Goal: Task Accomplishment & Management: Manage account settings

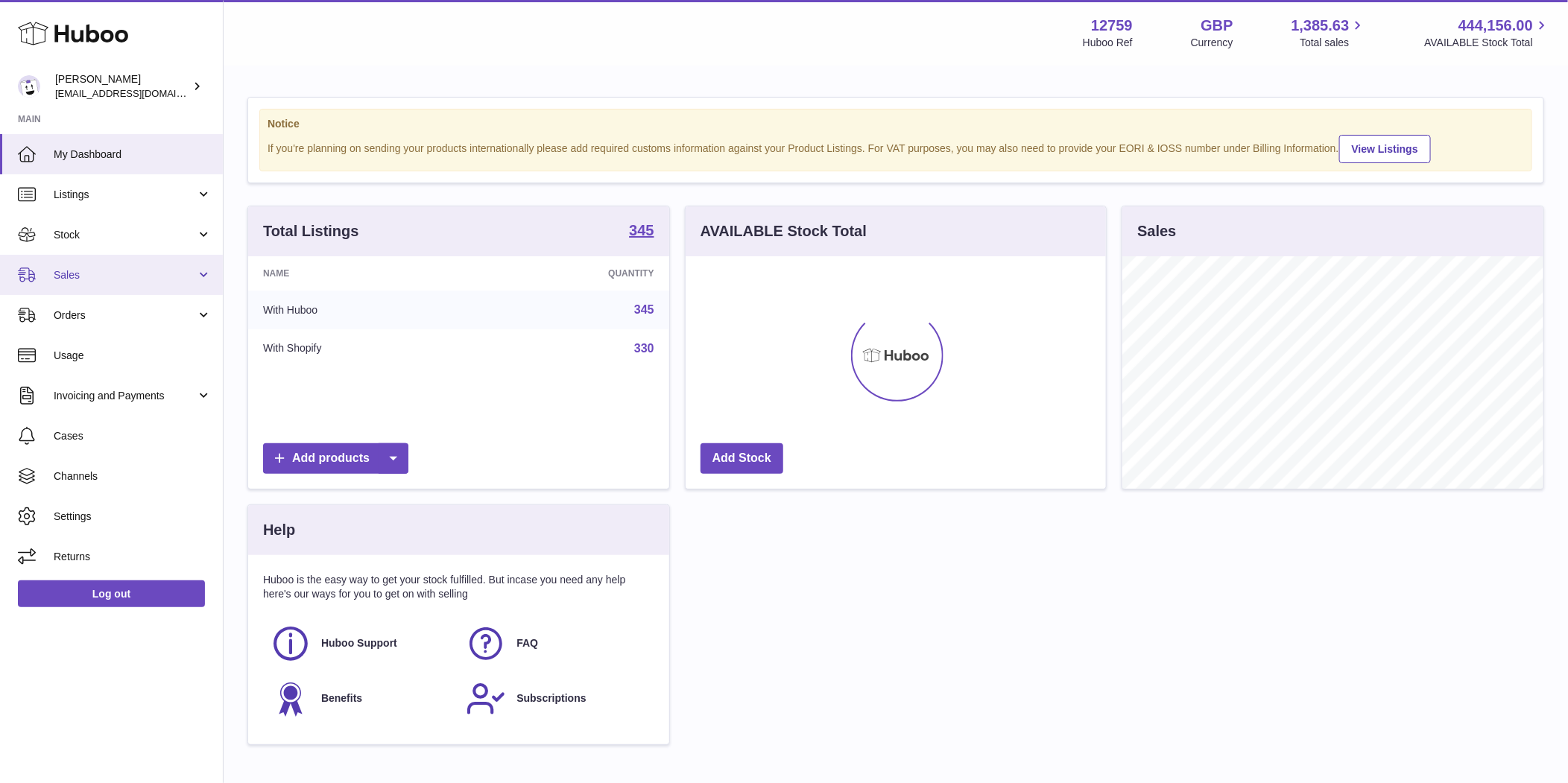
scroll to position [232, 421]
click at [79, 275] on span "Sales" at bounding box center [125, 275] width 142 height 14
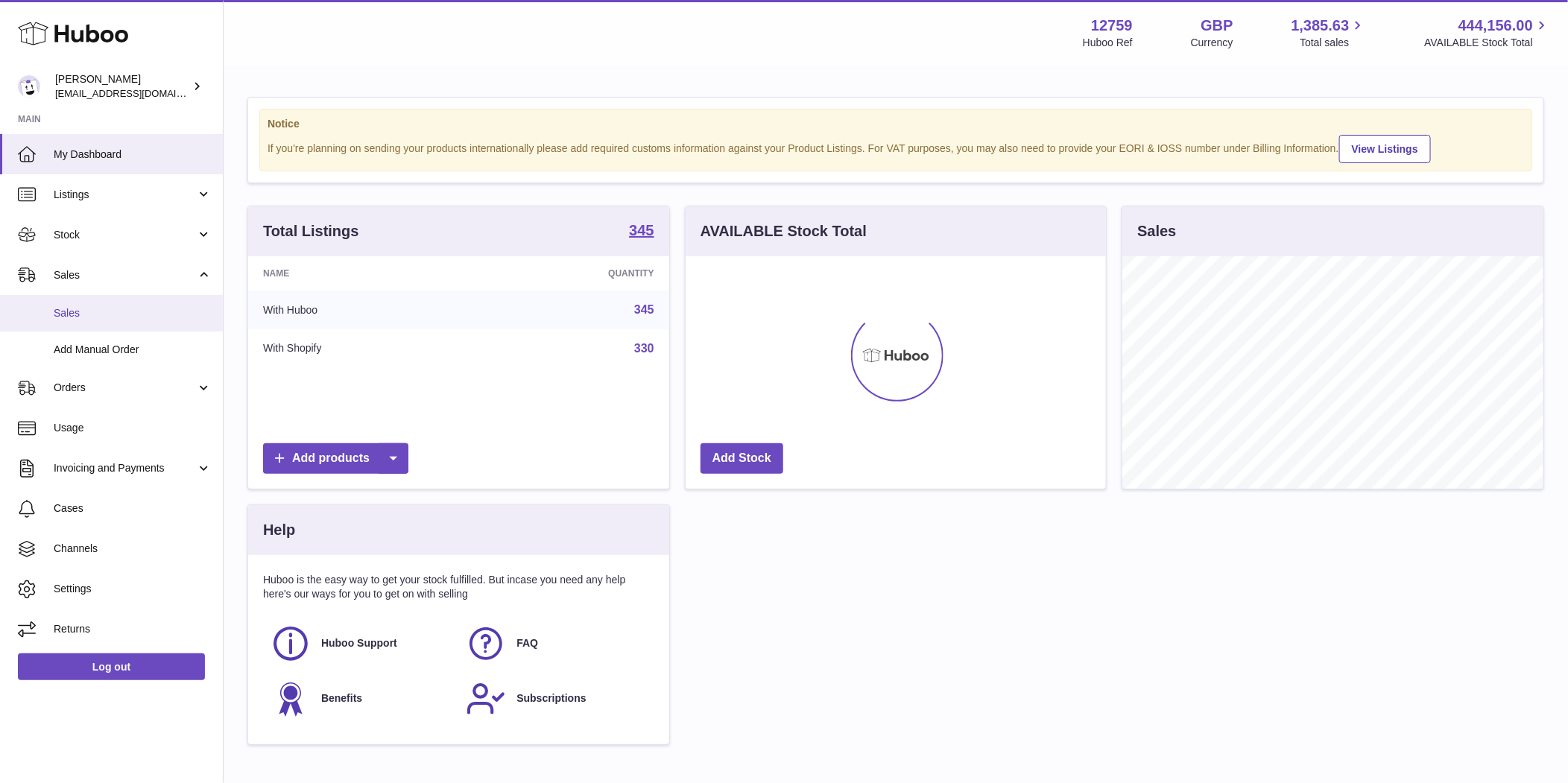
click at [77, 315] on span "Sales" at bounding box center [132, 313] width 158 height 14
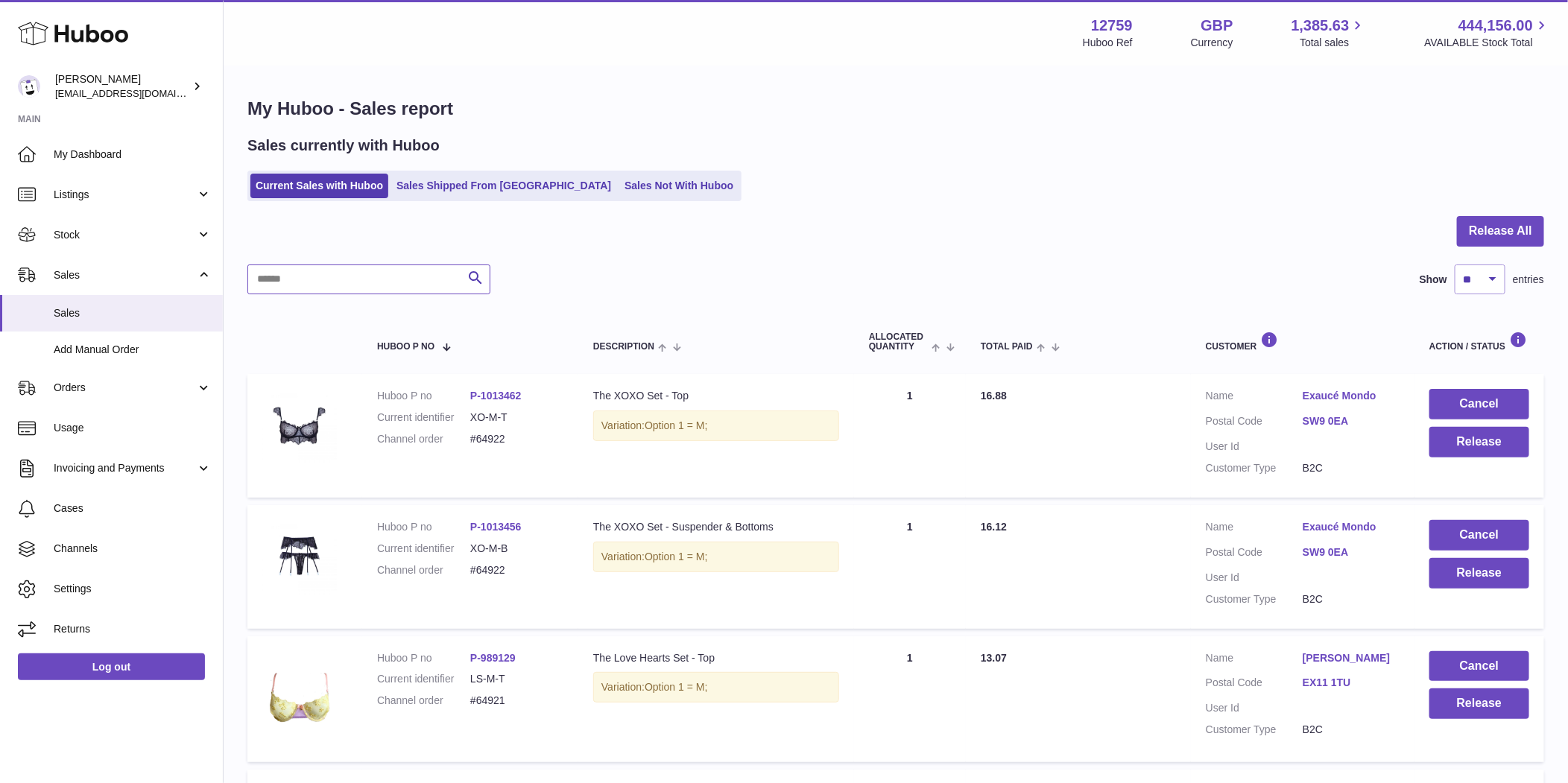
click at [340, 276] on input "text" at bounding box center [368, 279] width 243 height 30
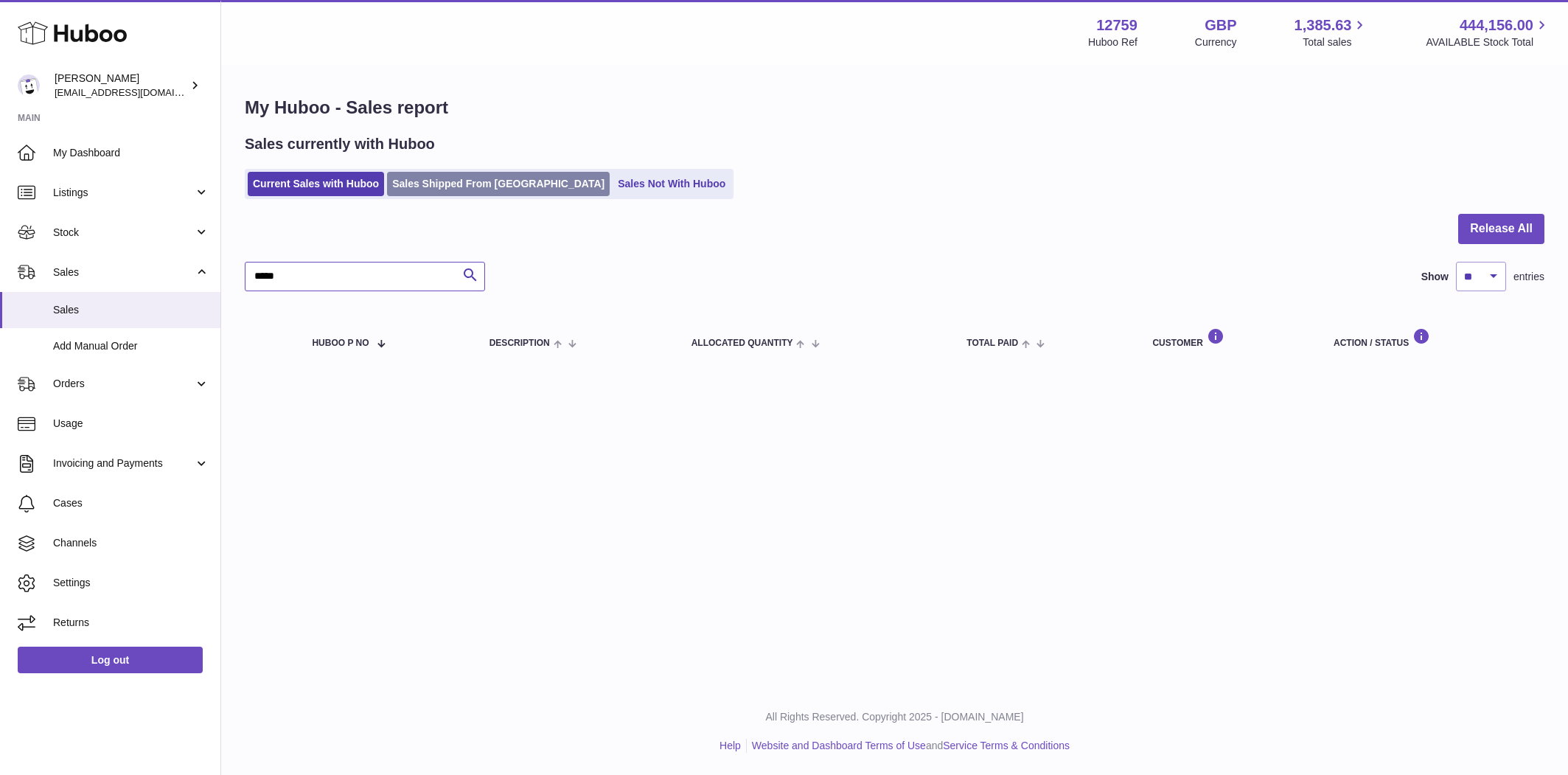
type input "*****"
click at [457, 182] on link "Sales Shipped From Huboo" at bounding box center [498, 184] width 222 height 25
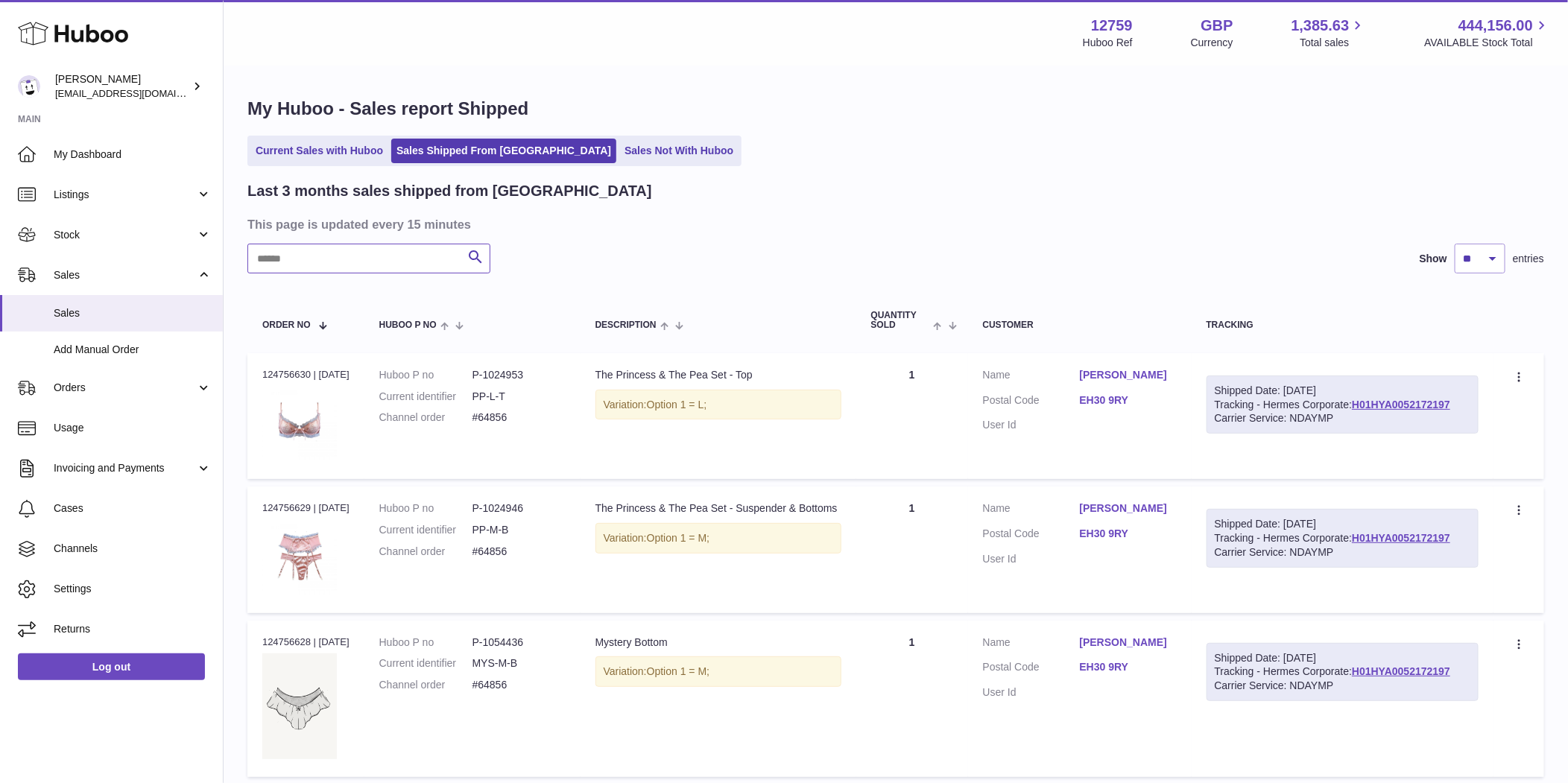
click at [347, 261] on input "text" at bounding box center [368, 258] width 243 height 30
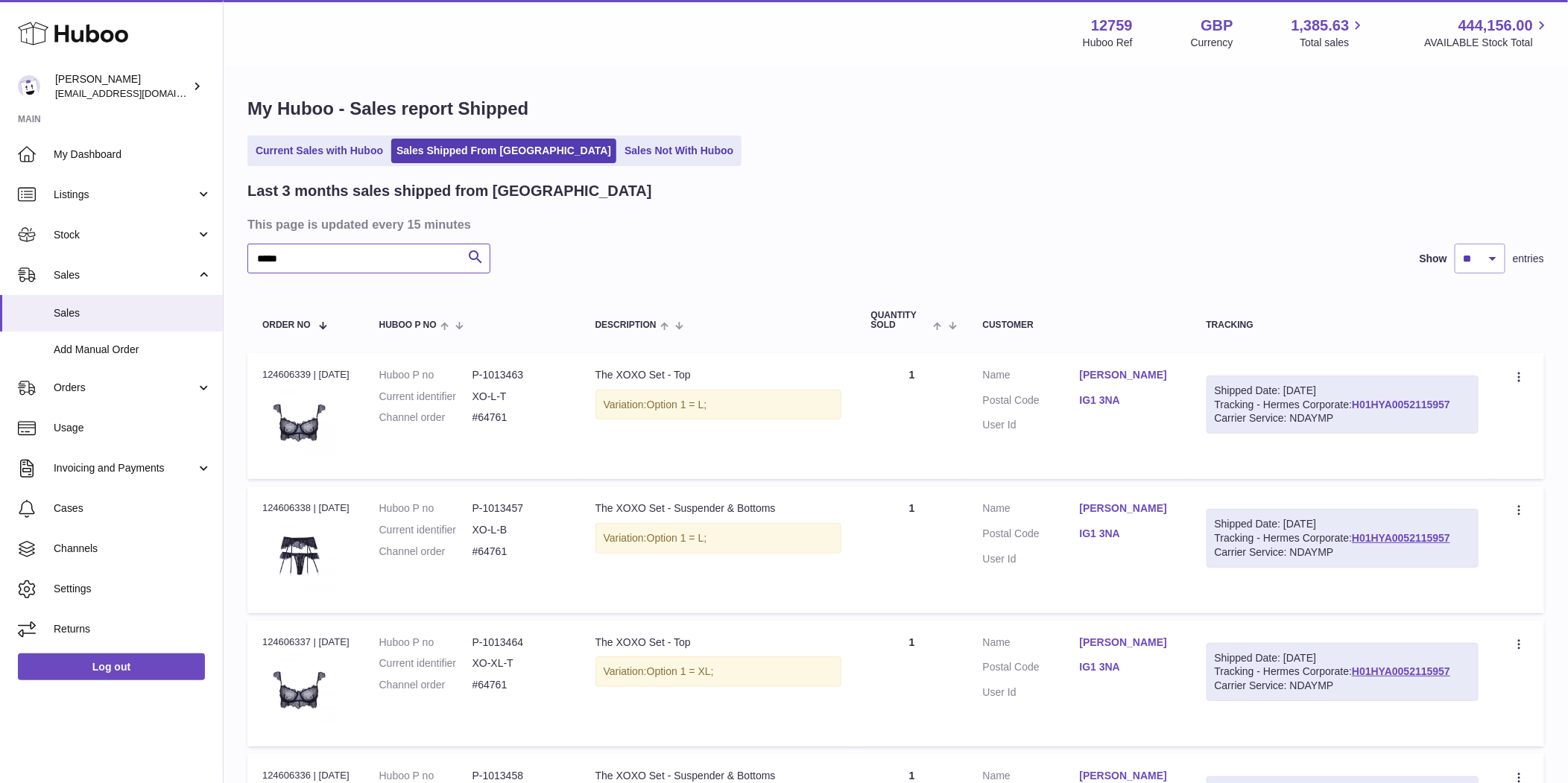
type input "*****"
click at [1431, 404] on link "H01HYA0052115957" at bounding box center [1401, 405] width 98 height 12
click at [107, 242] on link "Stock" at bounding box center [111, 235] width 223 height 40
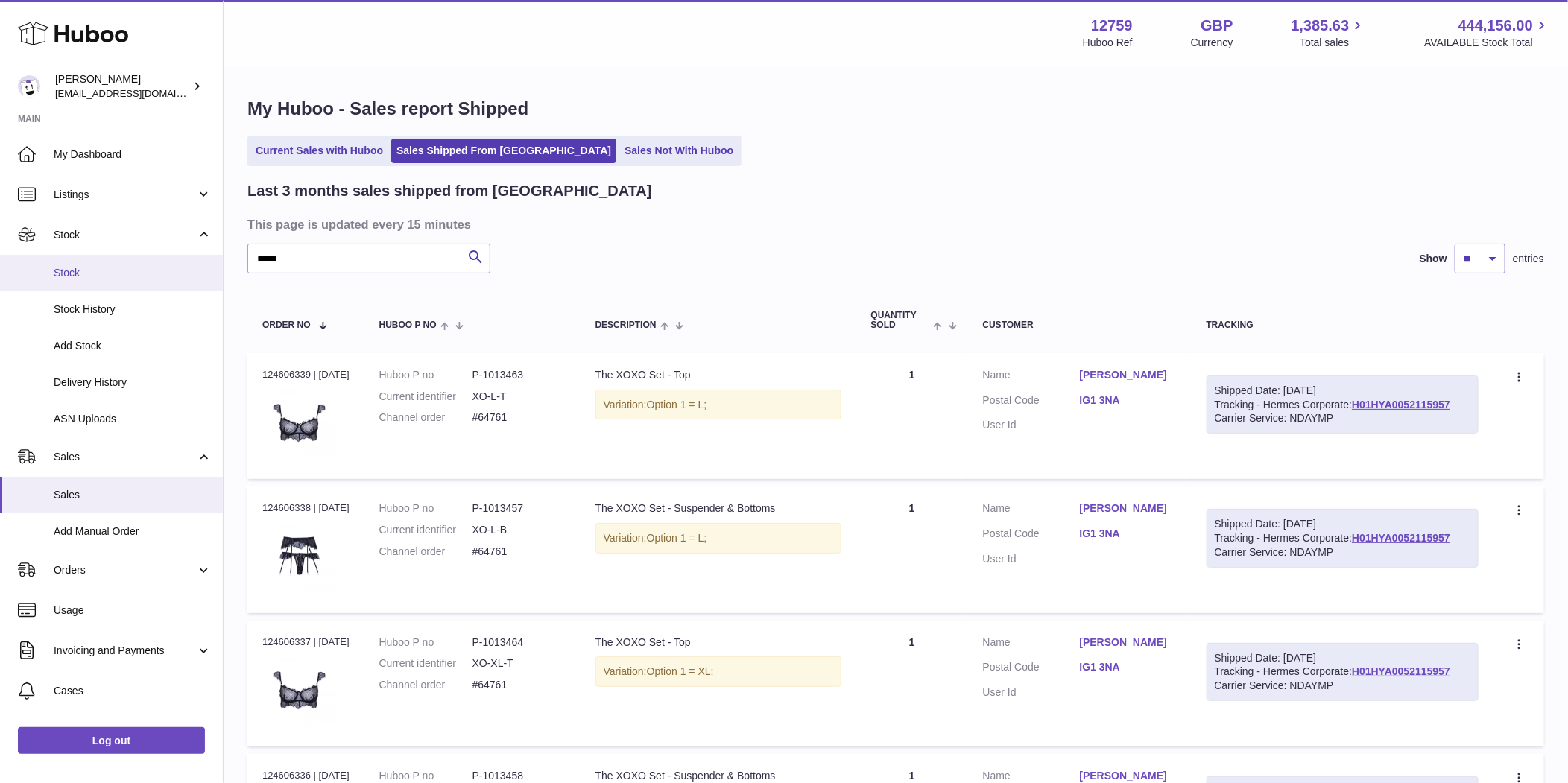
click at [107, 289] on link "Stock" at bounding box center [111, 273] width 223 height 36
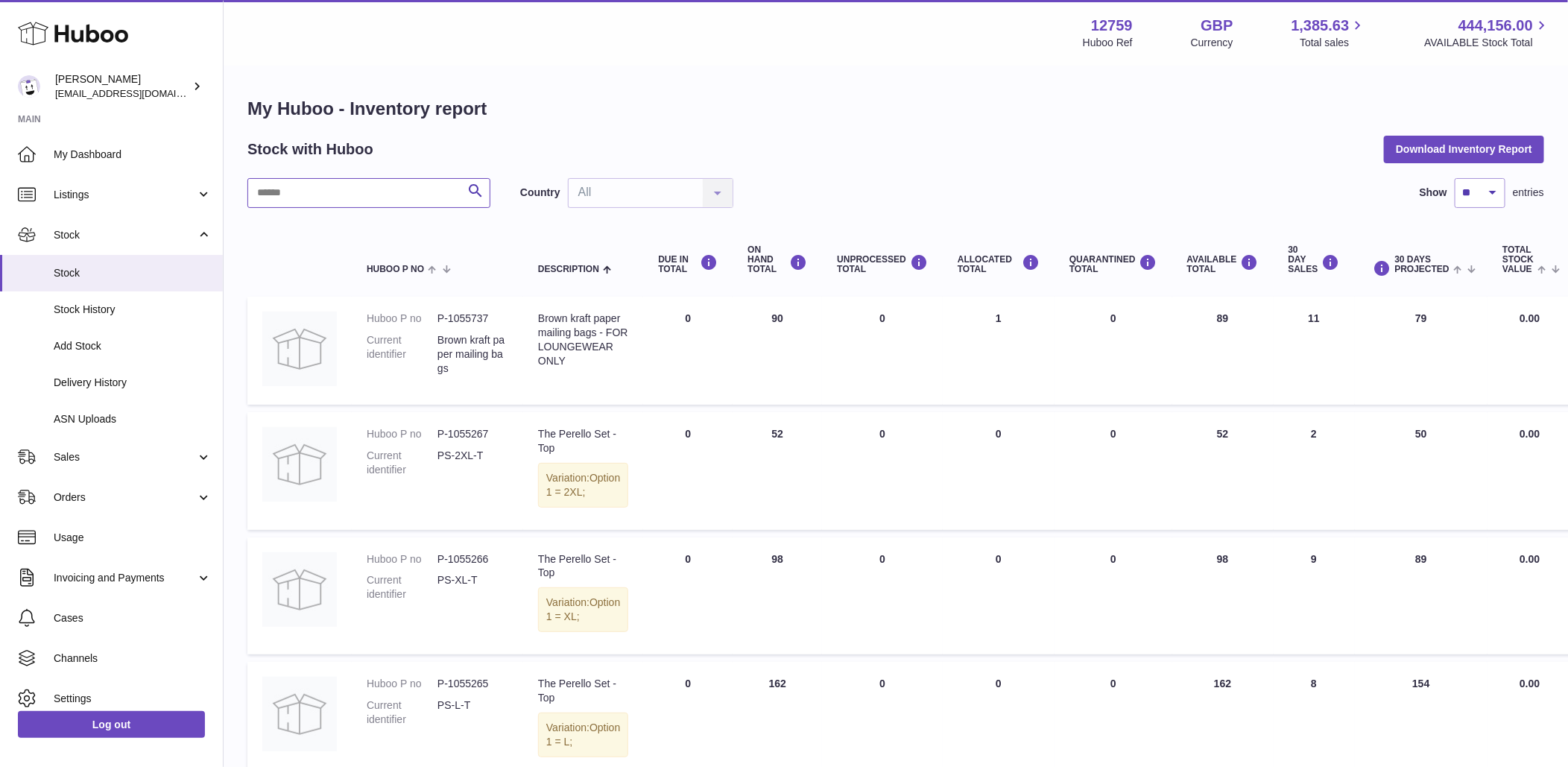
click at [374, 197] on input "text" at bounding box center [368, 192] width 243 height 30
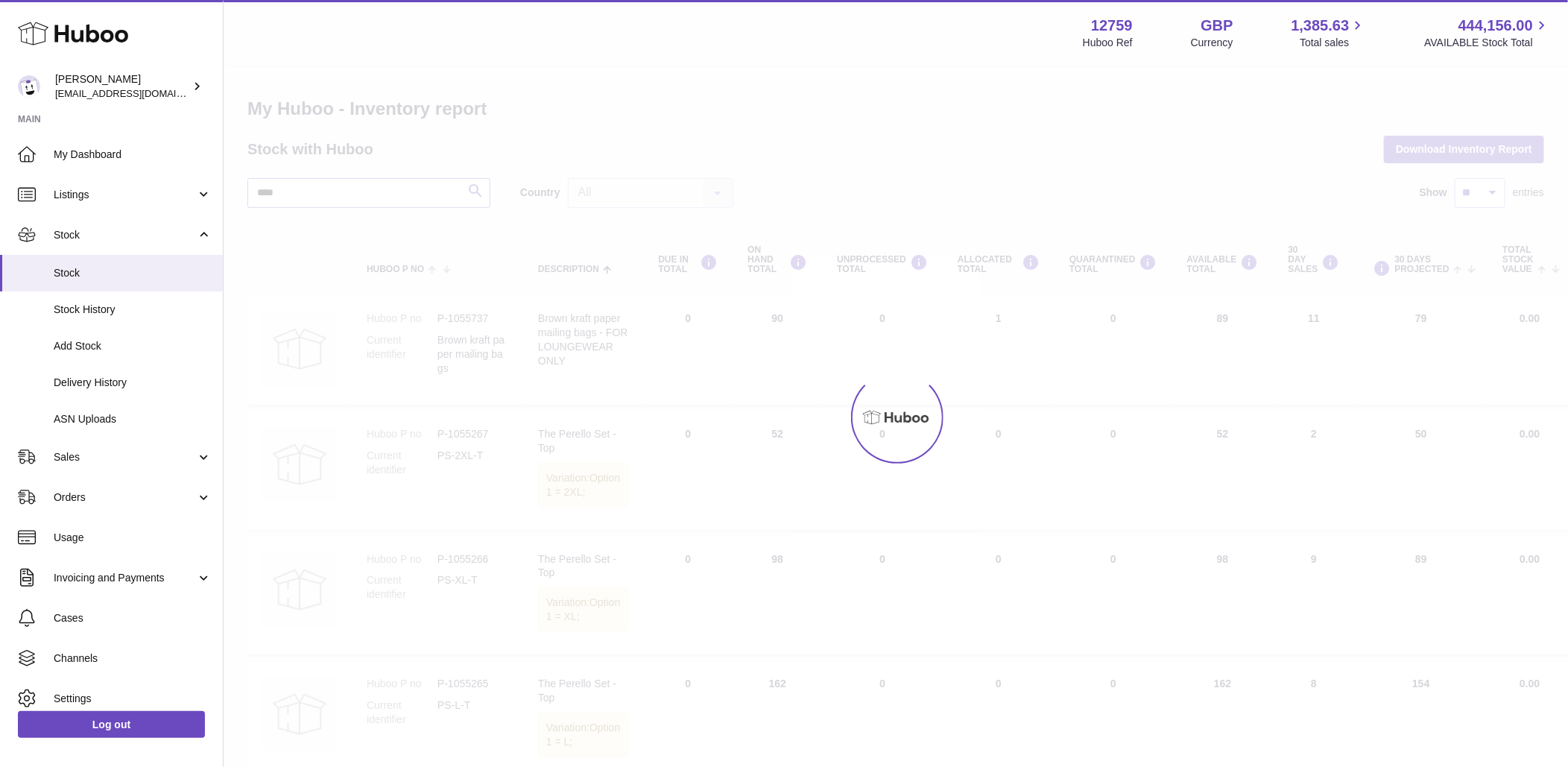
type input "****"
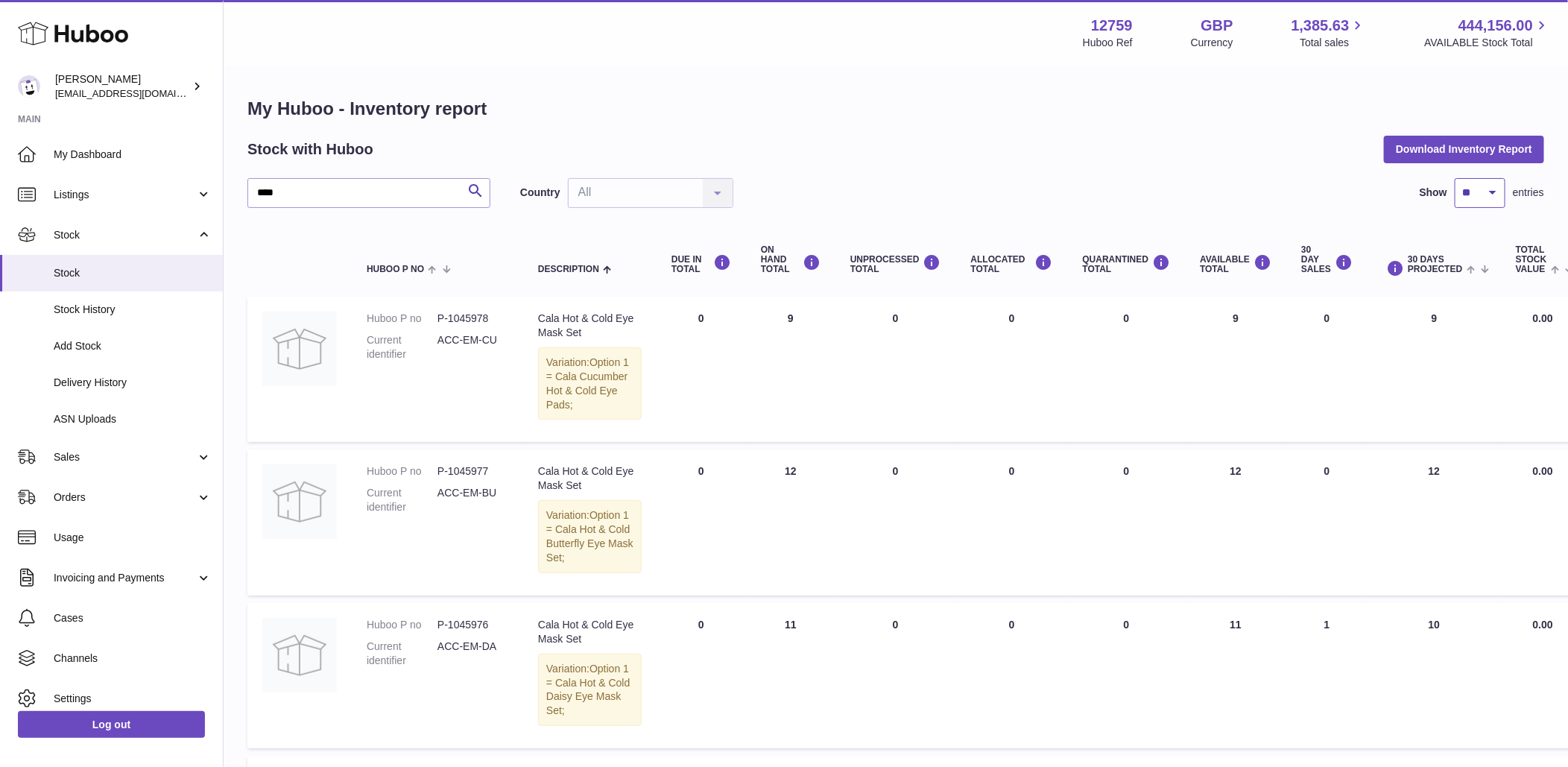
click at [1476, 201] on select "** ** ** ***" at bounding box center [1480, 192] width 51 height 30
select select "***"
click at [1455, 178] on select "** ** ** ***" at bounding box center [1480, 192] width 51 height 30
click at [105, 152] on span "My Dashboard" at bounding box center [132, 154] width 158 height 14
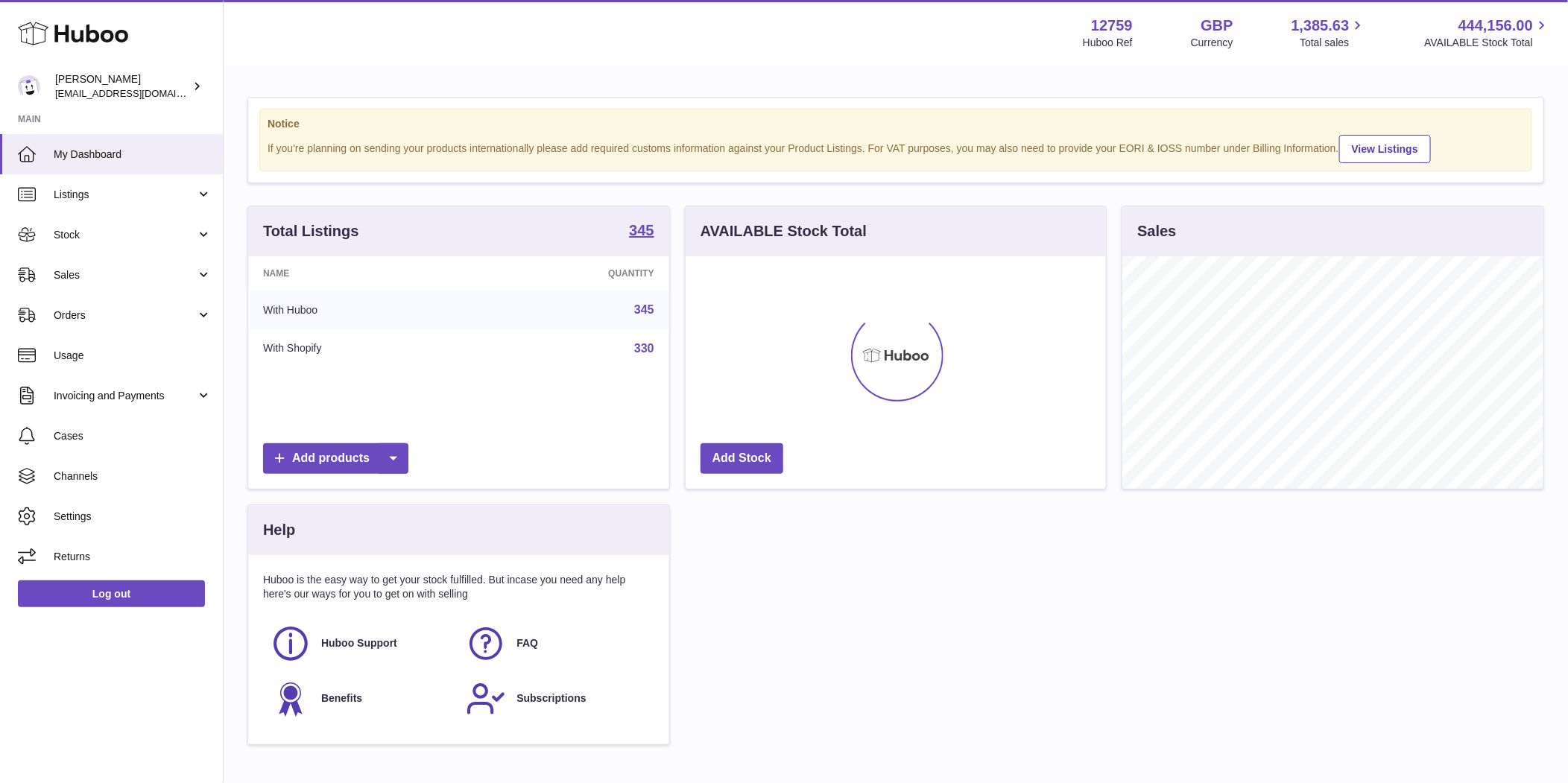
scroll to position [232, 421]
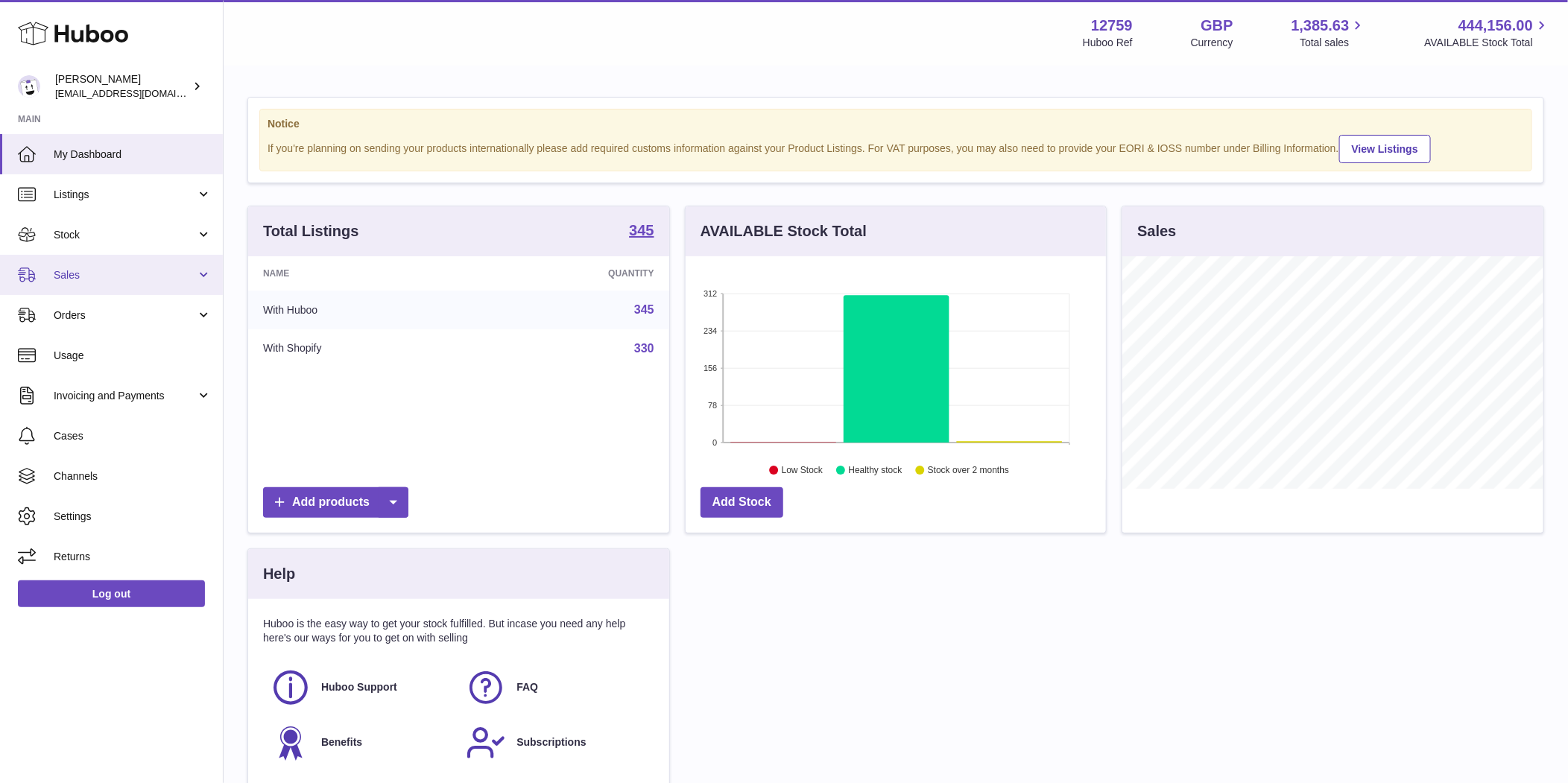
click at [135, 280] on span "Sales" at bounding box center [125, 275] width 142 height 14
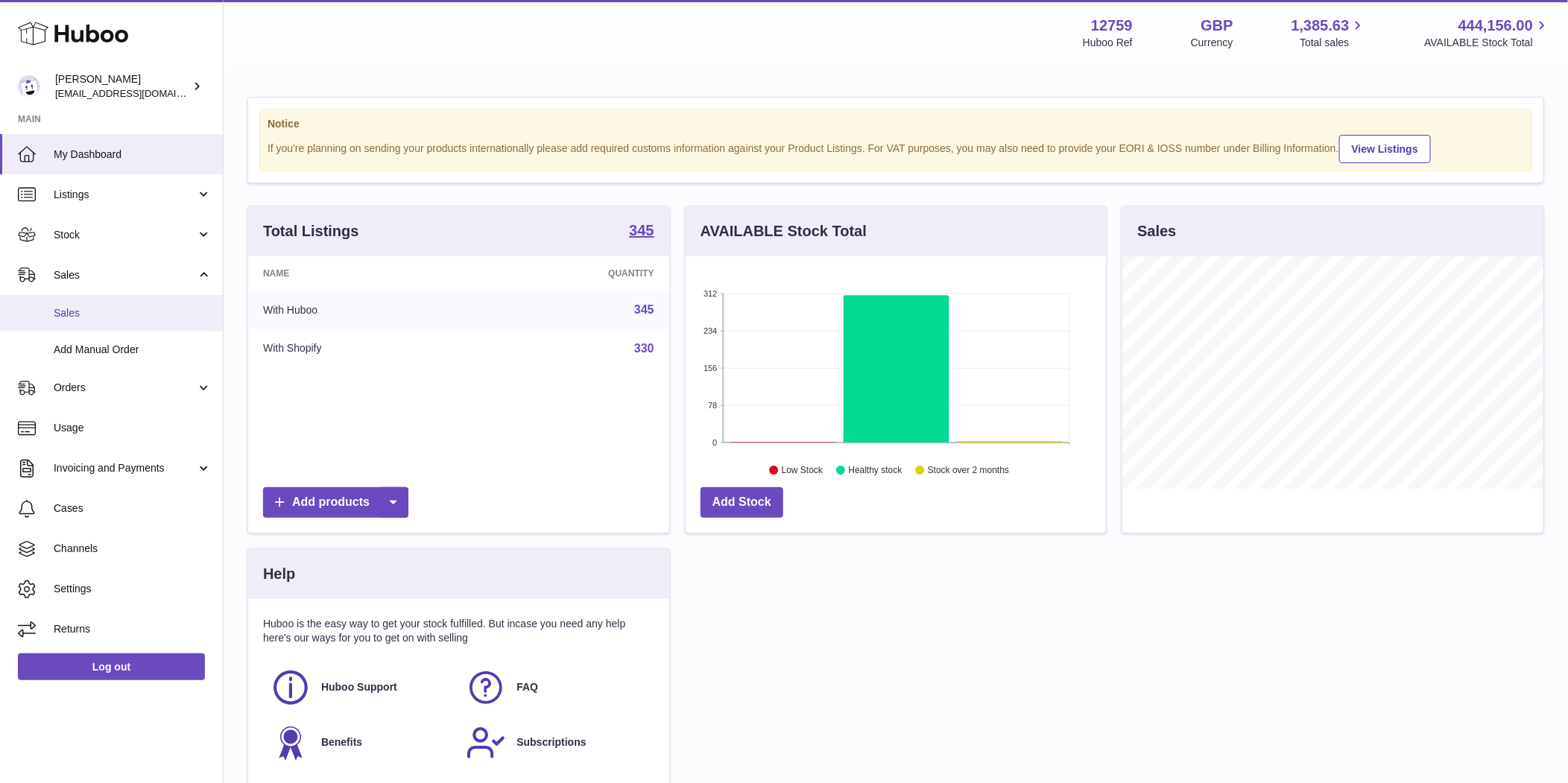
click at [128, 309] on span "Sales" at bounding box center [132, 313] width 158 height 14
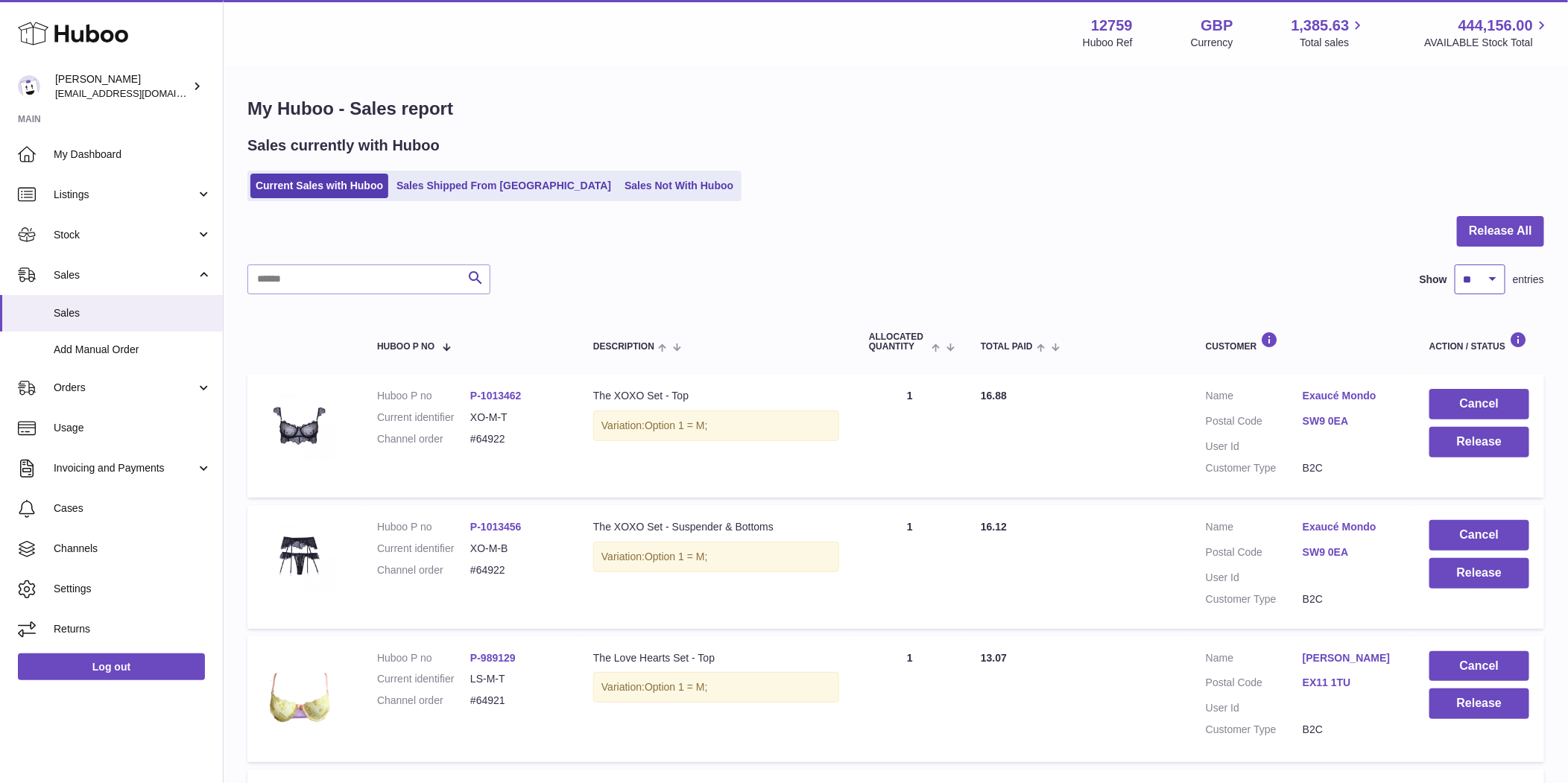
click at [1470, 281] on select "** ** ** ***" at bounding box center [1480, 279] width 51 height 30
select select "***"
click at [1455, 265] on select "** ** ** ***" at bounding box center [1480, 279] width 51 height 30
click at [1501, 225] on button "Release All" at bounding box center [1500, 231] width 87 height 30
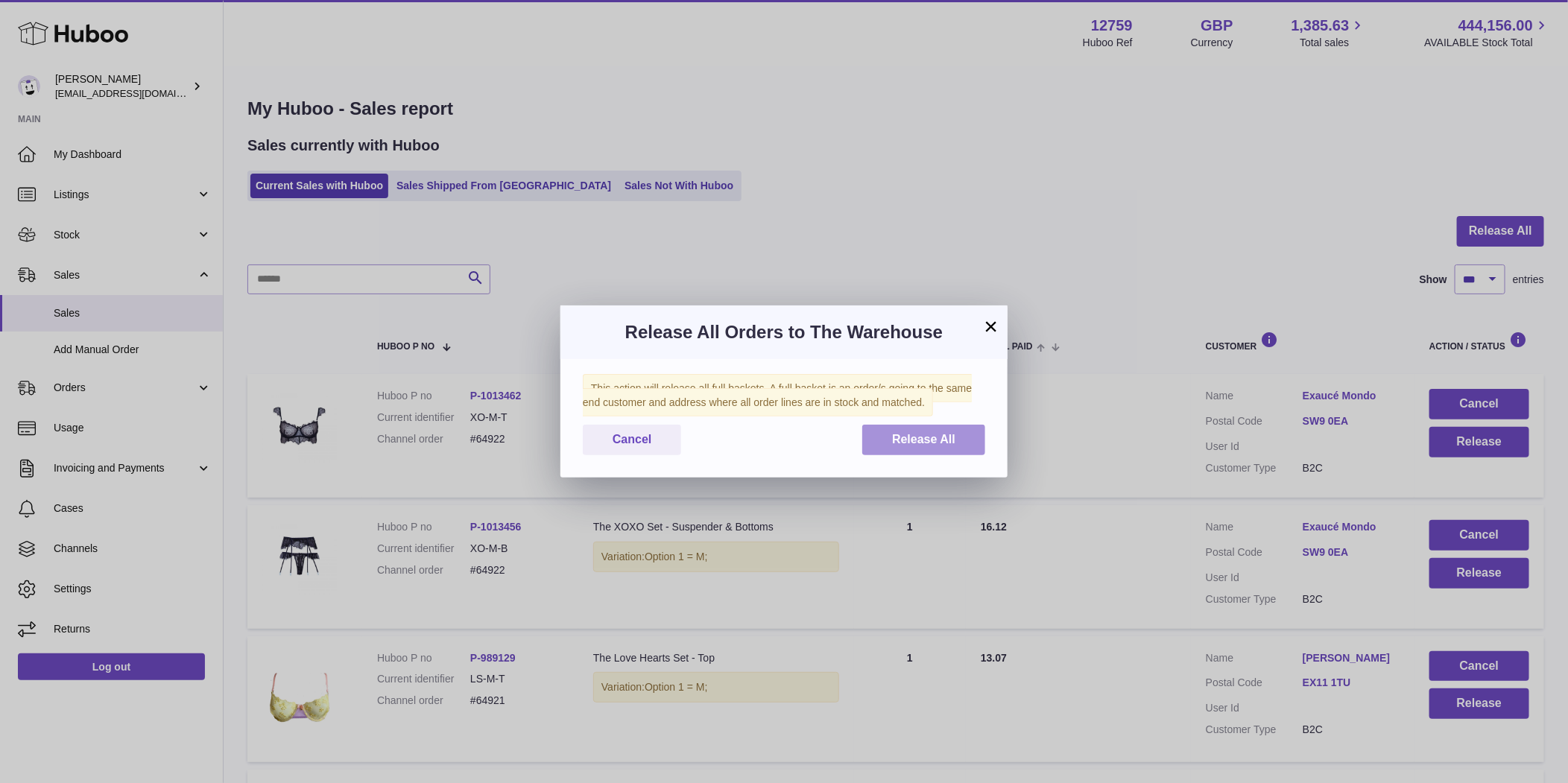
click at [936, 439] on span "Release All" at bounding box center [924, 439] width 64 height 13
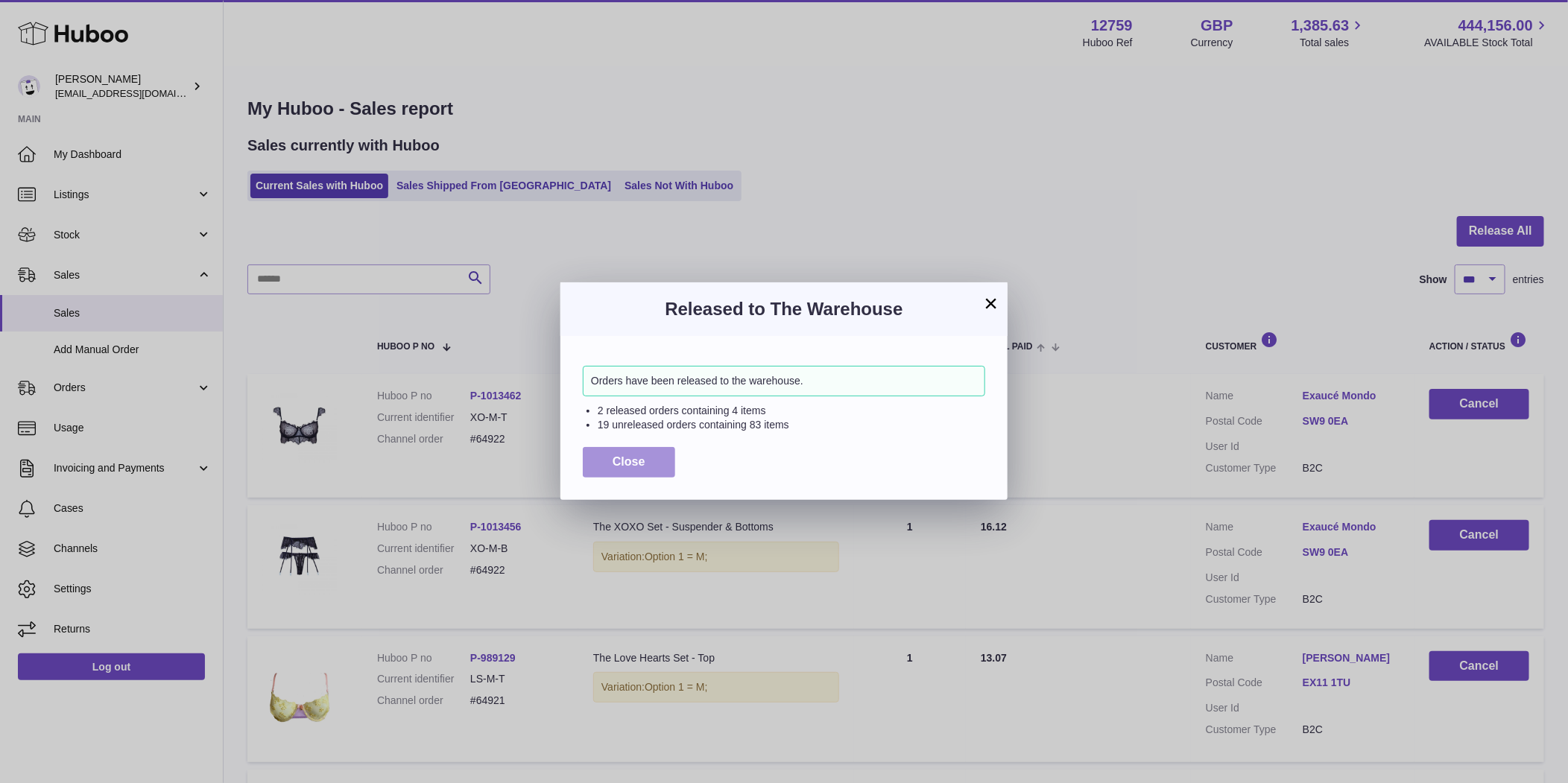
click at [618, 459] on span "Close" at bounding box center [629, 461] width 33 height 13
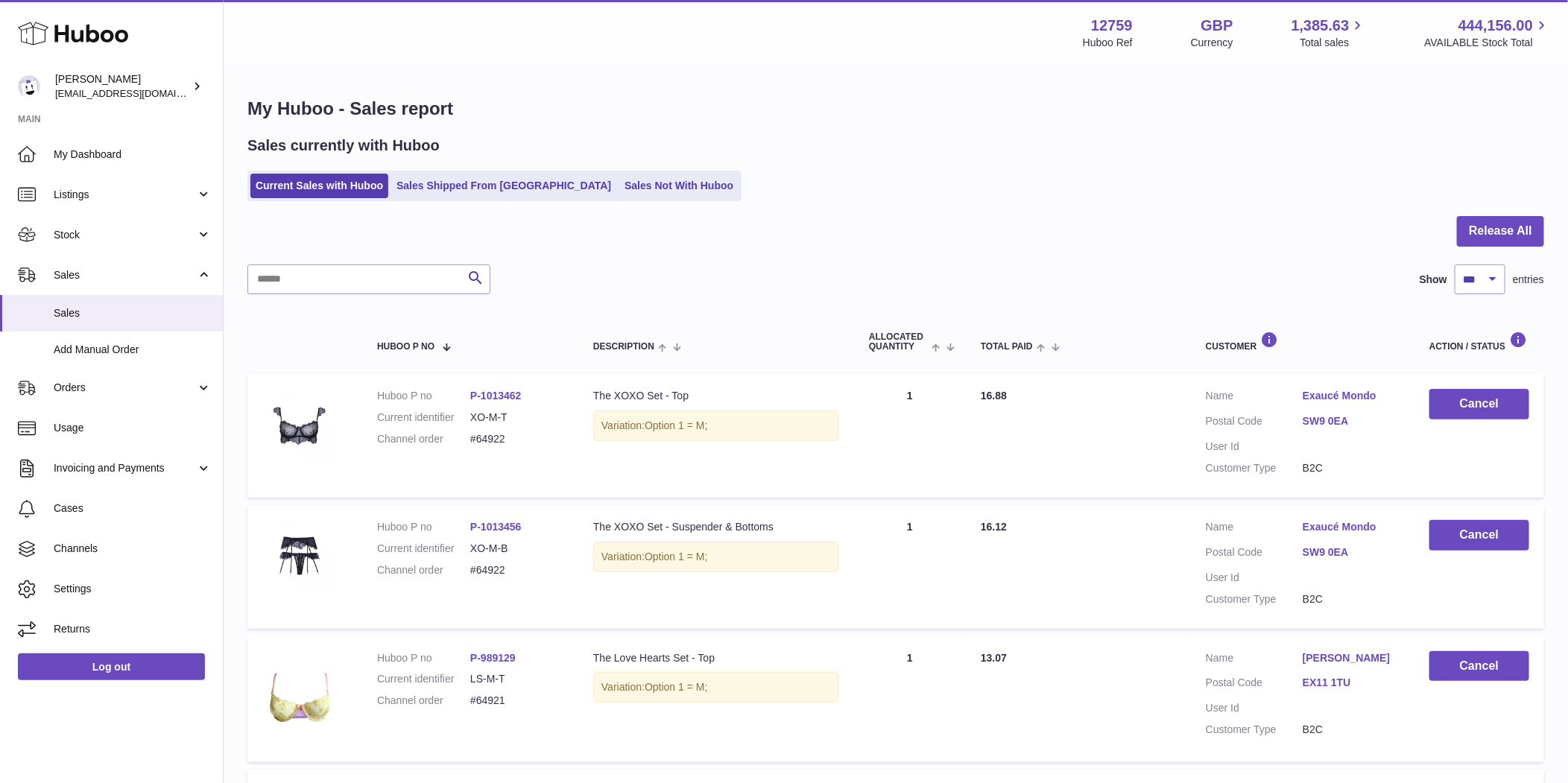
scroll to position [13257, 0]
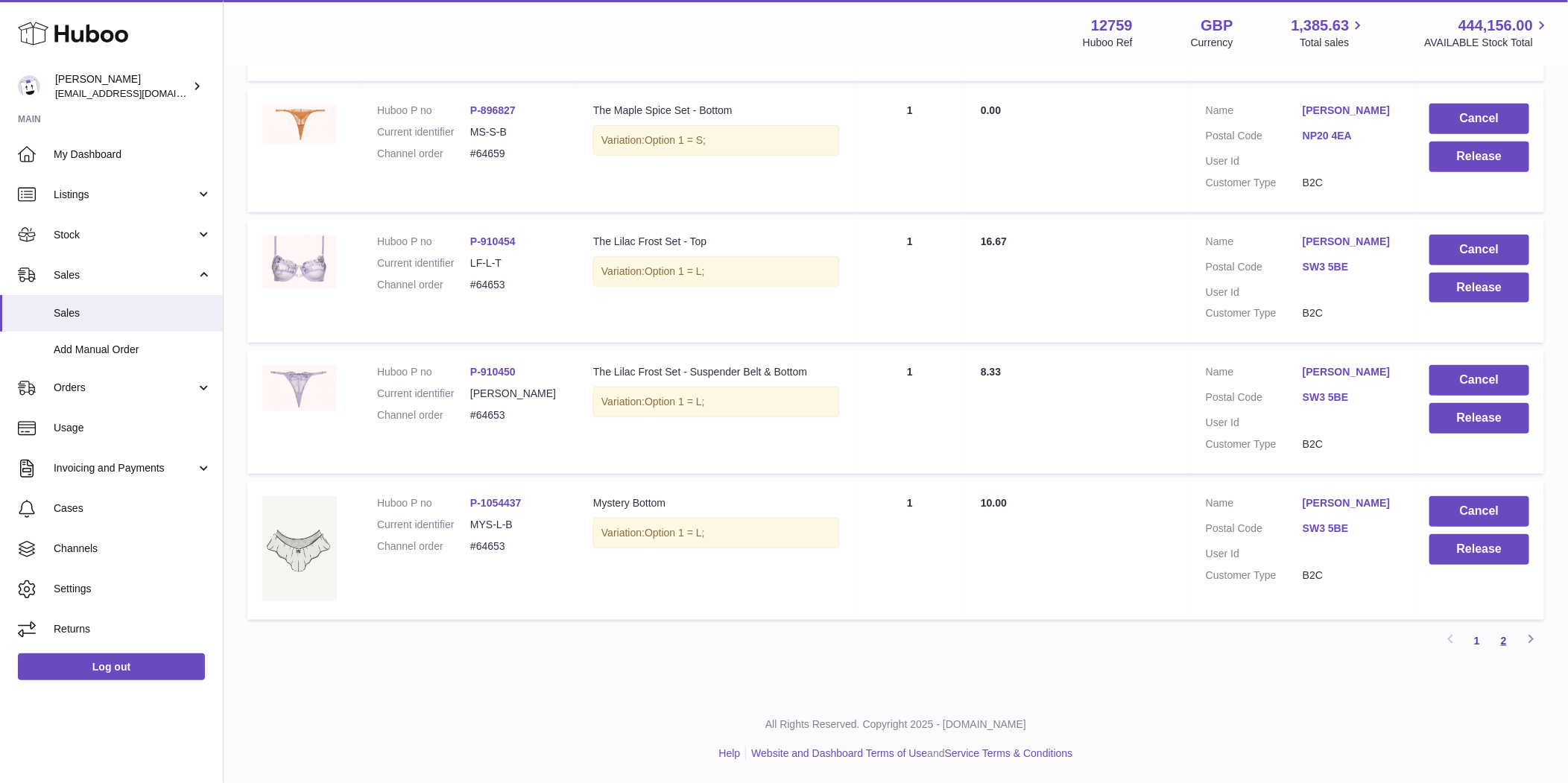
click at [1511, 642] on link "2" at bounding box center [1503, 640] width 26 height 26
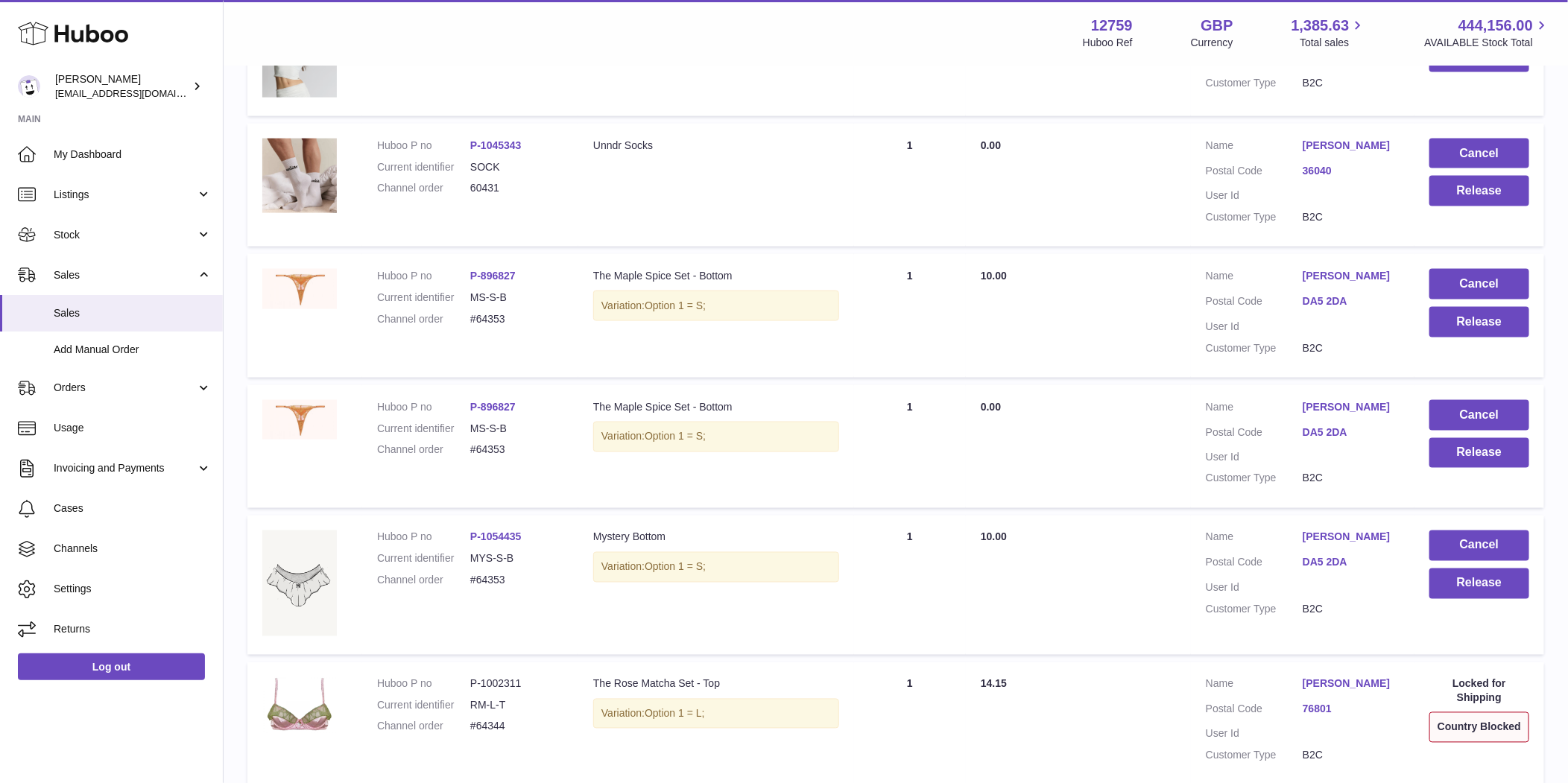
scroll to position [4189, 0]
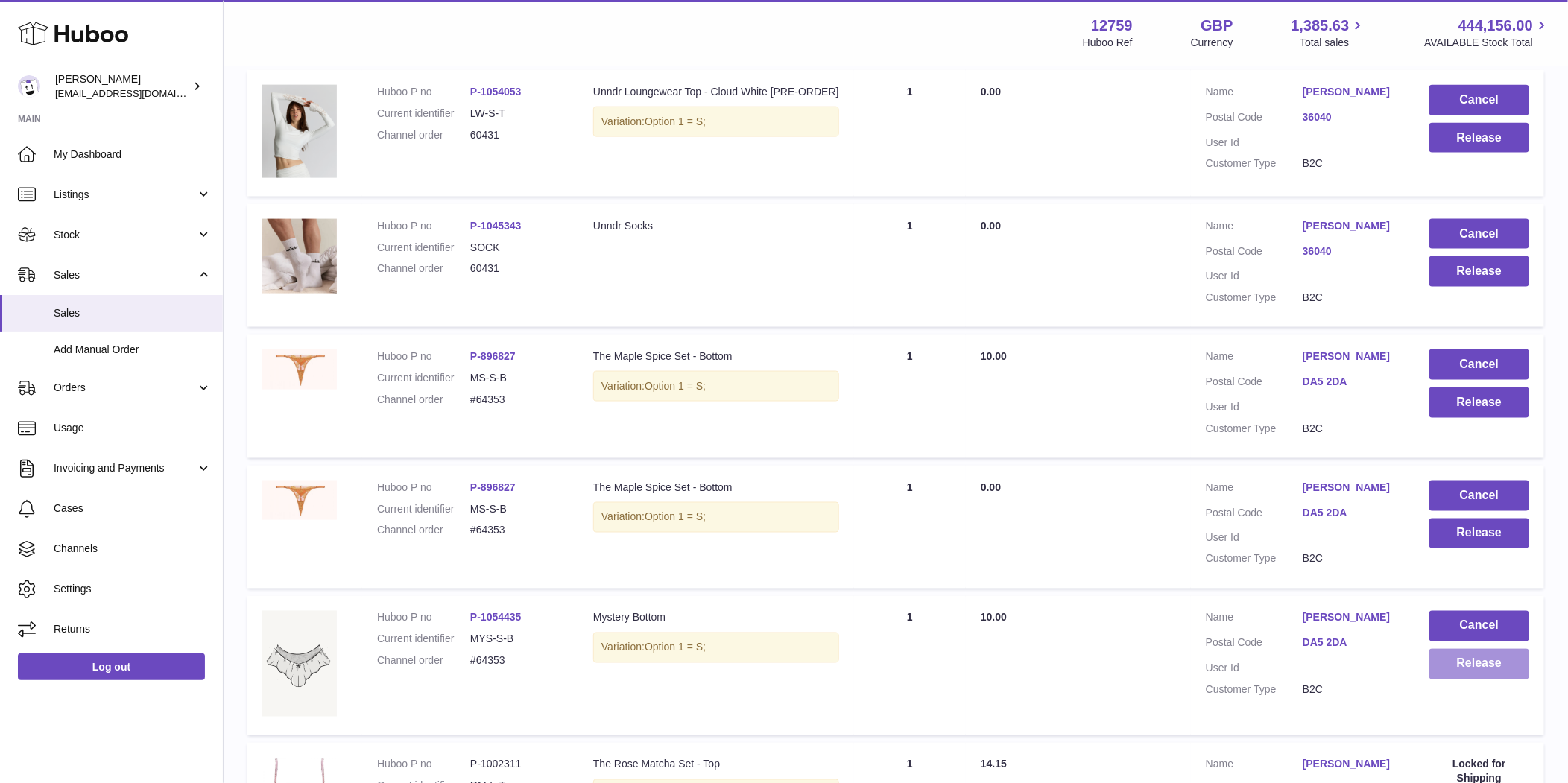
click at [1478, 661] on button "Release" at bounding box center [1479, 664] width 100 height 30
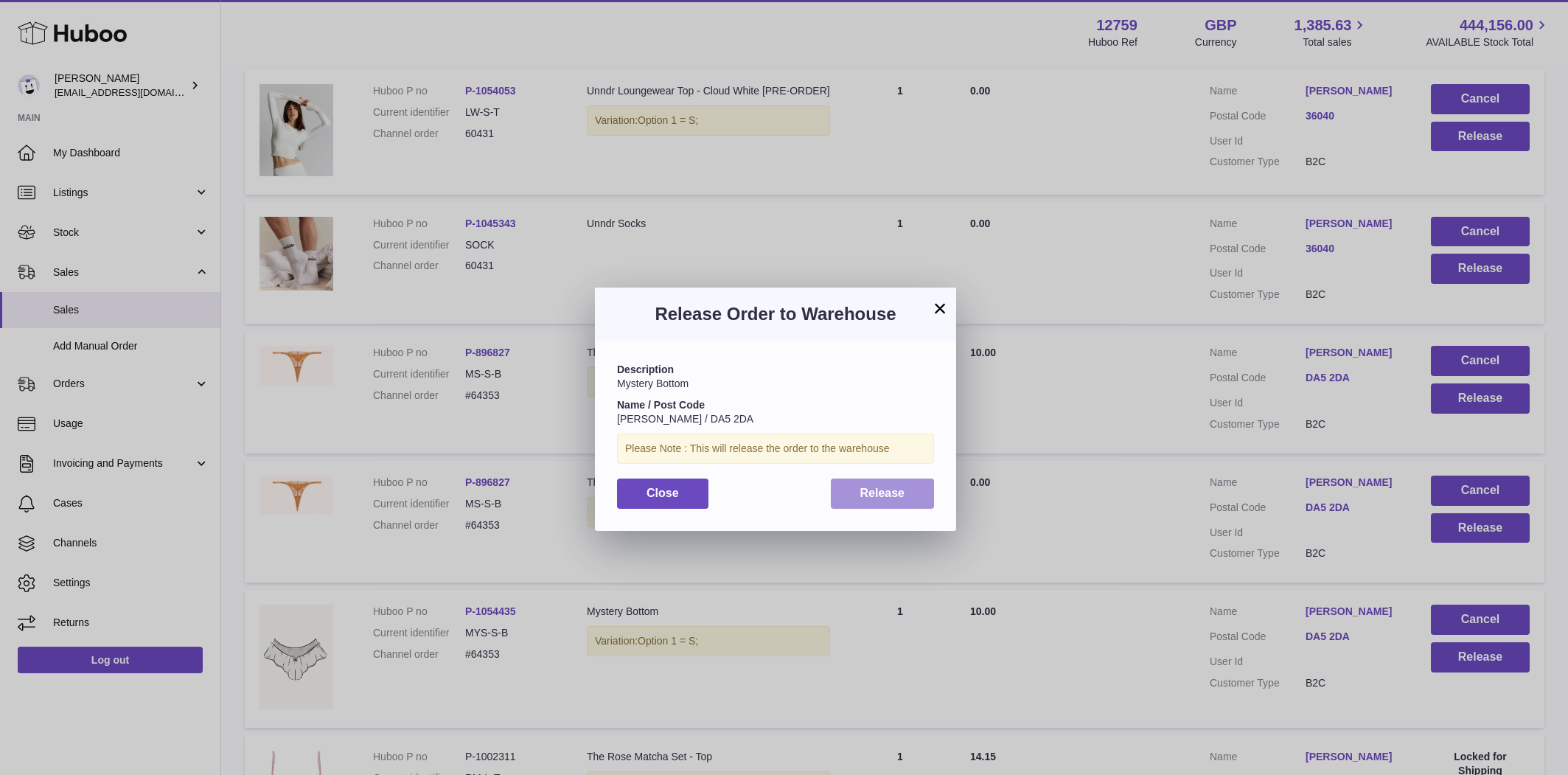
click at [915, 494] on button "Release" at bounding box center [882, 493] width 104 height 30
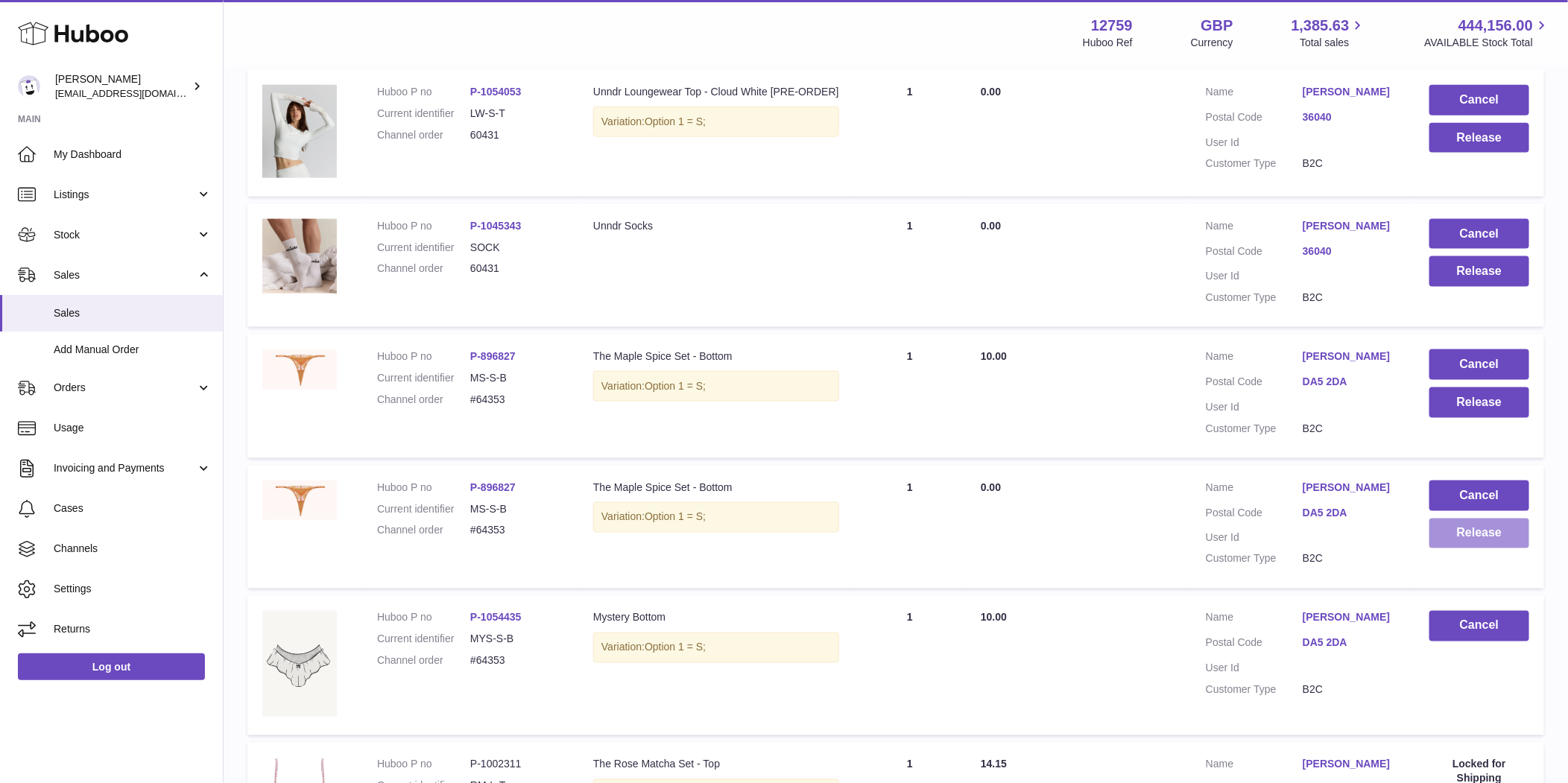
click at [1464, 524] on button "Release" at bounding box center [1479, 534] width 100 height 30
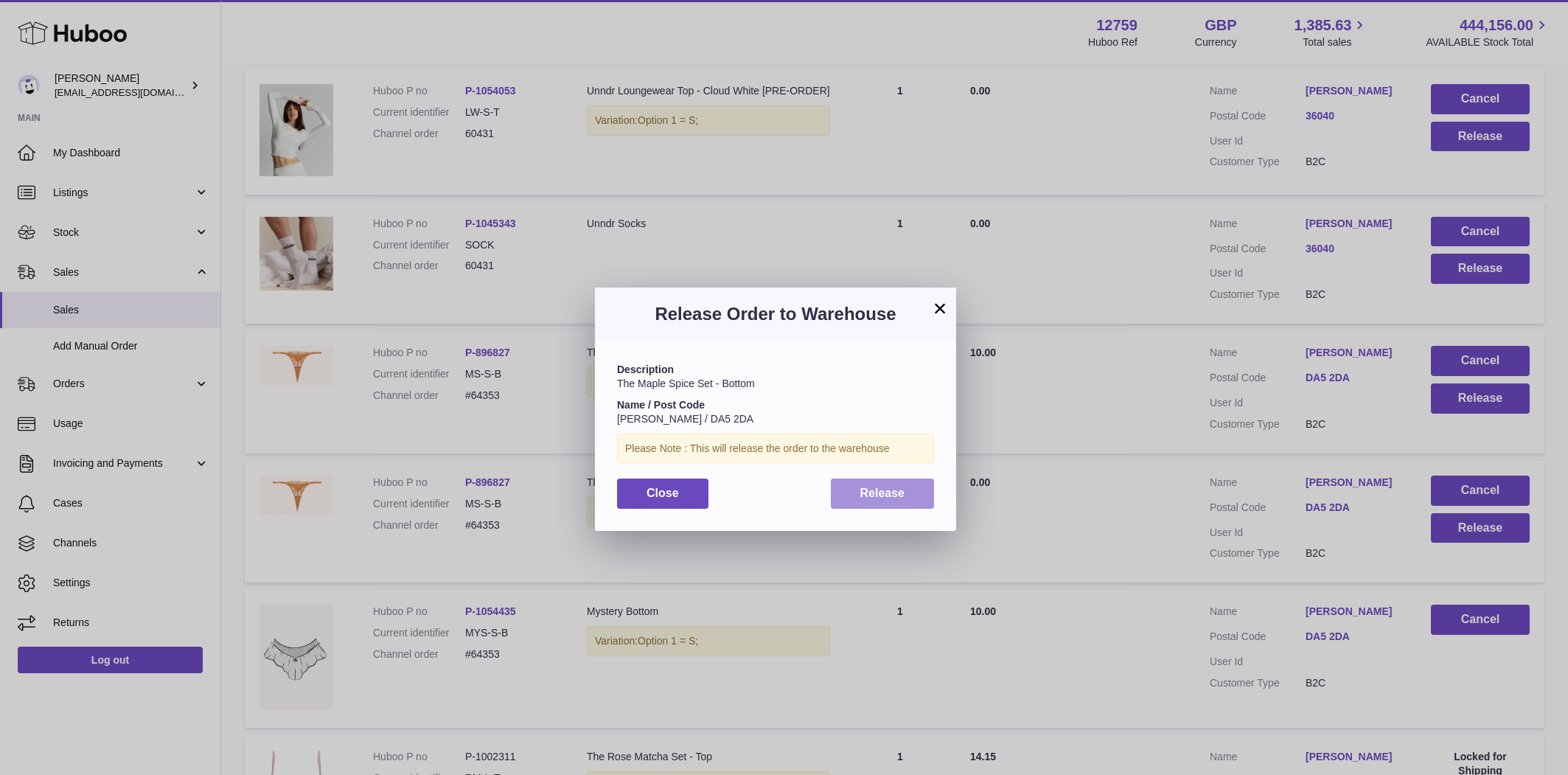
click at [881, 487] on span "Release" at bounding box center [883, 493] width 45 height 13
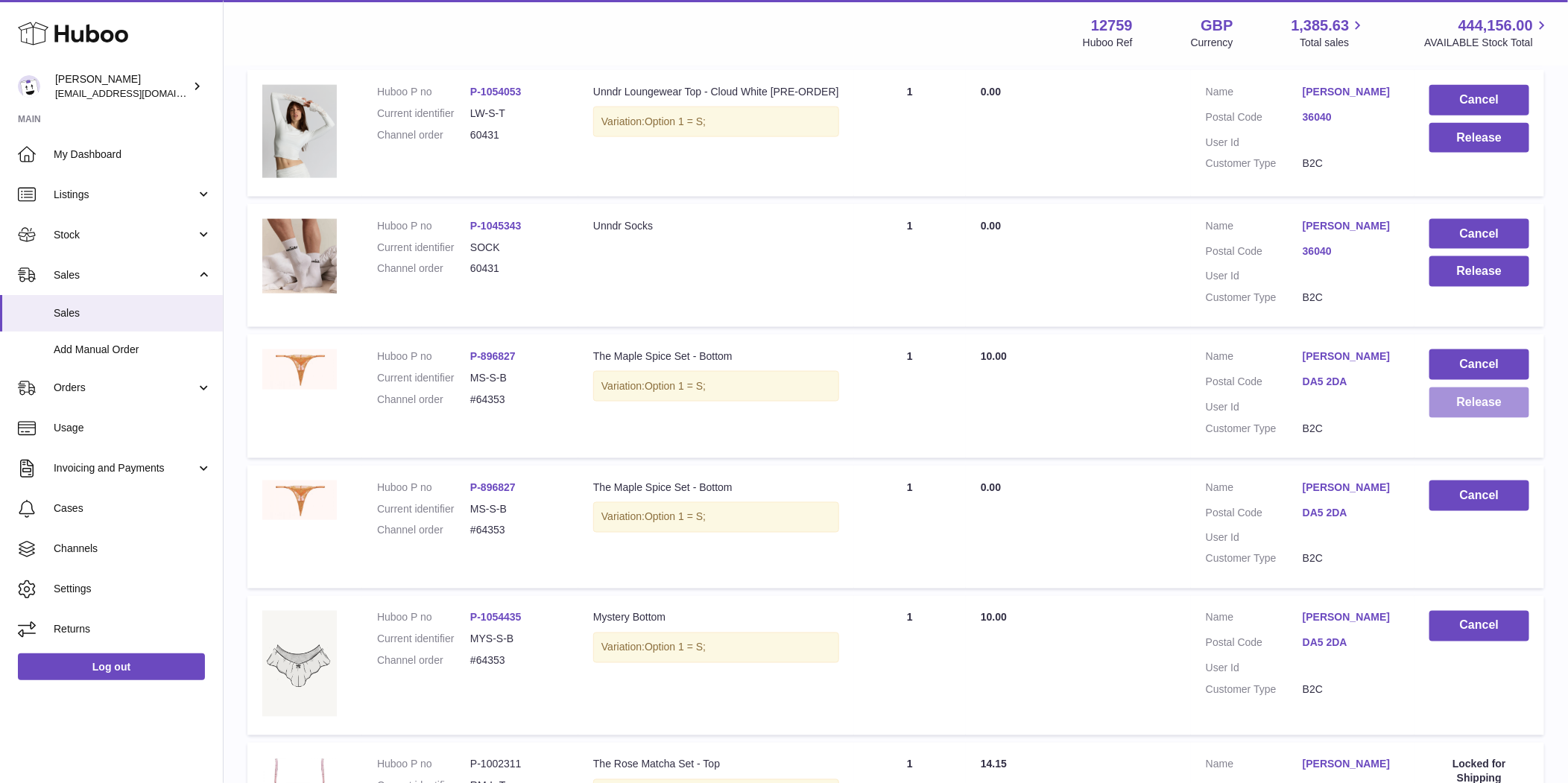
click at [1473, 396] on button "Release" at bounding box center [1479, 402] width 100 height 30
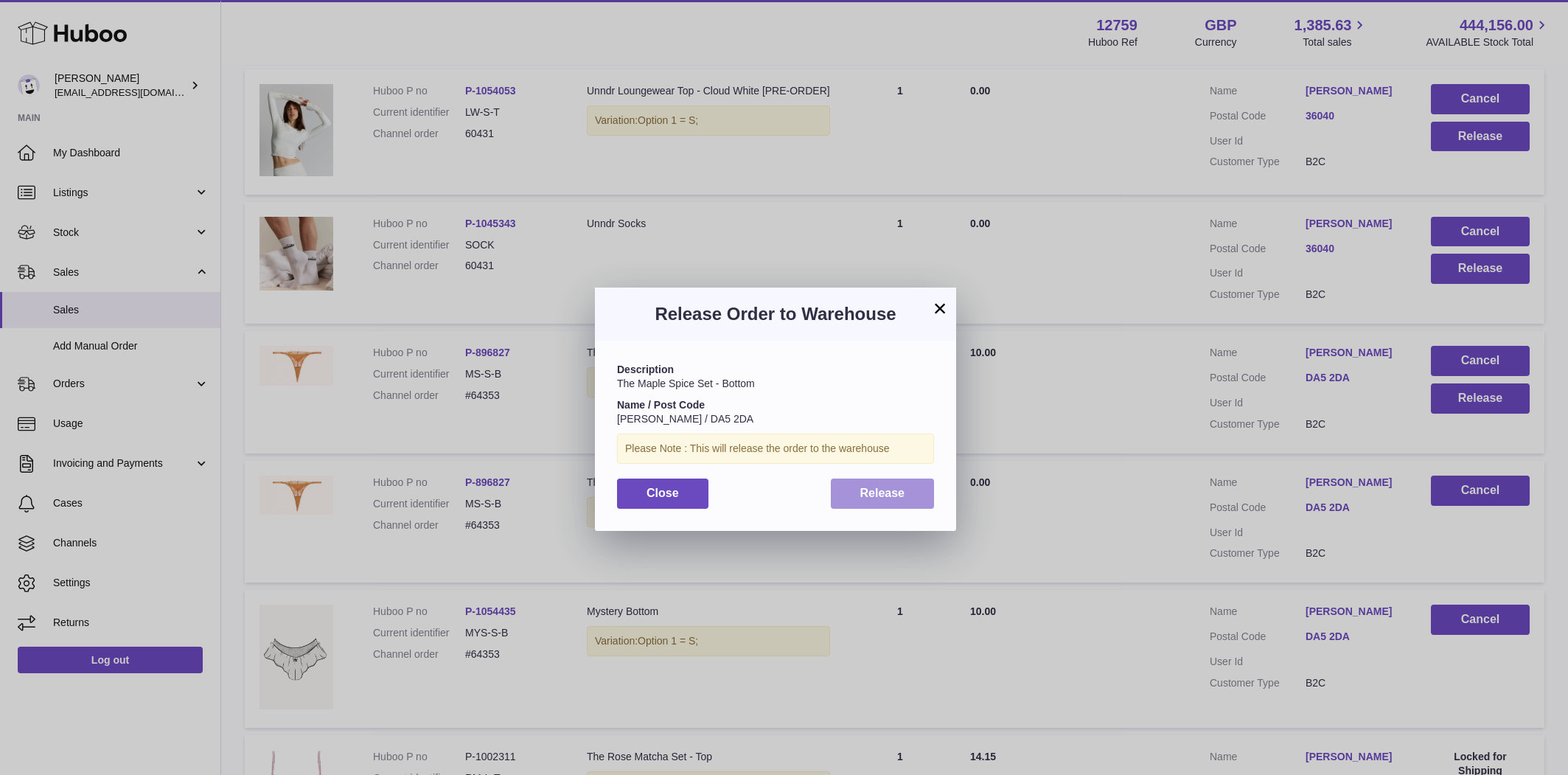
click at [862, 478] on button "Release" at bounding box center [882, 493] width 104 height 30
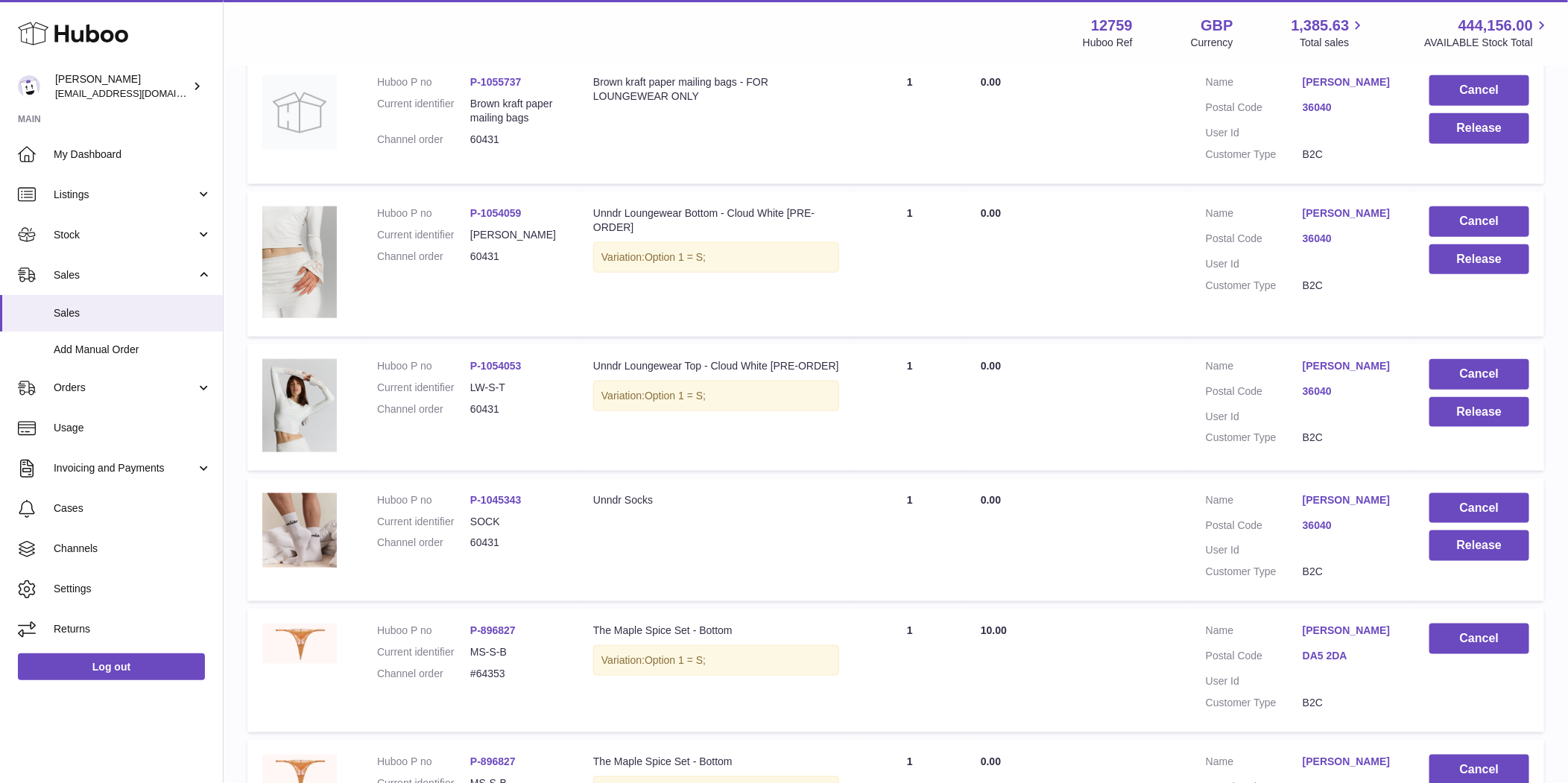
scroll to position [3913, 0]
click at [1464, 542] on button "Release" at bounding box center [1479, 546] width 100 height 30
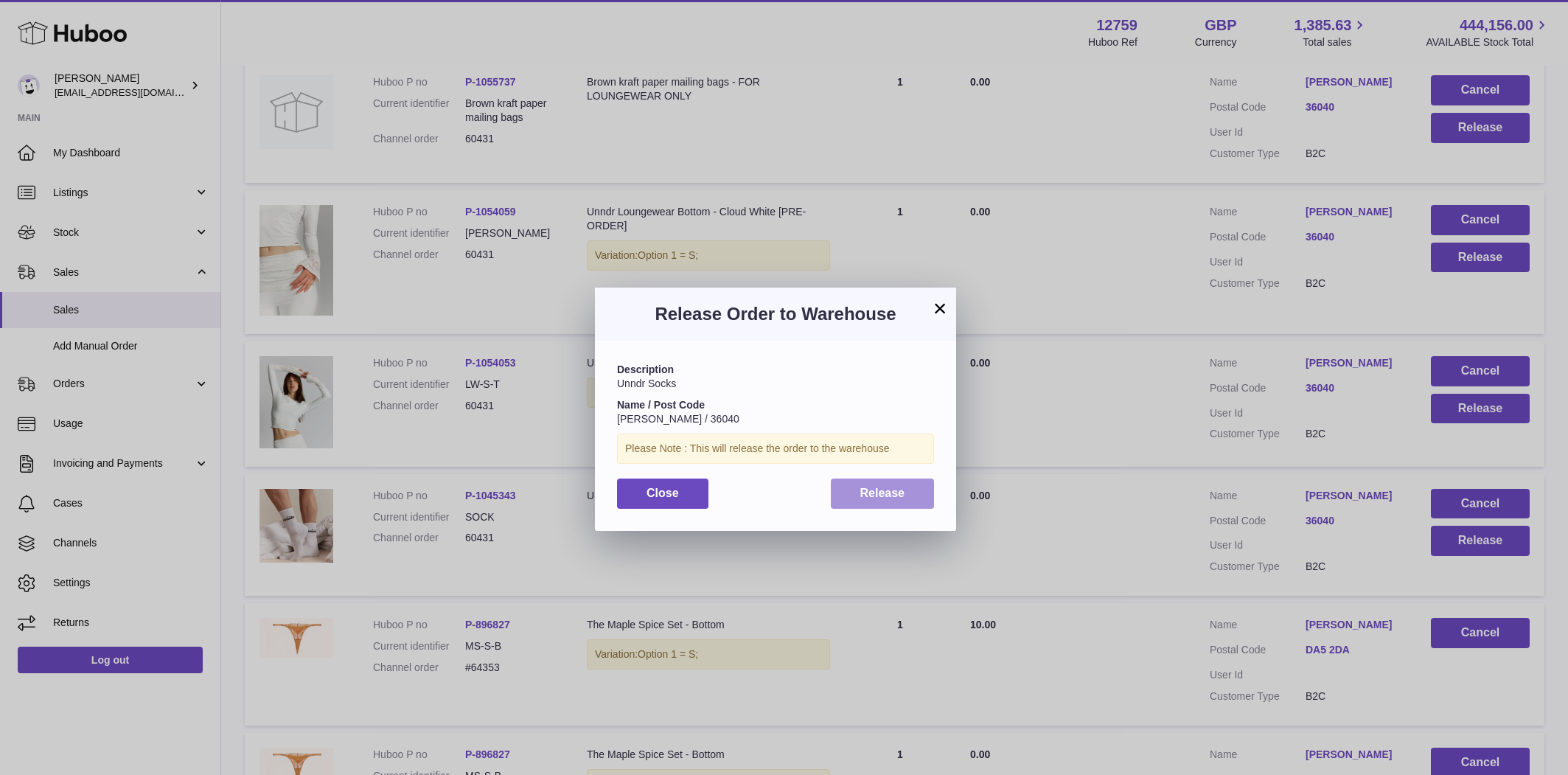
click at [916, 492] on button "Release" at bounding box center [882, 493] width 104 height 30
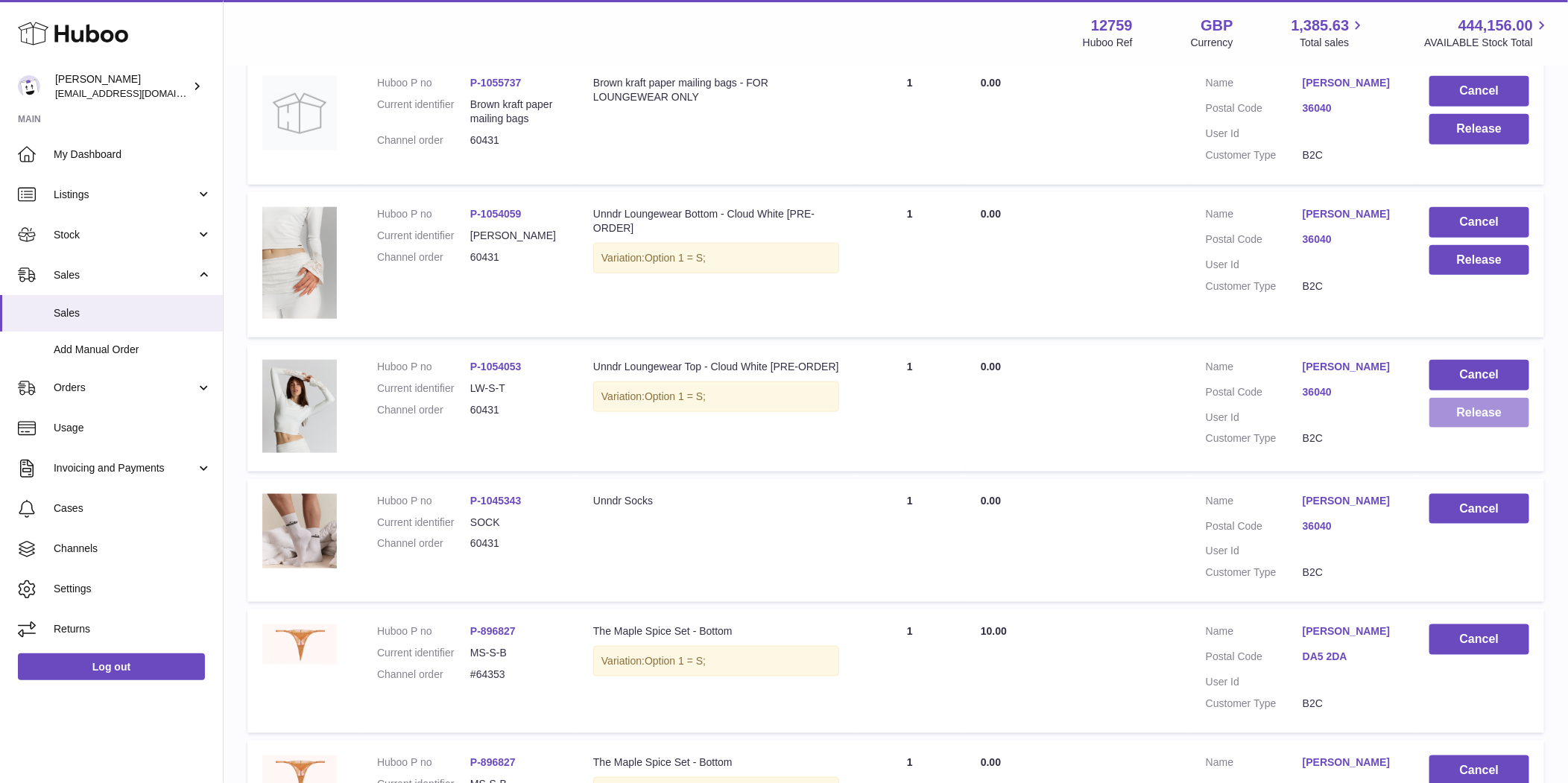
click at [1496, 415] on button "Release" at bounding box center [1479, 413] width 100 height 30
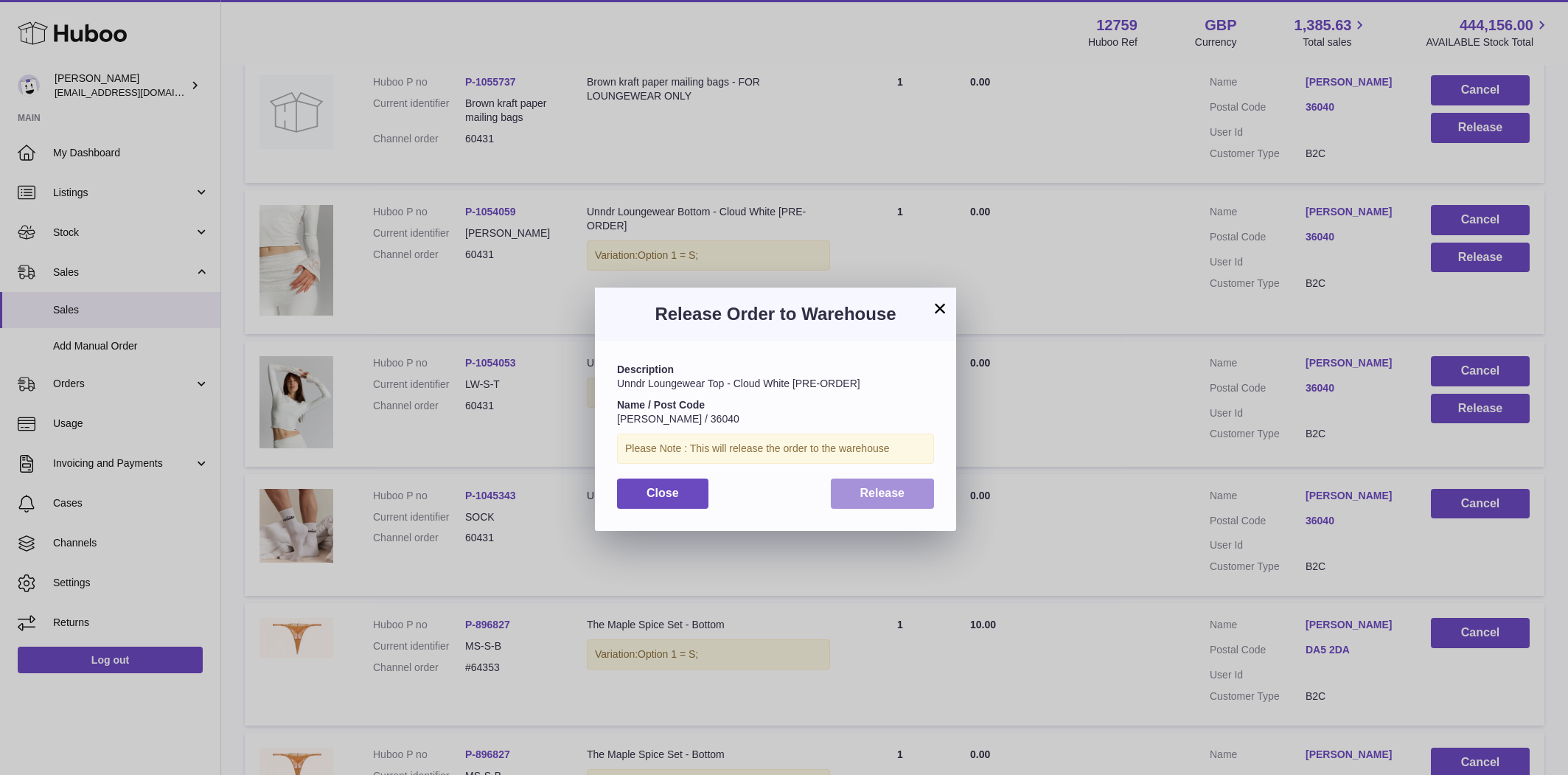
click at [855, 490] on button "Release" at bounding box center [882, 493] width 104 height 30
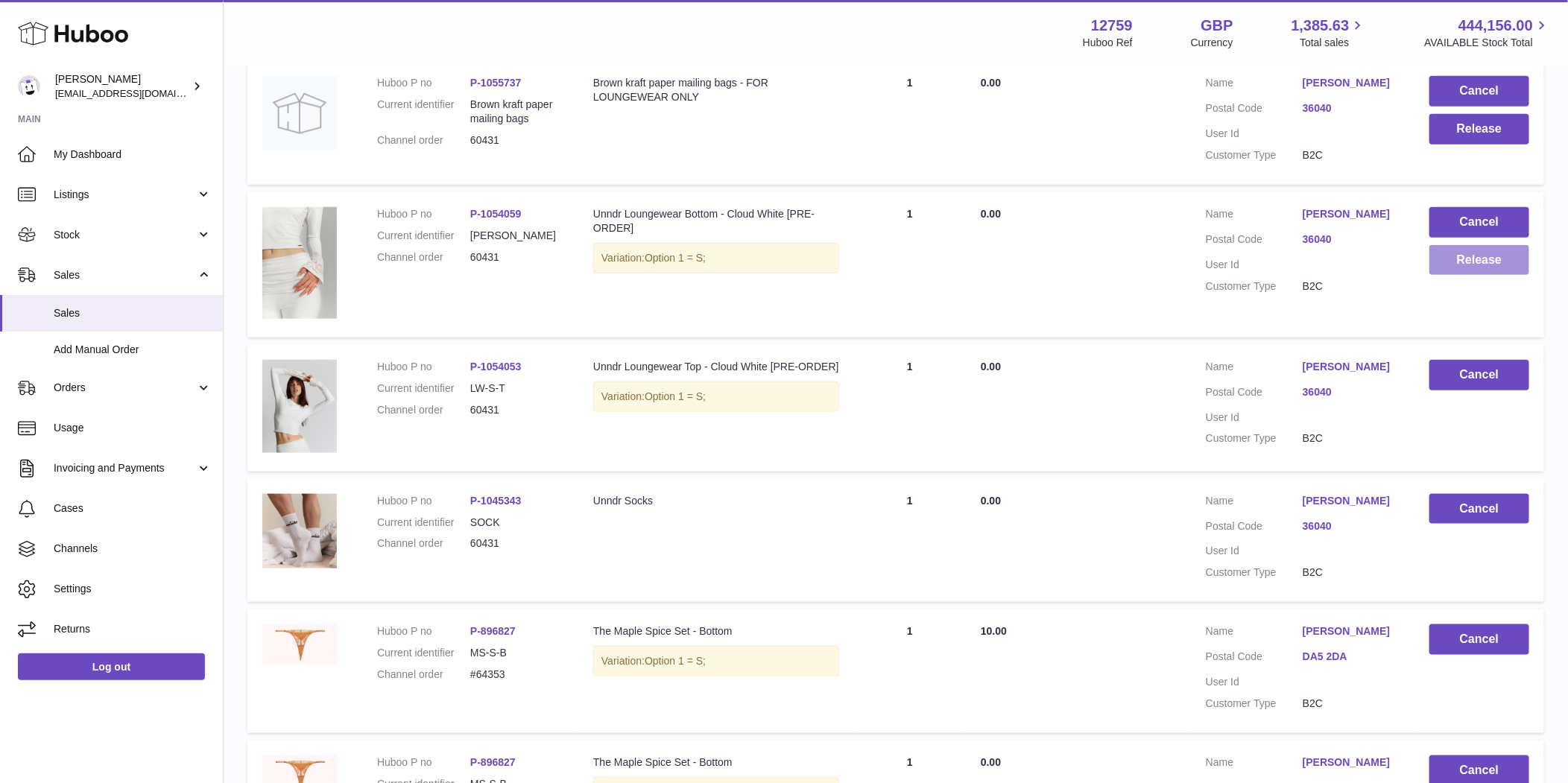
click at [1478, 253] on button "Release" at bounding box center [1479, 260] width 100 height 30
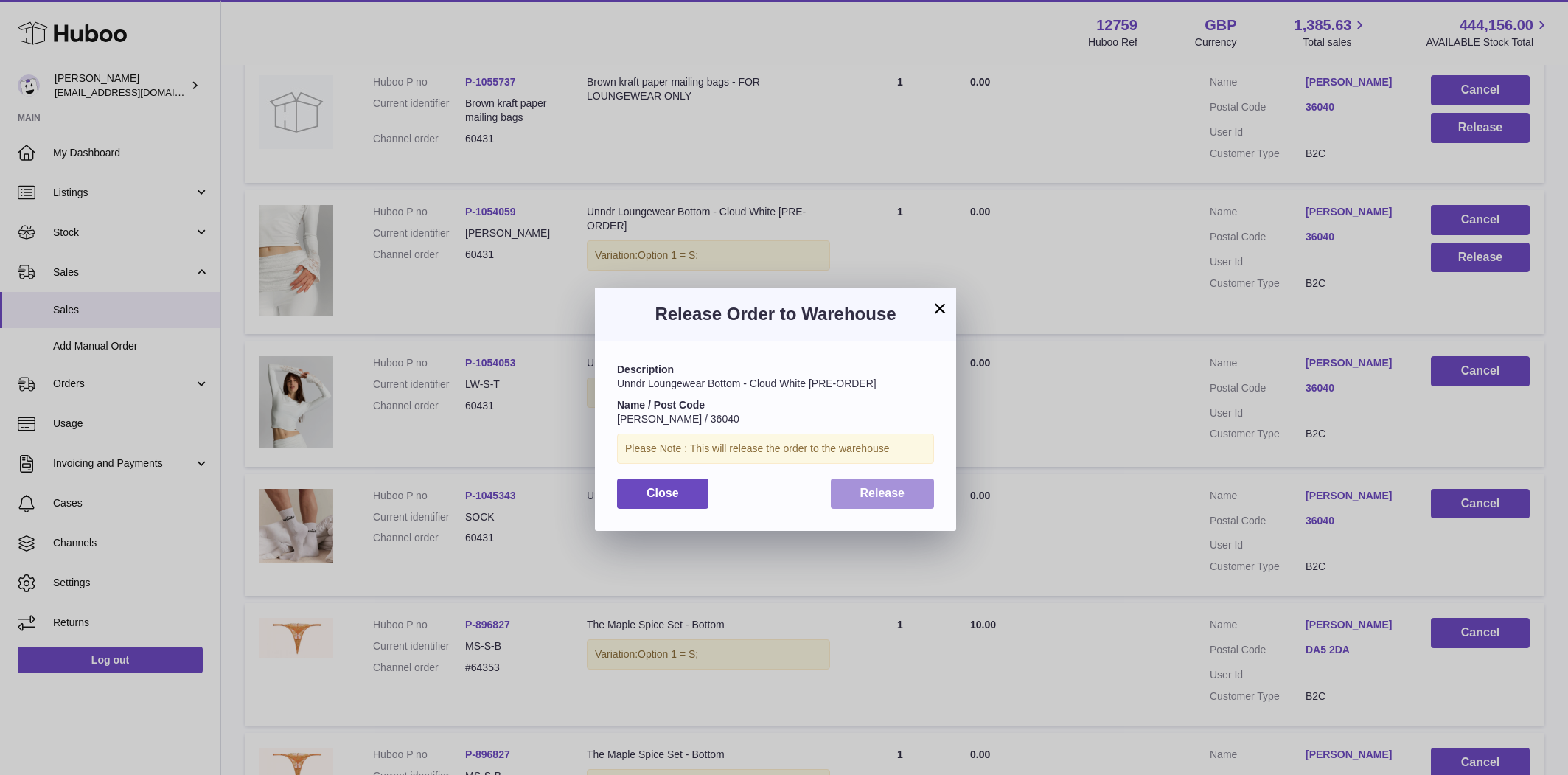
click at [855, 493] on button "Release" at bounding box center [882, 493] width 104 height 30
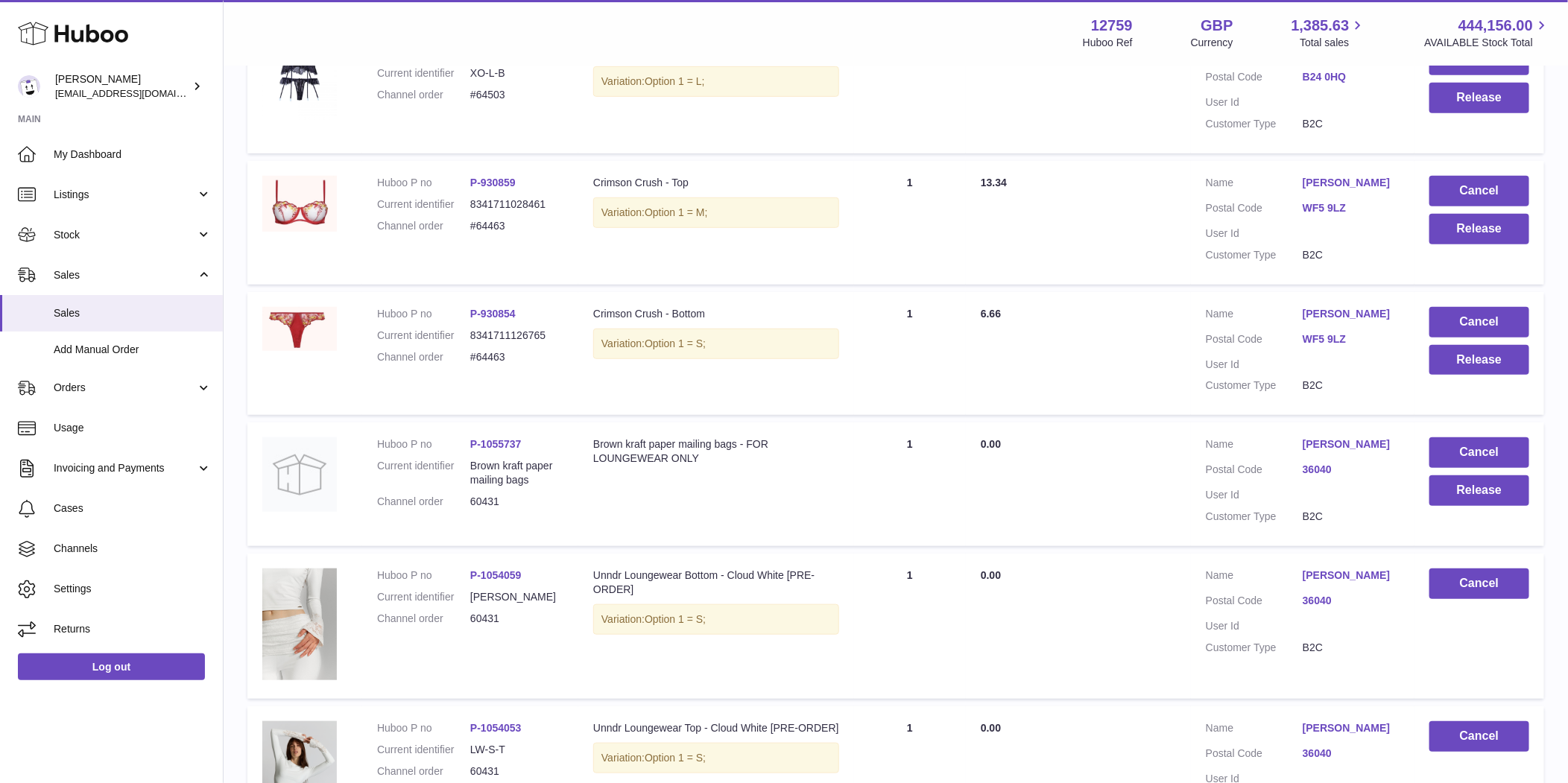
scroll to position [3537, 0]
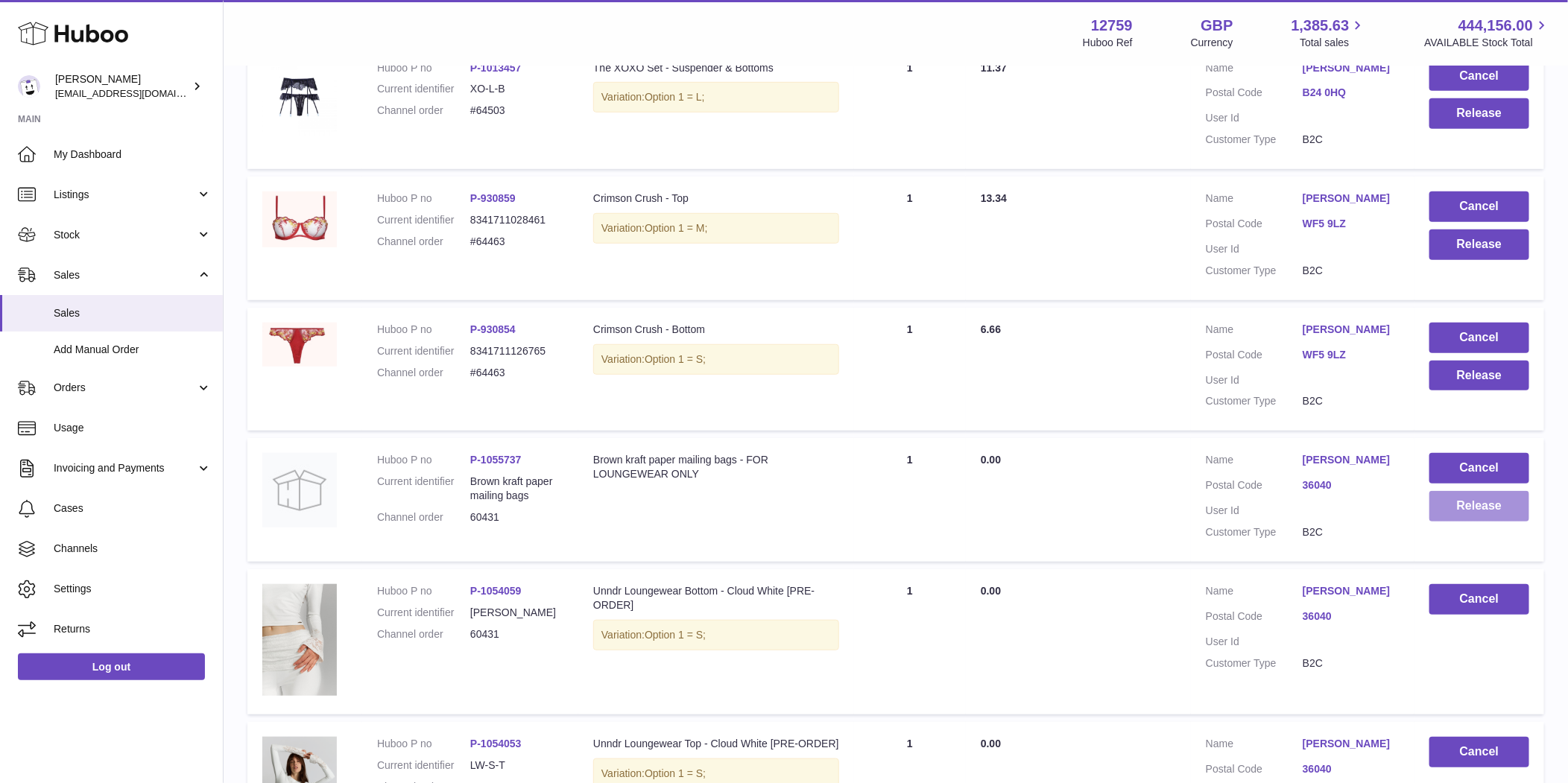
click at [1489, 500] on button "Release" at bounding box center [1479, 506] width 100 height 30
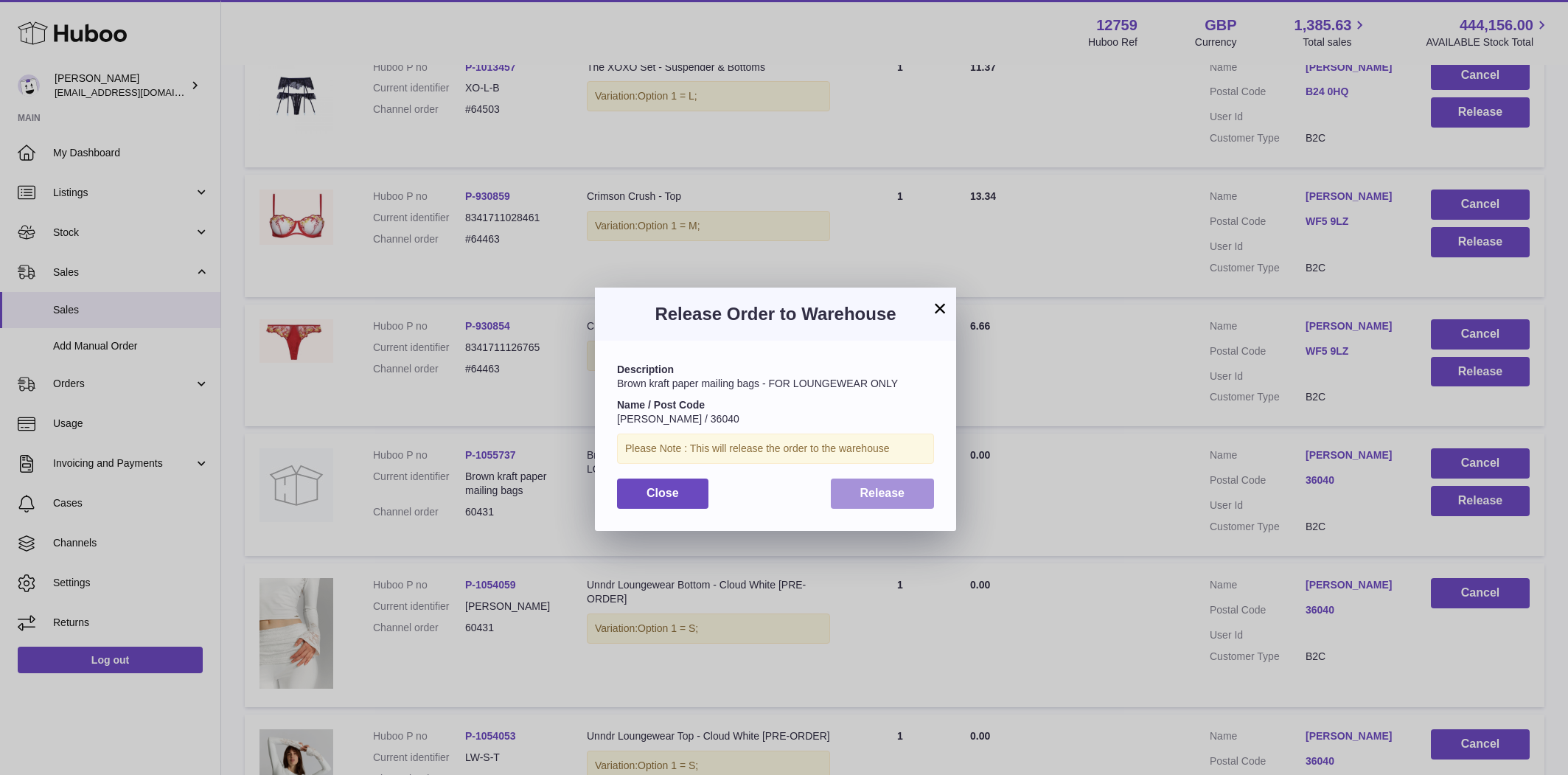
click at [889, 482] on button "Release" at bounding box center [882, 493] width 104 height 30
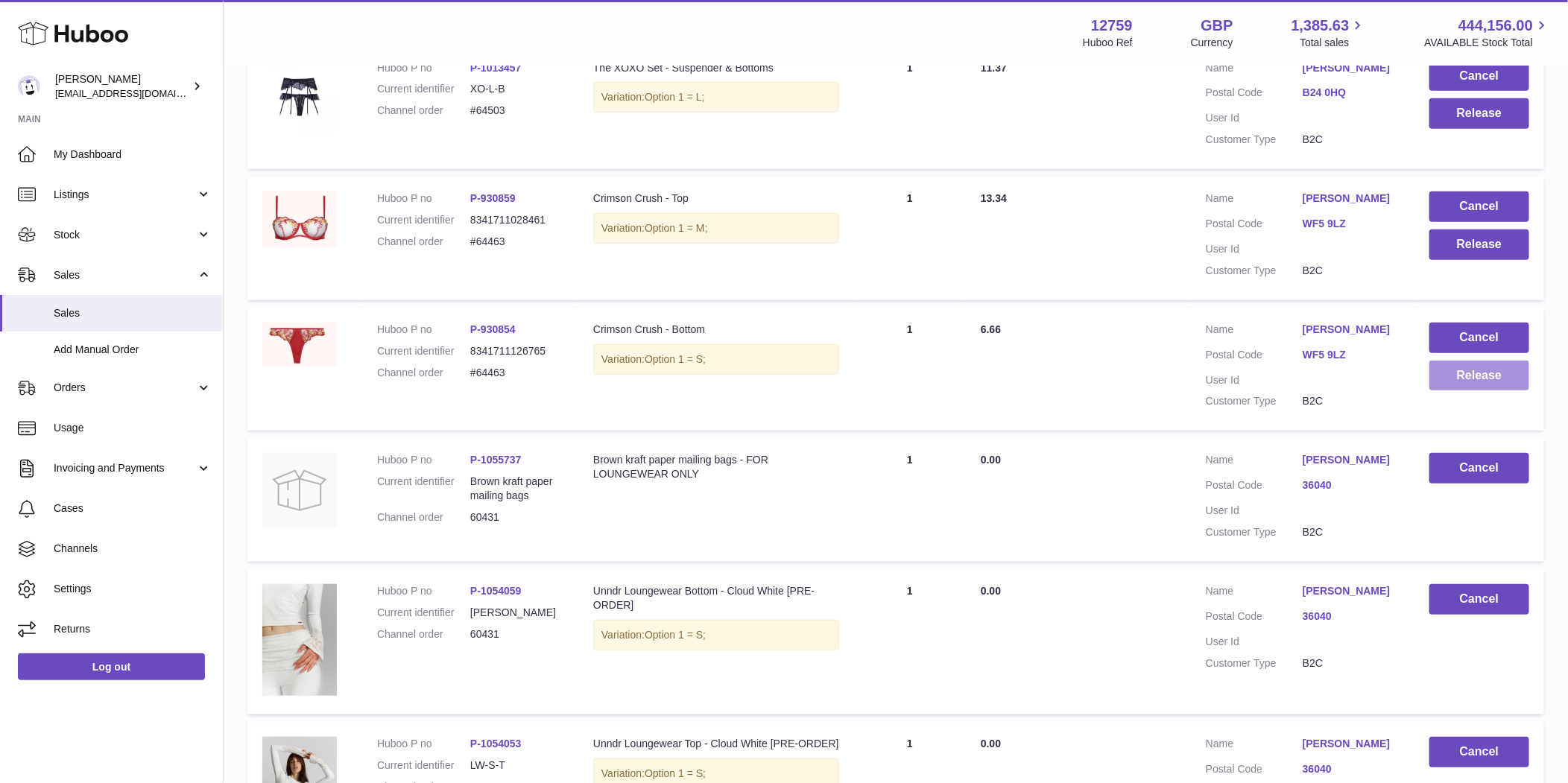
click at [1489, 379] on button "Release" at bounding box center [1479, 376] width 100 height 30
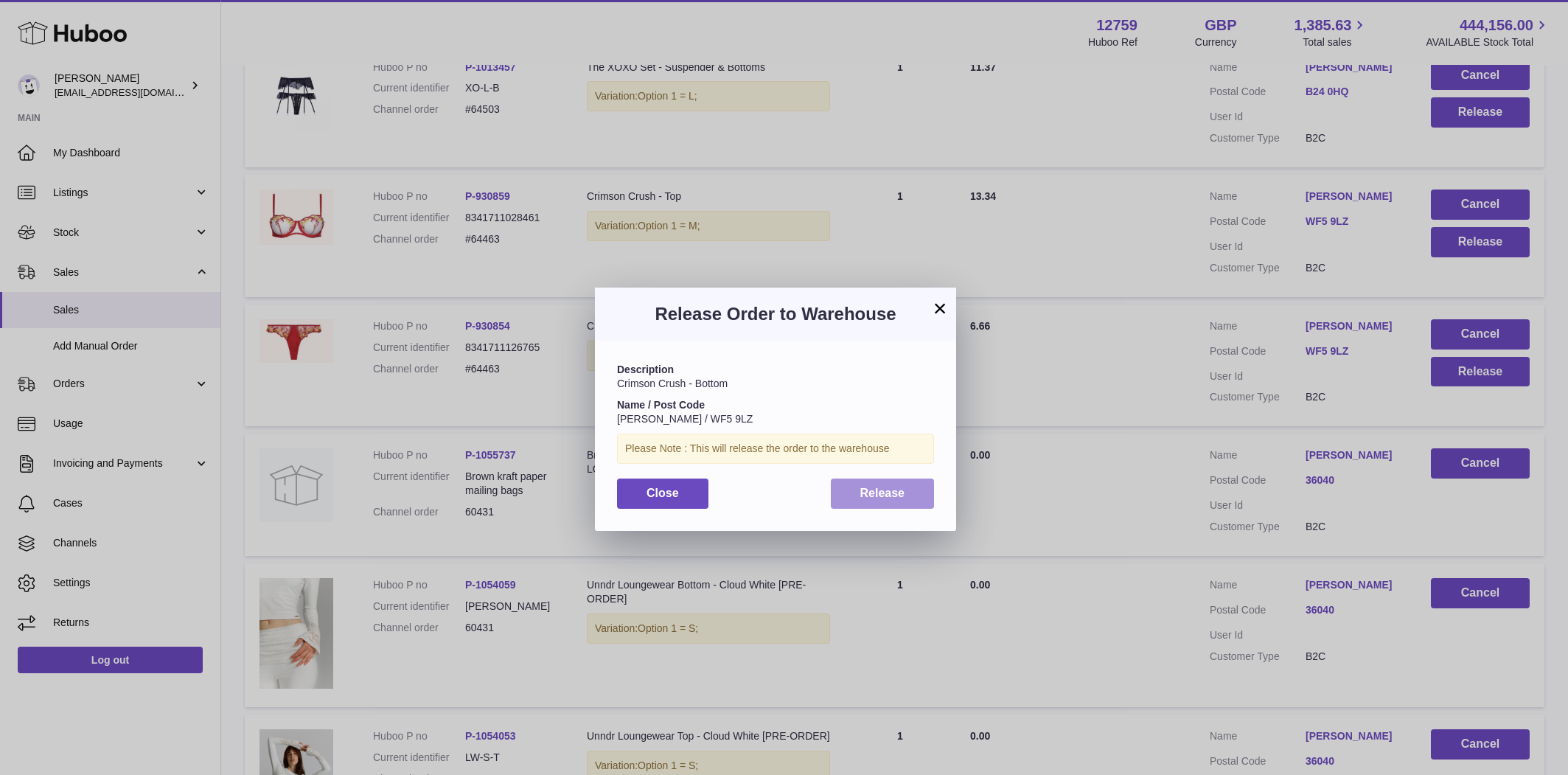
click at [870, 496] on span "Release" at bounding box center [883, 493] width 45 height 13
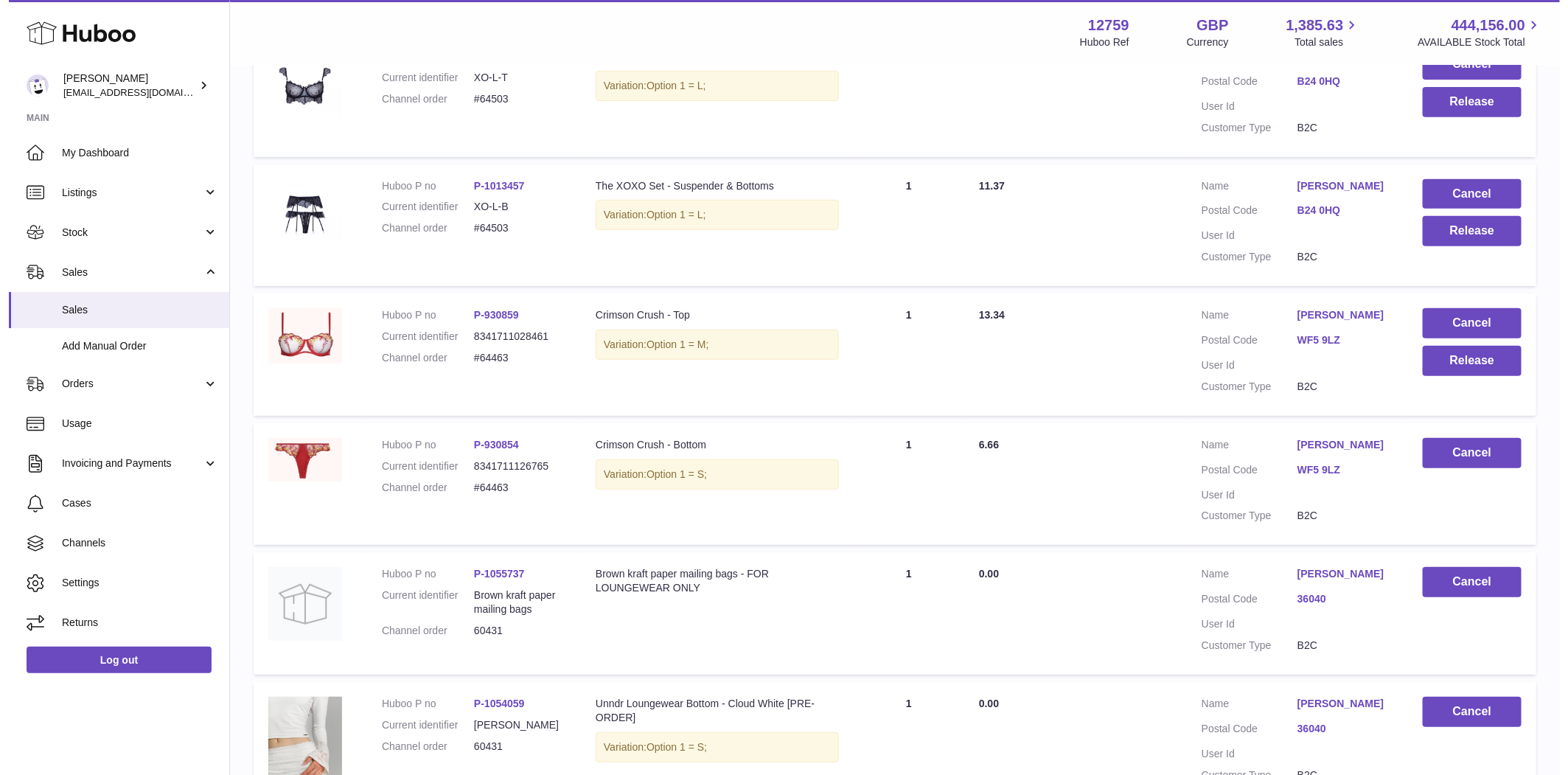
scroll to position [3368, 0]
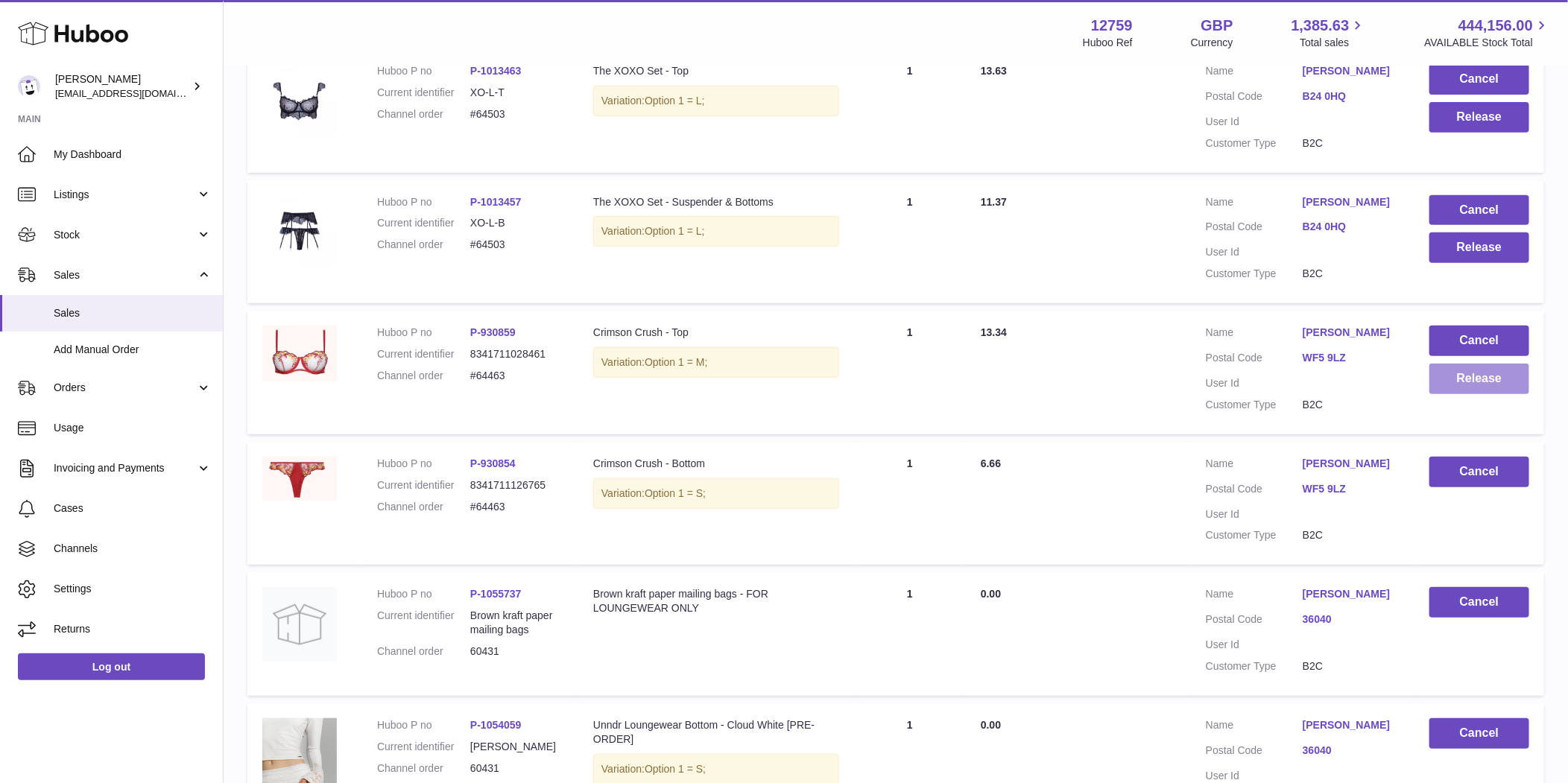
click at [1452, 377] on button "Release" at bounding box center [1479, 379] width 100 height 30
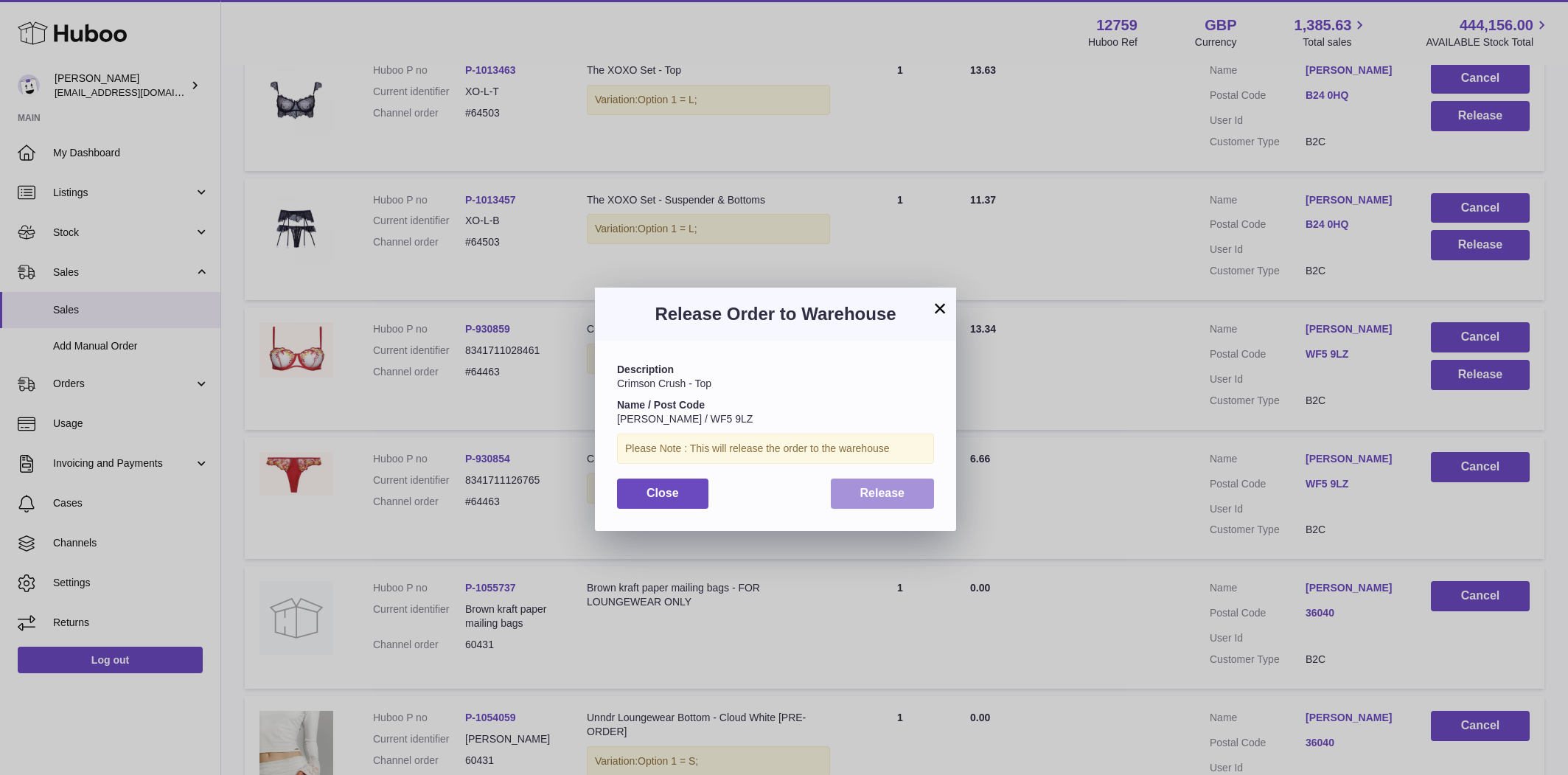
click at [862, 496] on span "Release" at bounding box center [883, 493] width 45 height 13
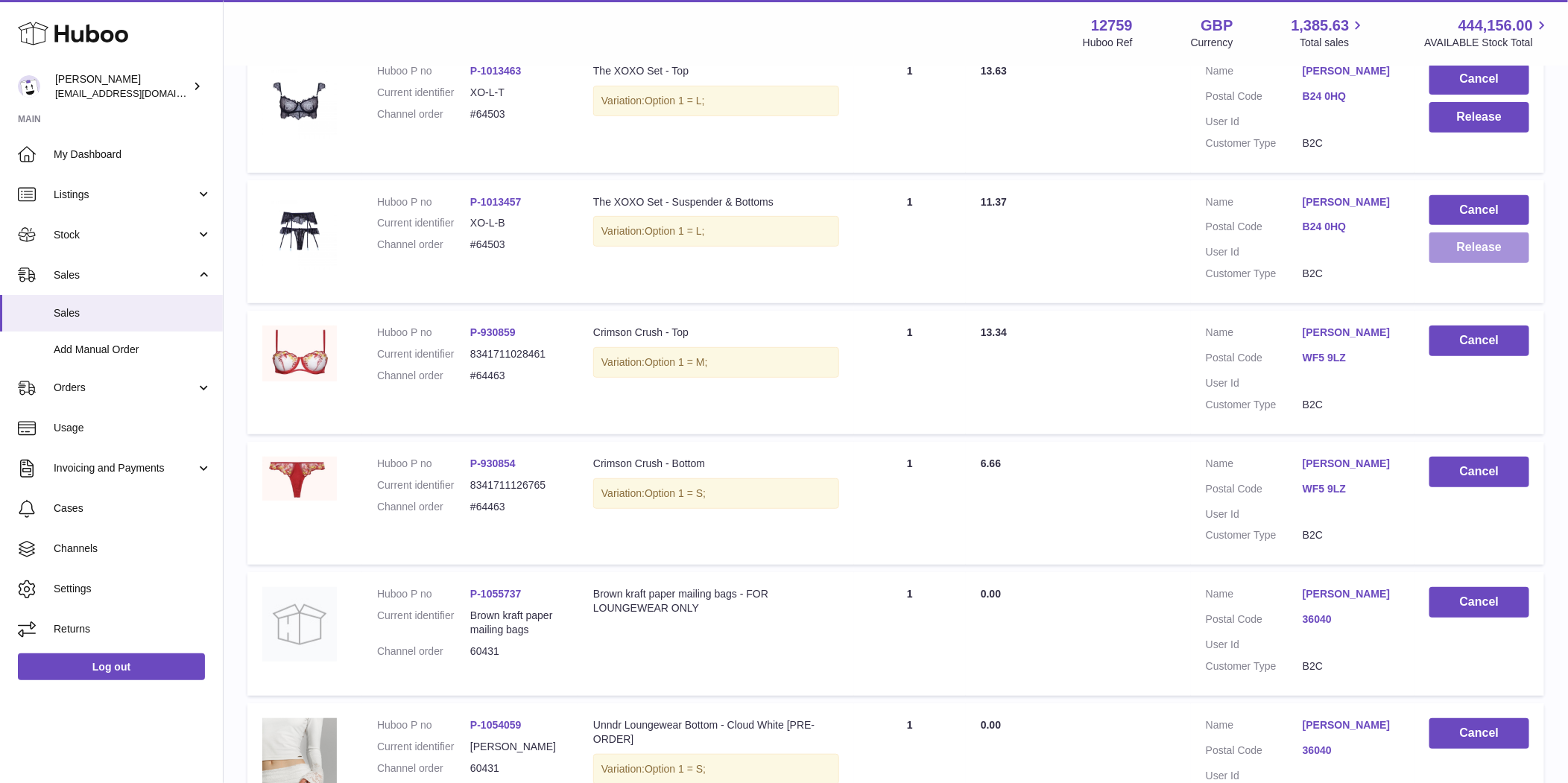
click at [1472, 250] on button "Release" at bounding box center [1479, 247] width 100 height 30
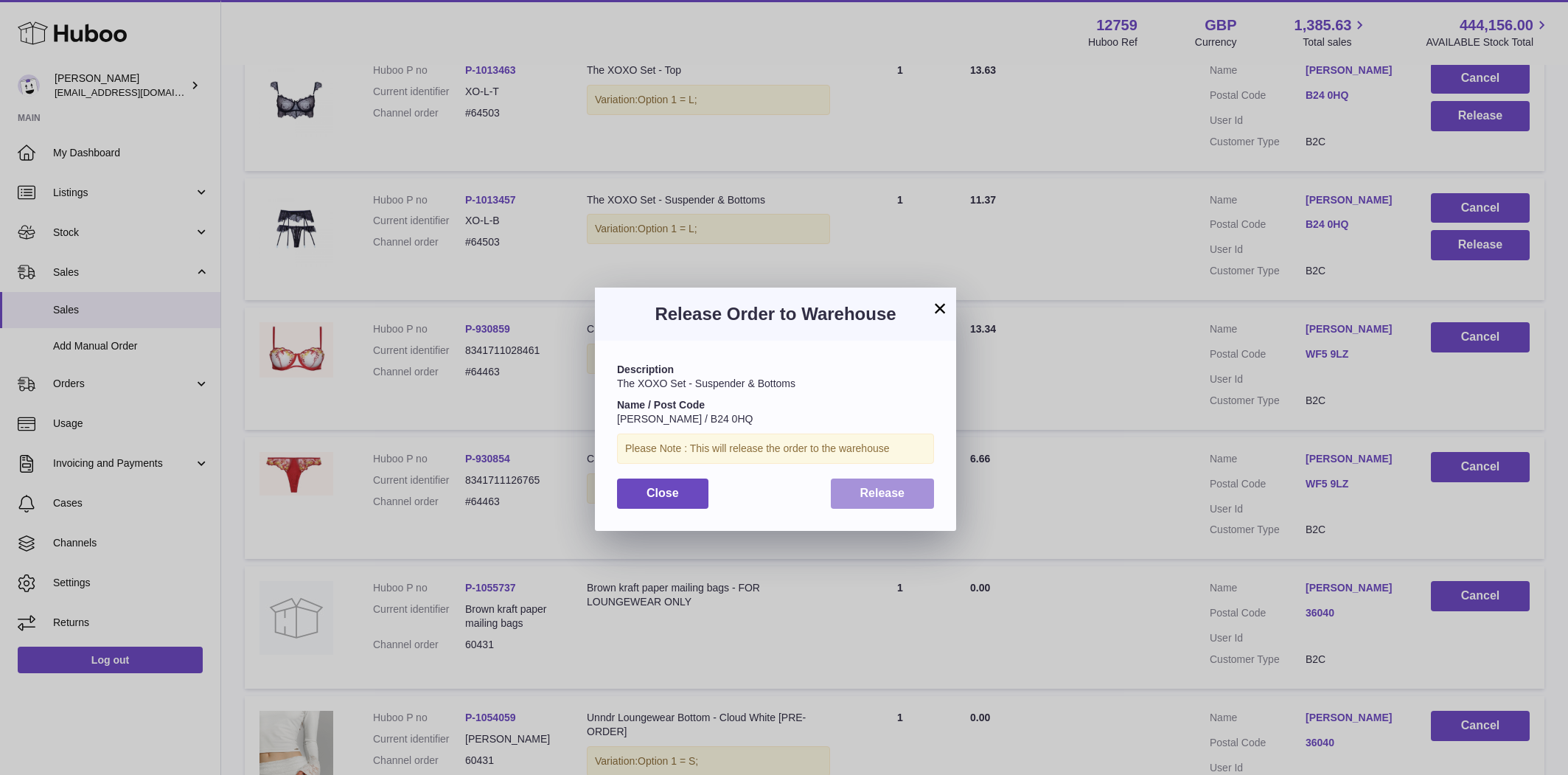
click at [867, 489] on span "Release" at bounding box center [883, 493] width 45 height 13
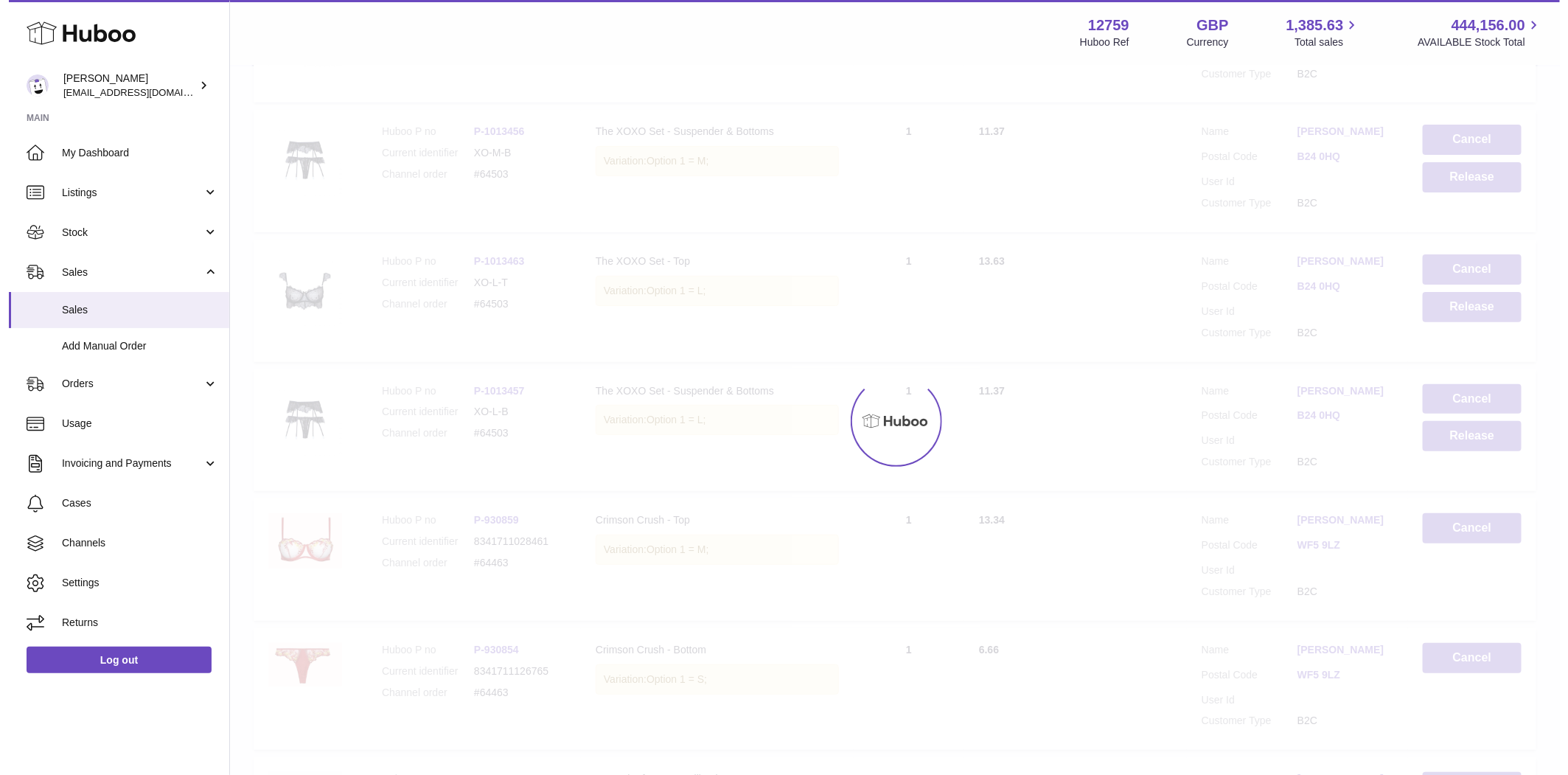
scroll to position [3156, 0]
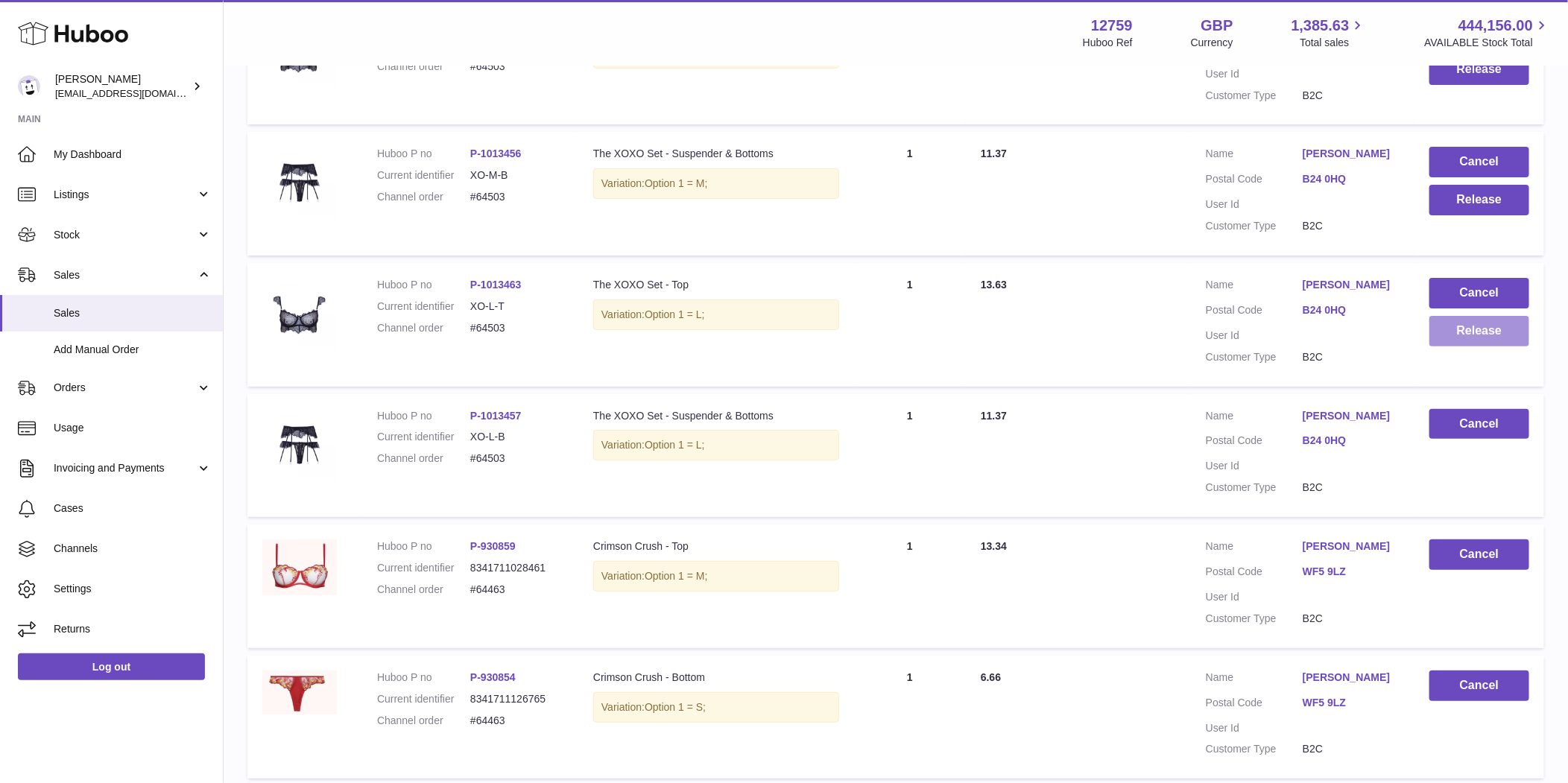
click at [1461, 331] on button "Release" at bounding box center [1479, 331] width 100 height 30
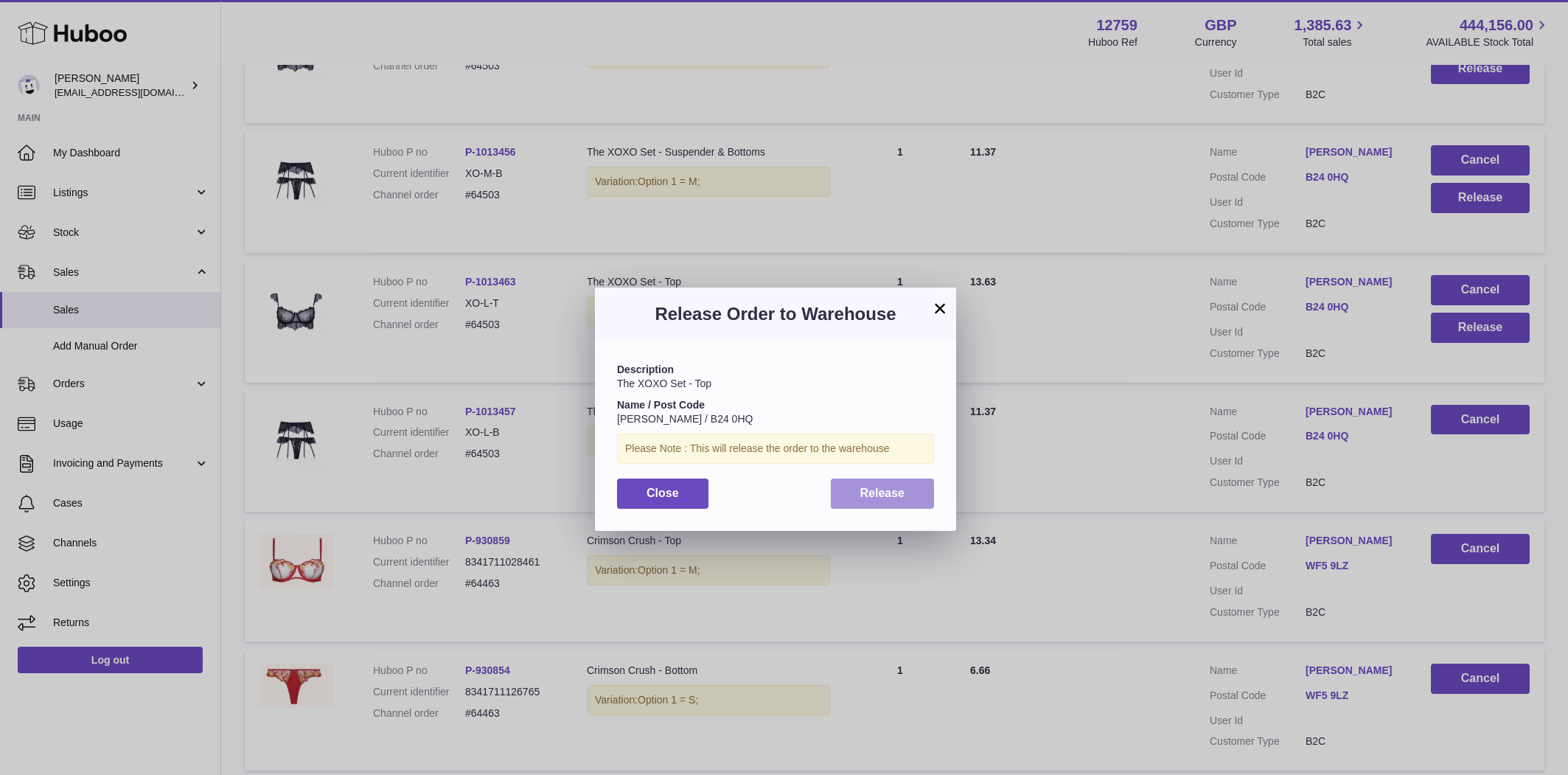
click at [874, 503] on button "Release" at bounding box center [882, 493] width 104 height 30
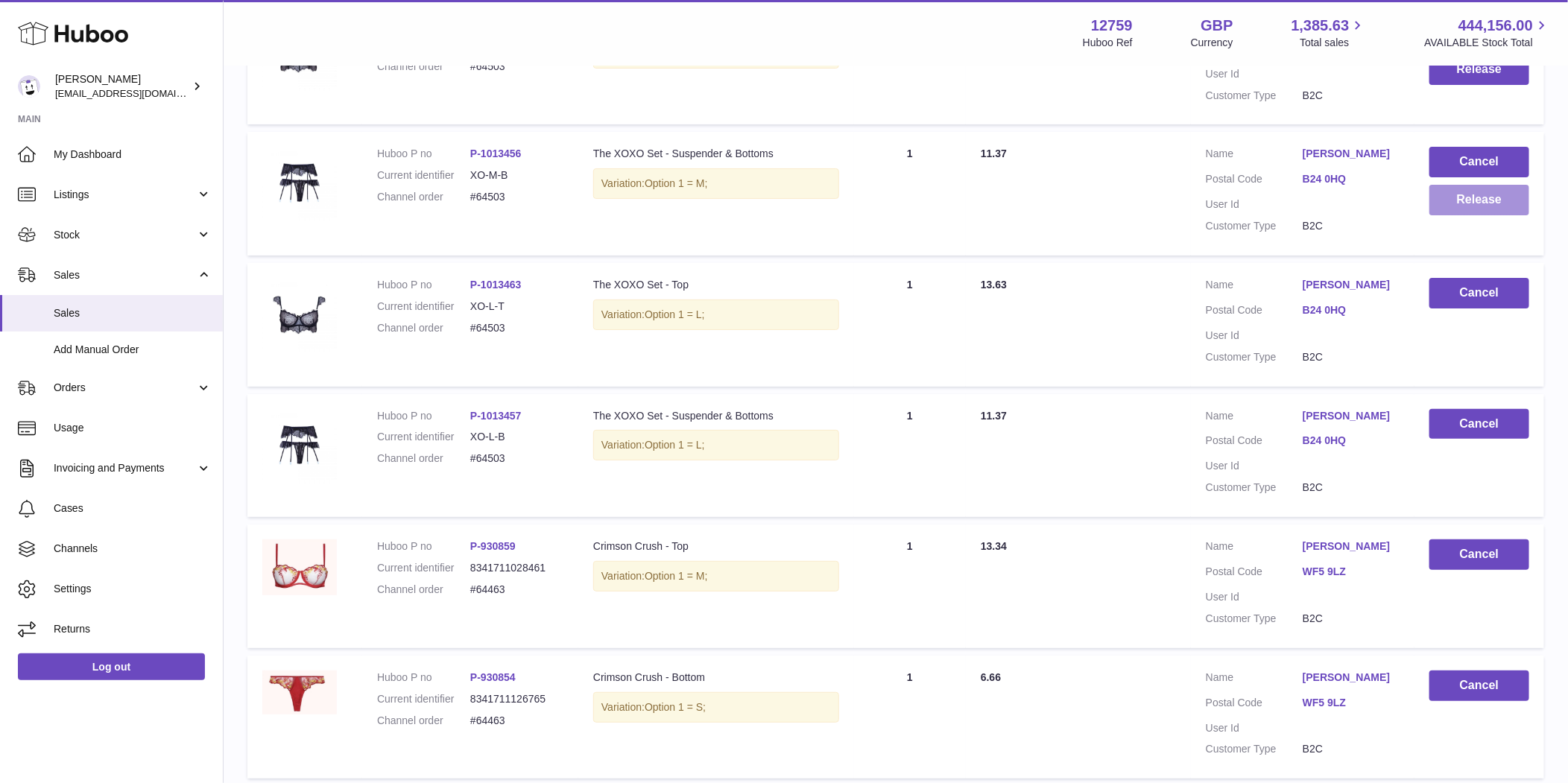
click at [1467, 201] on button "Release" at bounding box center [1479, 200] width 100 height 30
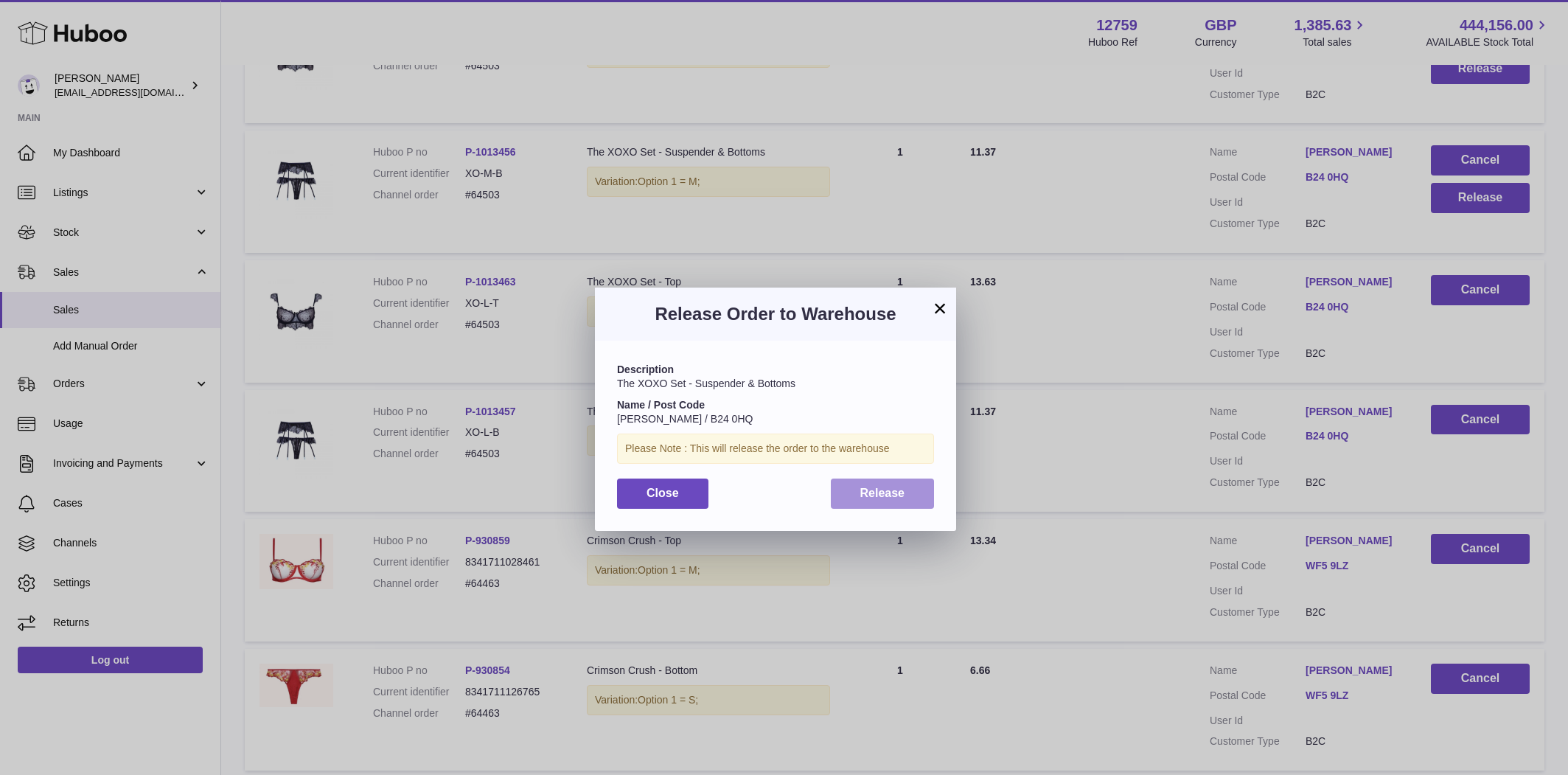
click at [879, 479] on button "Release" at bounding box center [882, 493] width 104 height 30
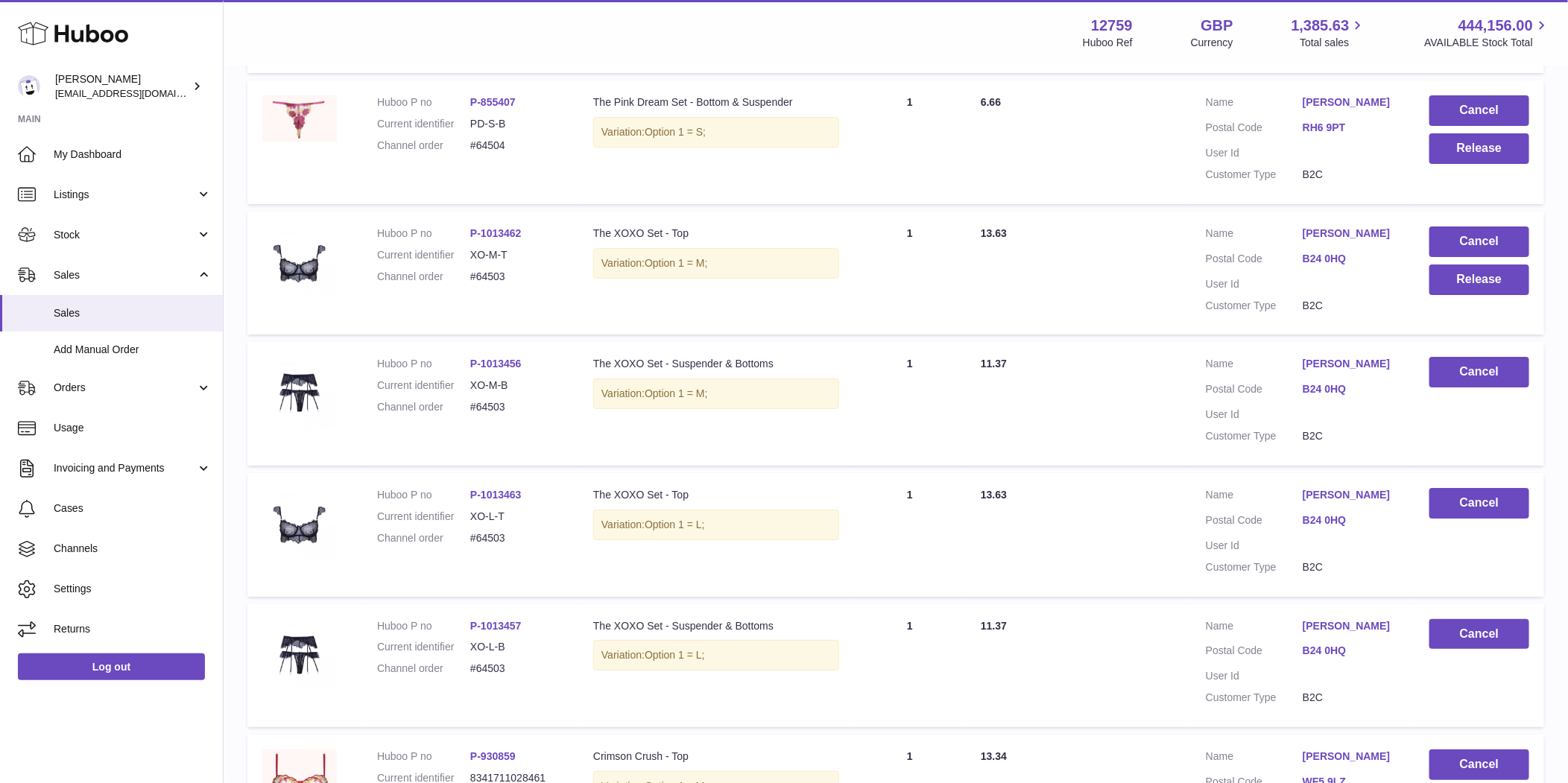
scroll to position [2951, 0]
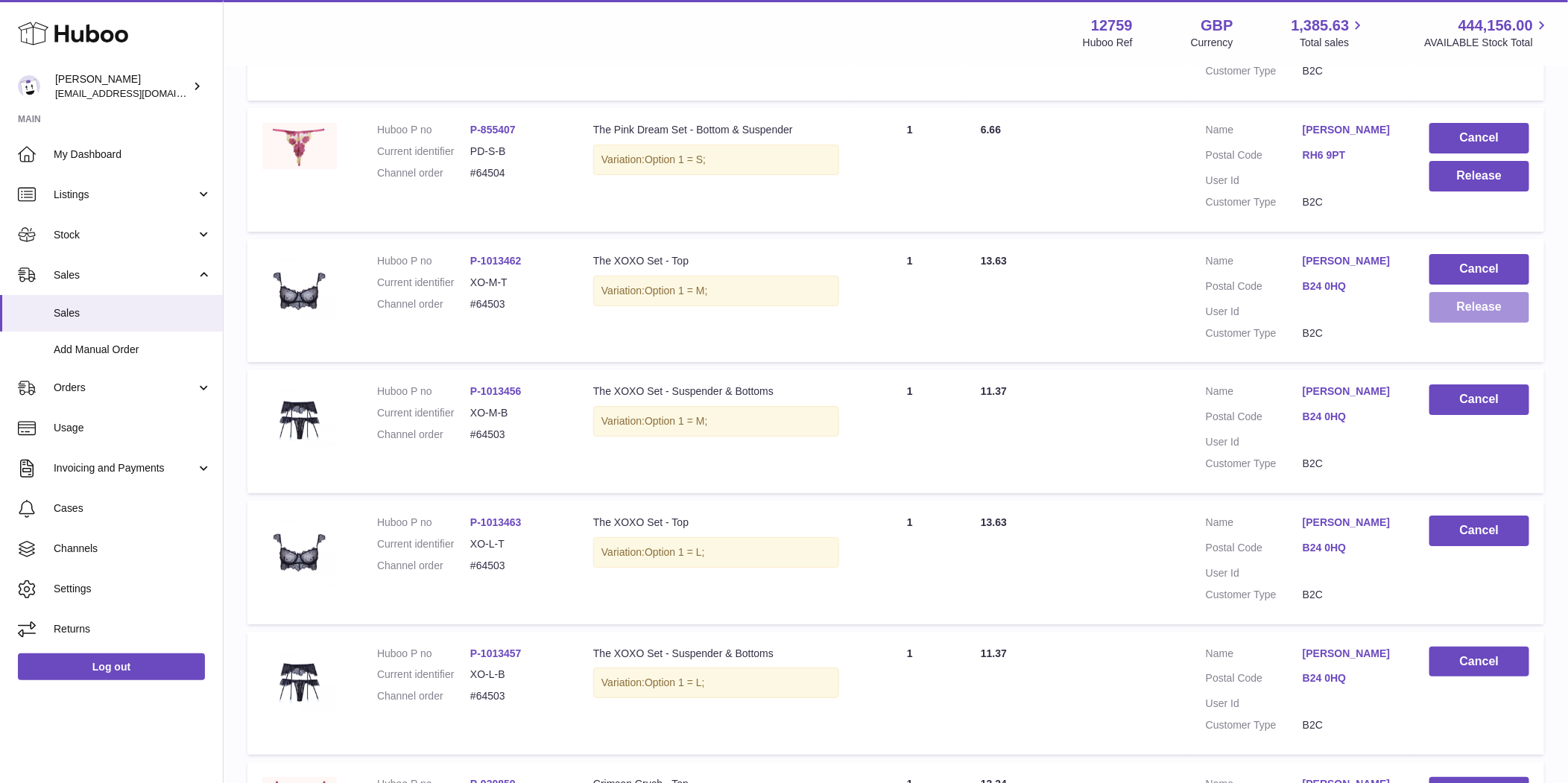
click at [1461, 302] on button "Release" at bounding box center [1479, 307] width 100 height 30
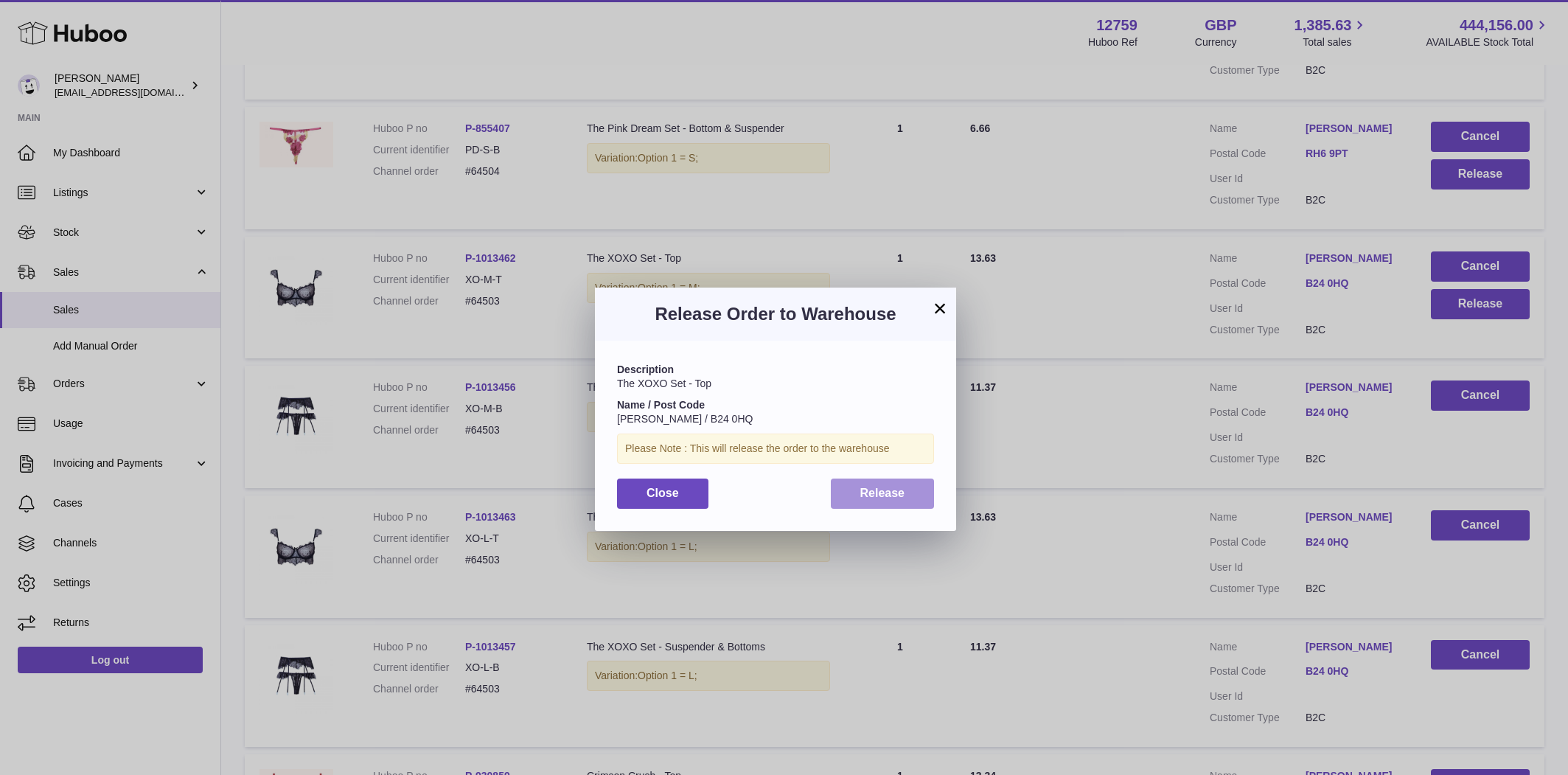
click at [854, 488] on button "Release" at bounding box center [882, 493] width 104 height 30
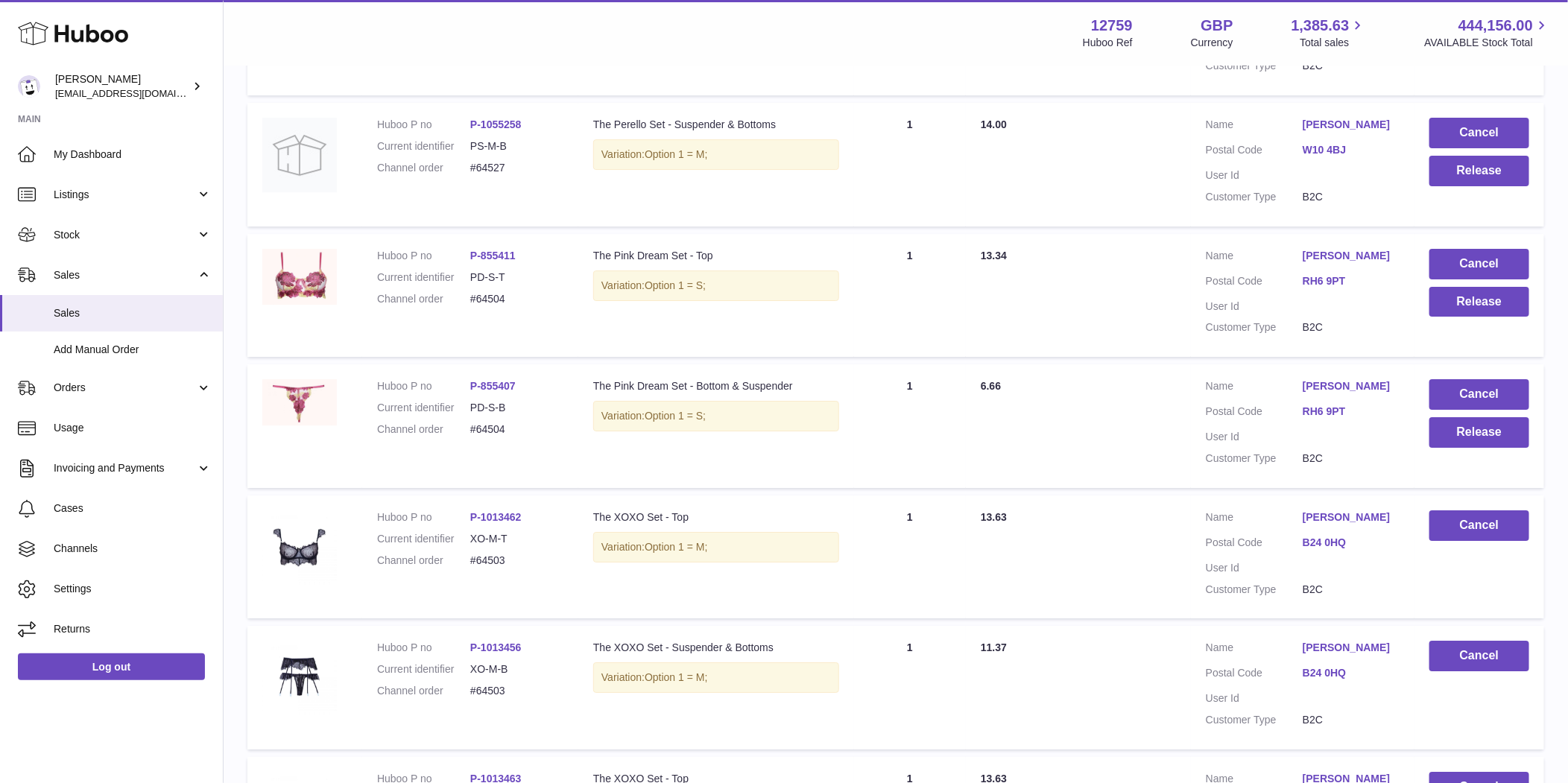
scroll to position [2646, 0]
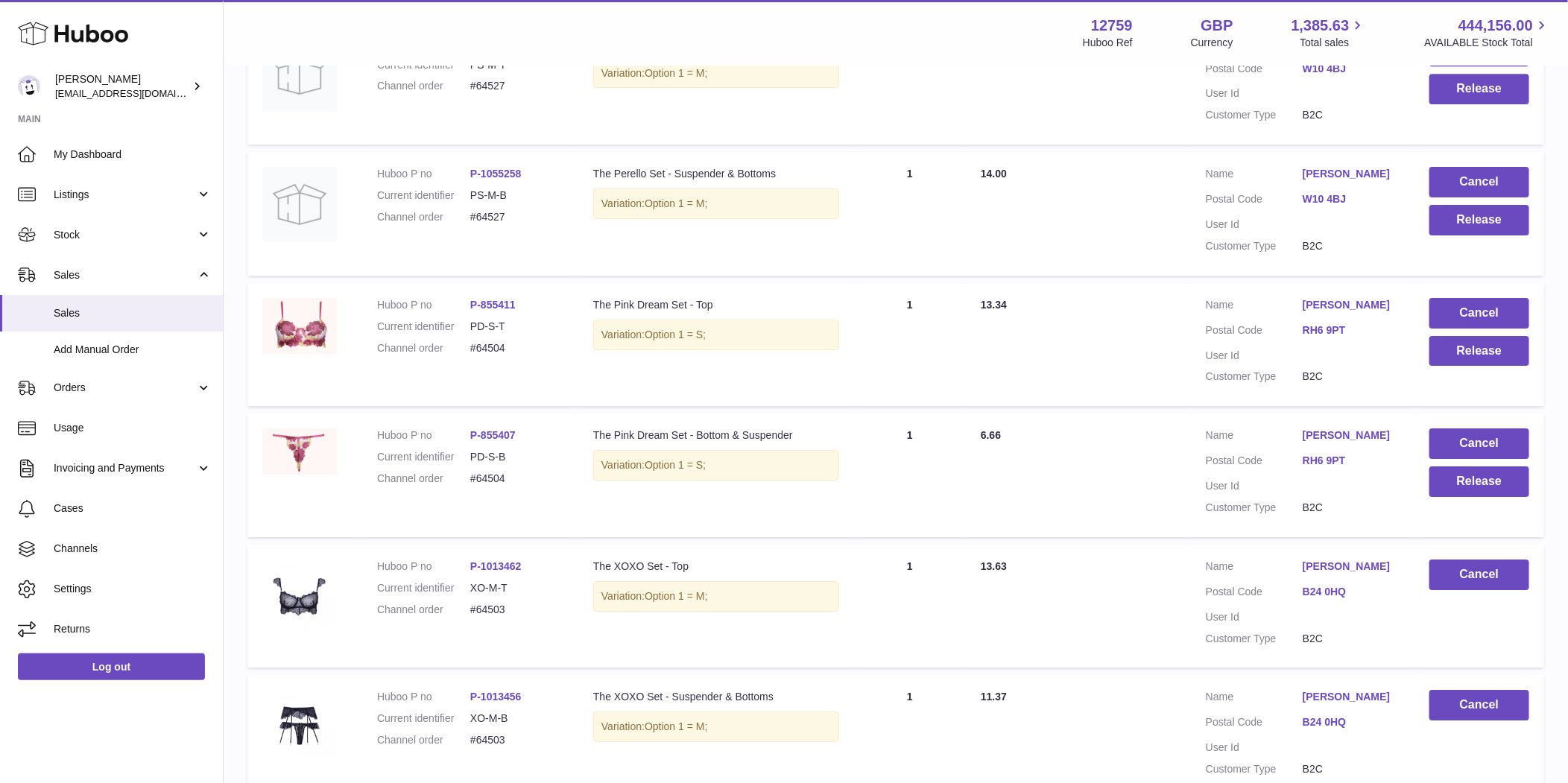
click at [1451, 459] on td "Cancel Release" at bounding box center [1479, 476] width 129 height 124
click at [1456, 473] on button "Release" at bounding box center [1479, 482] width 100 height 30
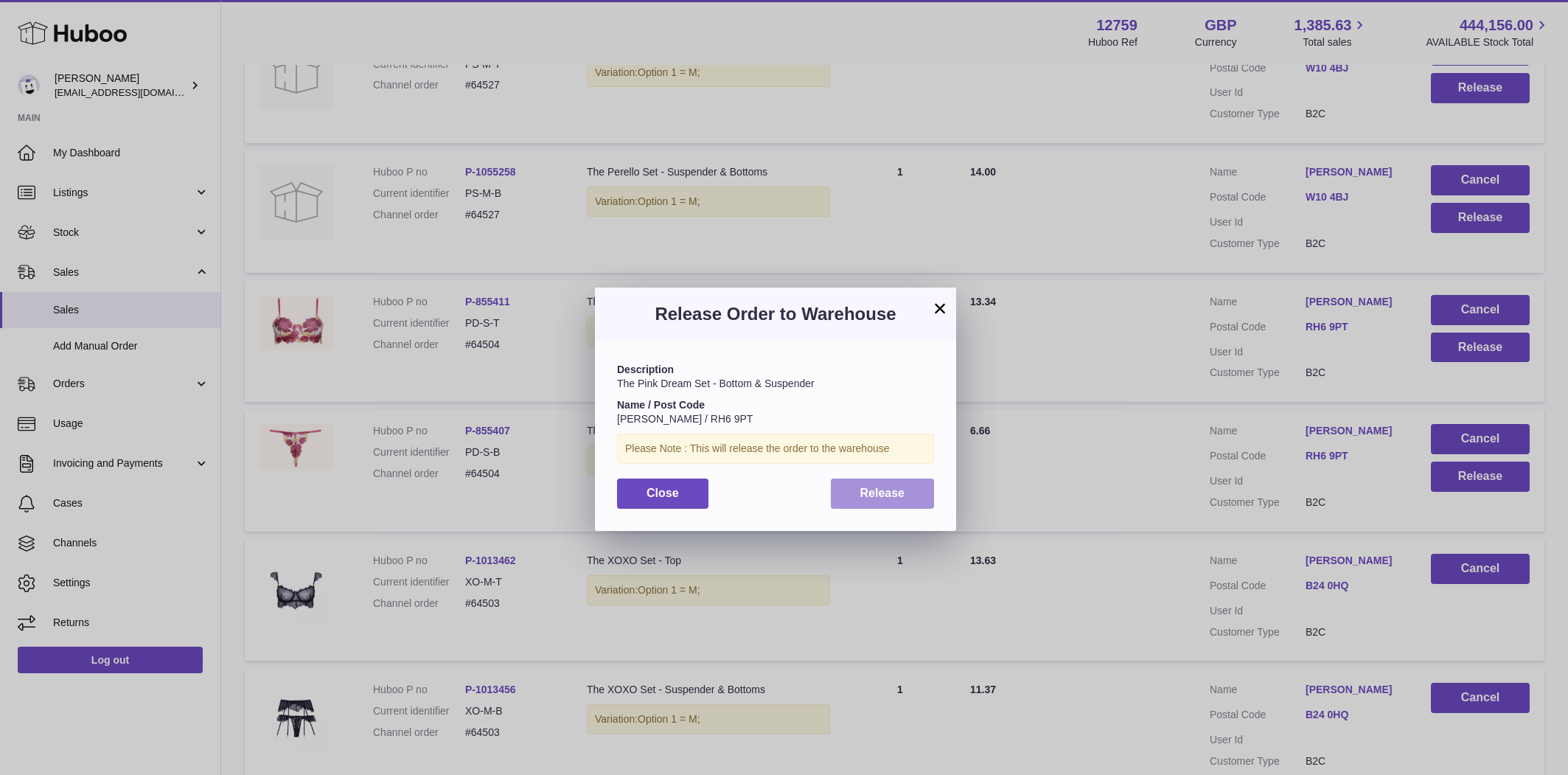
click at [924, 492] on button "Release" at bounding box center [882, 493] width 104 height 30
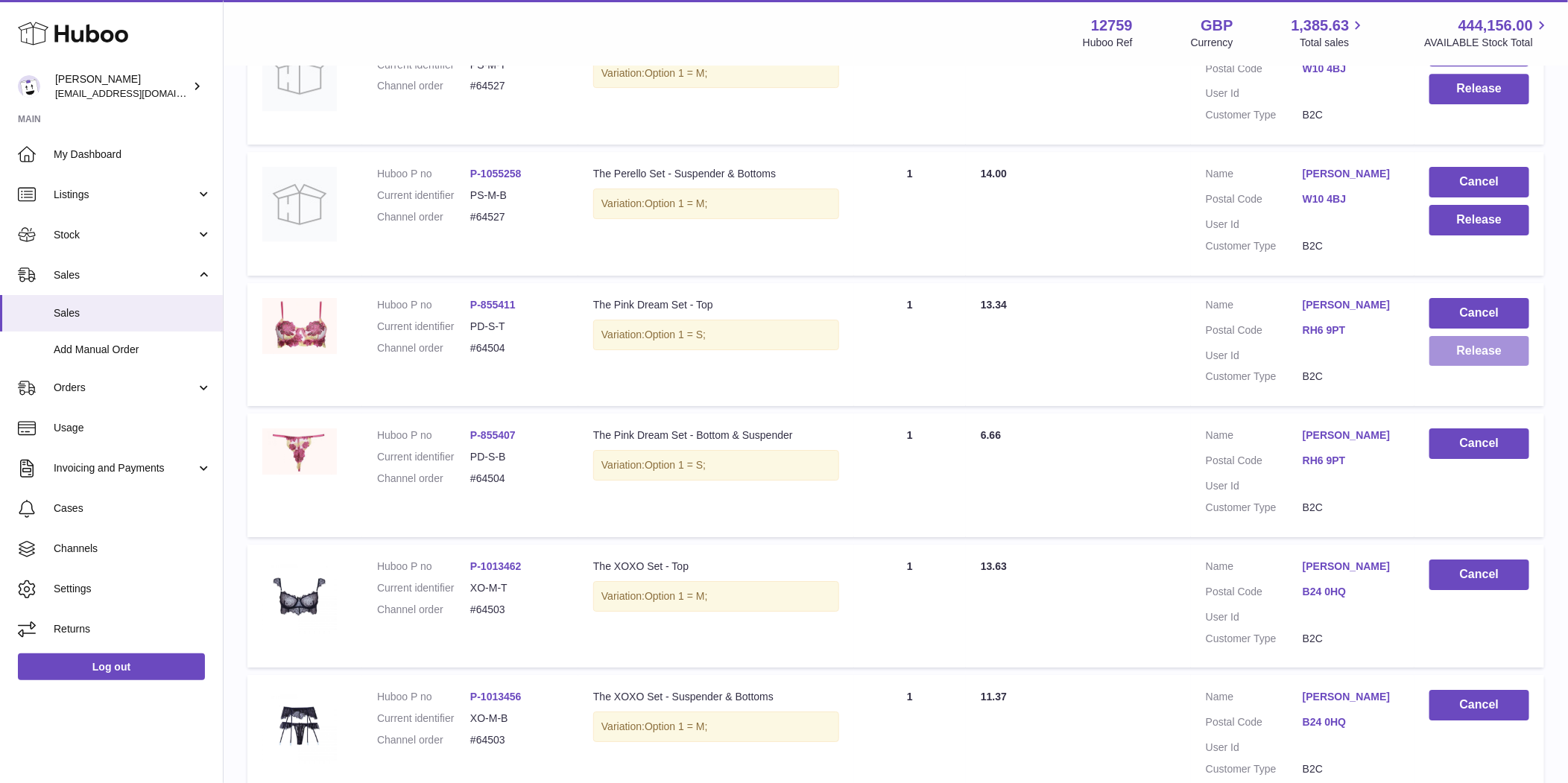
click at [1474, 350] on button "Release" at bounding box center [1479, 351] width 100 height 30
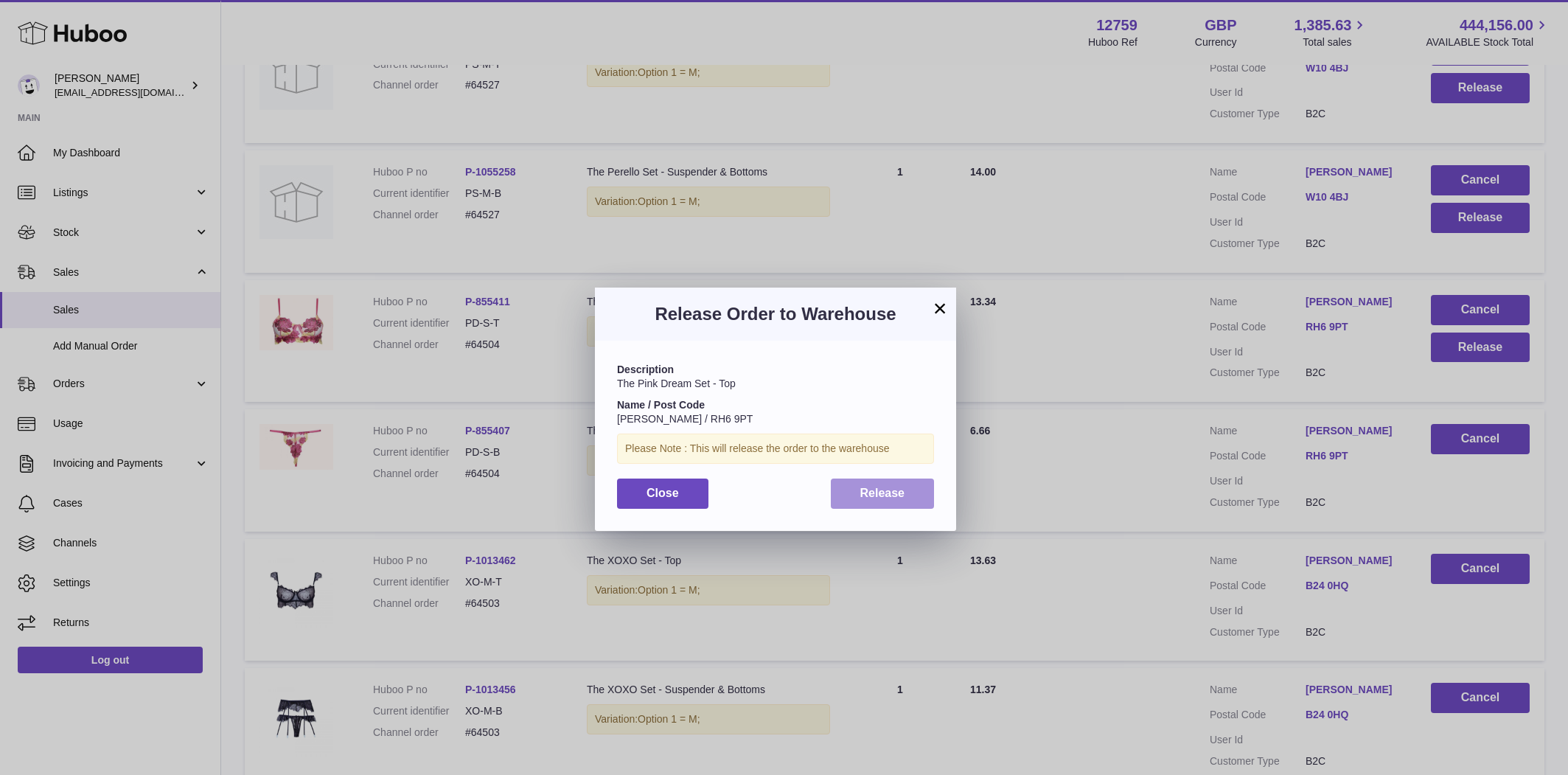
click at [870, 501] on button "Release" at bounding box center [882, 493] width 104 height 30
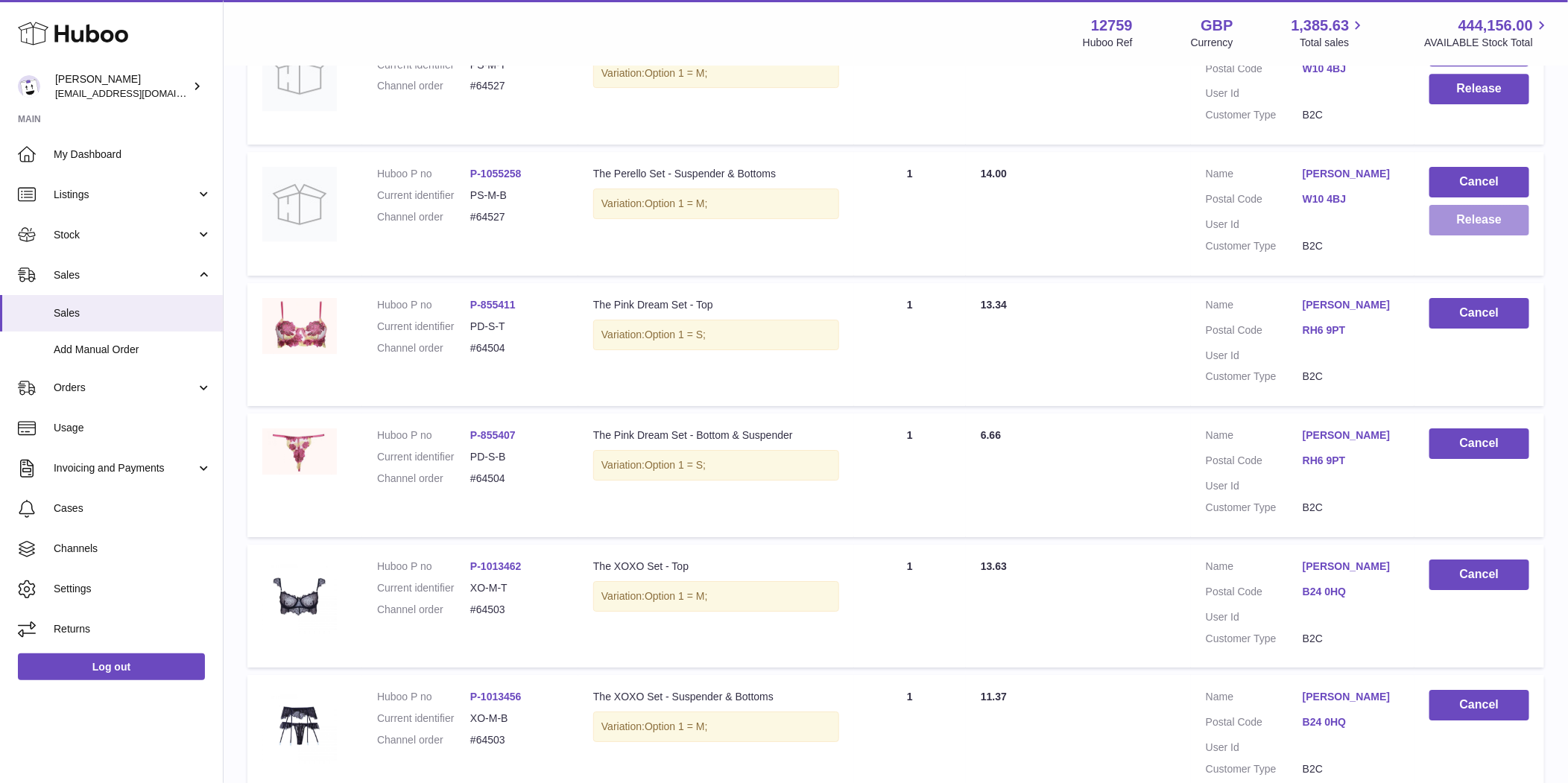
click at [1467, 225] on button "Release" at bounding box center [1479, 220] width 100 height 30
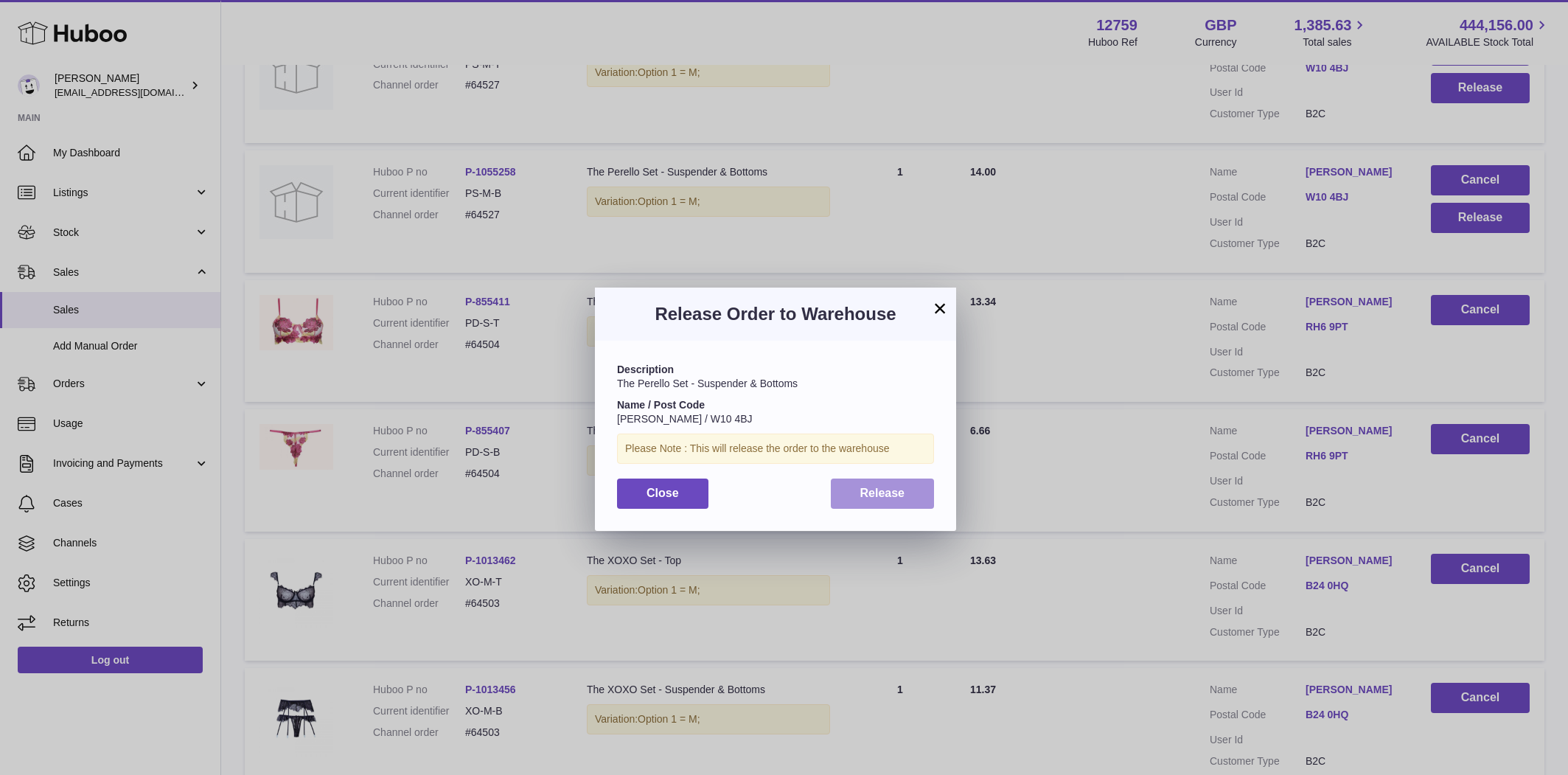
click at [902, 487] on span "Release" at bounding box center [883, 493] width 45 height 13
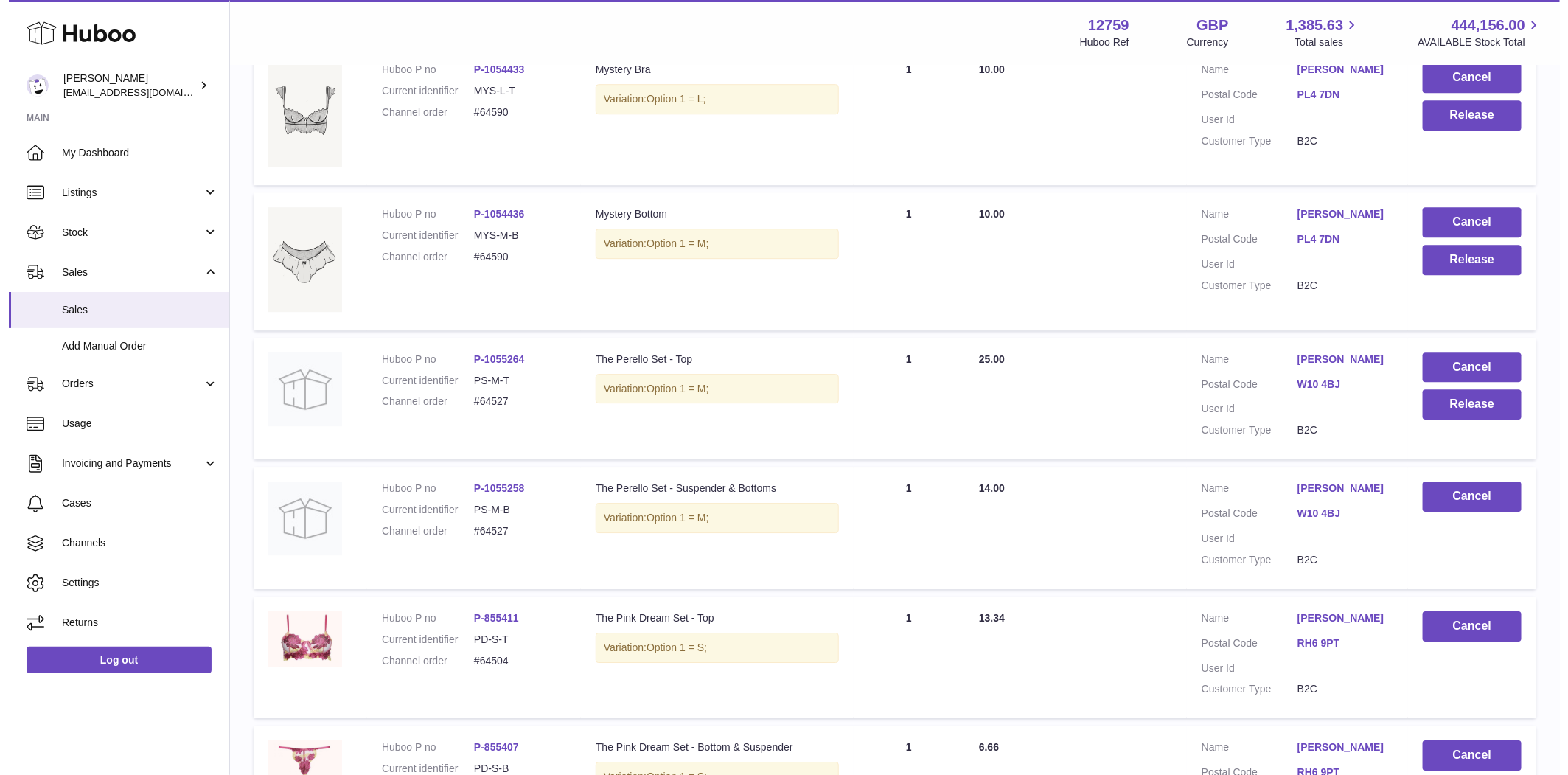
scroll to position [2299, 0]
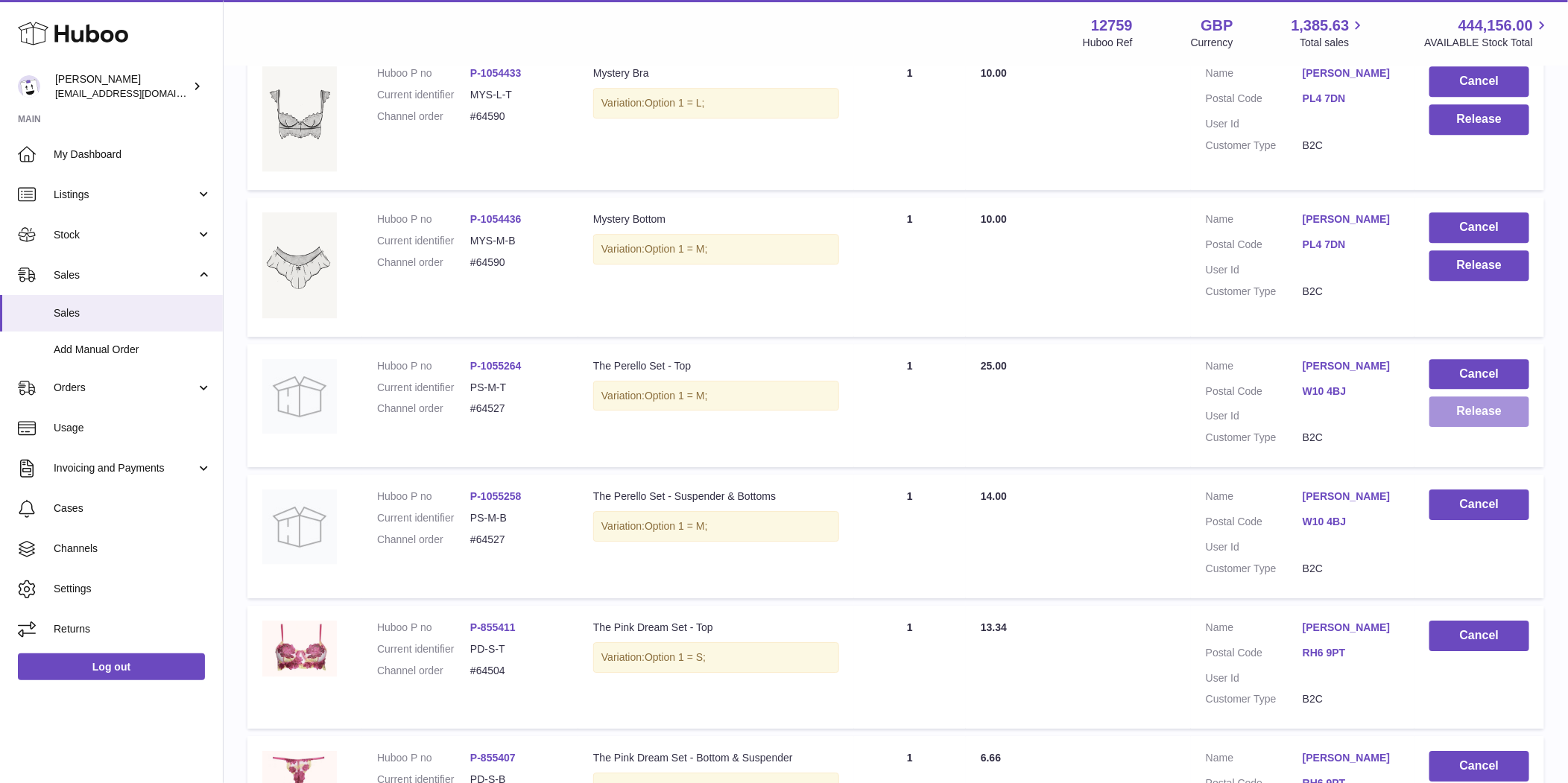
click at [1446, 407] on button "Release" at bounding box center [1479, 412] width 100 height 30
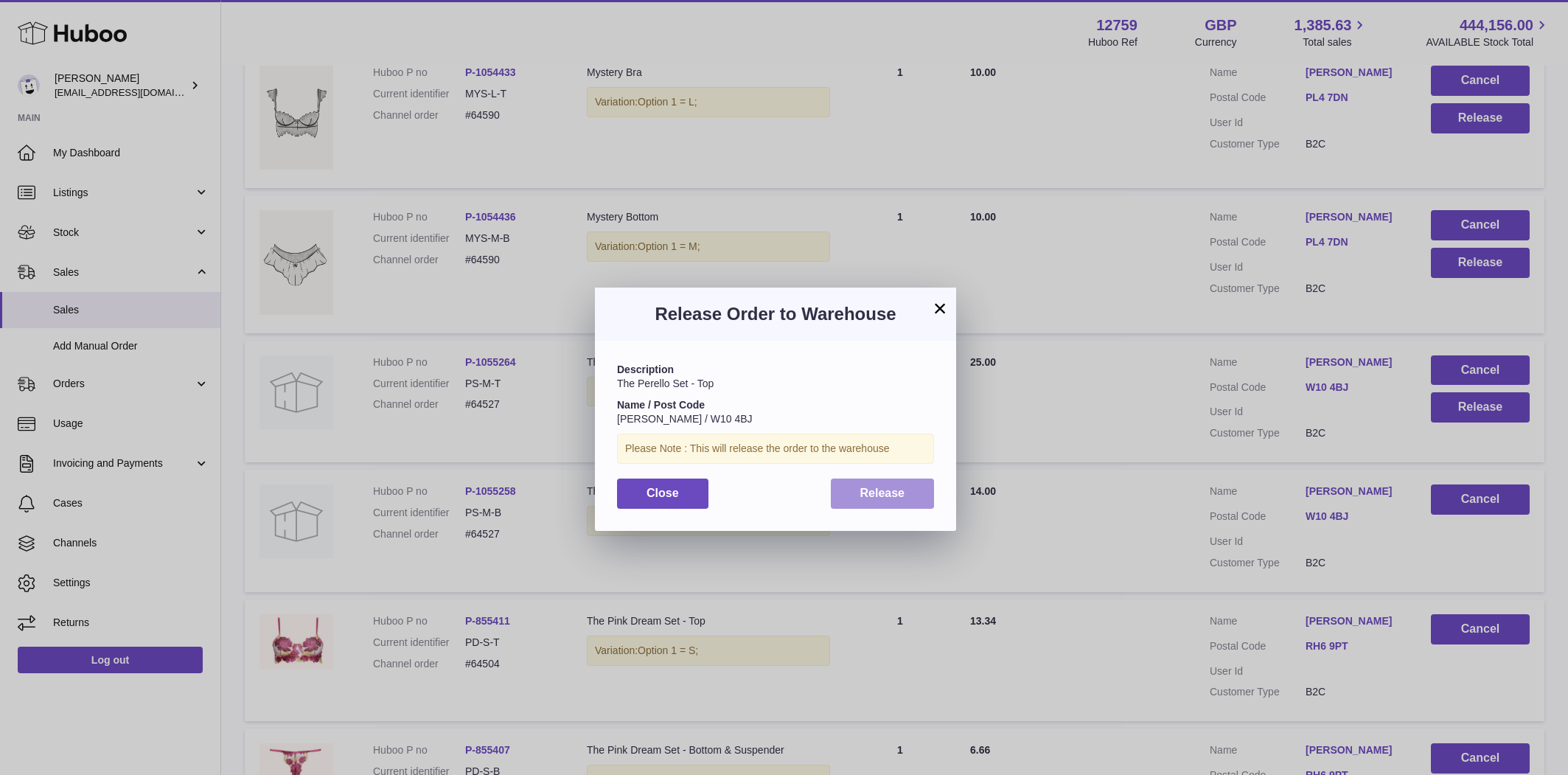
click at [903, 499] on span "Release" at bounding box center [883, 493] width 45 height 13
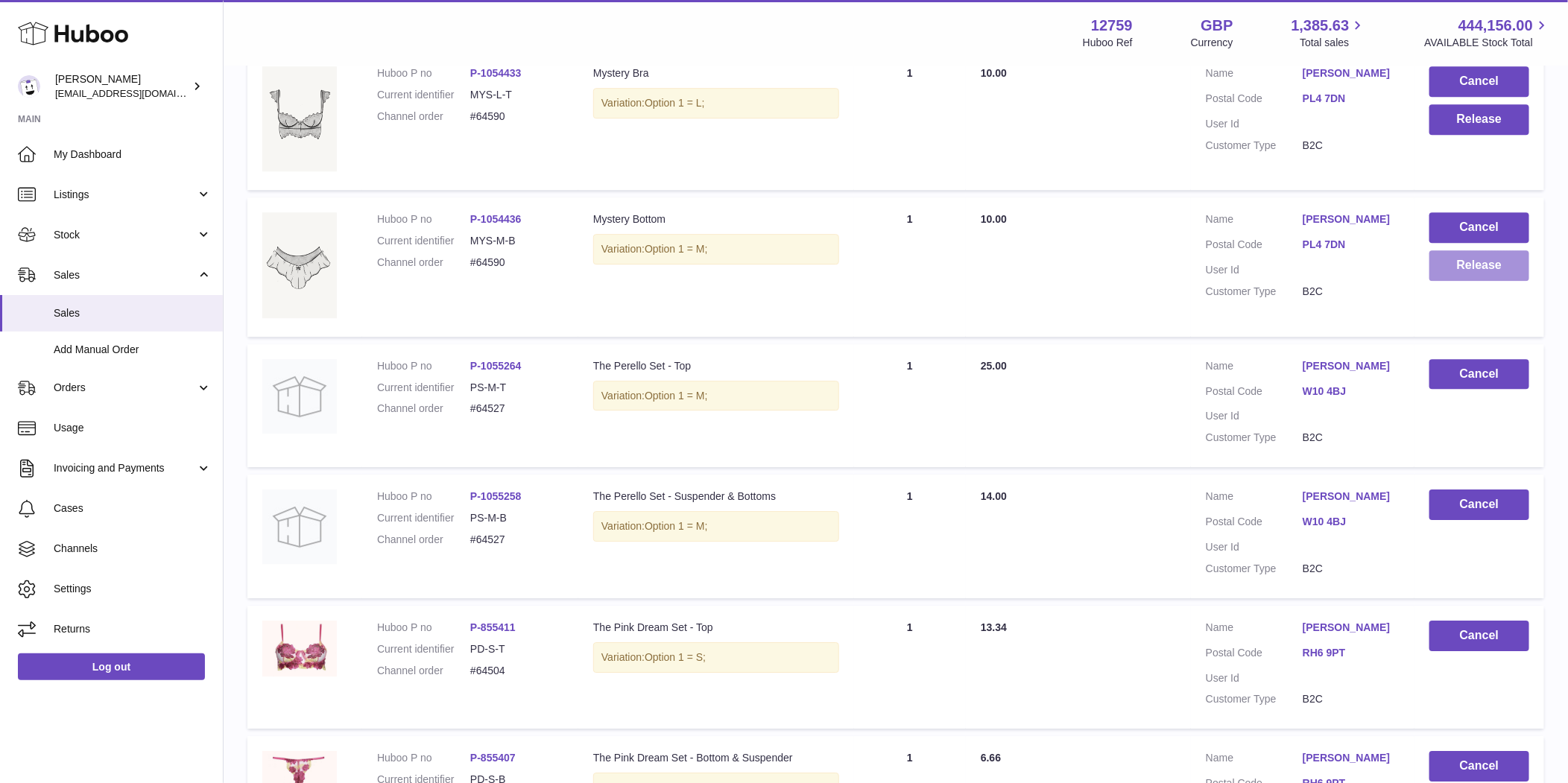
click at [1488, 263] on button "Release" at bounding box center [1479, 266] width 100 height 30
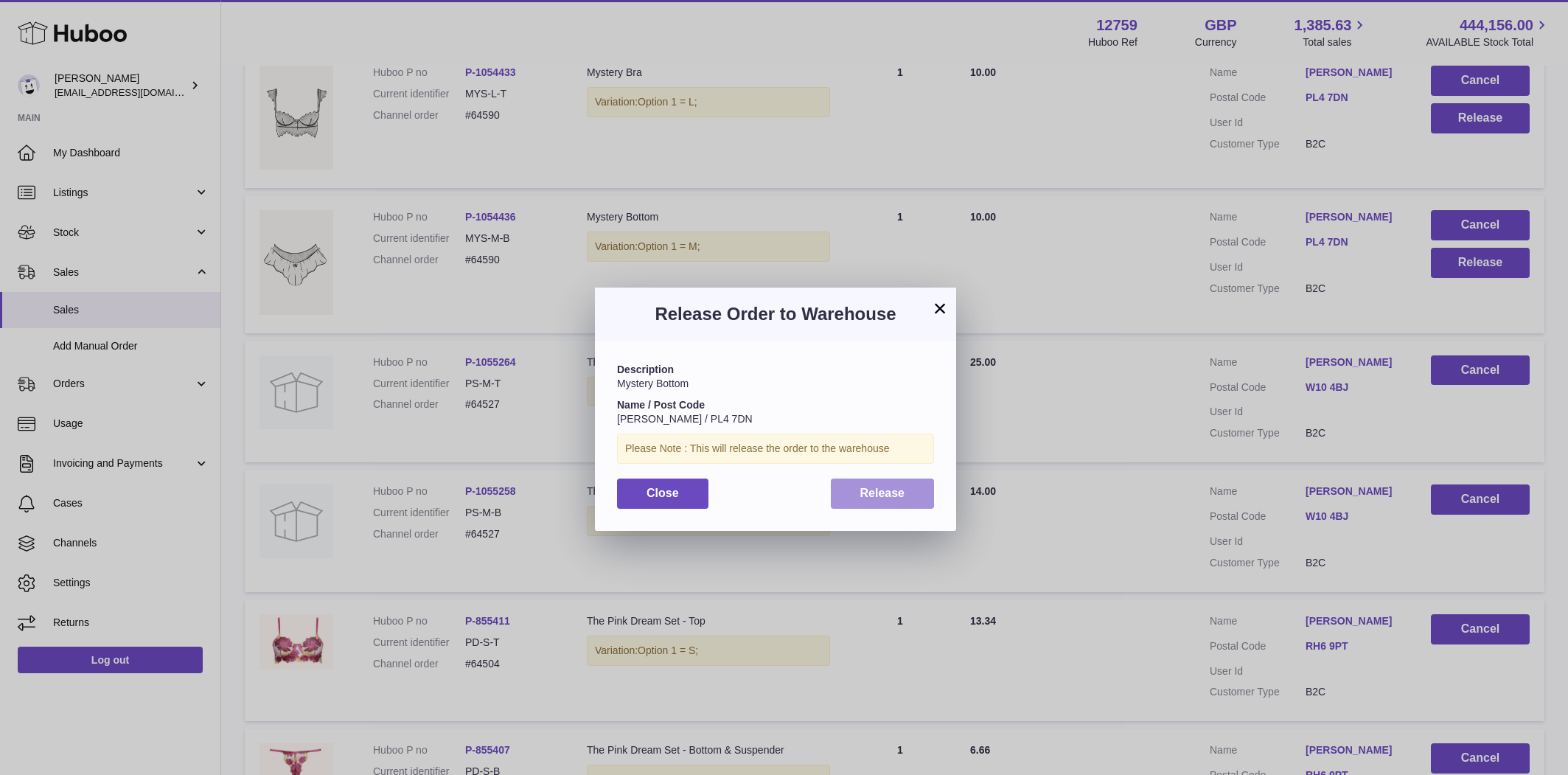
click at [899, 483] on button "Release" at bounding box center [882, 493] width 104 height 30
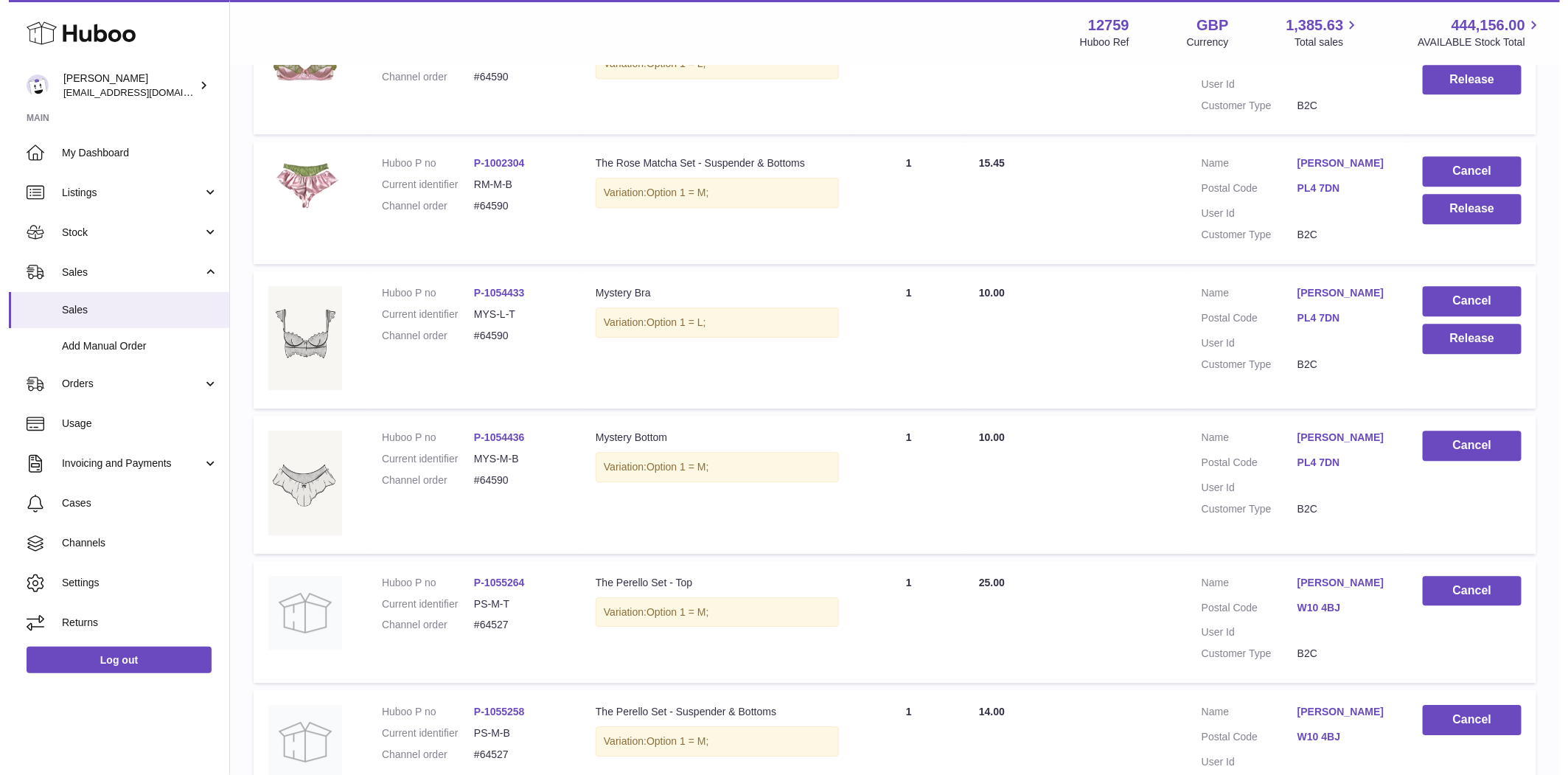
scroll to position [2078, 0]
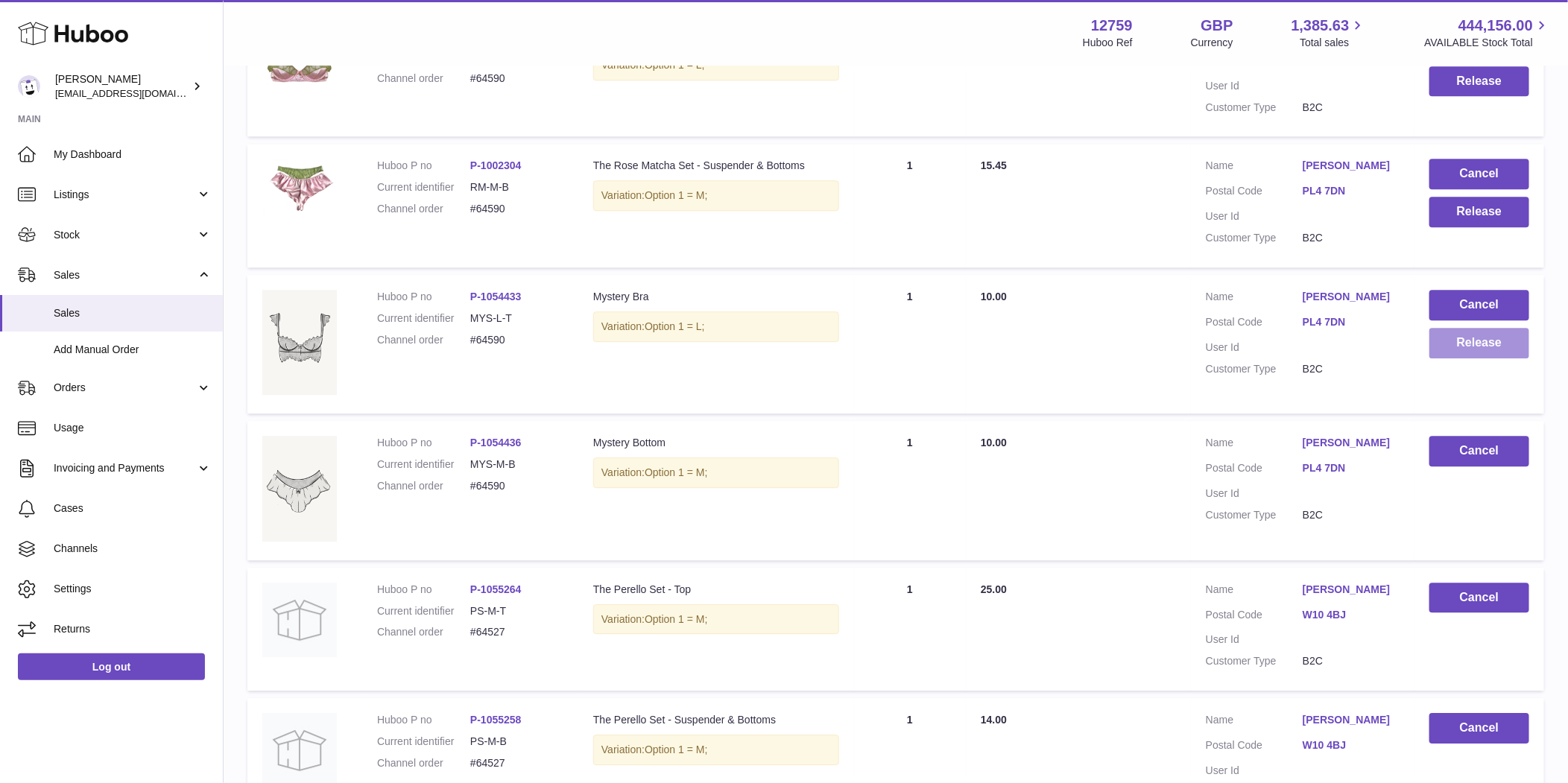
click at [1471, 342] on button "Release" at bounding box center [1479, 343] width 100 height 30
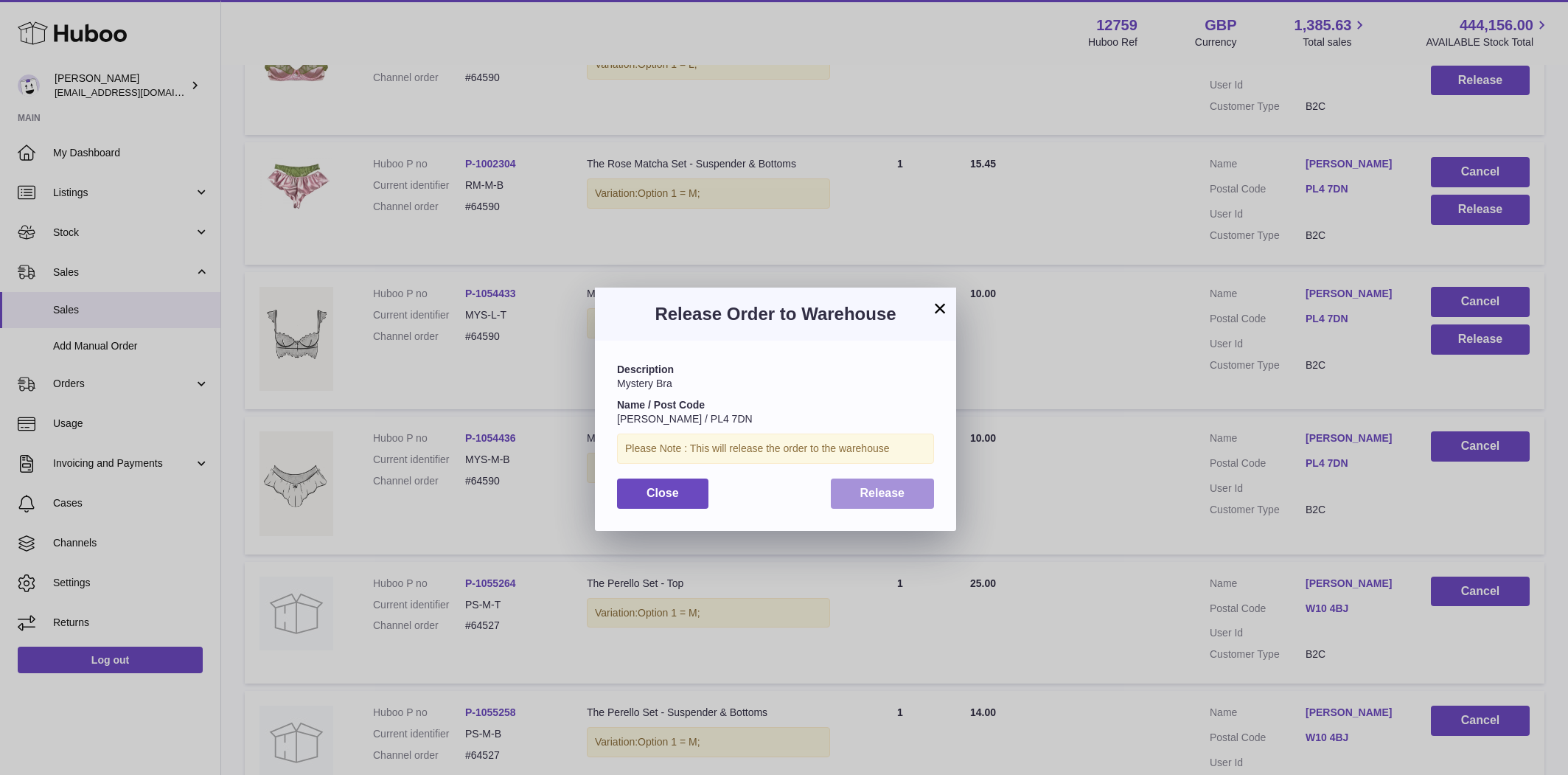
click at [889, 489] on span "Release" at bounding box center [883, 493] width 45 height 13
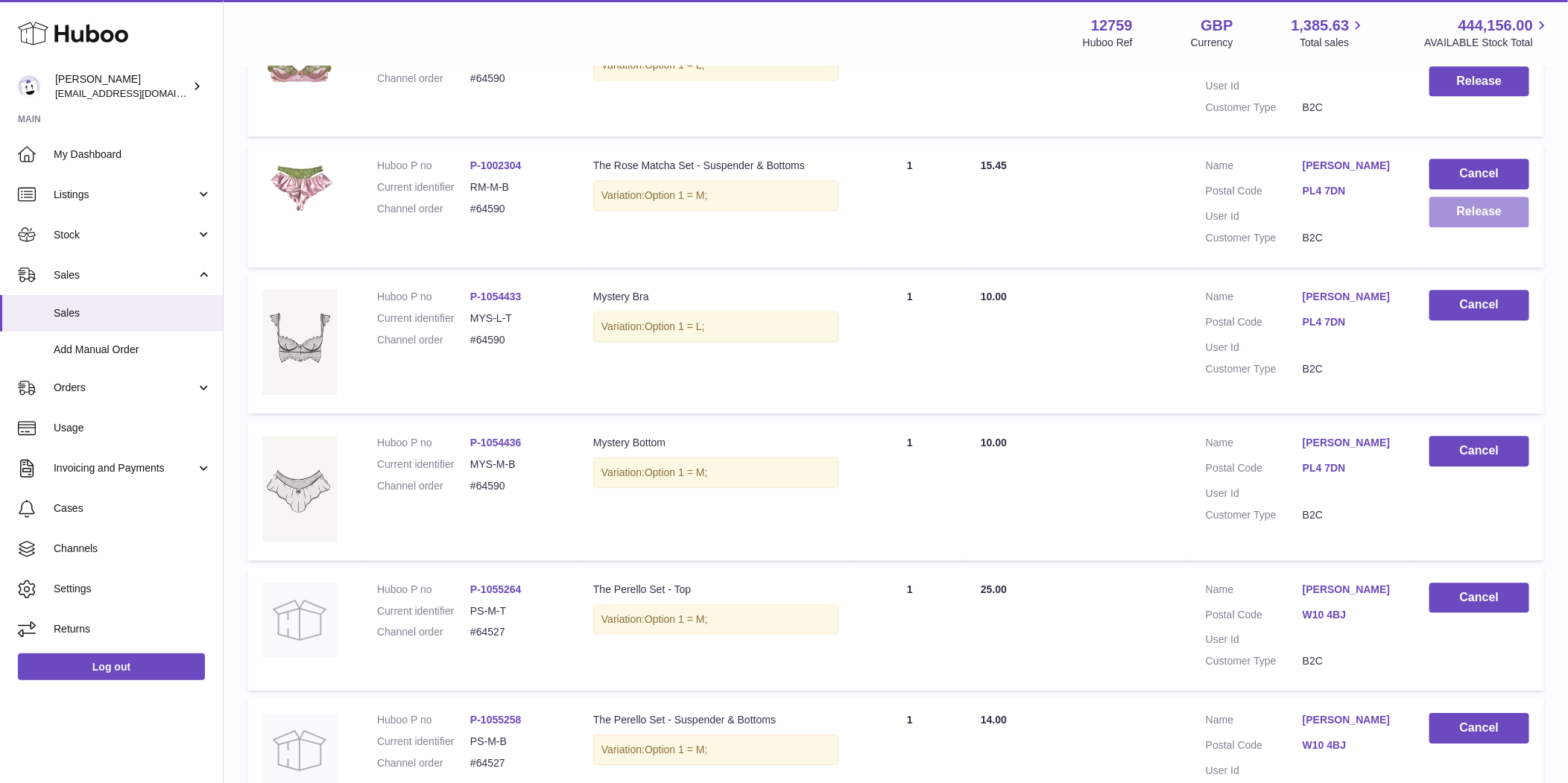
click at [1473, 217] on button "Release" at bounding box center [1479, 212] width 100 height 30
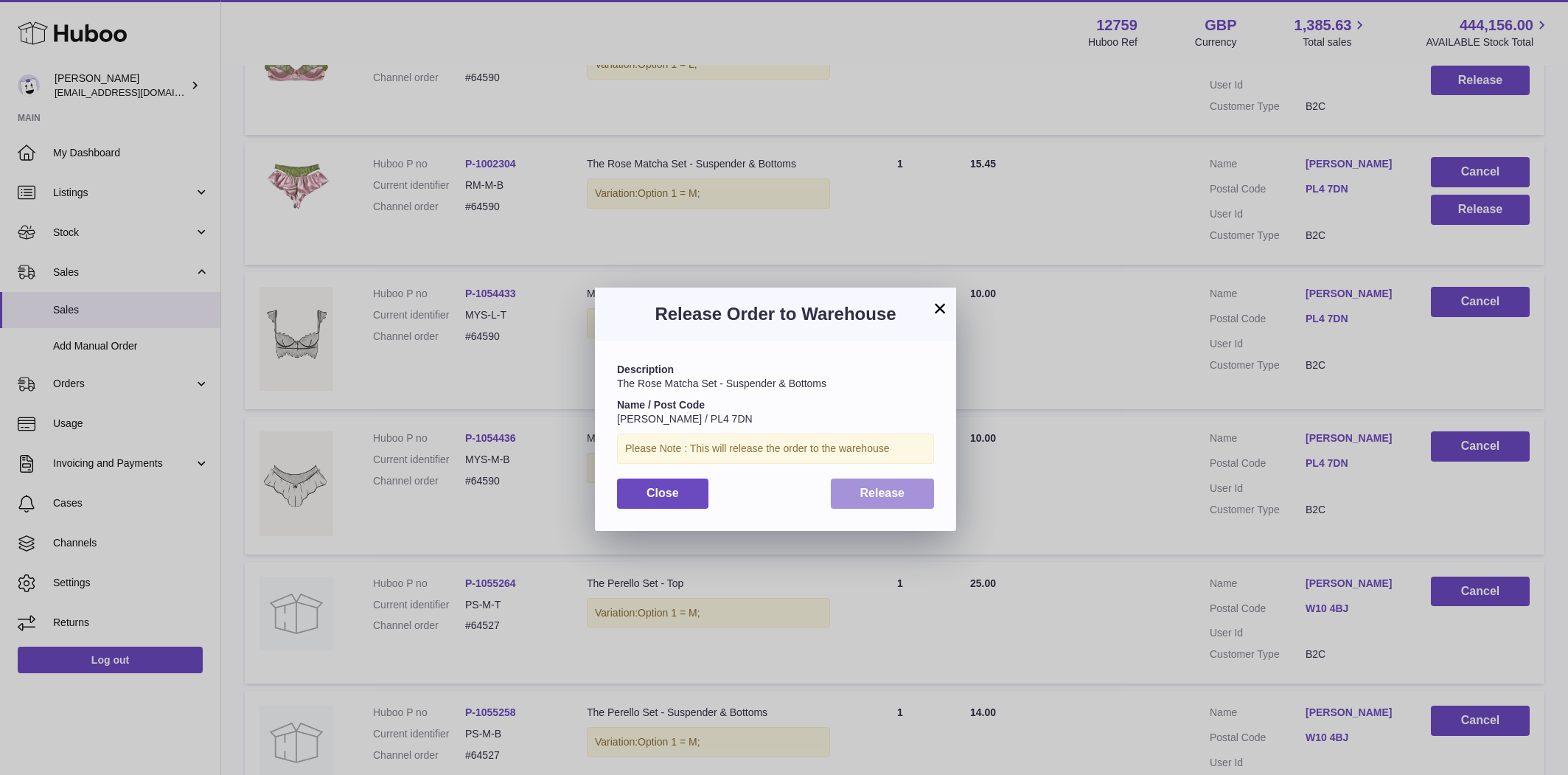
click at [893, 487] on span "Release" at bounding box center [883, 493] width 45 height 13
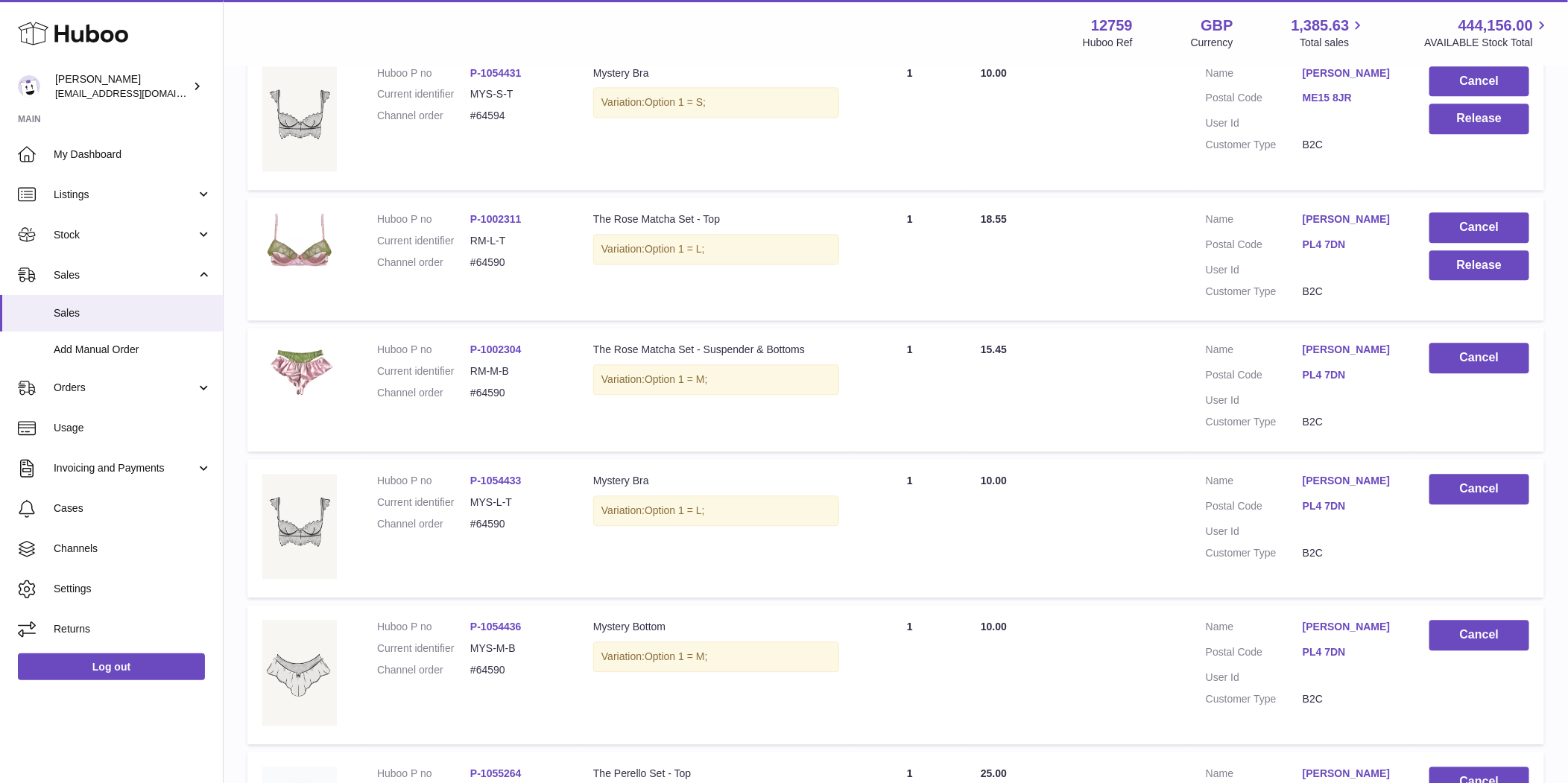
scroll to position [1900, 0]
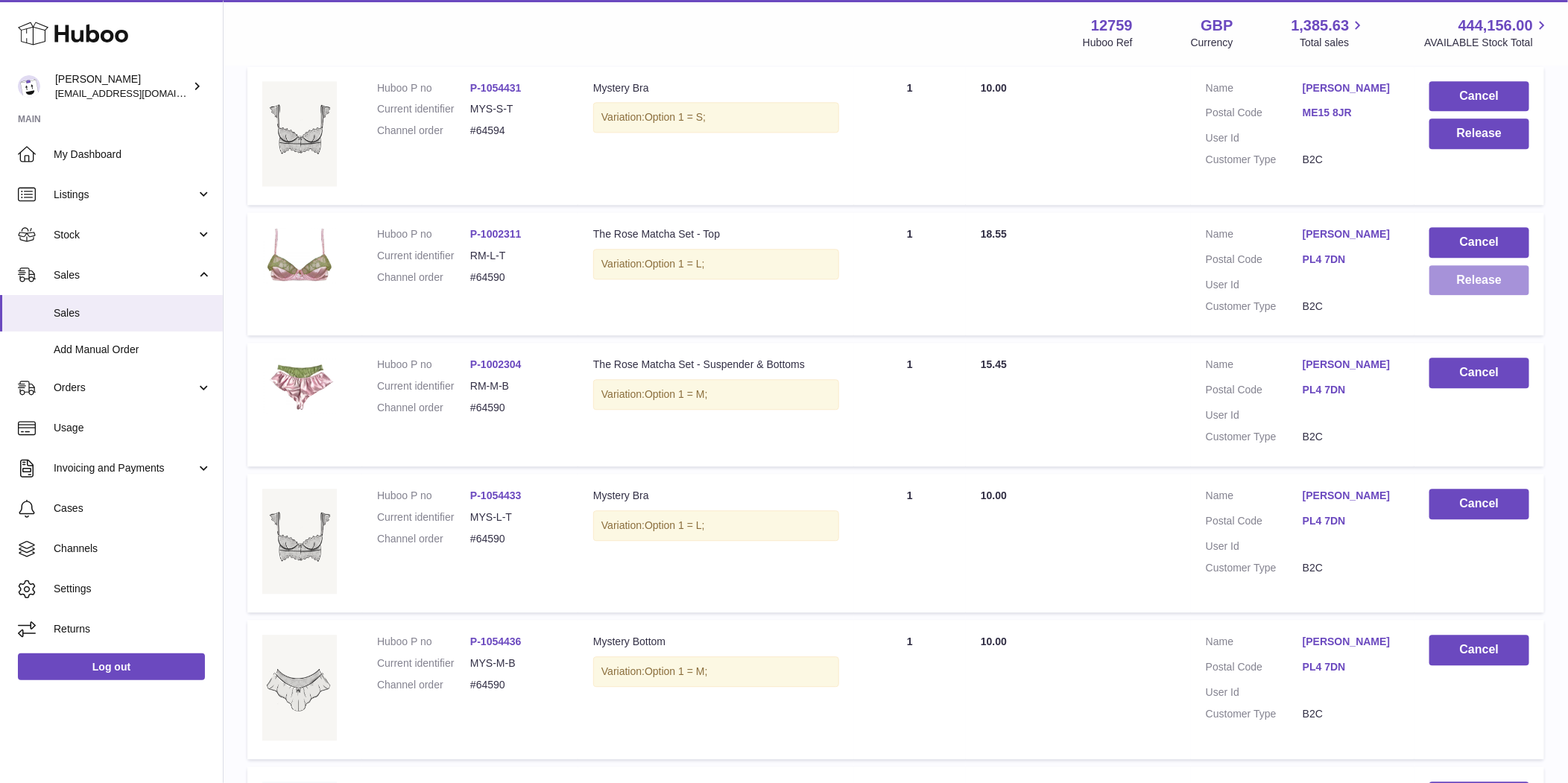
click at [1475, 283] on button "Release" at bounding box center [1479, 281] width 100 height 30
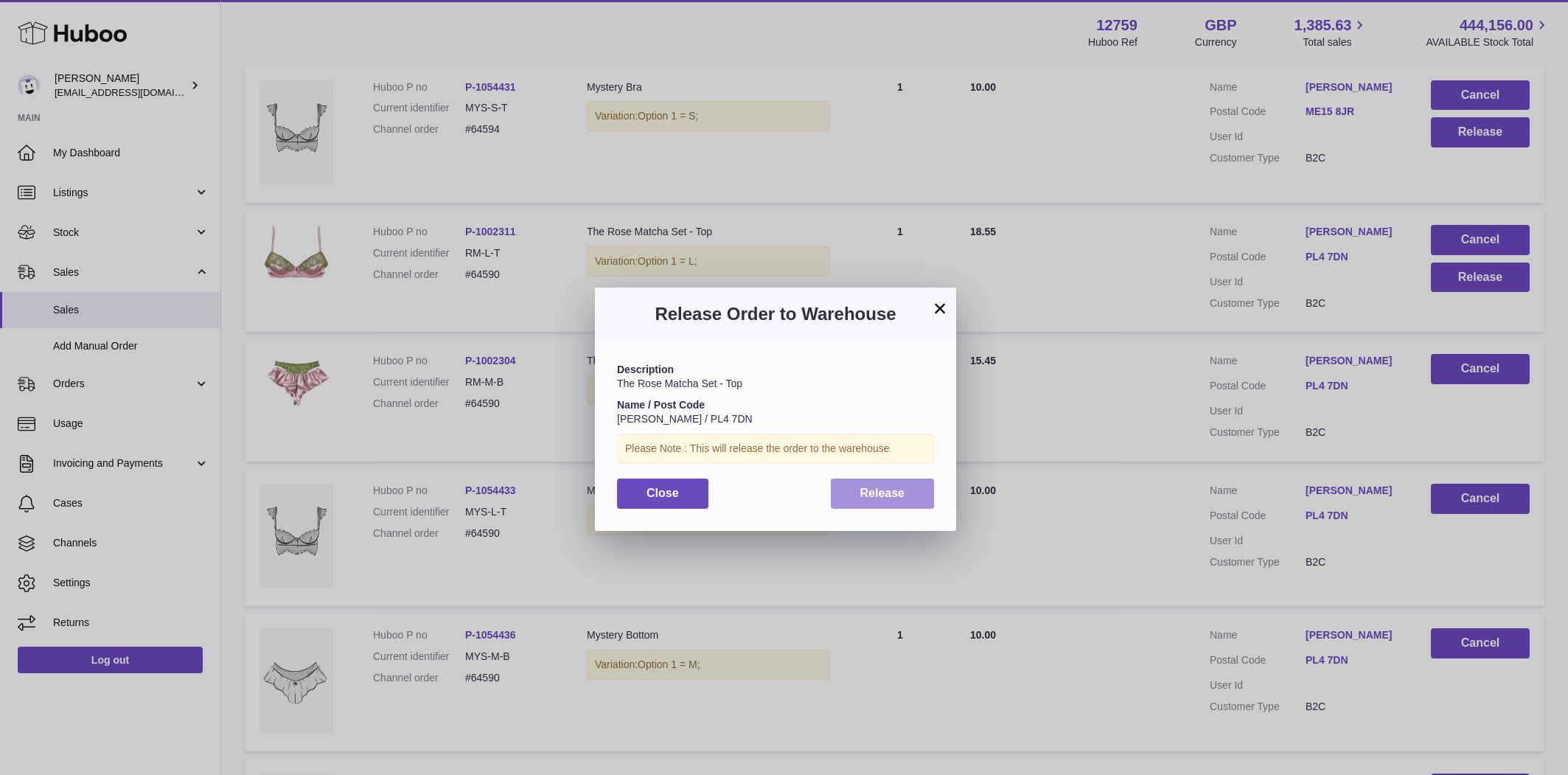
click at [921, 495] on button "Release" at bounding box center [882, 493] width 104 height 30
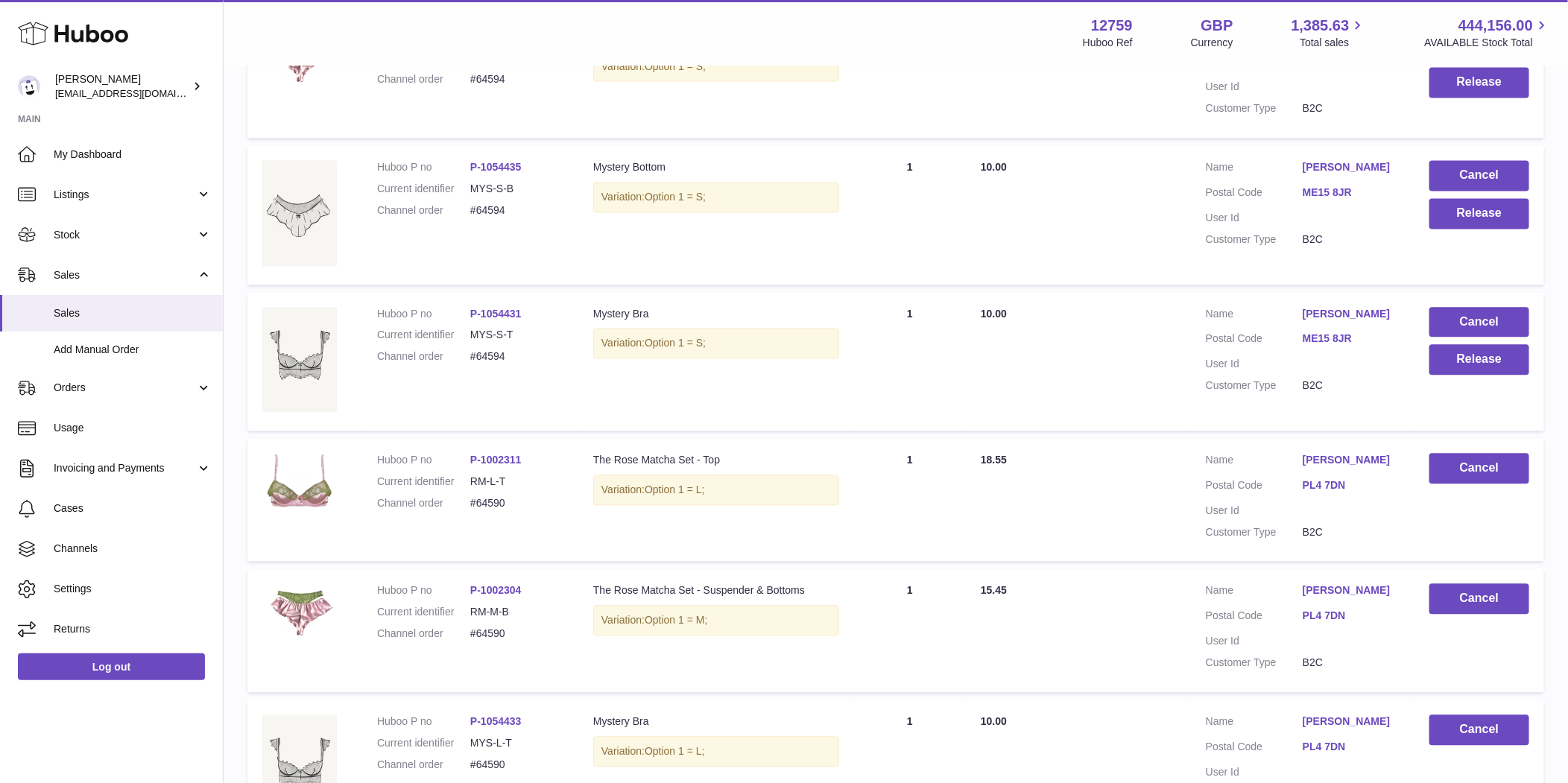
scroll to position [1670, 0]
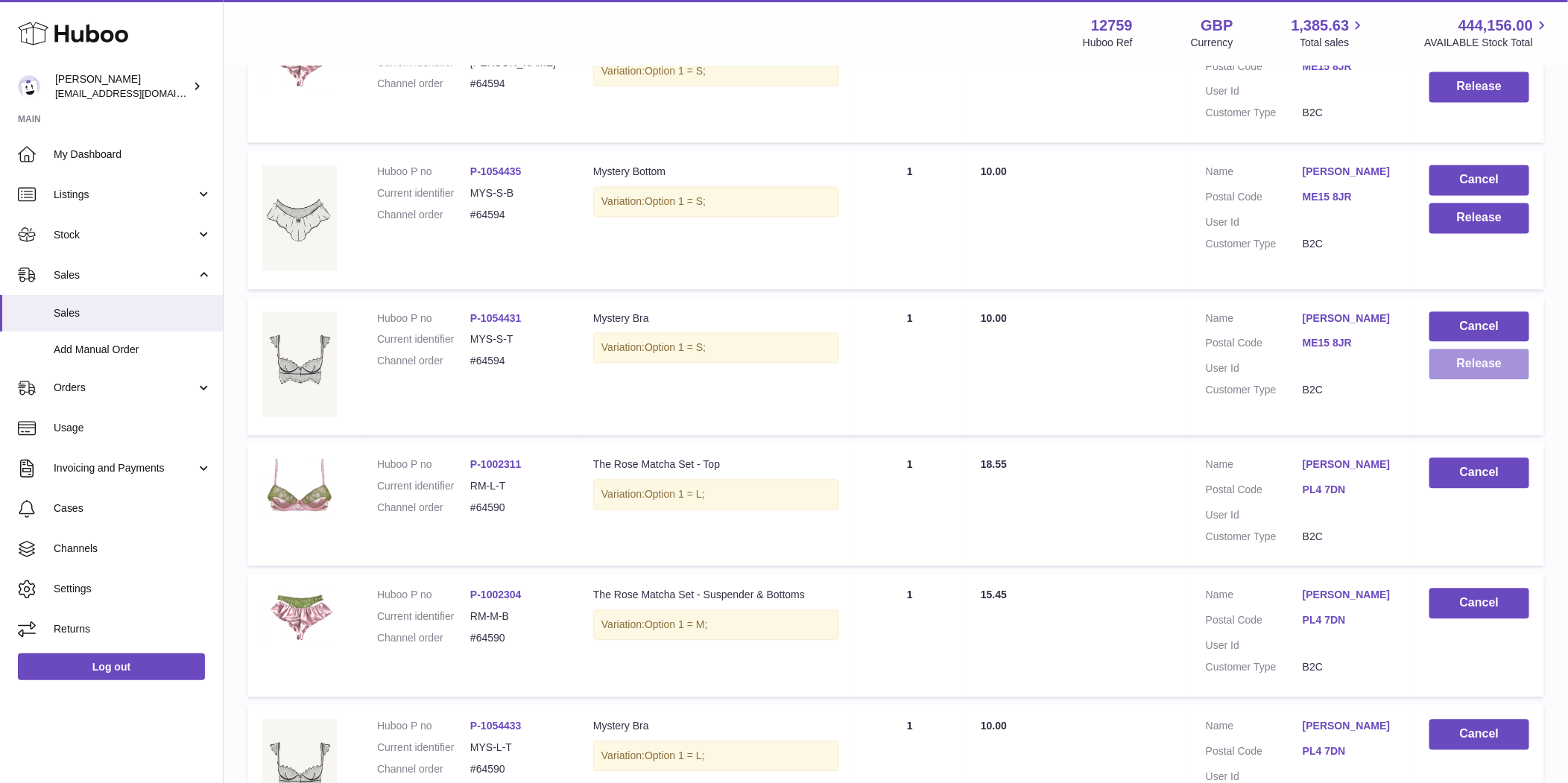
click at [1469, 356] on button "Release" at bounding box center [1479, 364] width 100 height 30
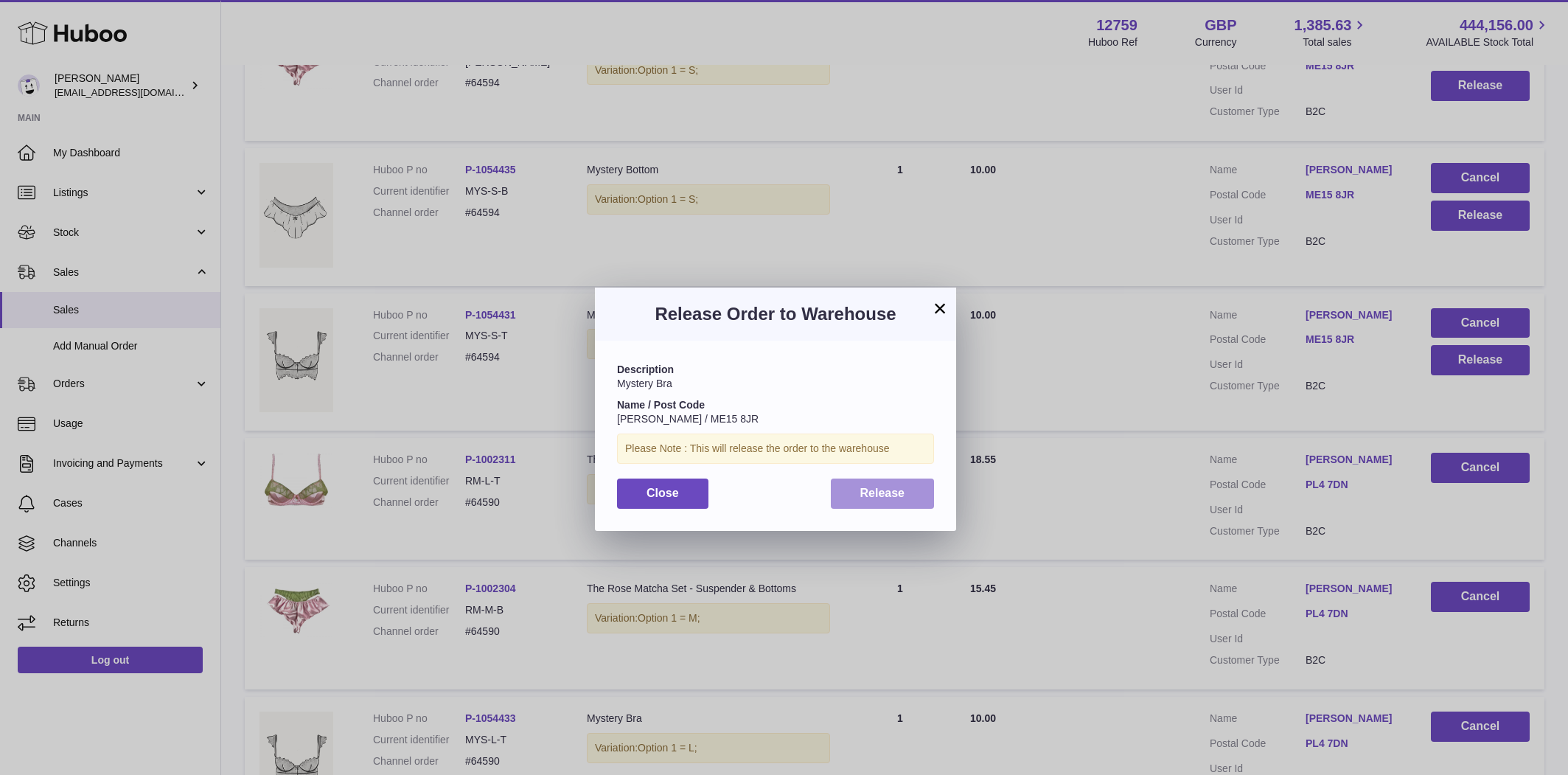
click at [894, 504] on button "Release" at bounding box center [882, 493] width 104 height 30
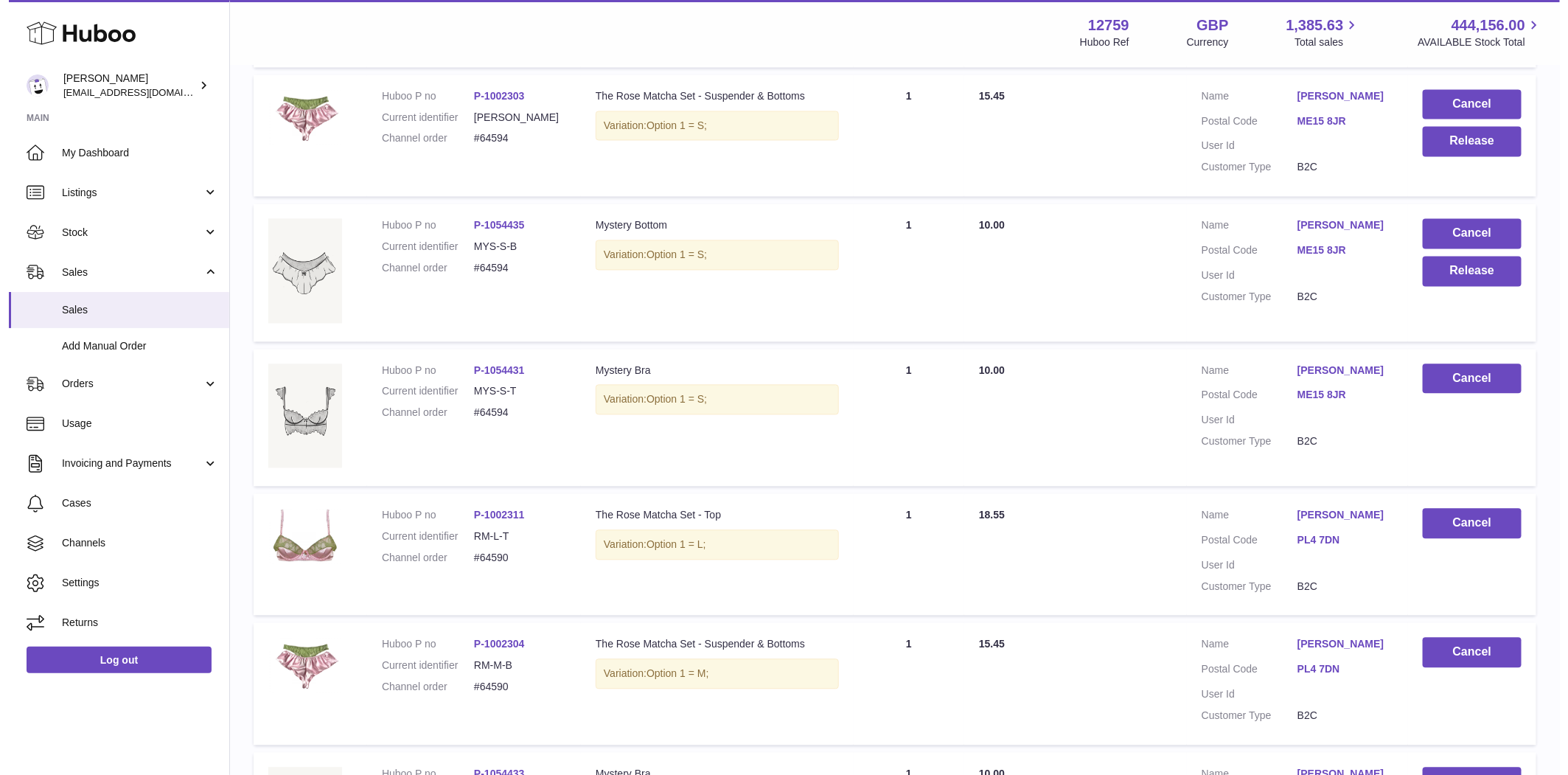
scroll to position [1476, 0]
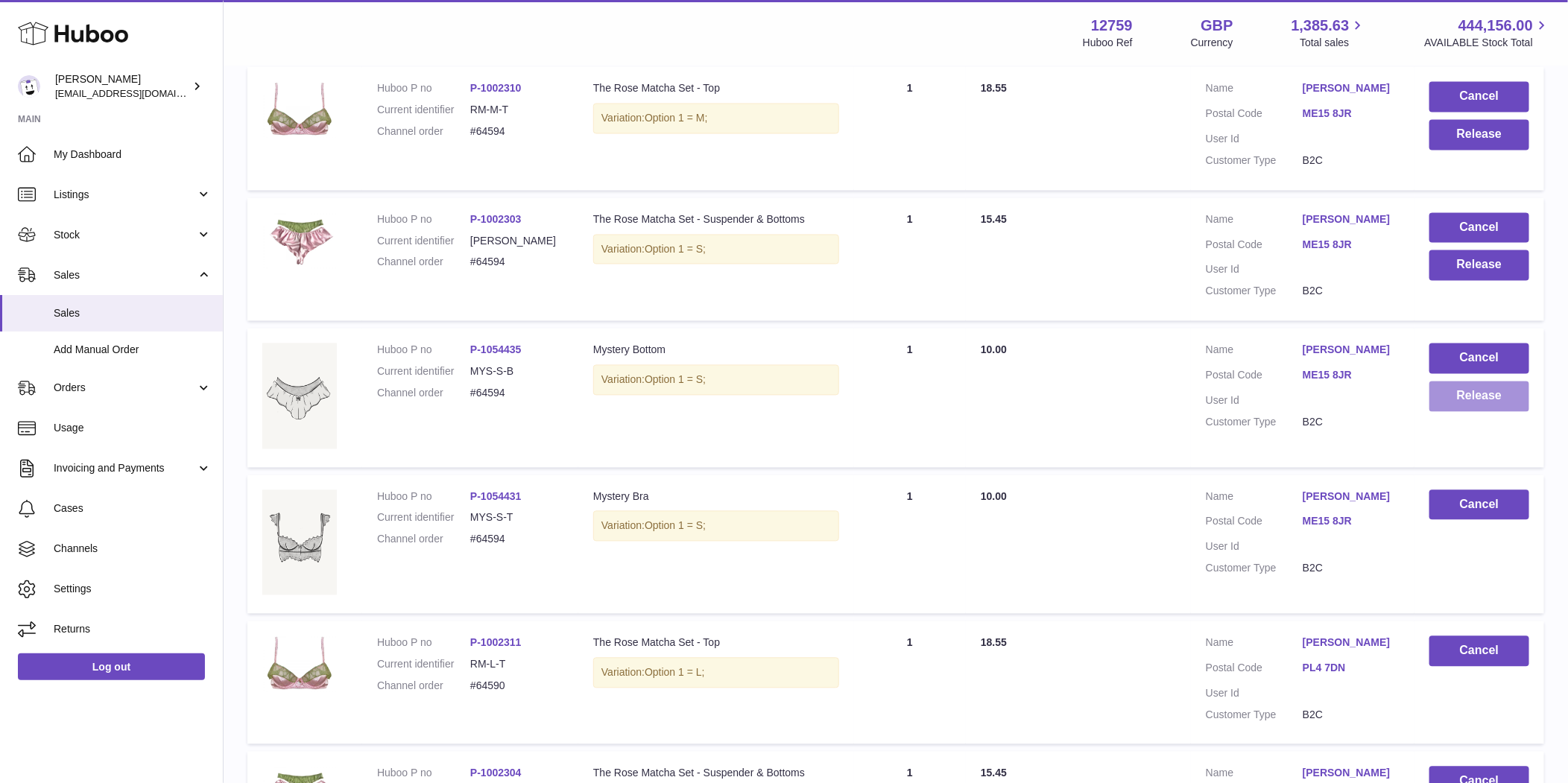
click at [1469, 390] on button "Release" at bounding box center [1479, 396] width 100 height 30
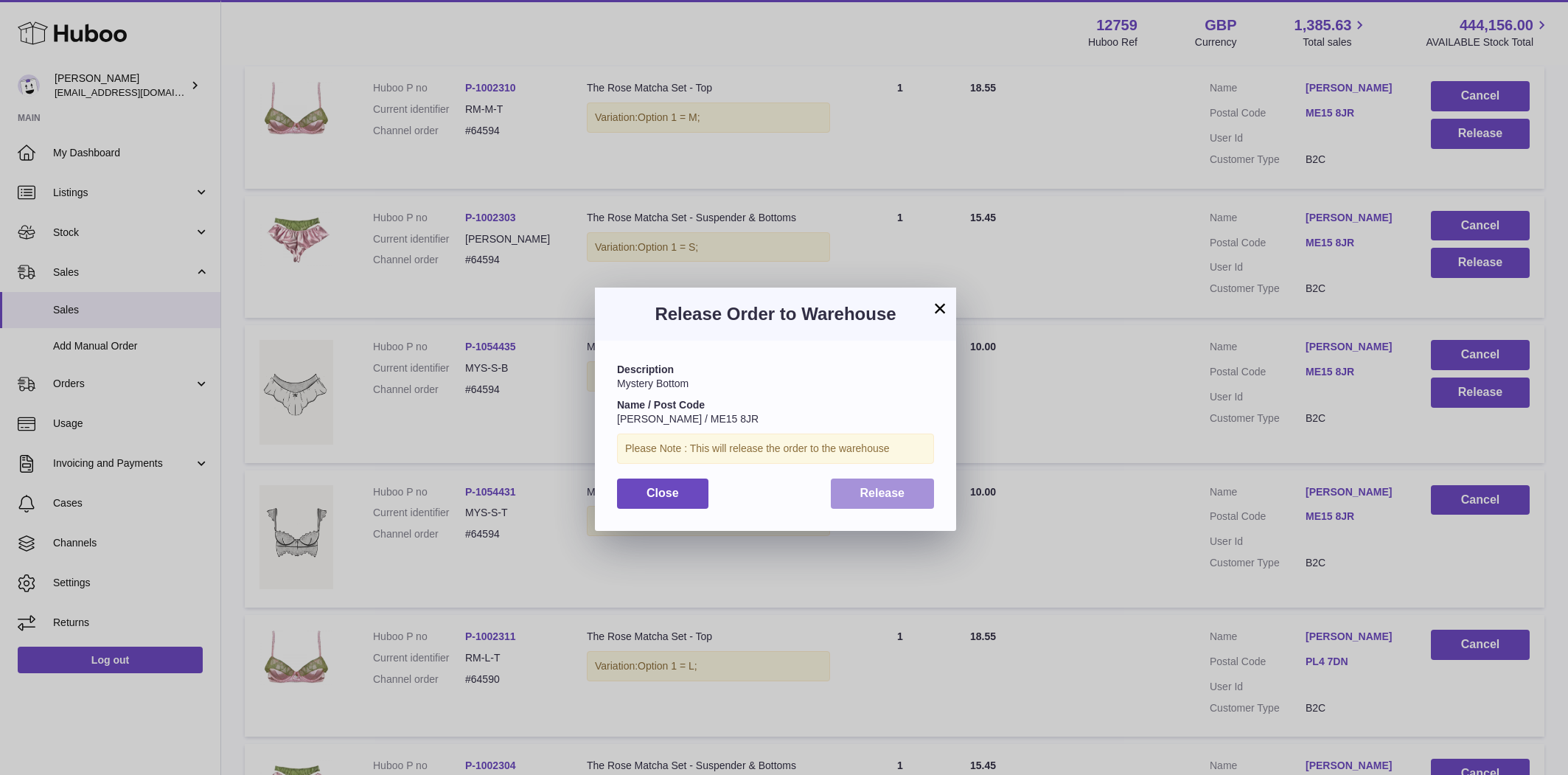
click at [911, 481] on button "Release" at bounding box center [882, 493] width 104 height 30
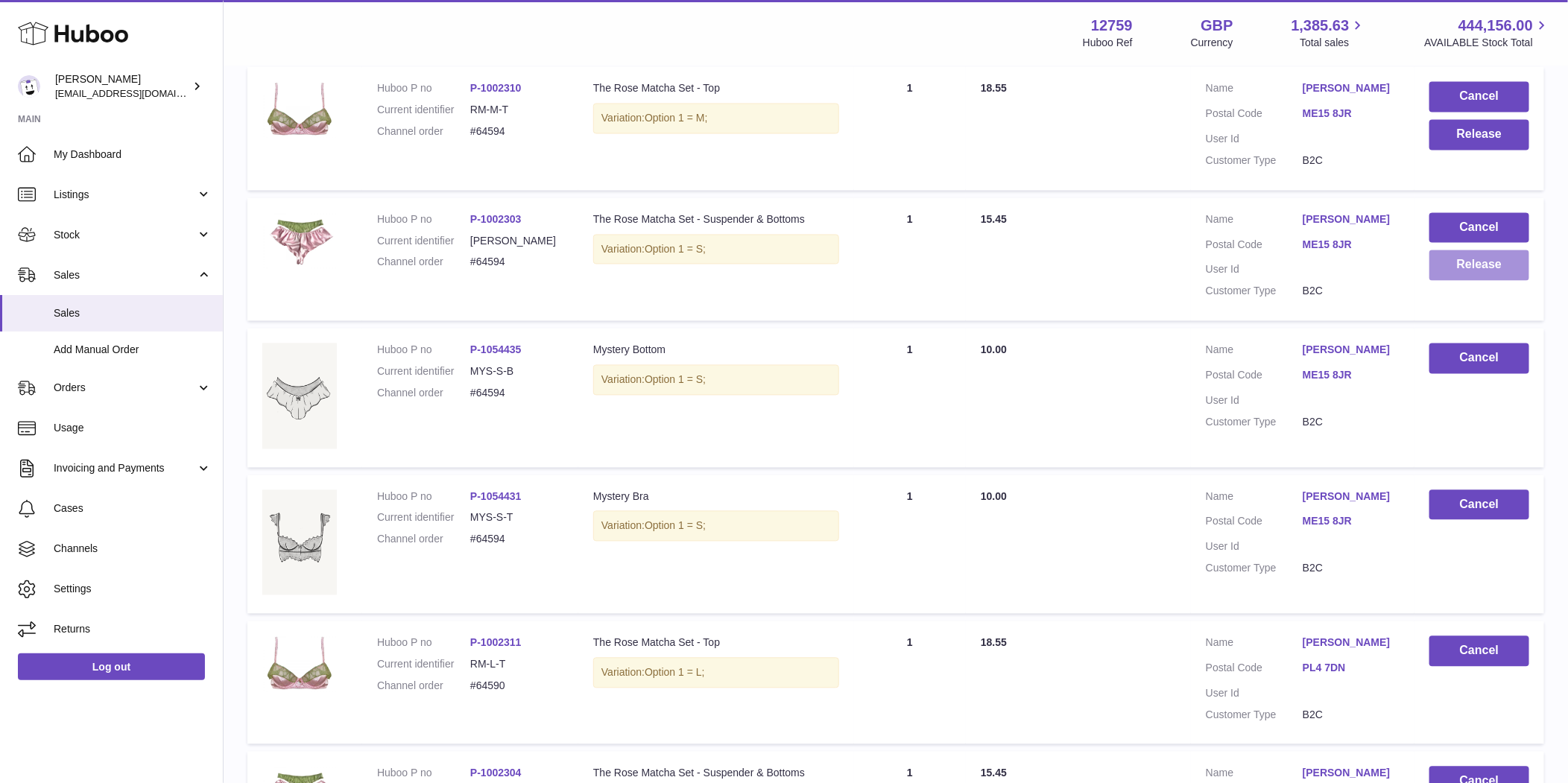
click at [1481, 265] on button "Release" at bounding box center [1479, 266] width 100 height 30
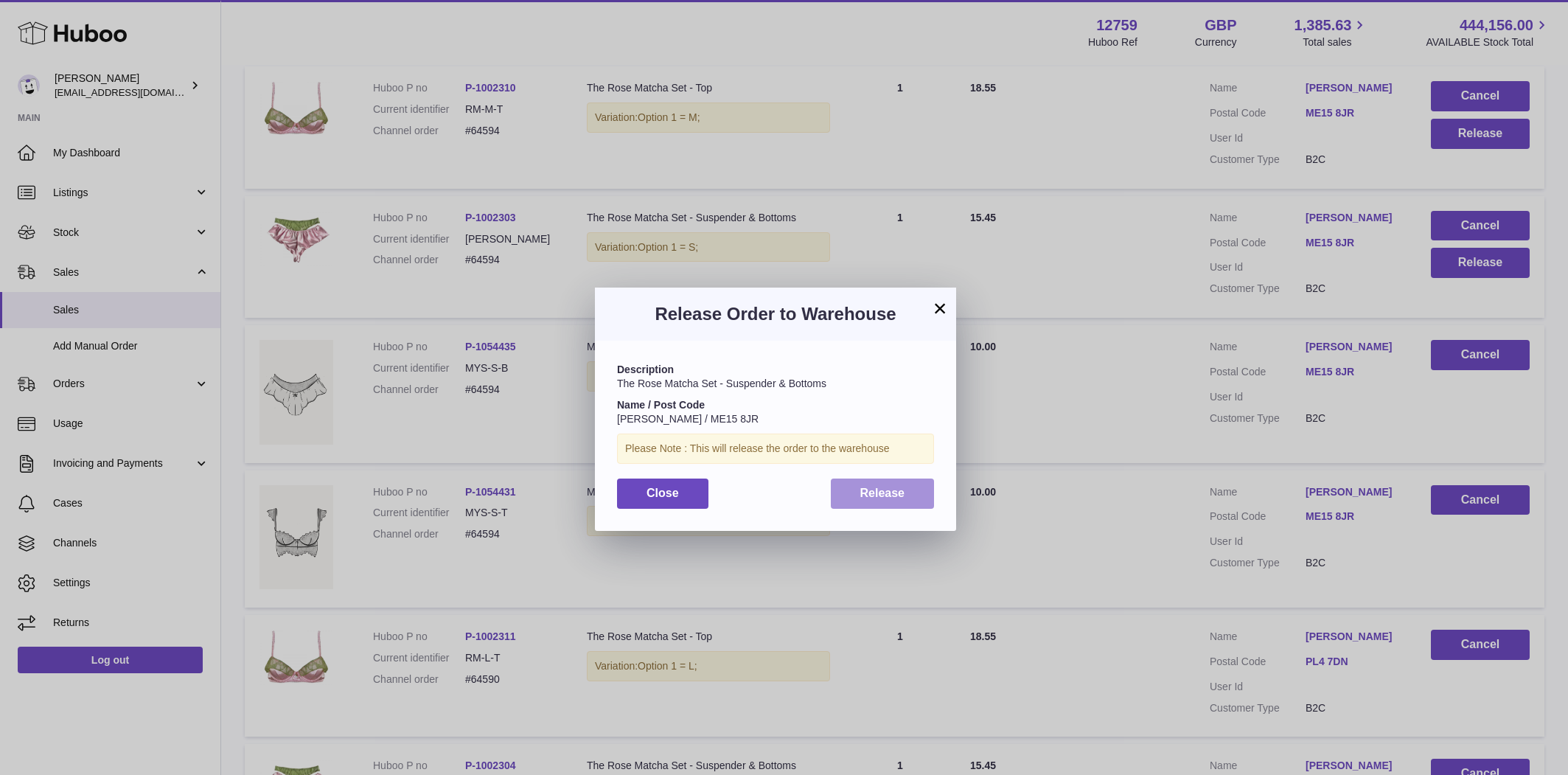
drag, startPoint x: 909, startPoint y: 493, endPoint x: 975, endPoint y: 477, distance: 67.9
click at [909, 493] on button "Release" at bounding box center [882, 493] width 104 height 30
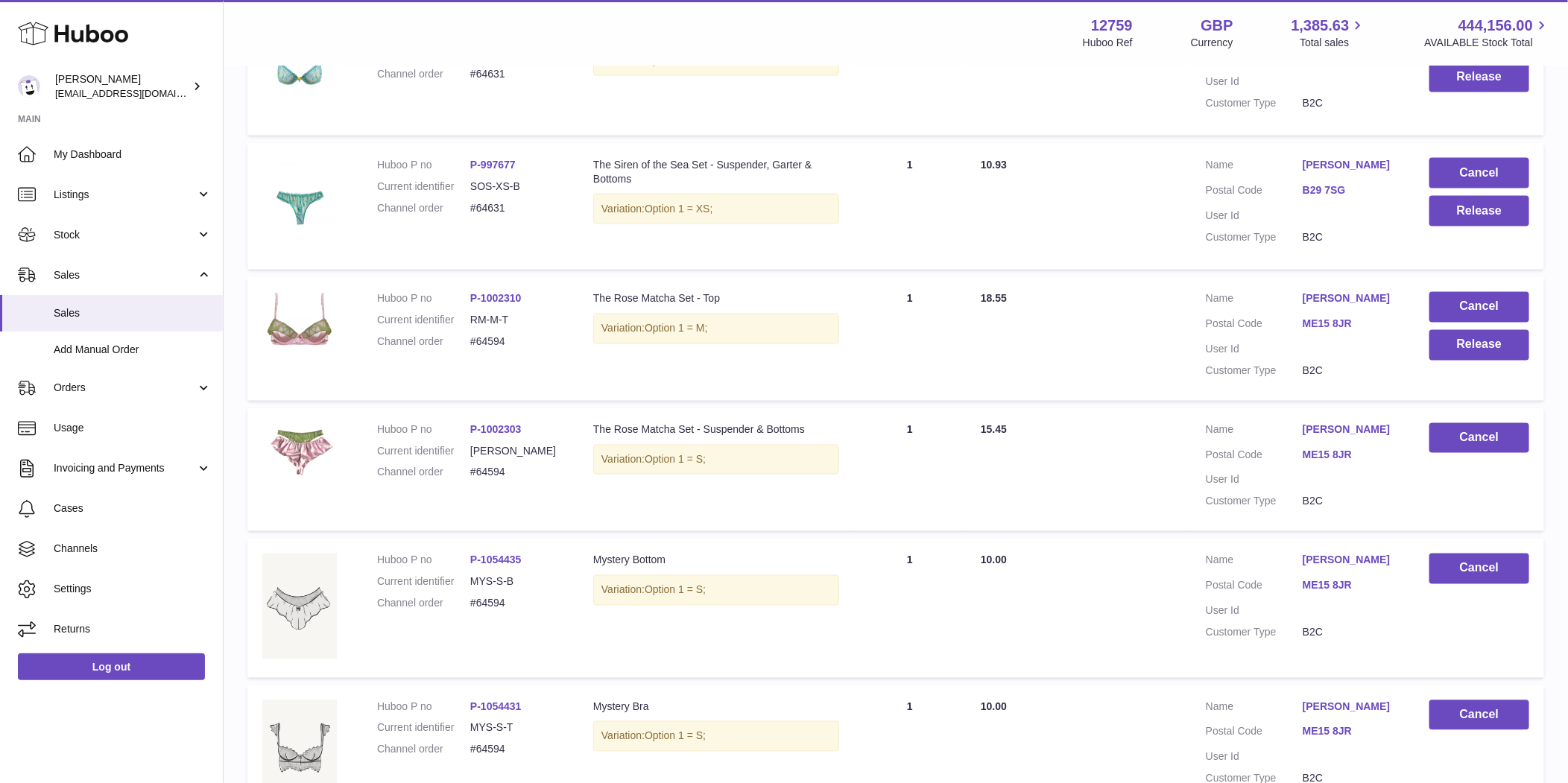
scroll to position [1256, 0]
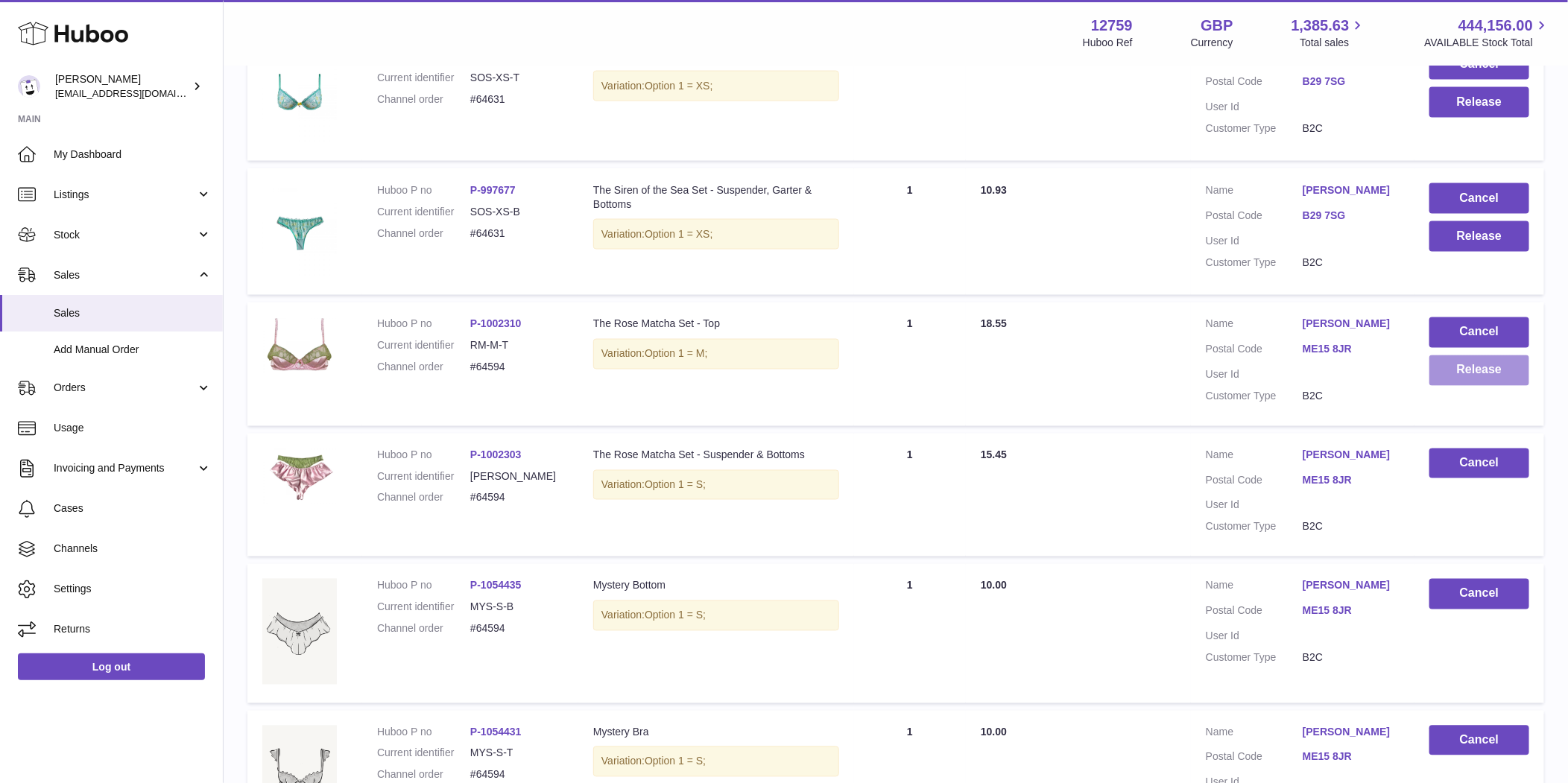
click at [1451, 377] on button "Release" at bounding box center [1479, 371] width 100 height 30
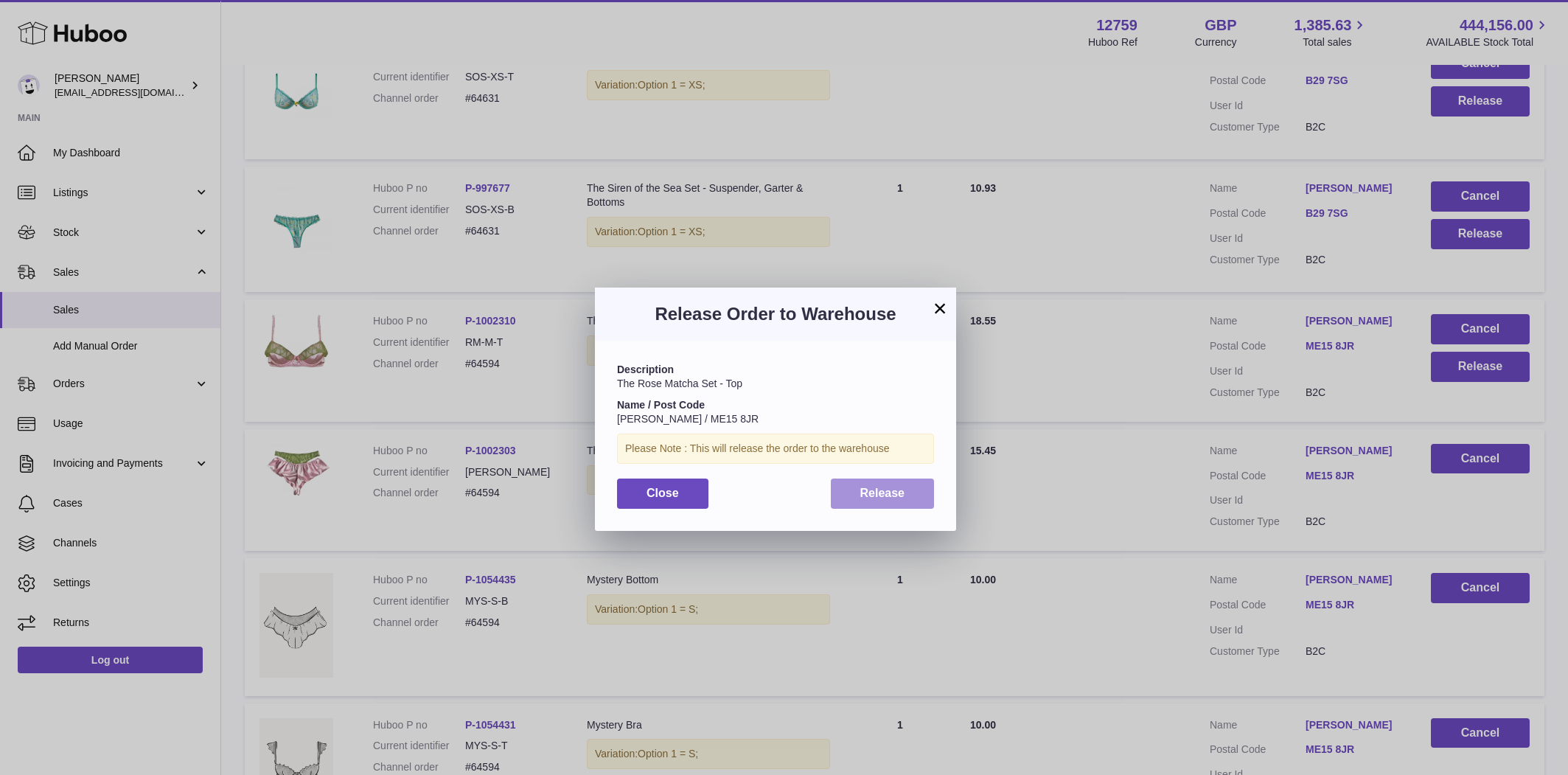
click at [864, 491] on span "Release" at bounding box center [883, 493] width 45 height 13
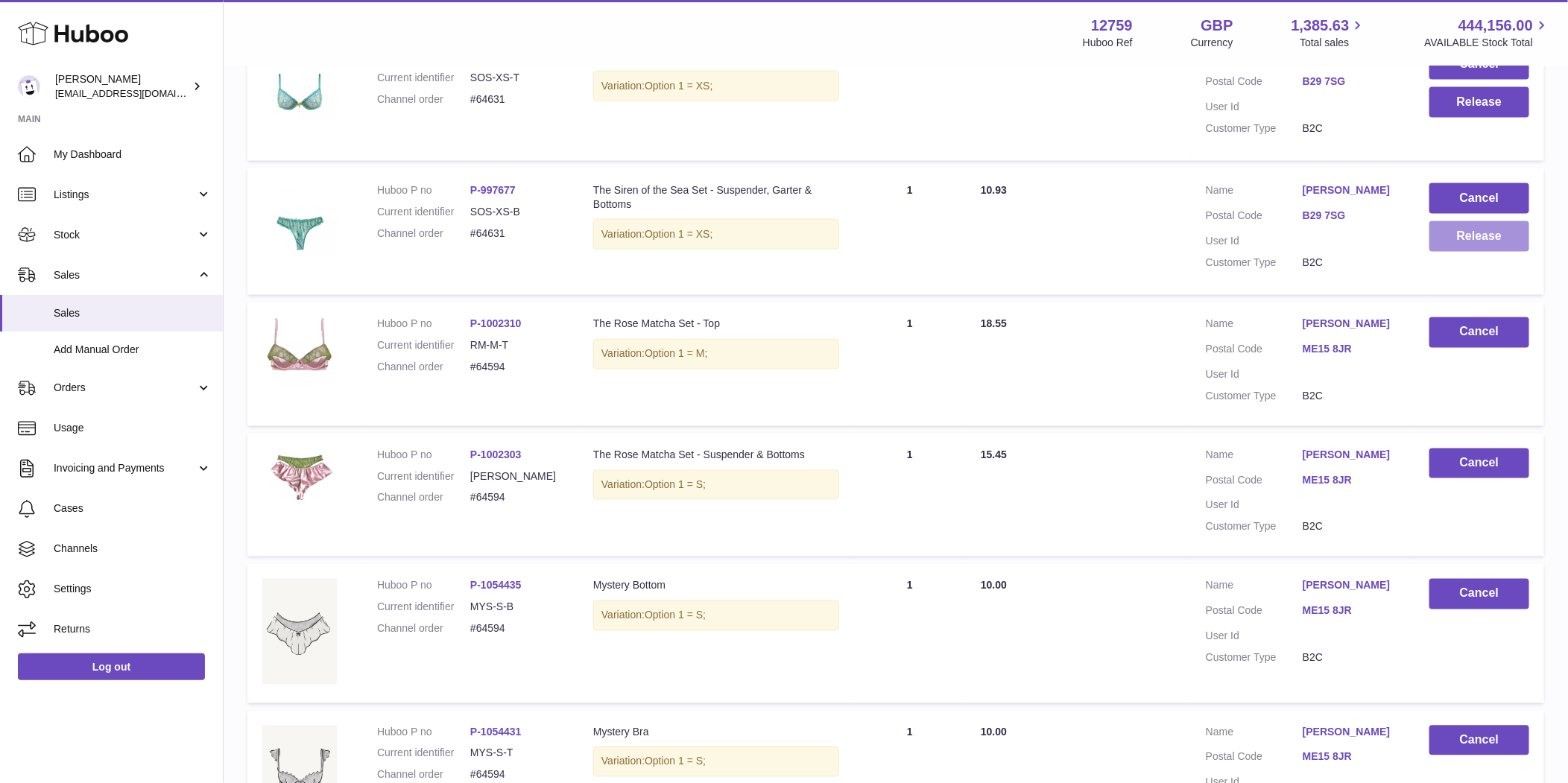
click at [1473, 237] on button "Release" at bounding box center [1479, 237] width 100 height 30
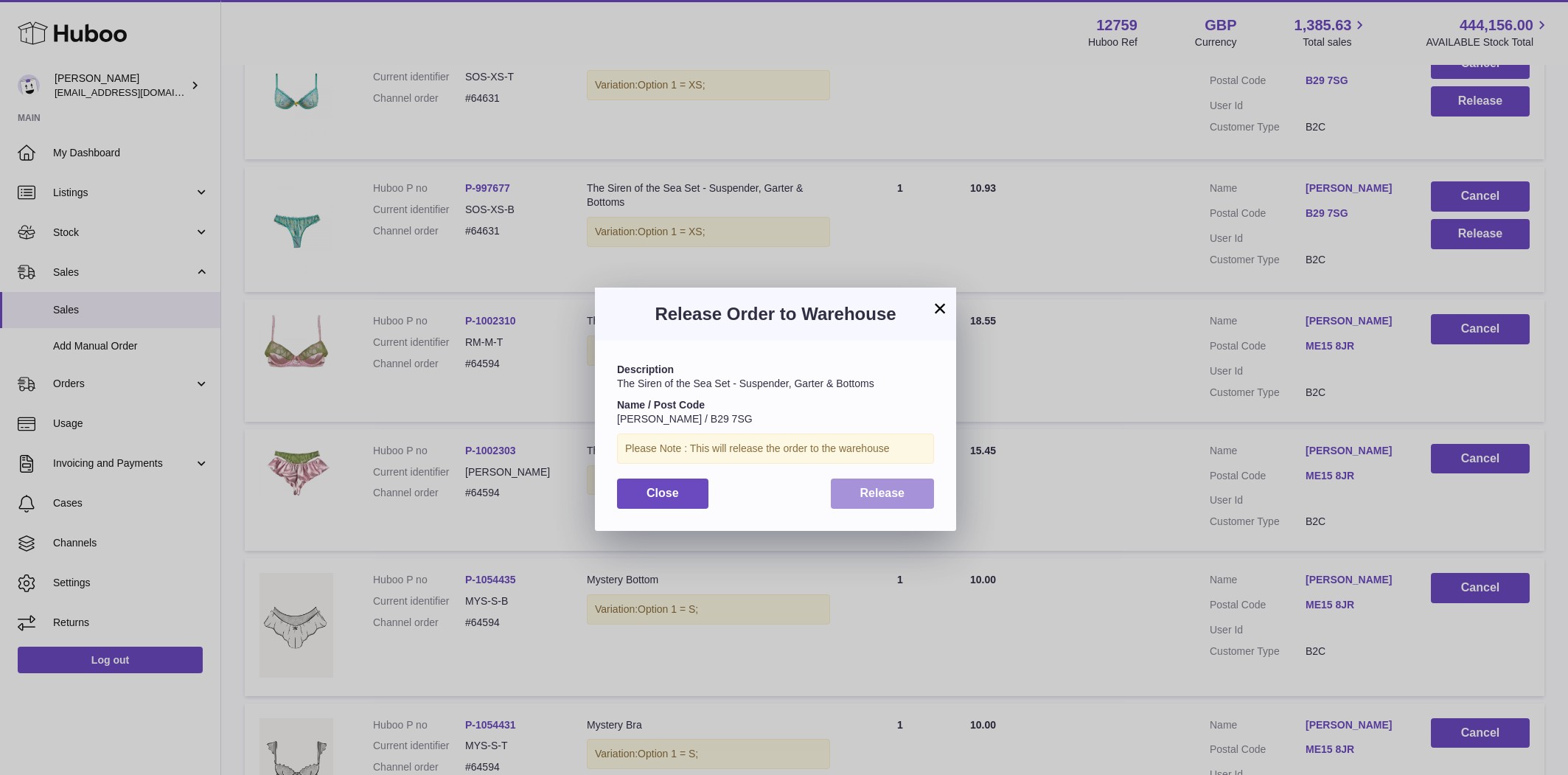
click at [883, 494] on span "Release" at bounding box center [883, 493] width 45 height 13
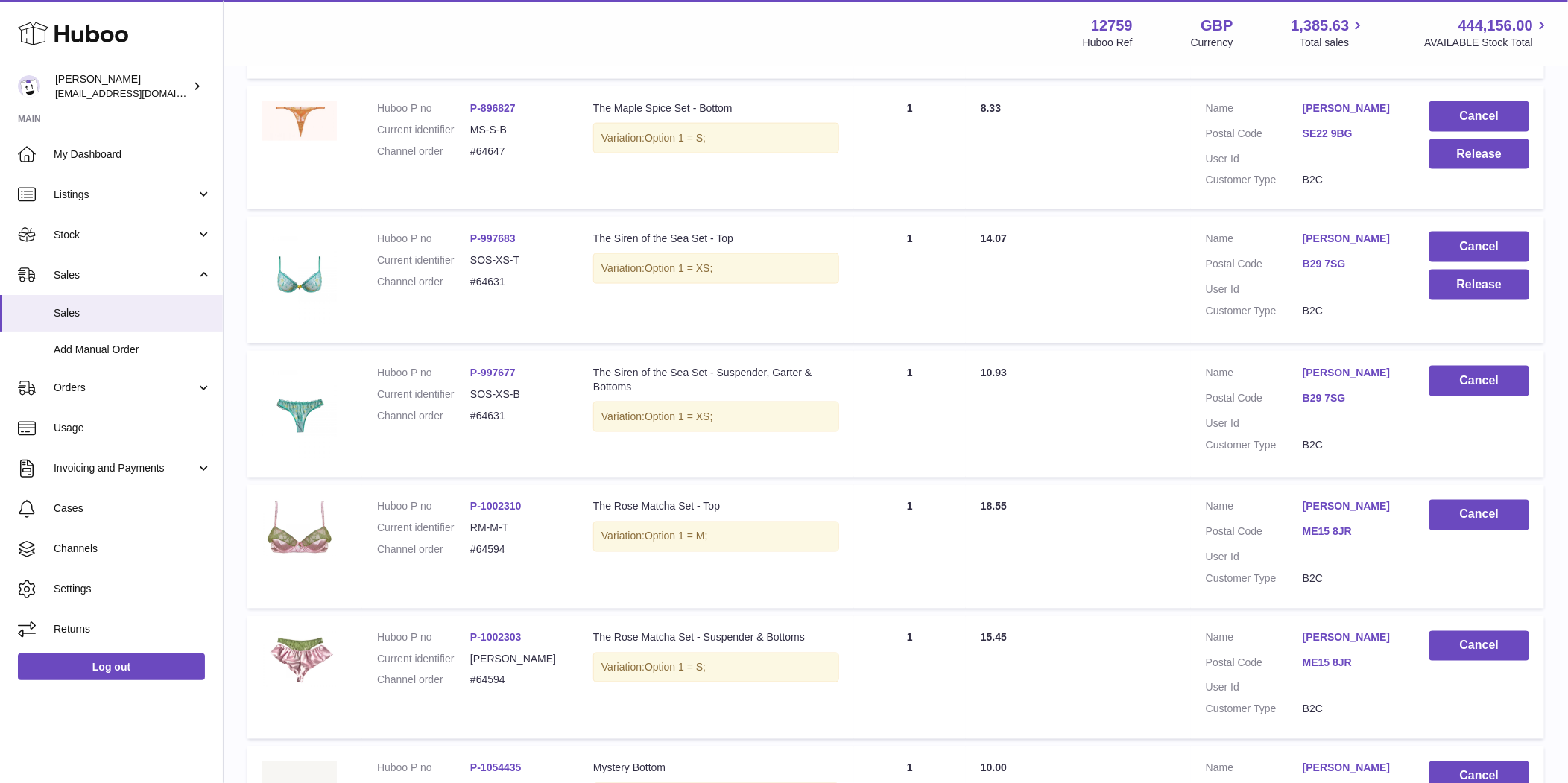
scroll to position [1033, 0]
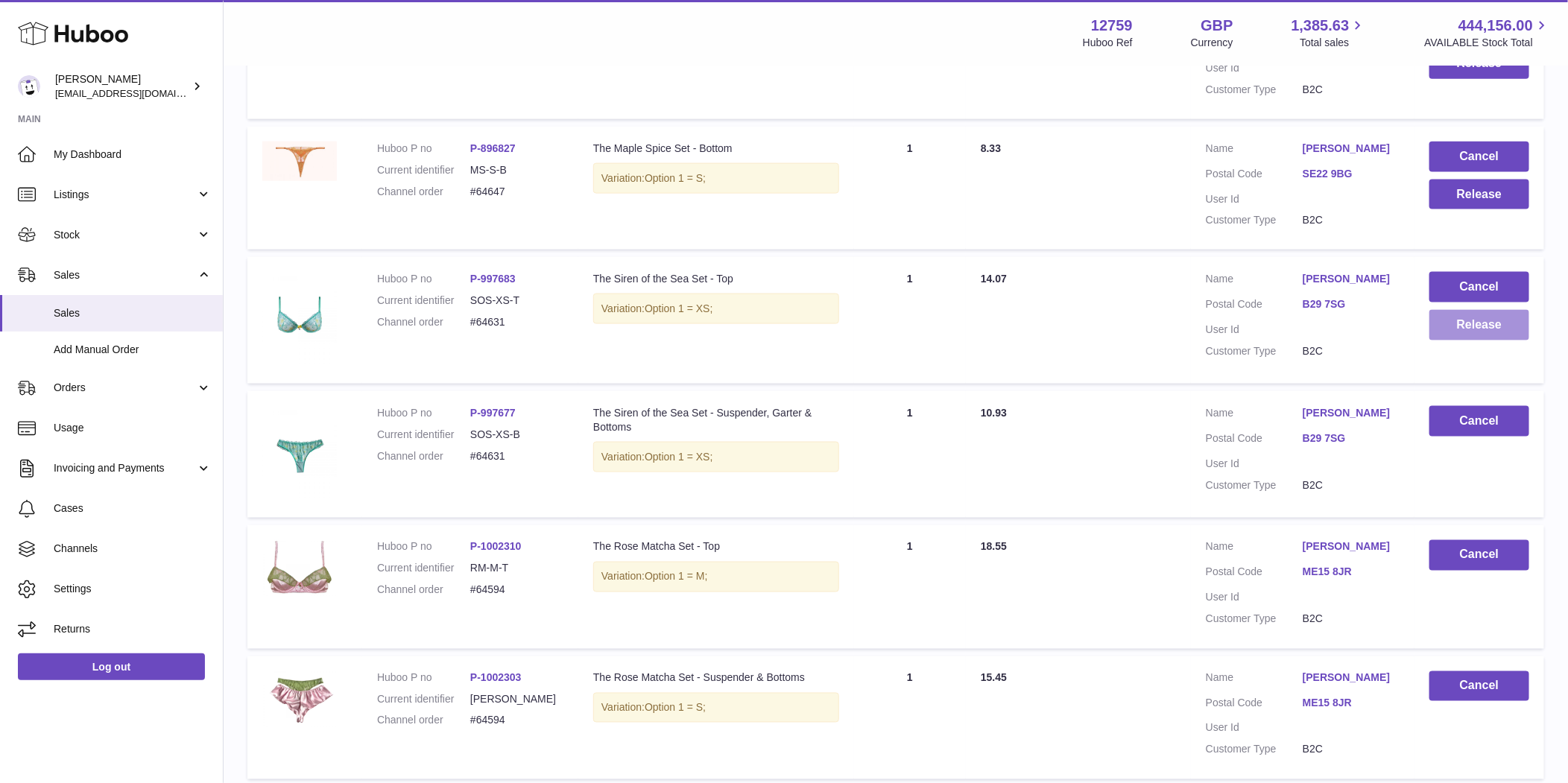
click at [1469, 330] on button "Release" at bounding box center [1479, 325] width 100 height 30
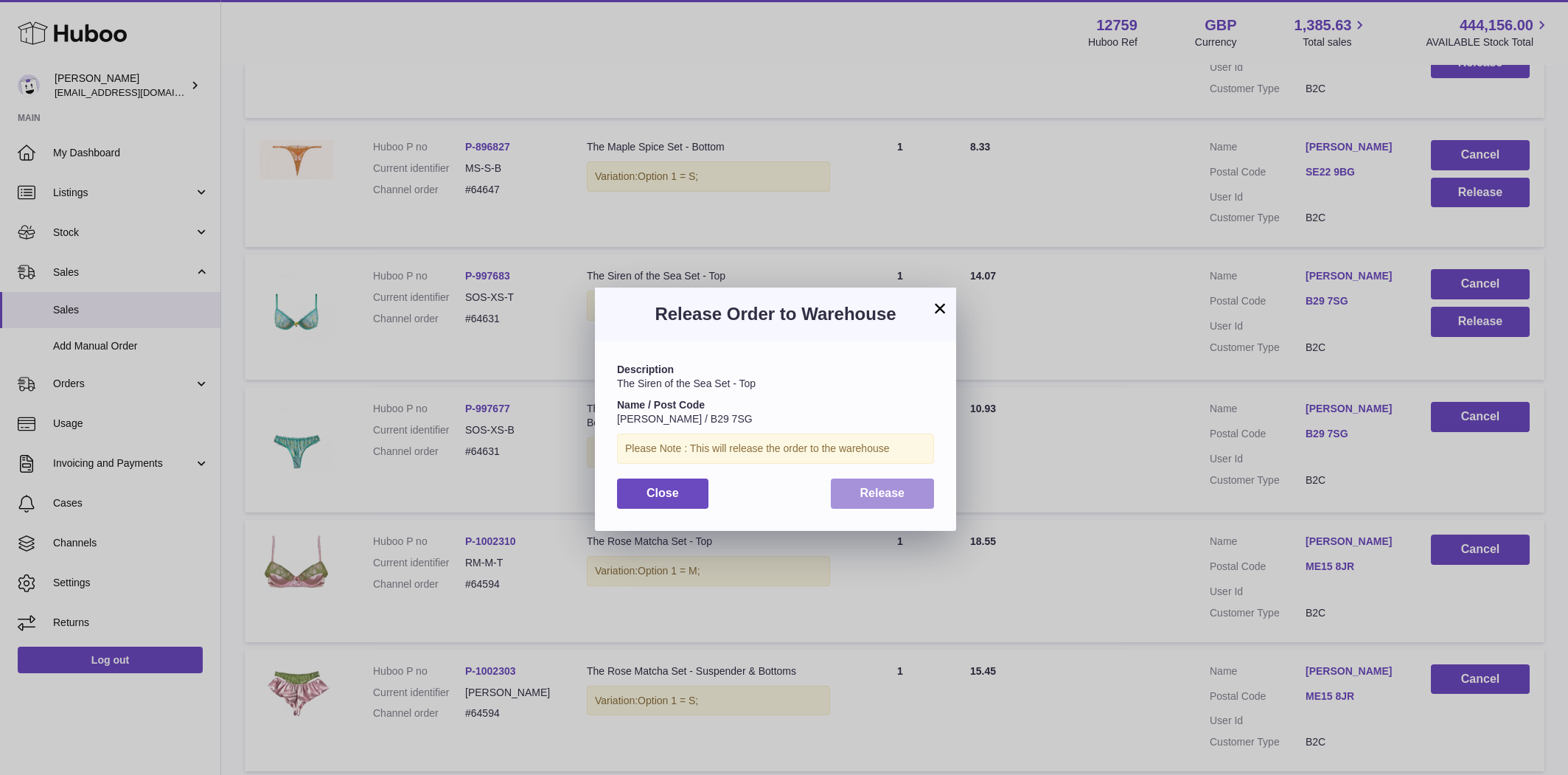
click at [894, 490] on span "Release" at bounding box center [883, 493] width 45 height 13
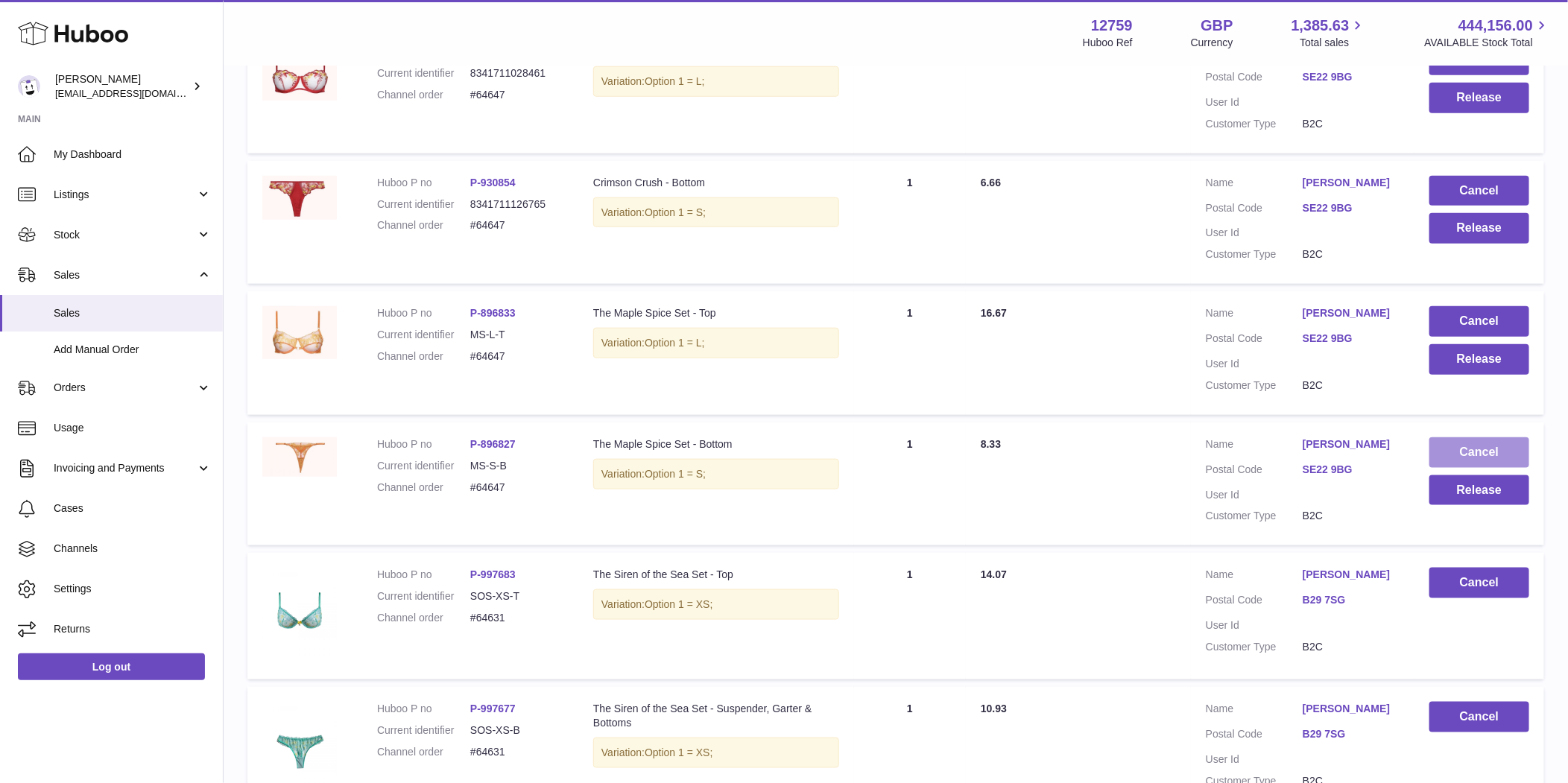
scroll to position [735, 0]
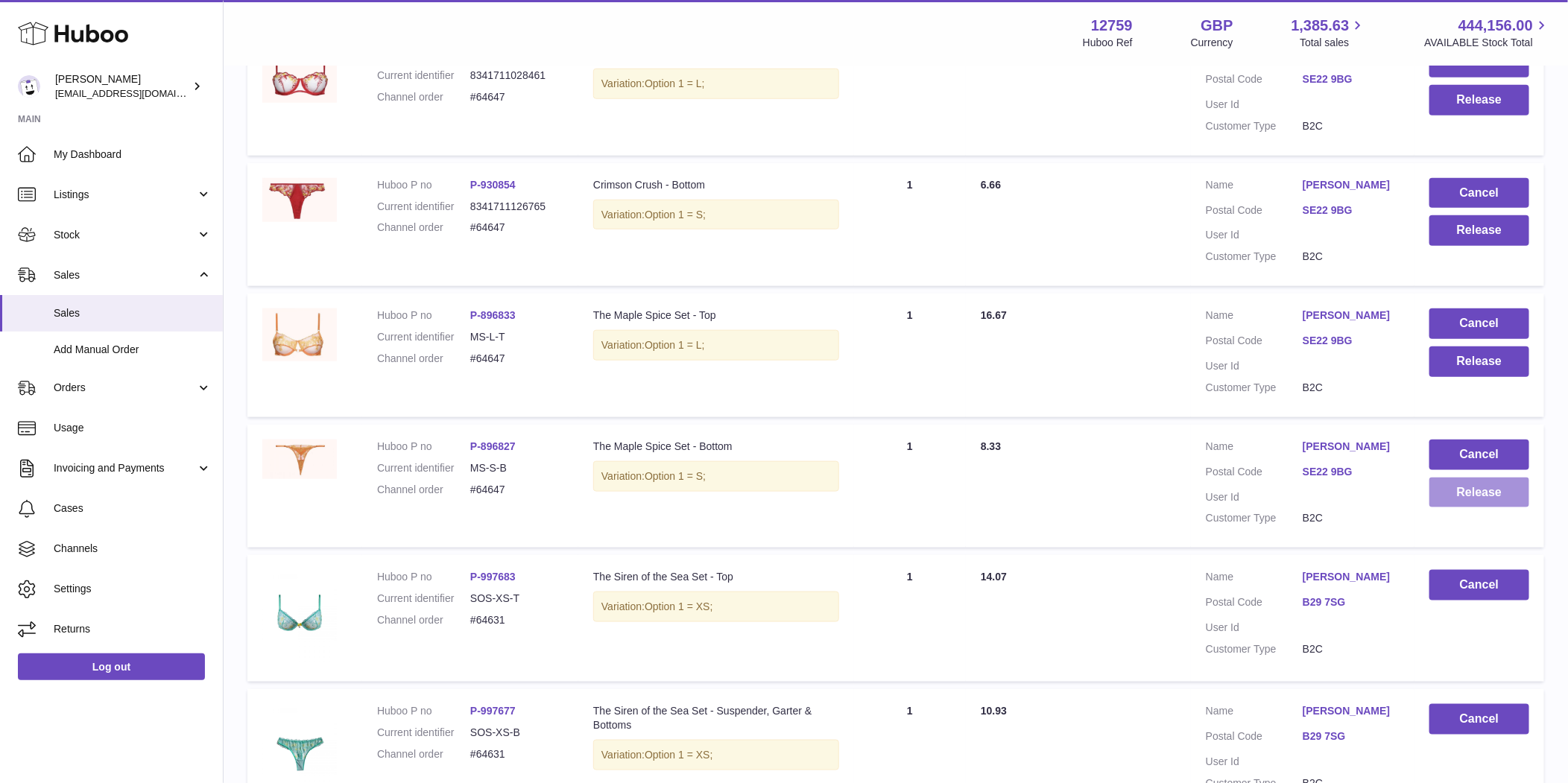
click at [1467, 480] on button "Release" at bounding box center [1479, 492] width 100 height 30
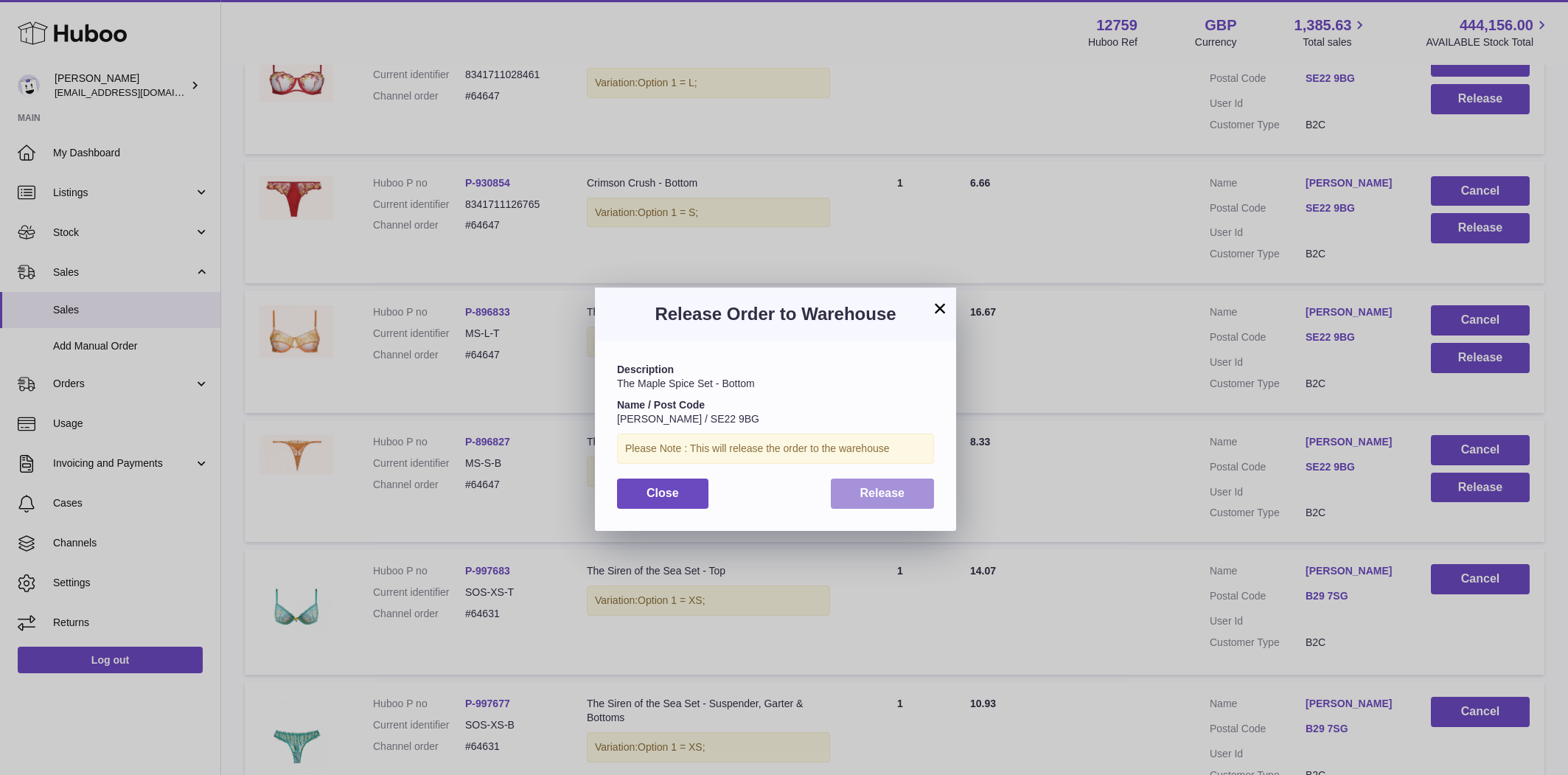
click at [905, 493] on button "Release" at bounding box center [882, 493] width 104 height 30
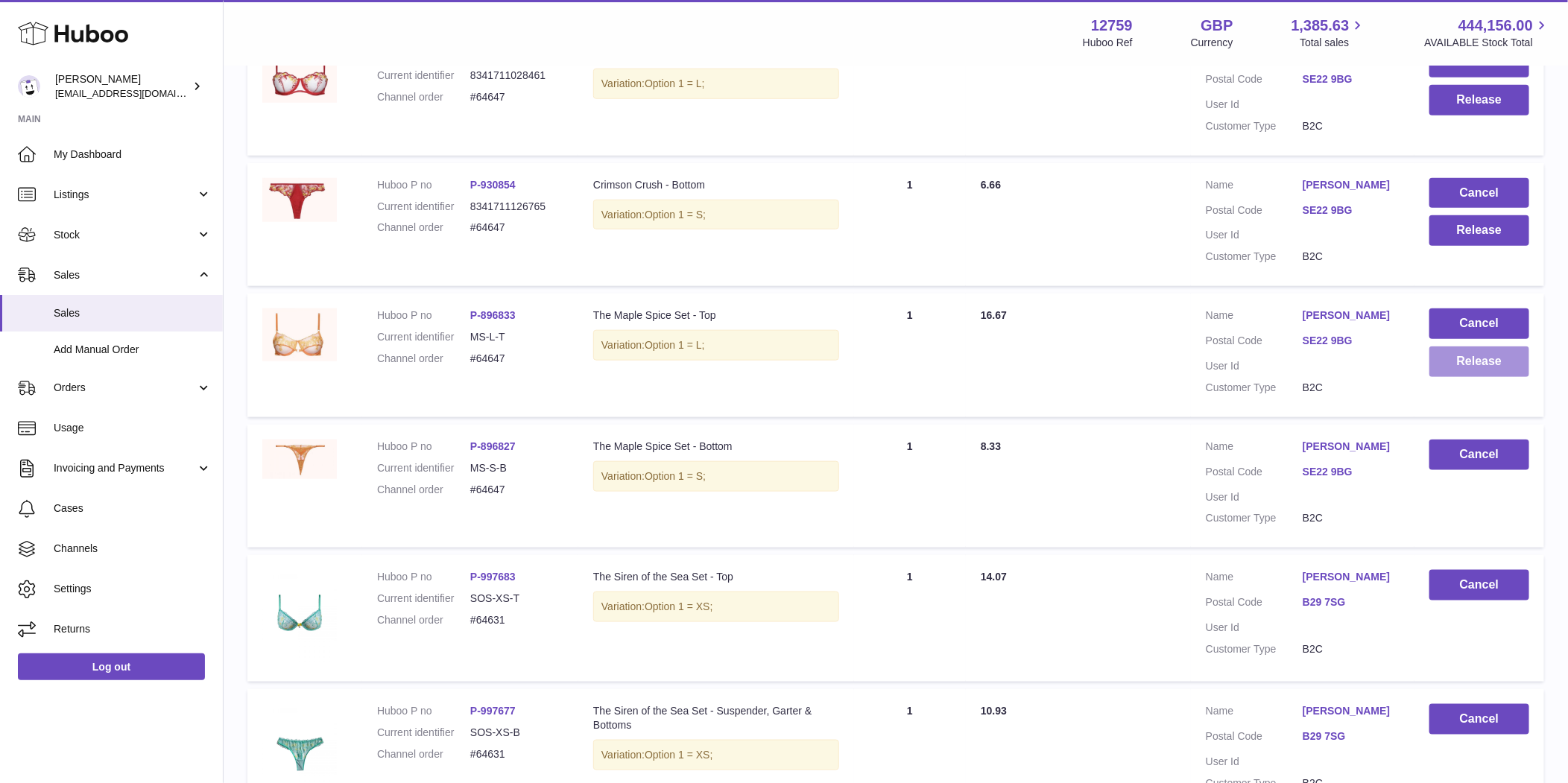
click at [1459, 366] on button "Release" at bounding box center [1479, 362] width 100 height 30
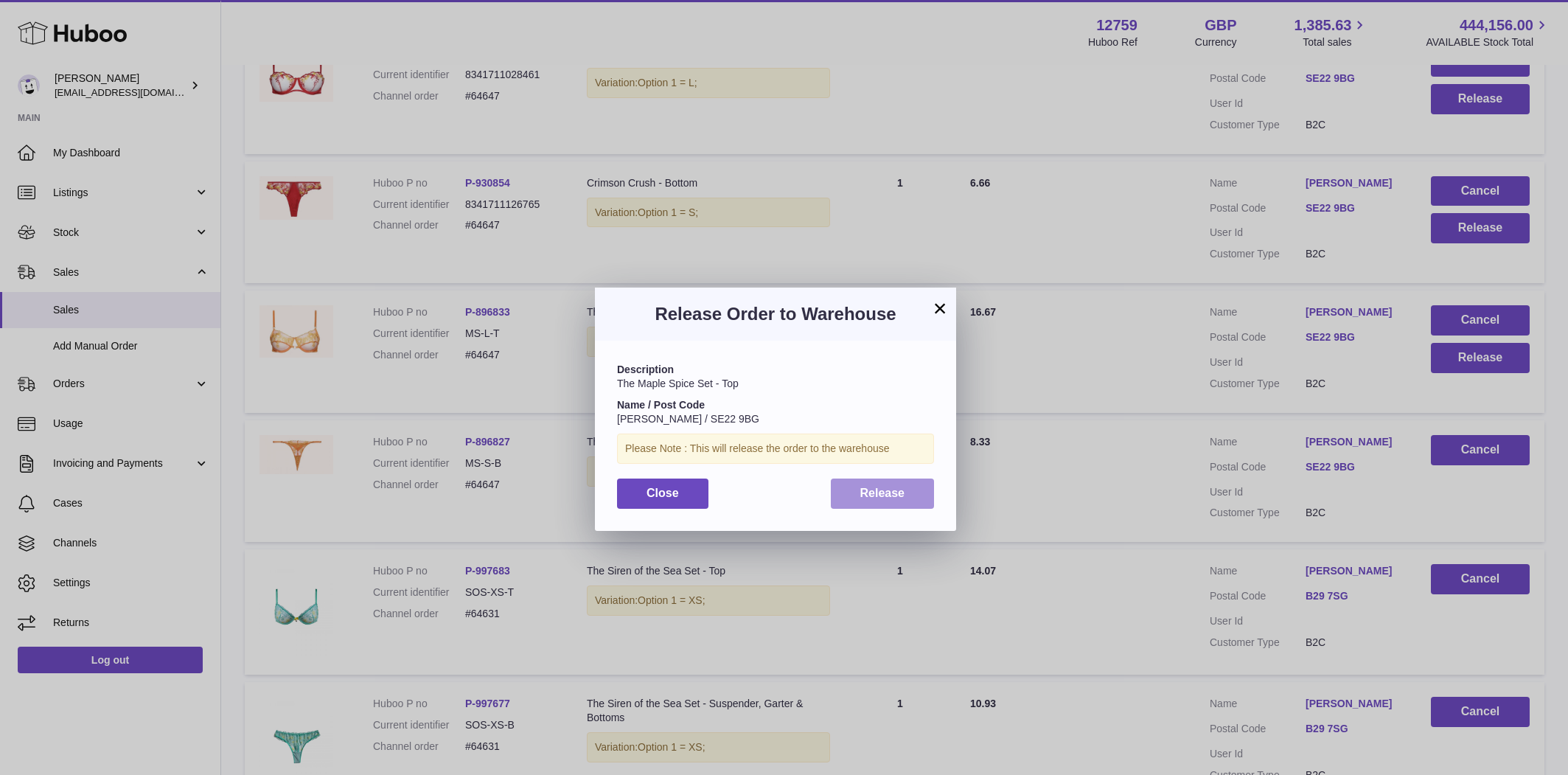
click at [912, 500] on button "Release" at bounding box center [882, 493] width 104 height 30
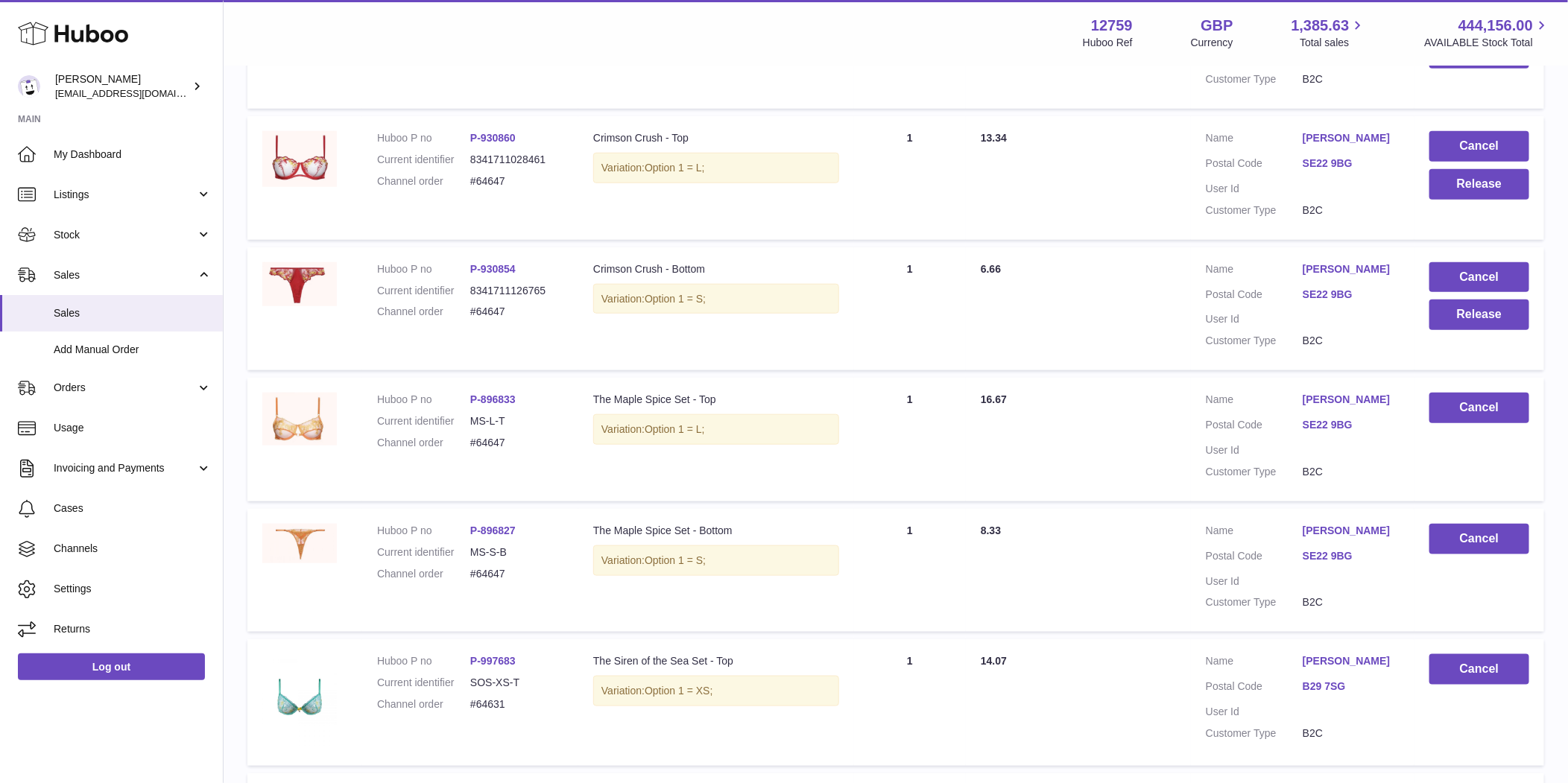
scroll to position [651, 0]
click at [1448, 322] on button "Release" at bounding box center [1479, 315] width 100 height 30
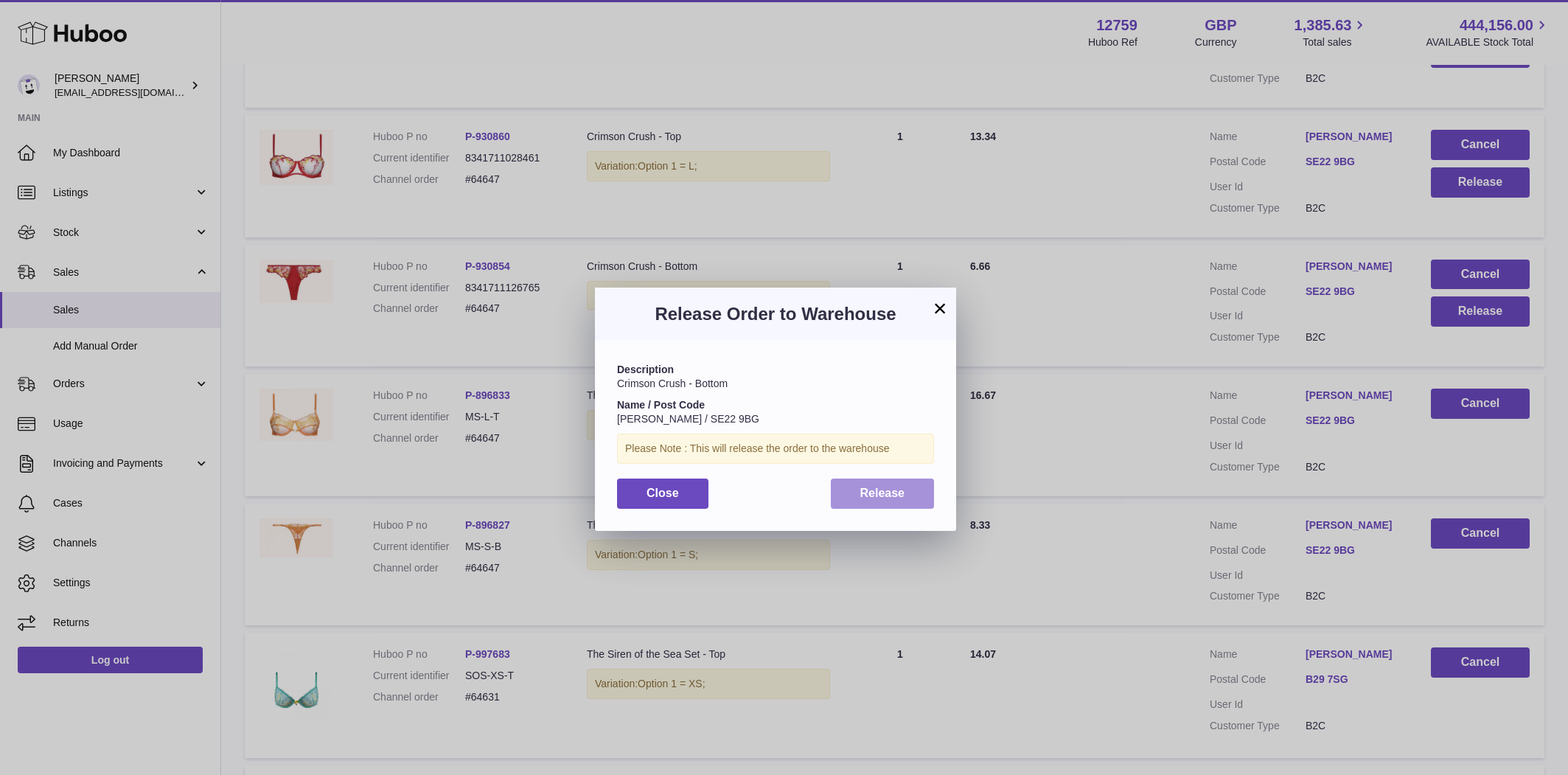
click at [877, 500] on button "Release" at bounding box center [882, 493] width 104 height 30
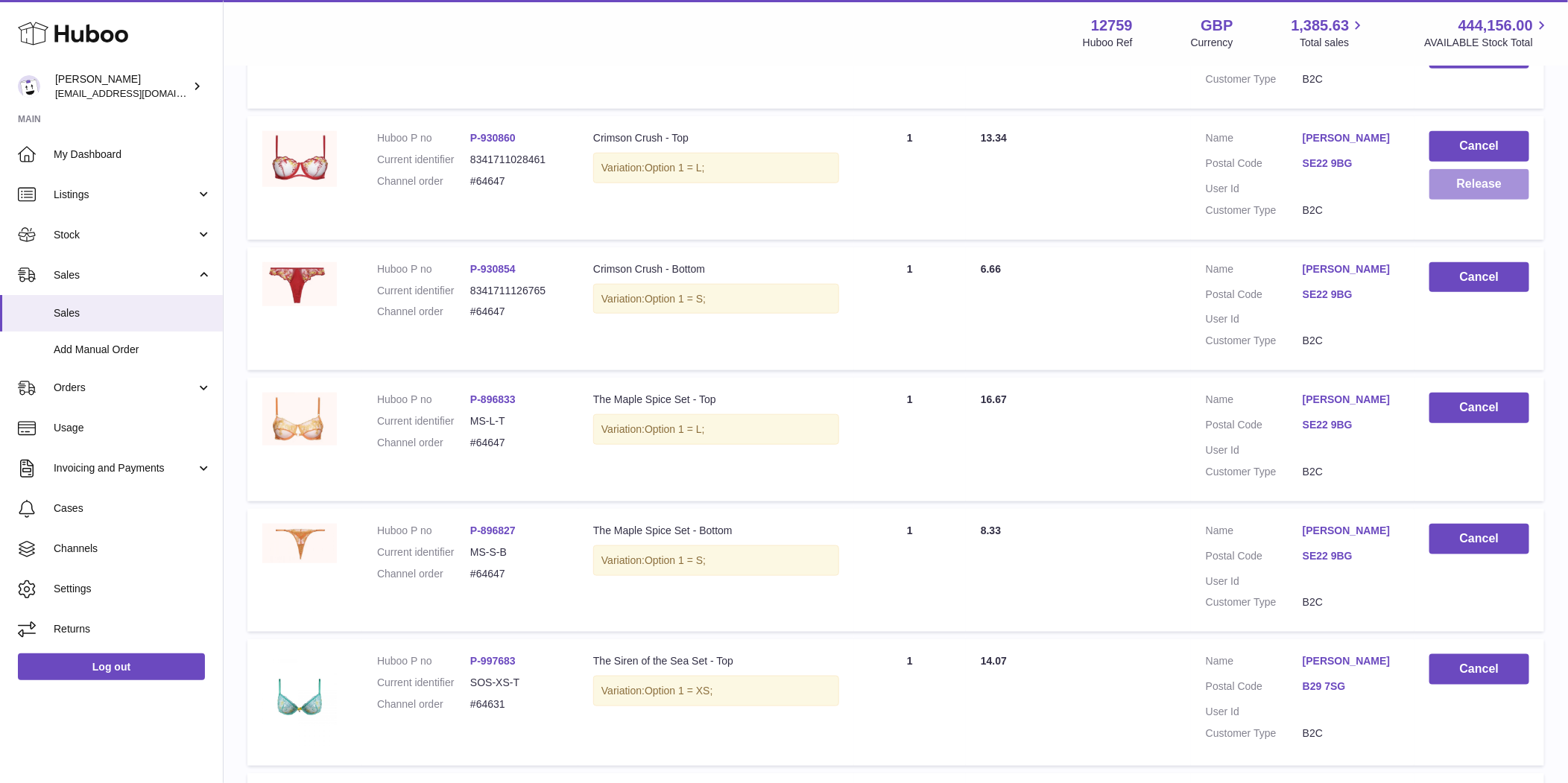
click at [1473, 189] on button "Release" at bounding box center [1479, 185] width 100 height 30
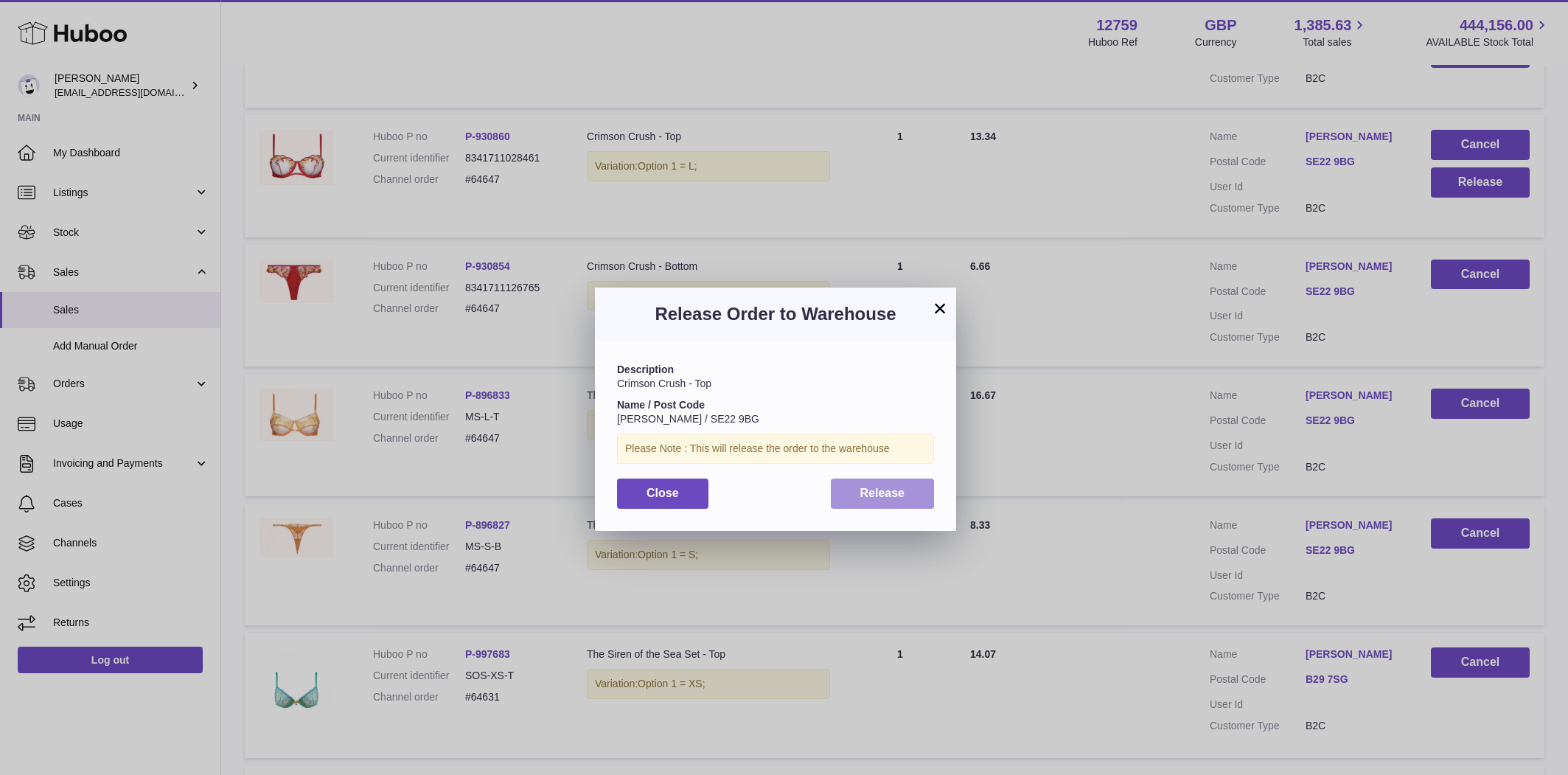
click at [909, 482] on button "Release" at bounding box center [882, 493] width 104 height 30
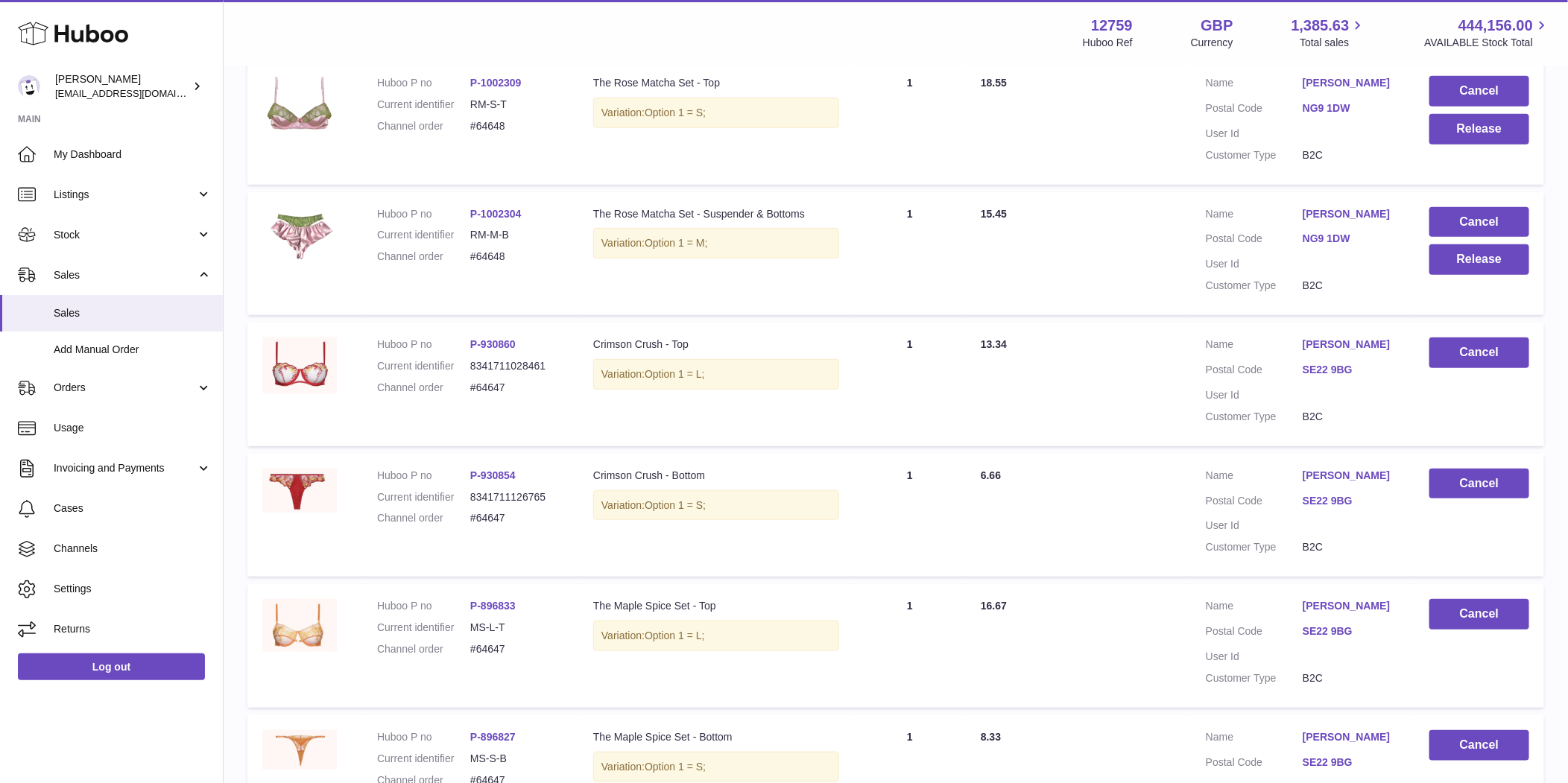
scroll to position [430, 0]
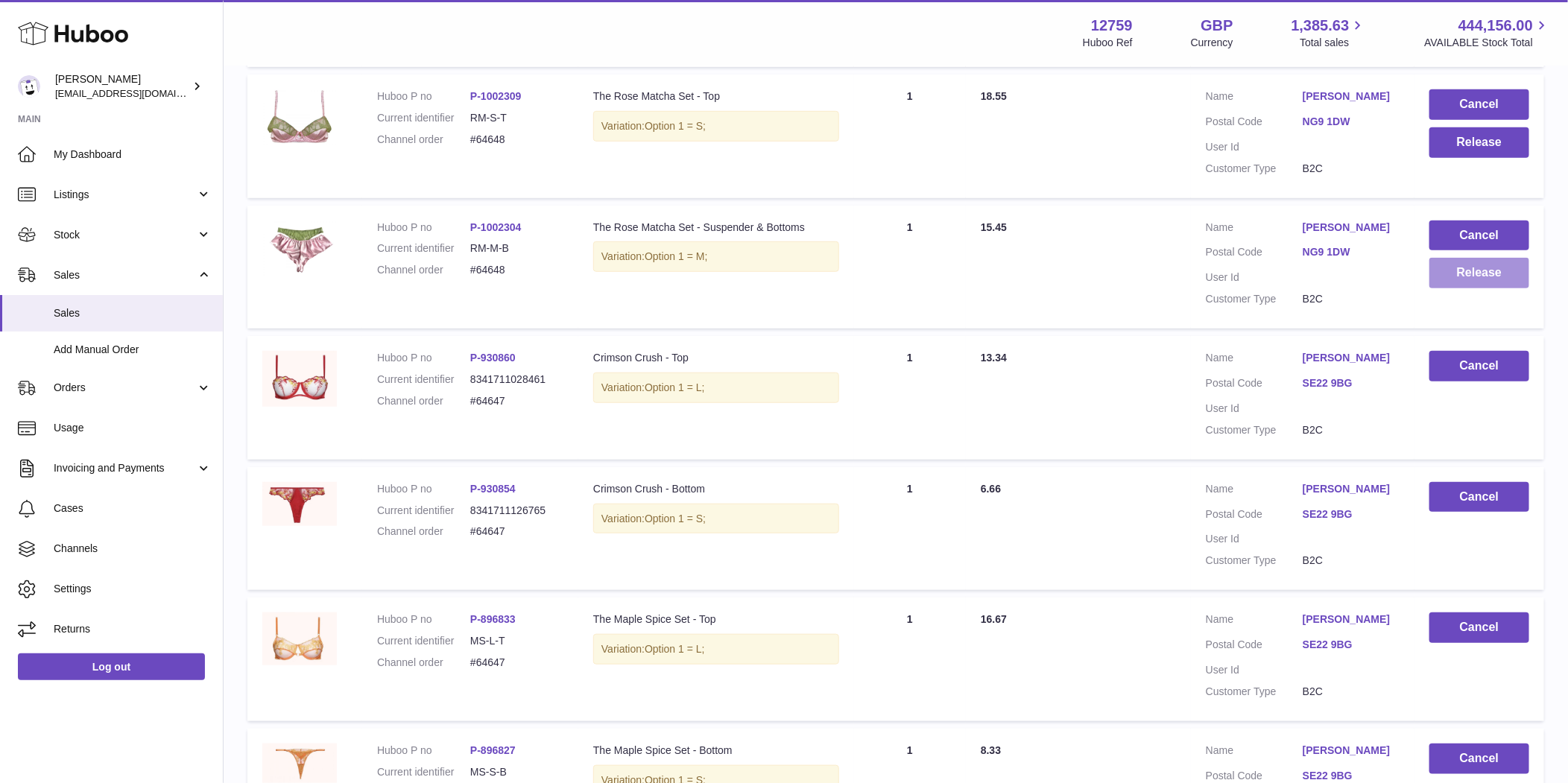
click at [1504, 278] on button "Release" at bounding box center [1479, 273] width 100 height 30
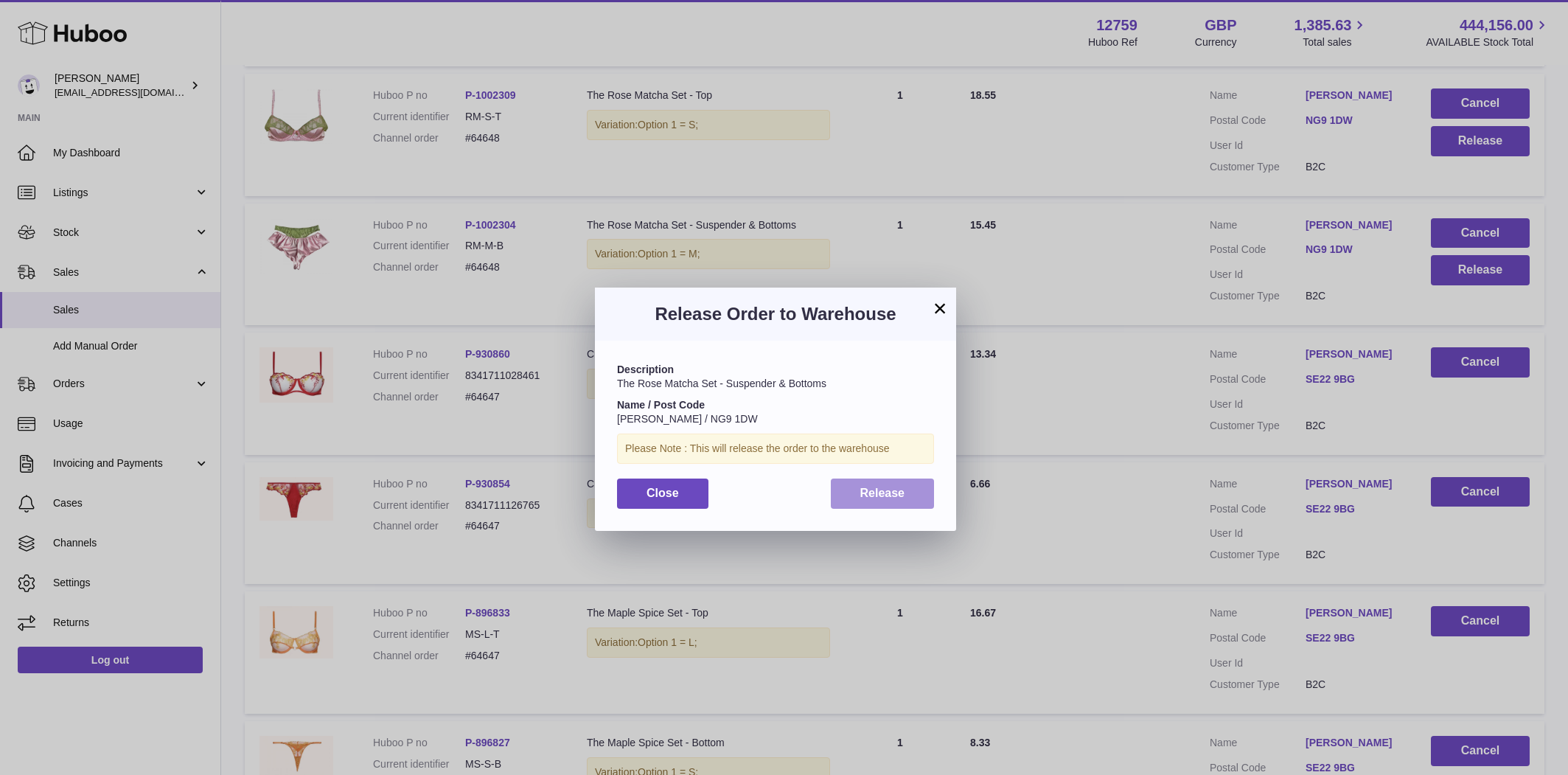
click at [908, 486] on button "Release" at bounding box center [882, 493] width 104 height 30
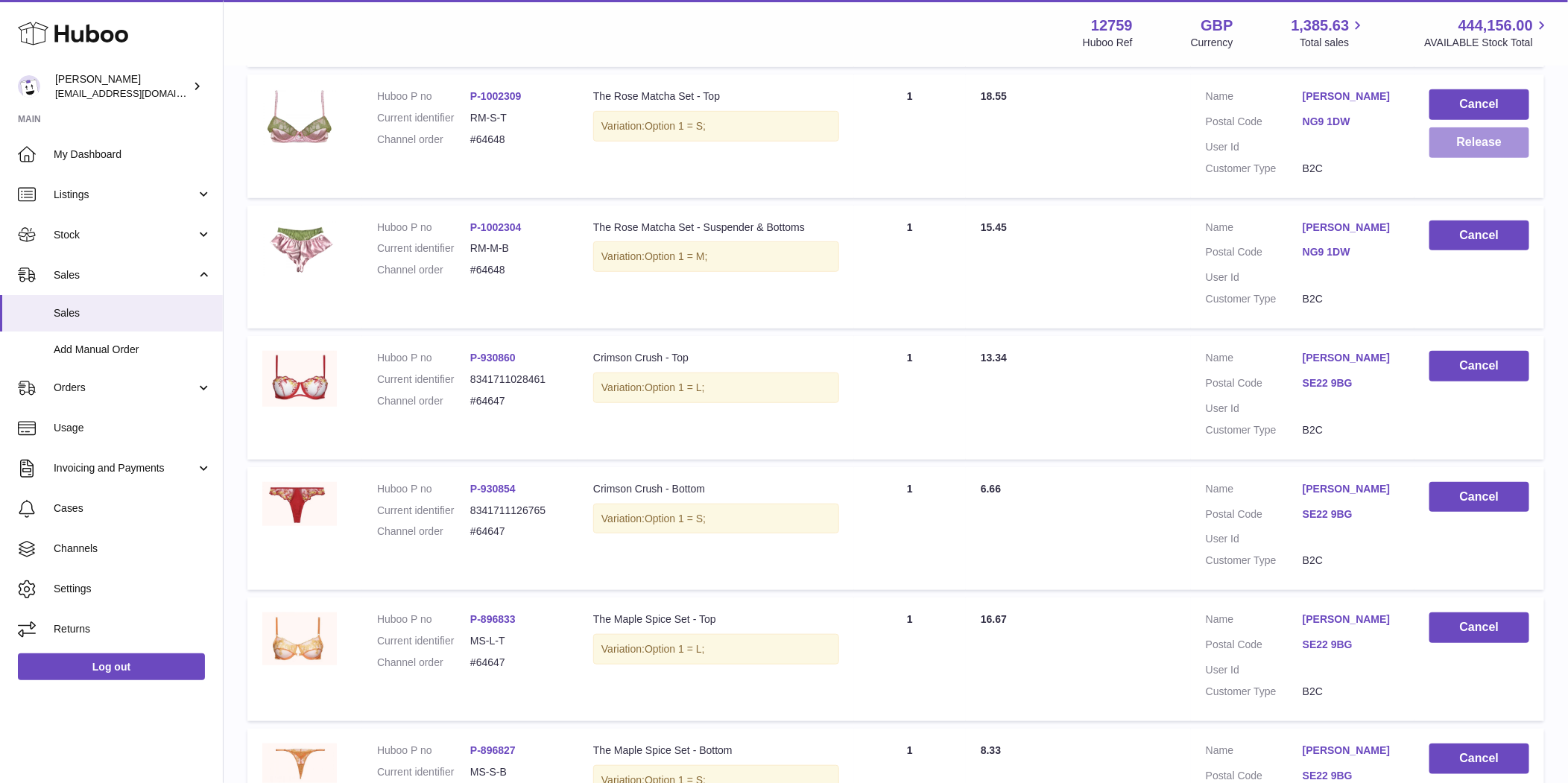
click at [1475, 132] on button "Release" at bounding box center [1479, 142] width 100 height 30
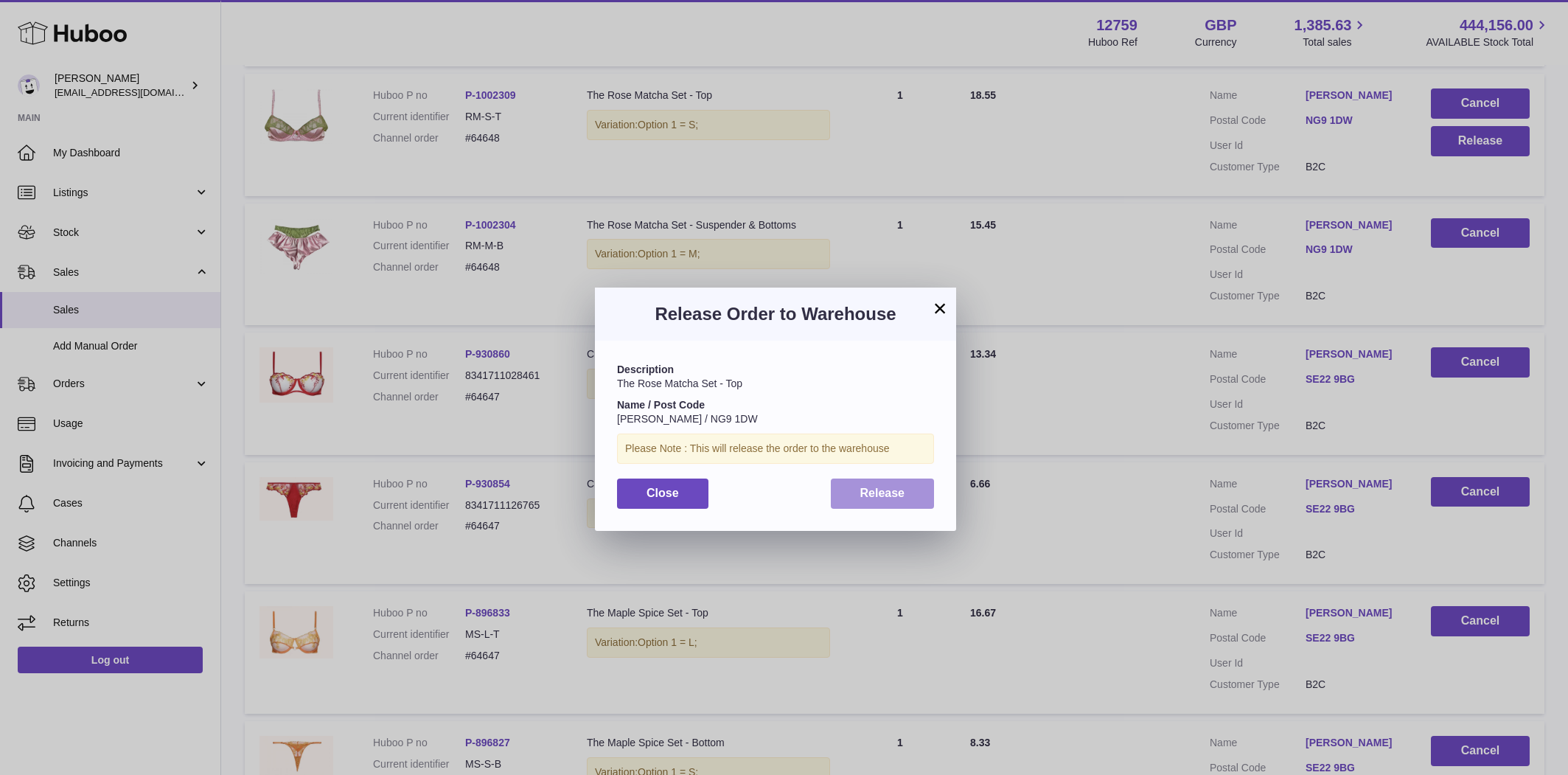
click at [887, 480] on button "Release" at bounding box center [882, 493] width 104 height 30
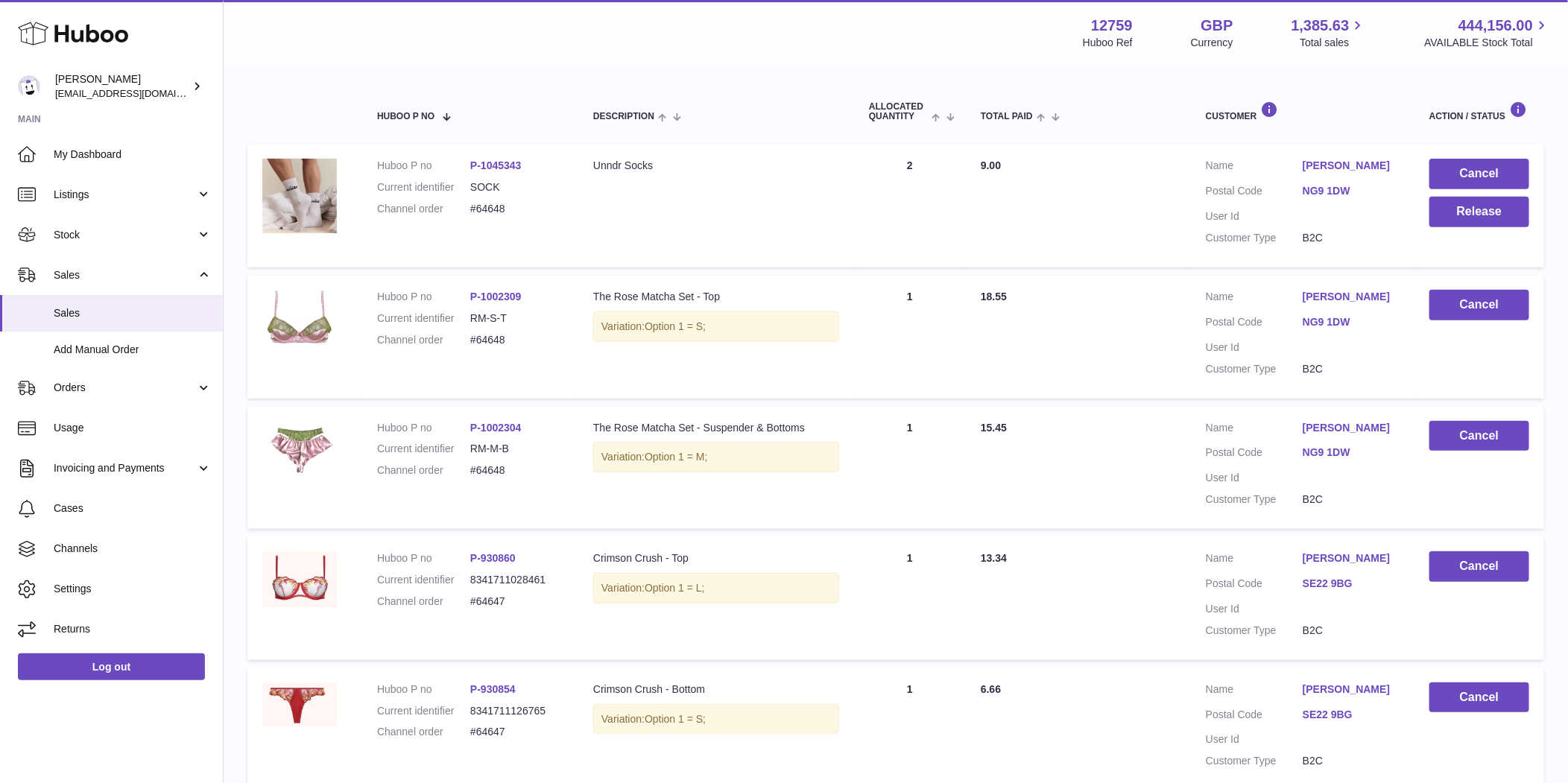
scroll to position [206, 0]
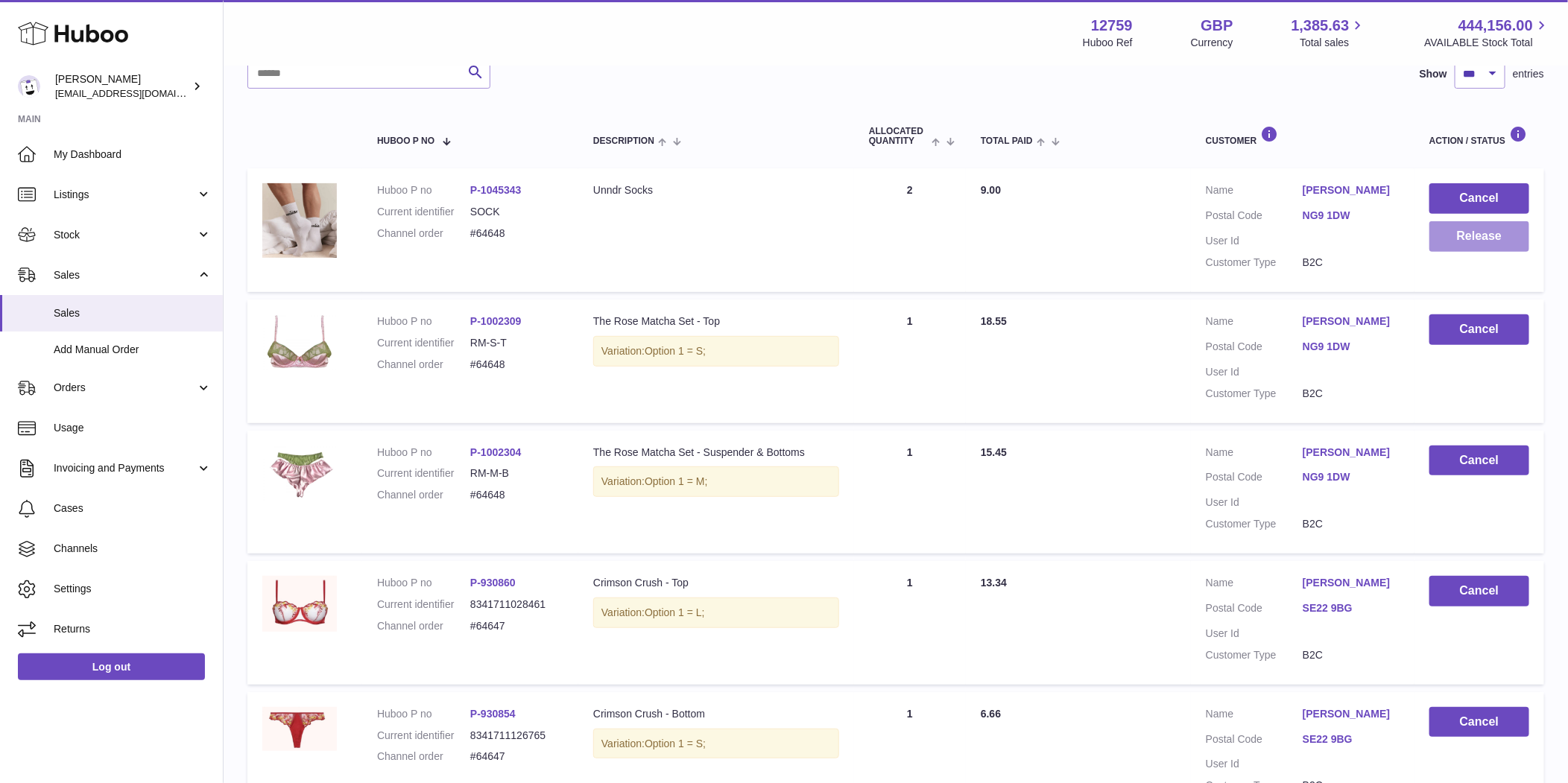
click at [1482, 241] on button "Release" at bounding box center [1479, 237] width 100 height 30
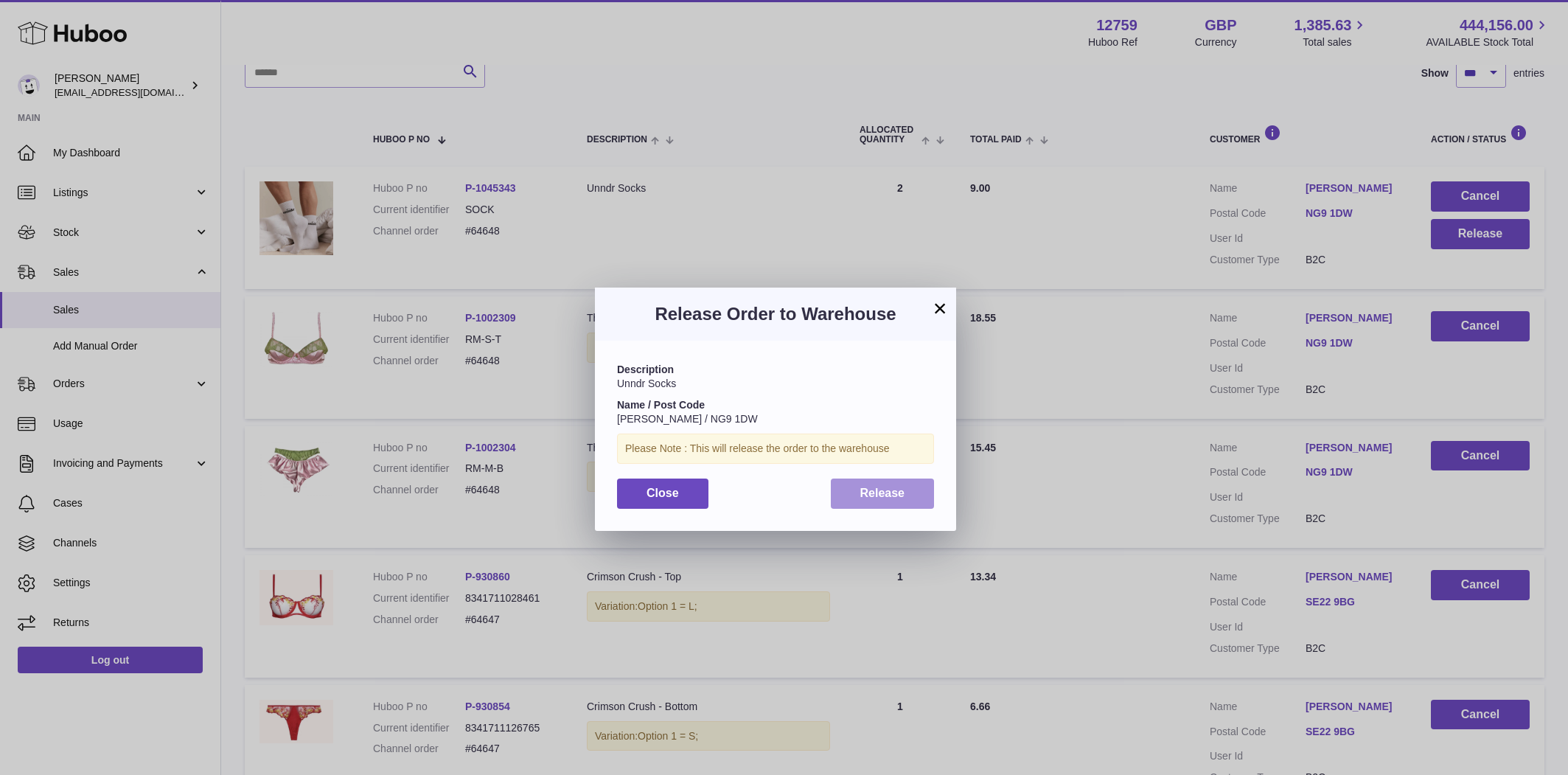
click at [859, 498] on button "Release" at bounding box center [882, 493] width 104 height 30
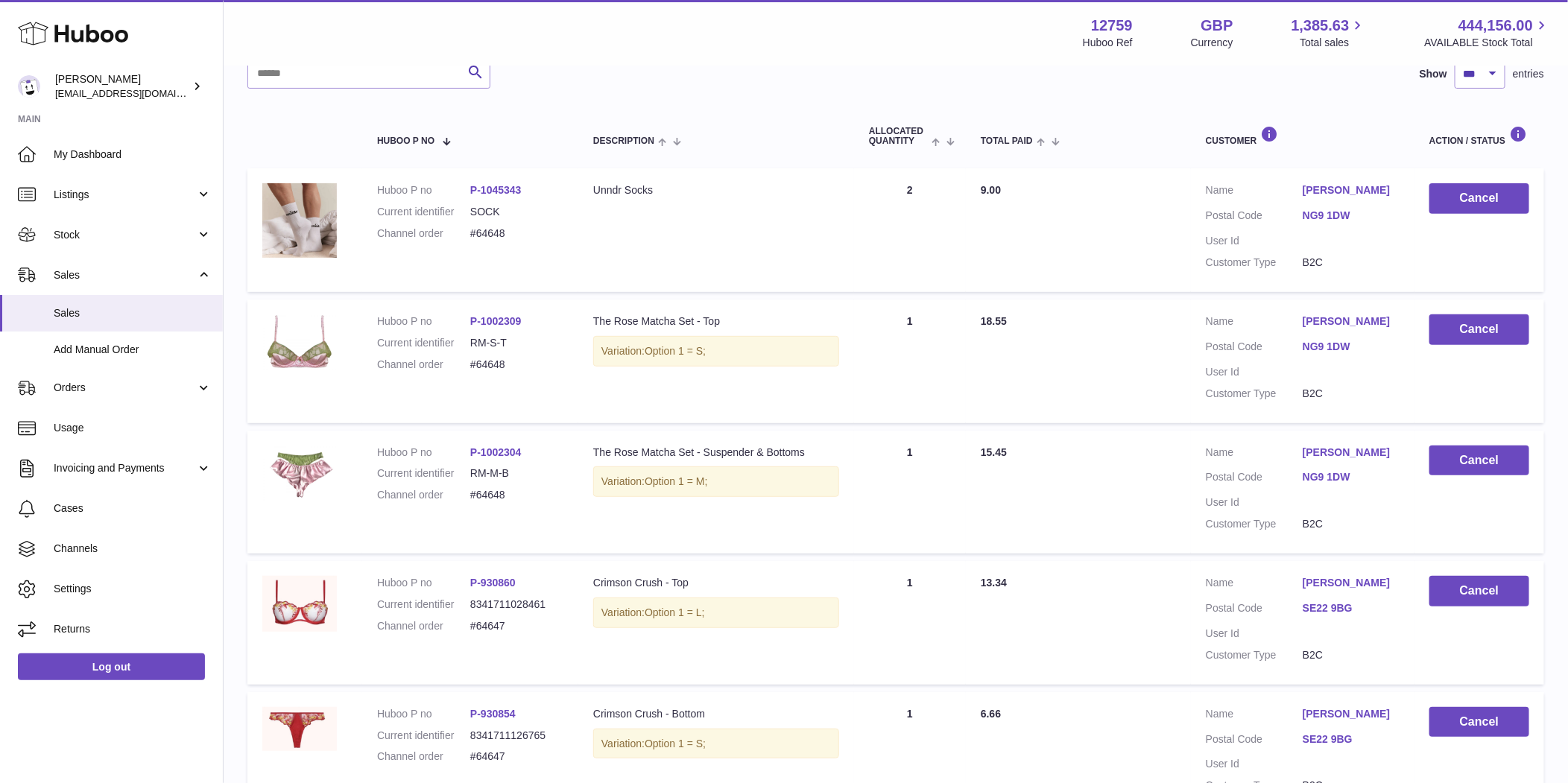
scroll to position [10653, 0]
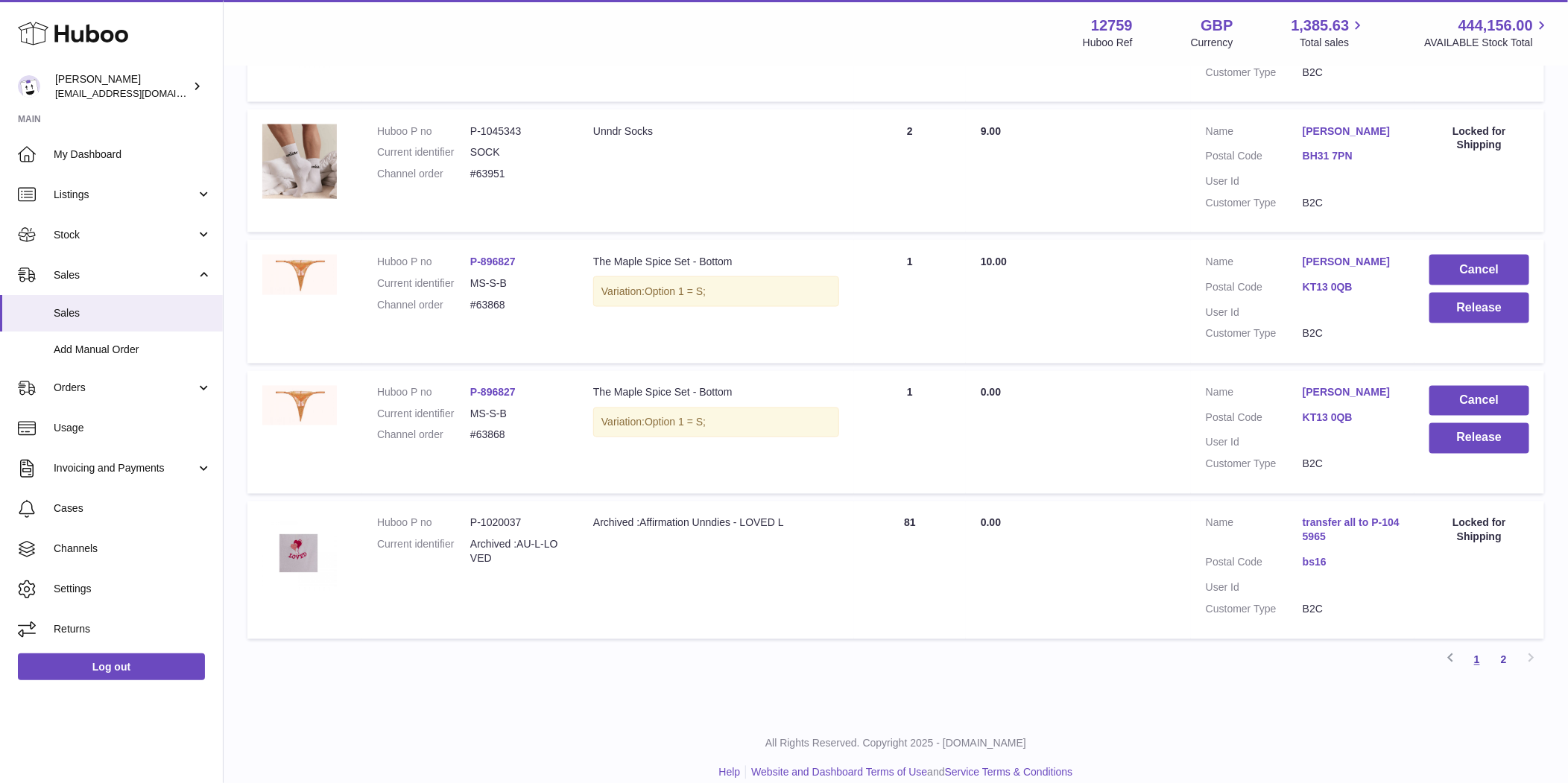
click at [1473, 647] on link "1" at bounding box center [1476, 660] width 26 height 26
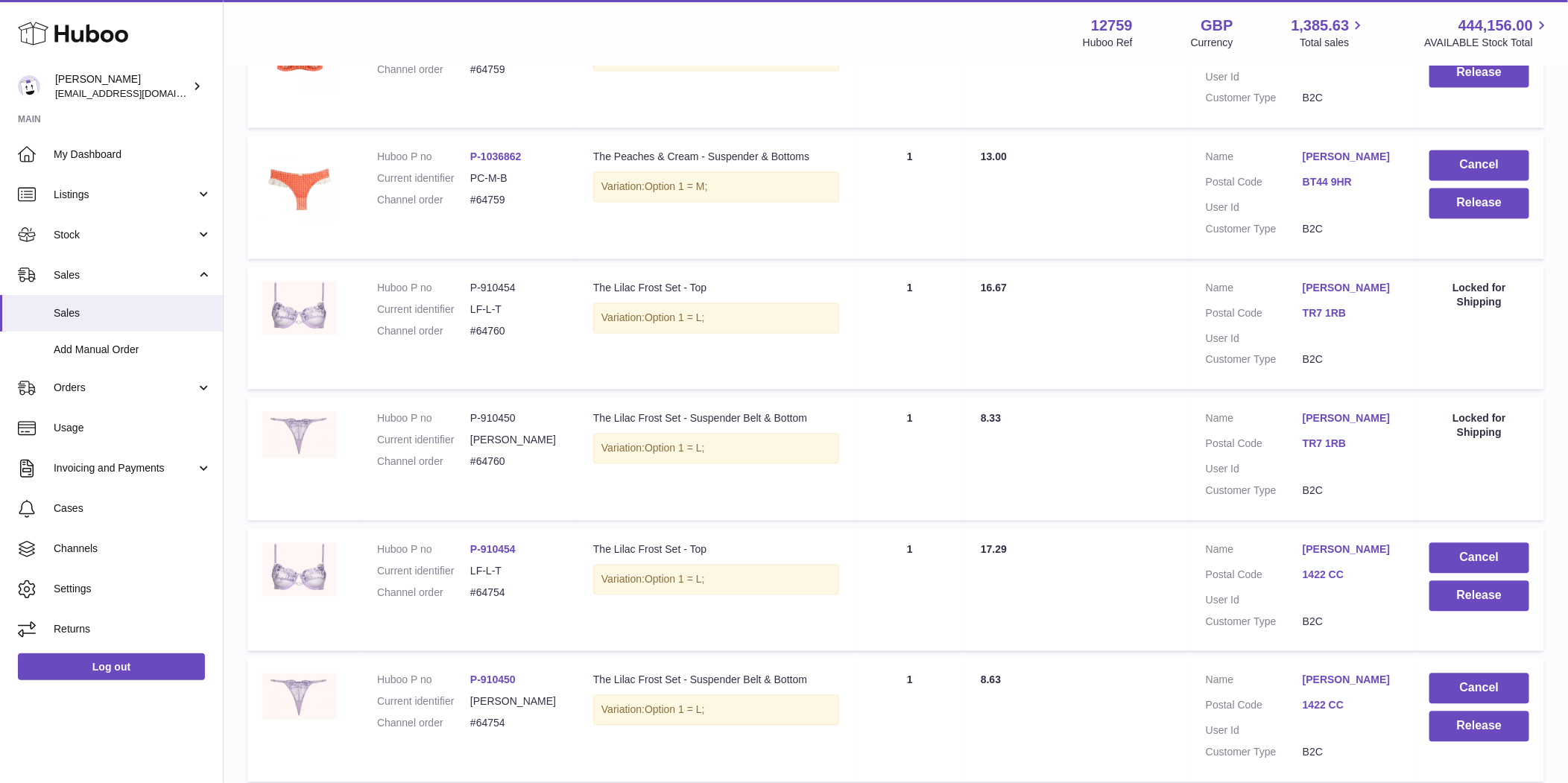
scroll to position [13257, 0]
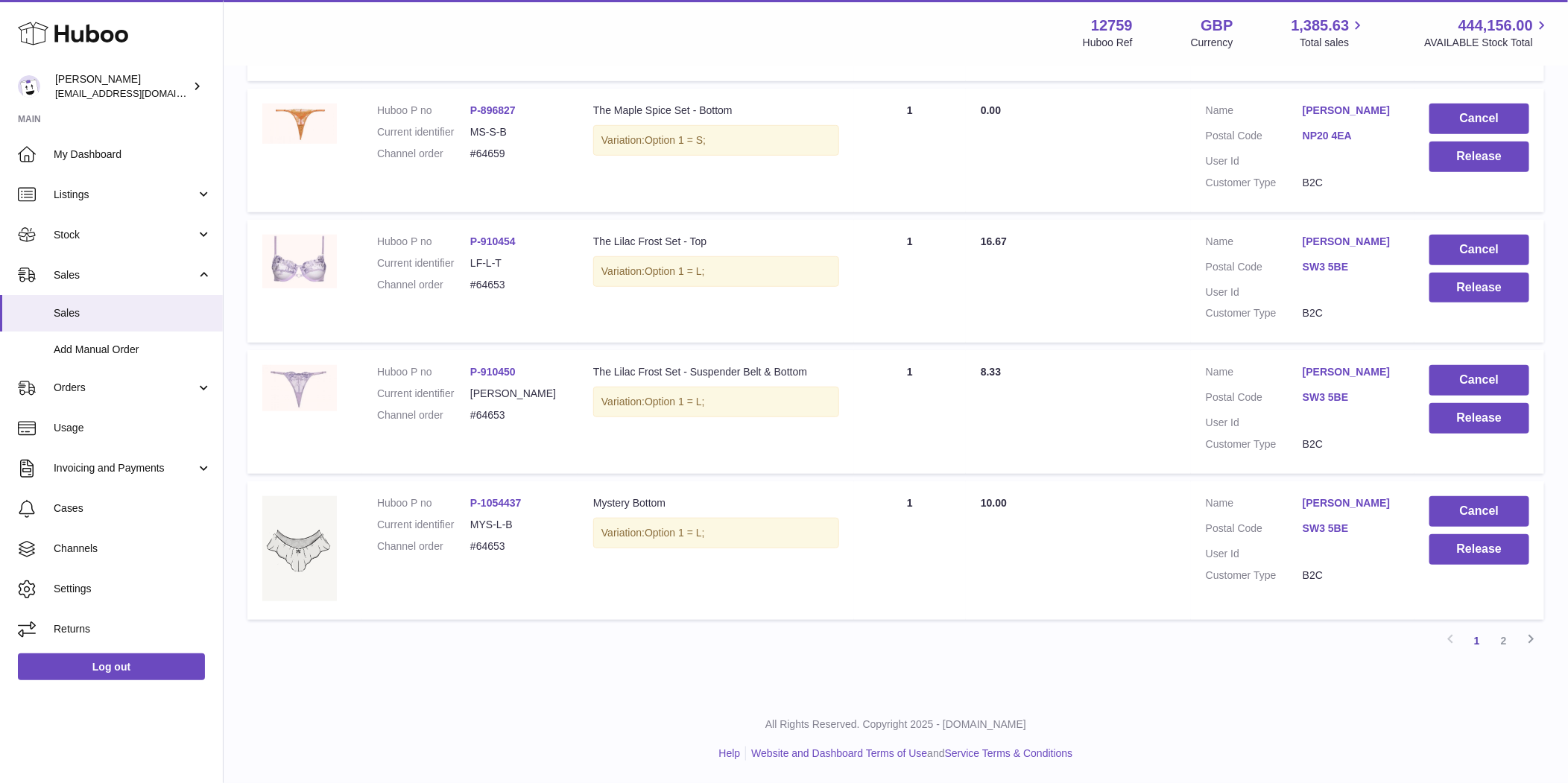
click at [1464, 565] on td "Cancel Release" at bounding box center [1479, 550] width 129 height 138
click at [1480, 548] on button "Release" at bounding box center [1479, 549] width 100 height 30
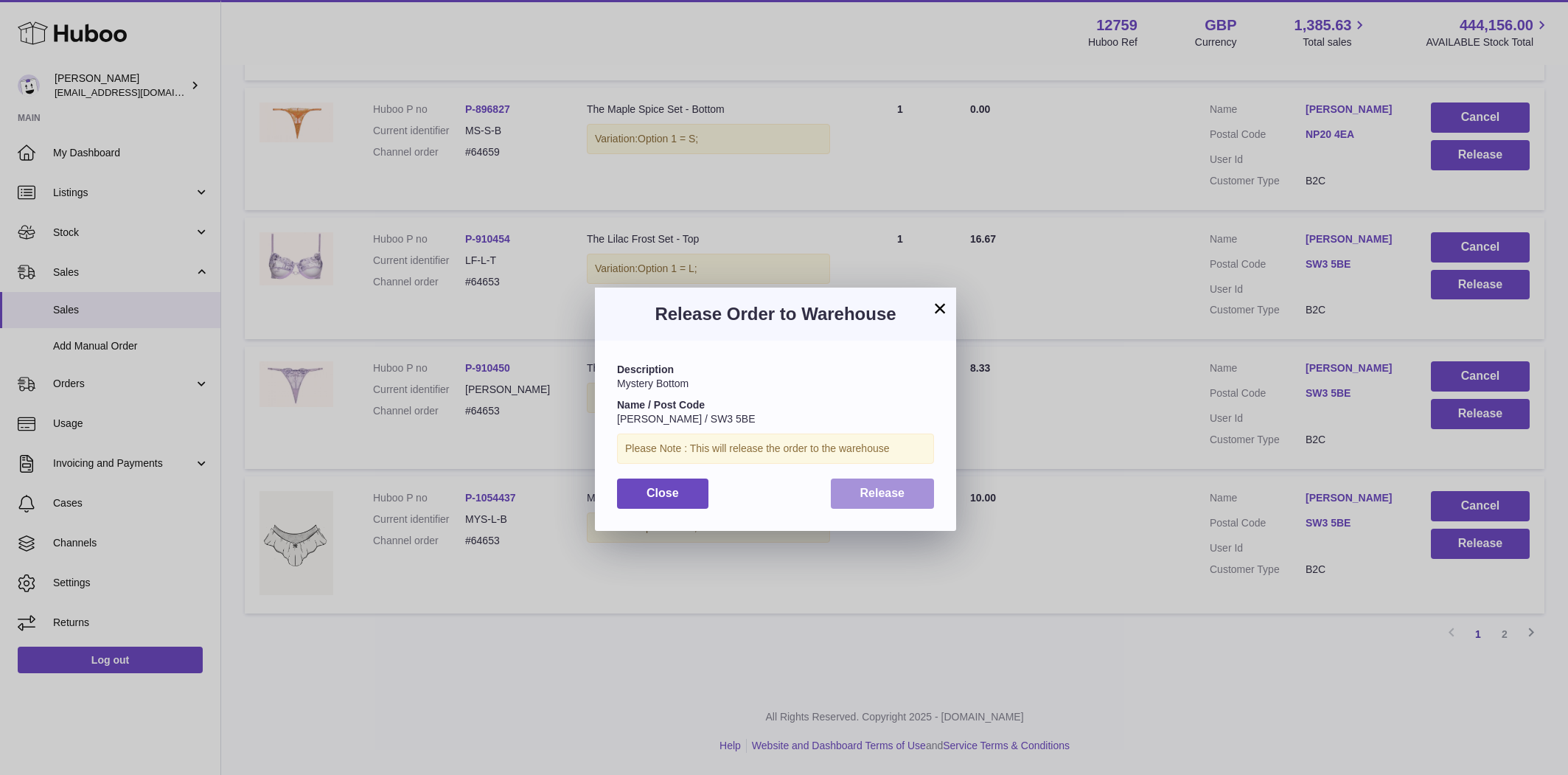
click at [856, 495] on button "Release" at bounding box center [882, 493] width 104 height 30
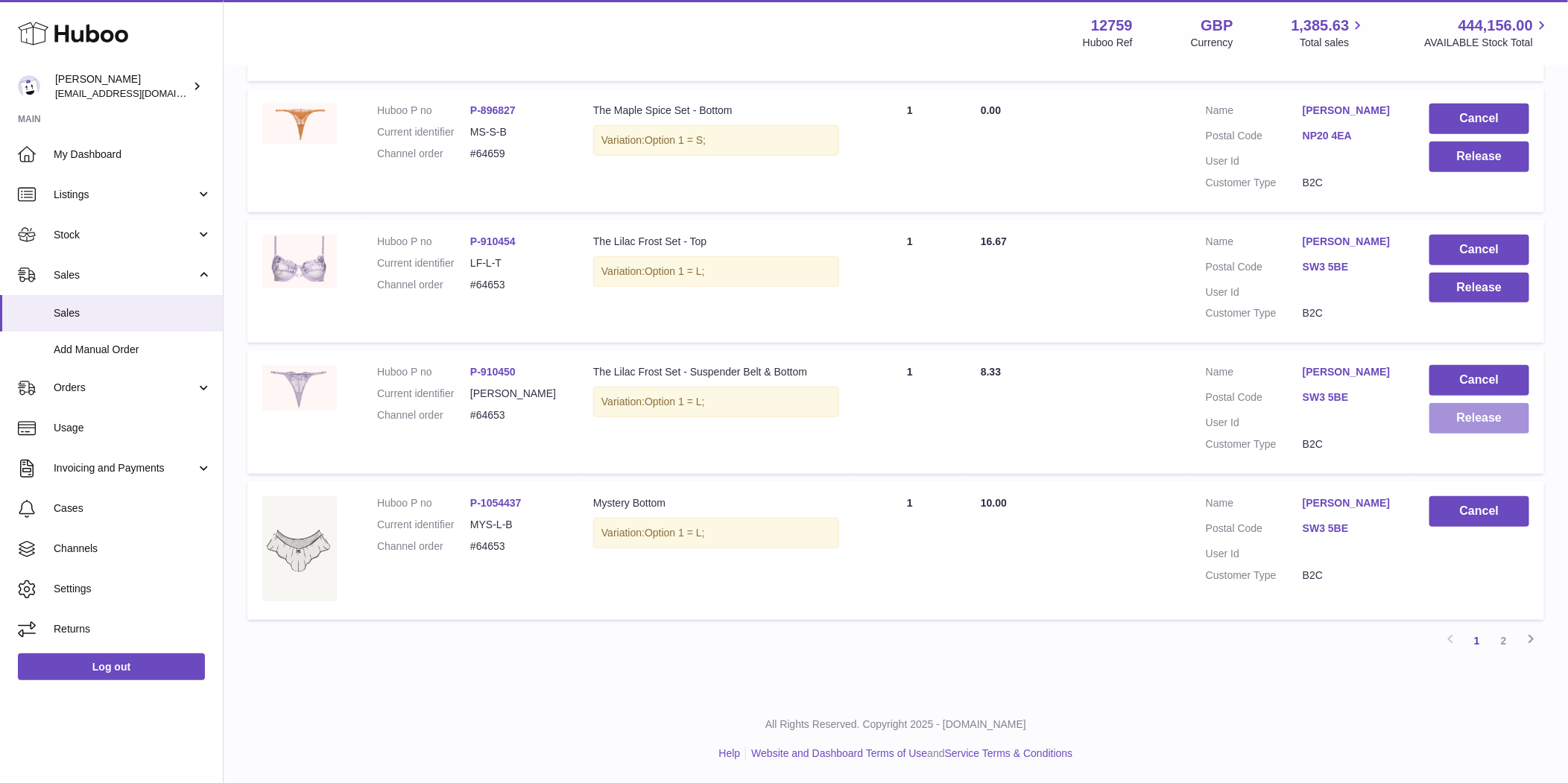
click at [1484, 421] on button "Release" at bounding box center [1479, 418] width 100 height 30
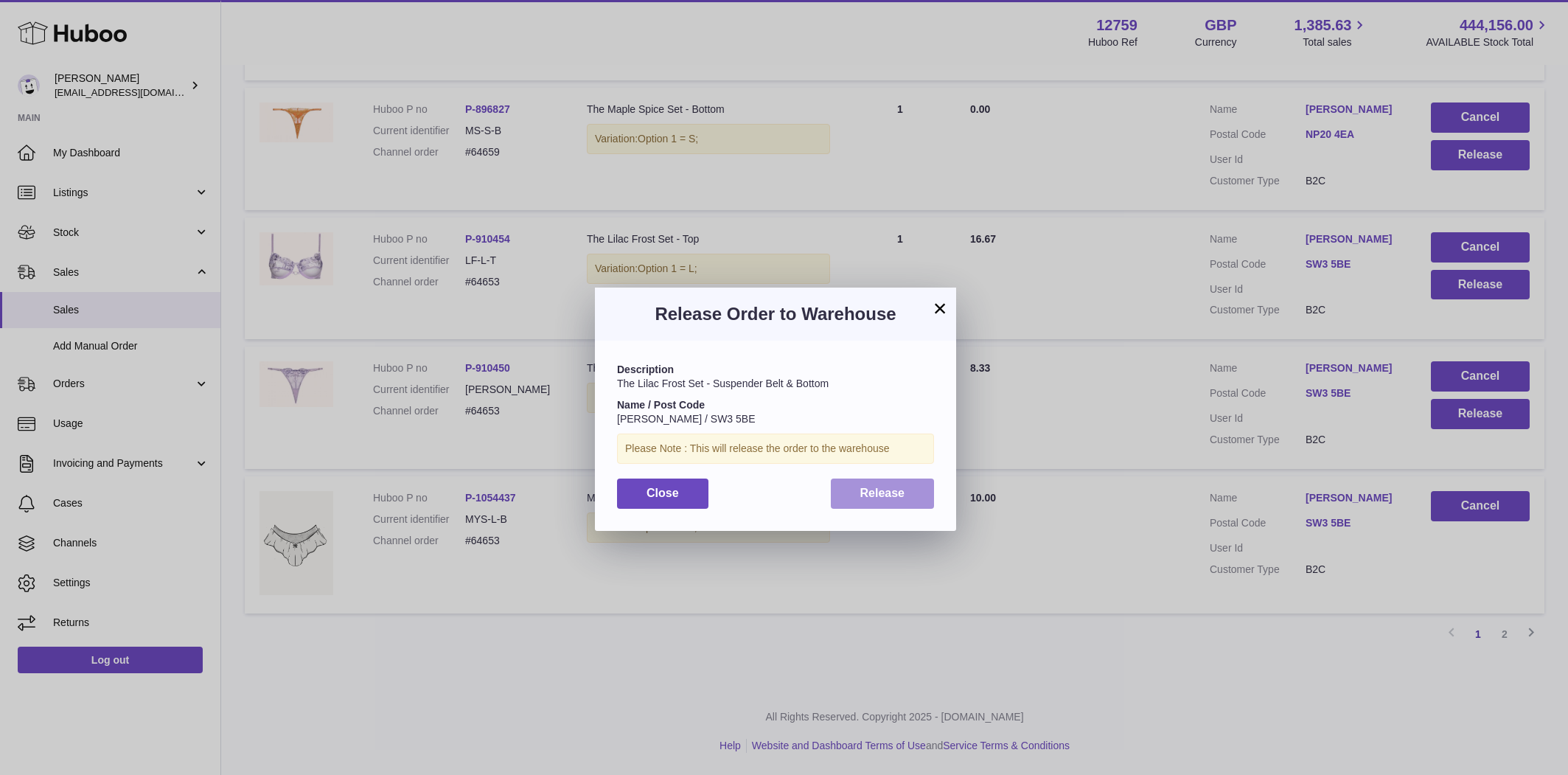
click at [874, 478] on button "Release" at bounding box center [882, 493] width 104 height 30
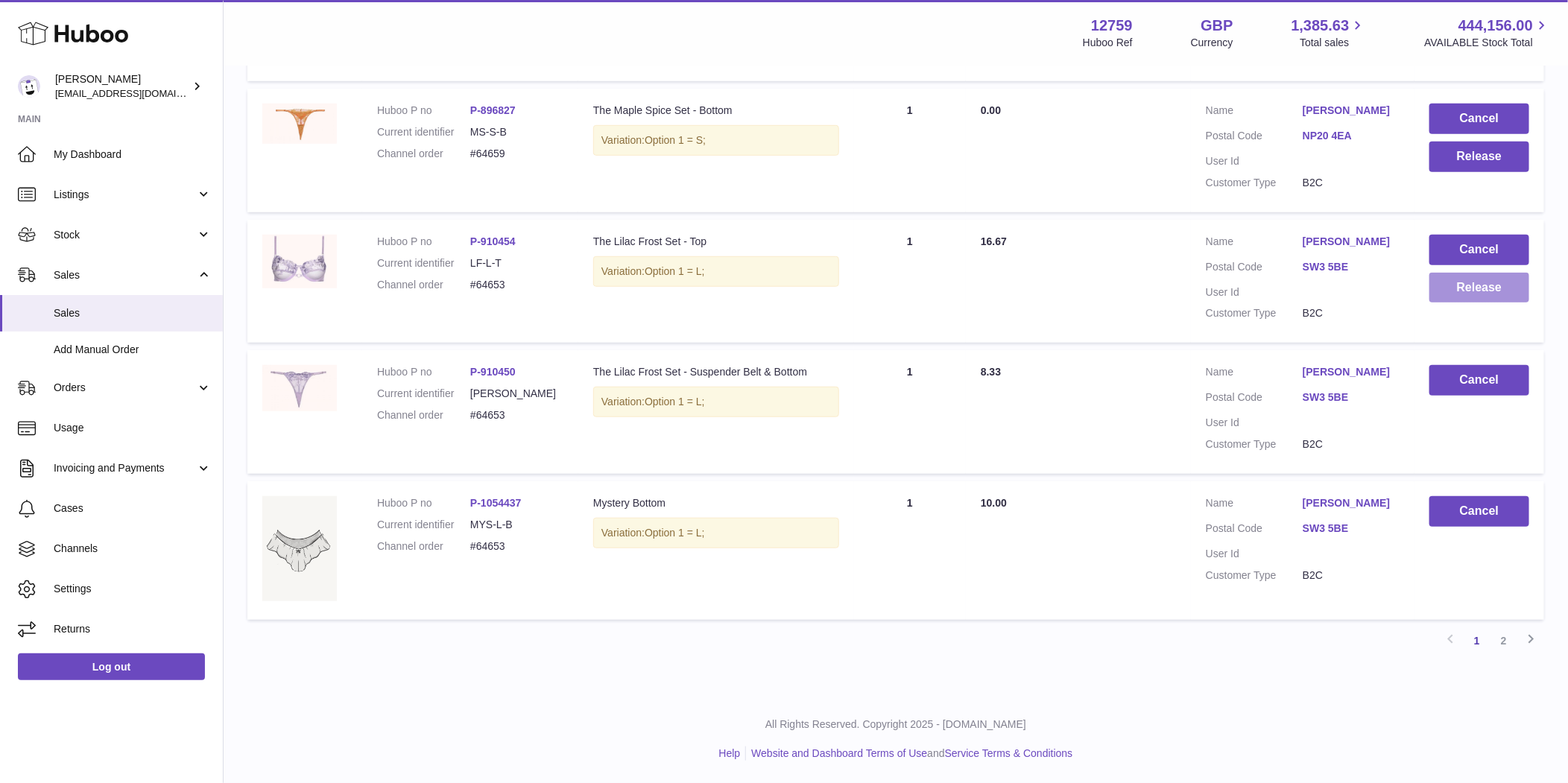
click at [1474, 294] on button "Release" at bounding box center [1479, 288] width 100 height 30
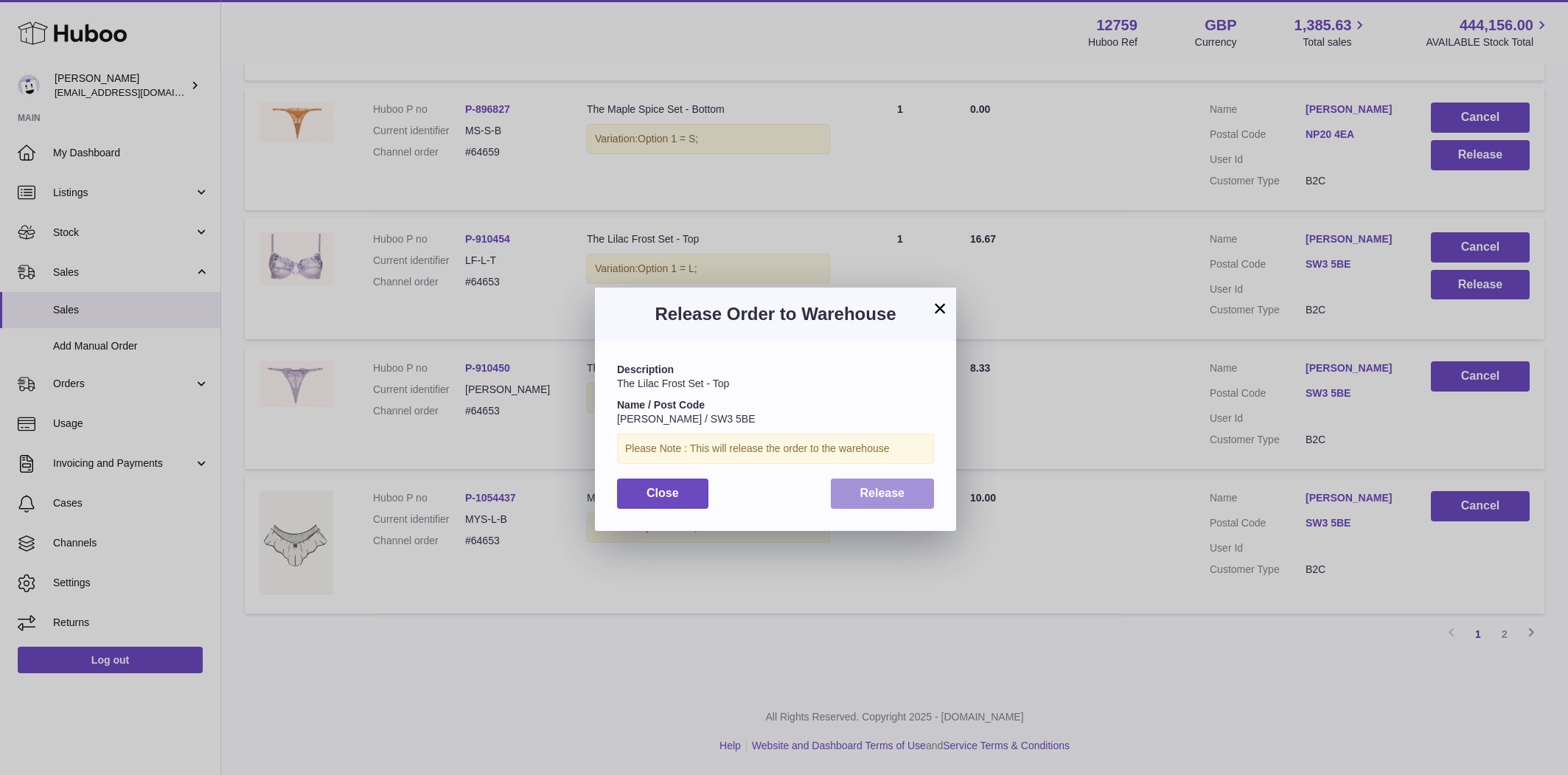
click at [851, 489] on button "Release" at bounding box center [882, 493] width 104 height 30
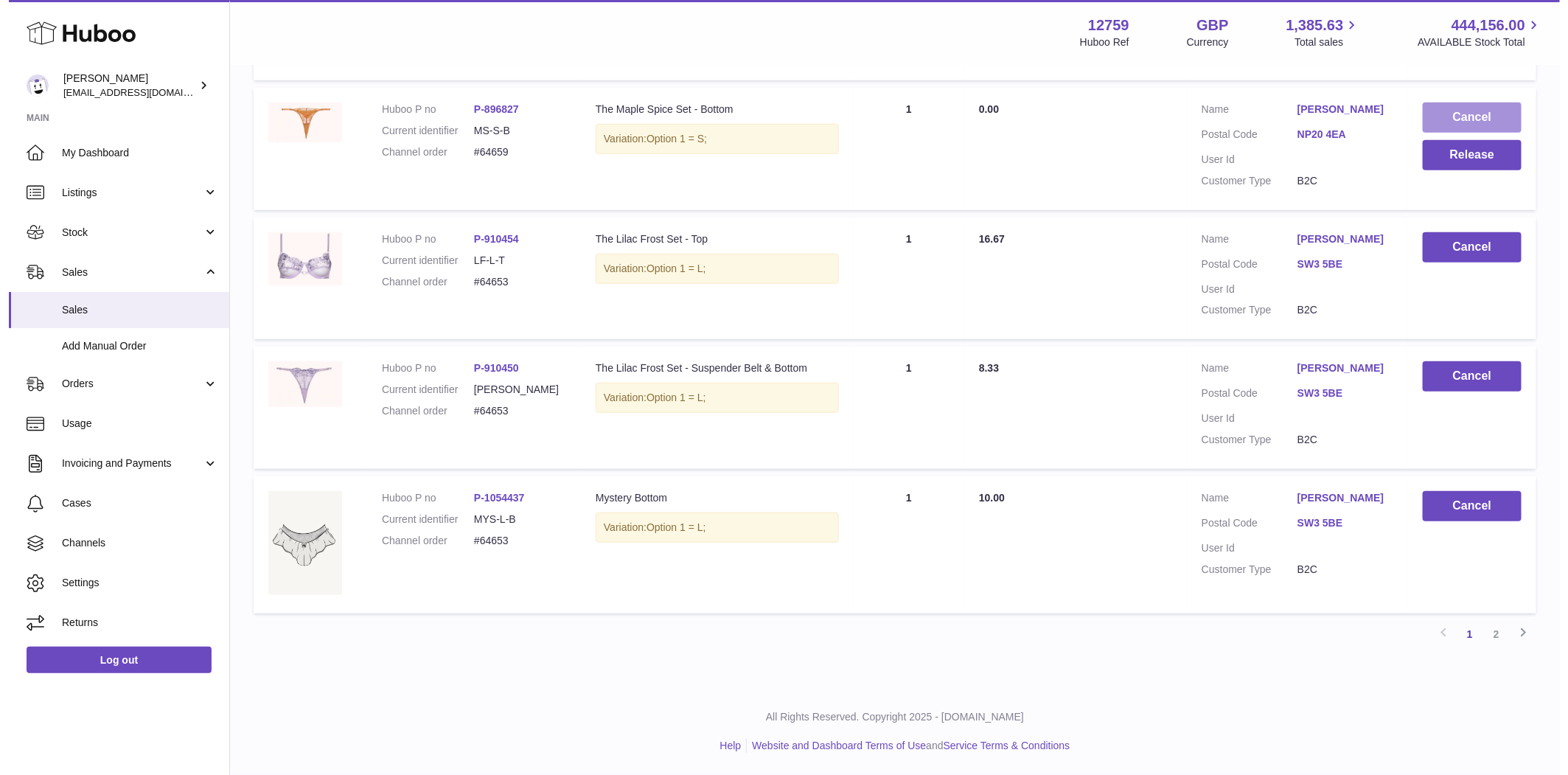
scroll to position [12830, 0]
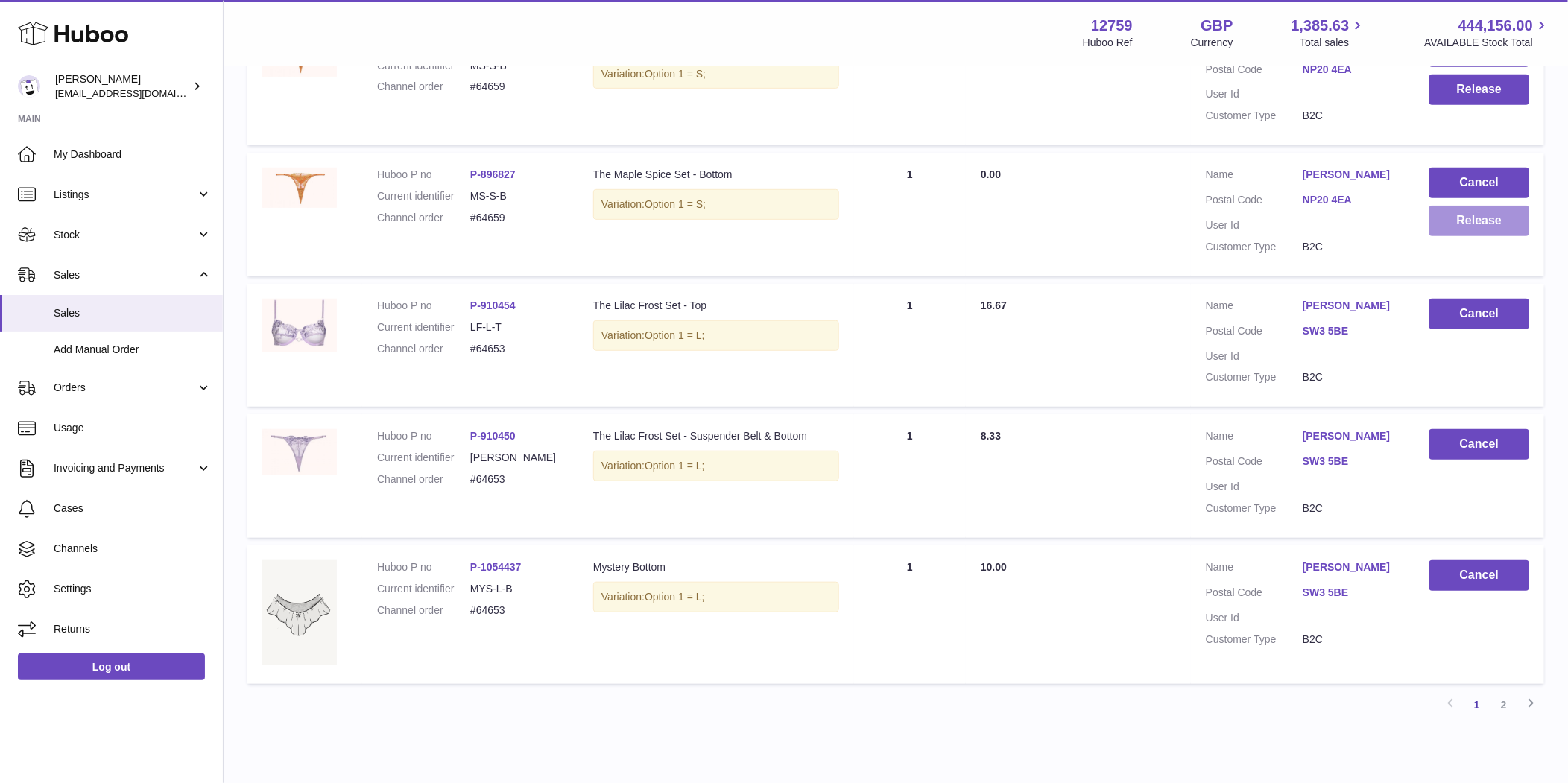
click at [1479, 236] on button "Release" at bounding box center [1479, 221] width 100 height 30
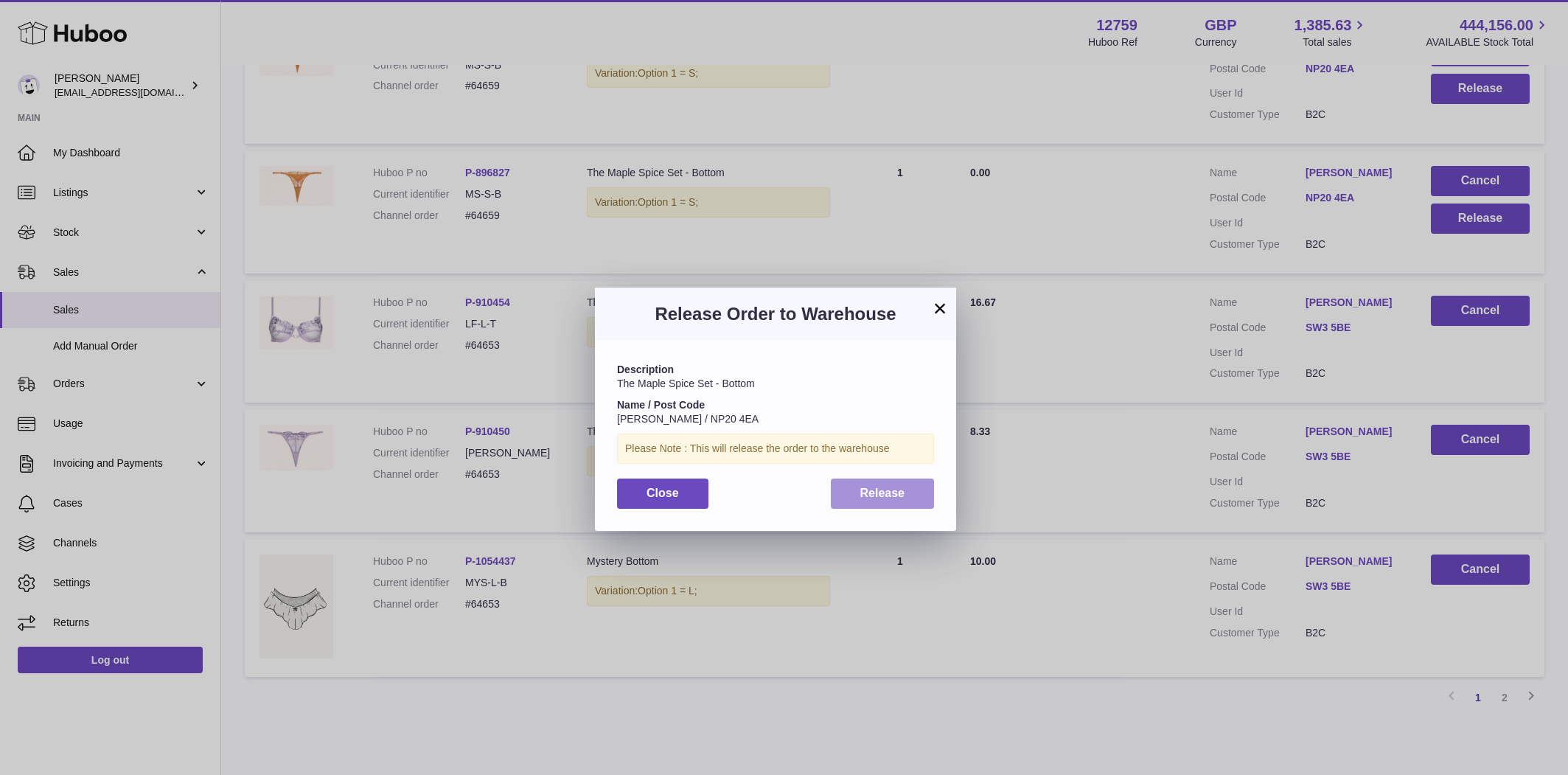
click at [905, 496] on button "Release" at bounding box center [882, 493] width 104 height 30
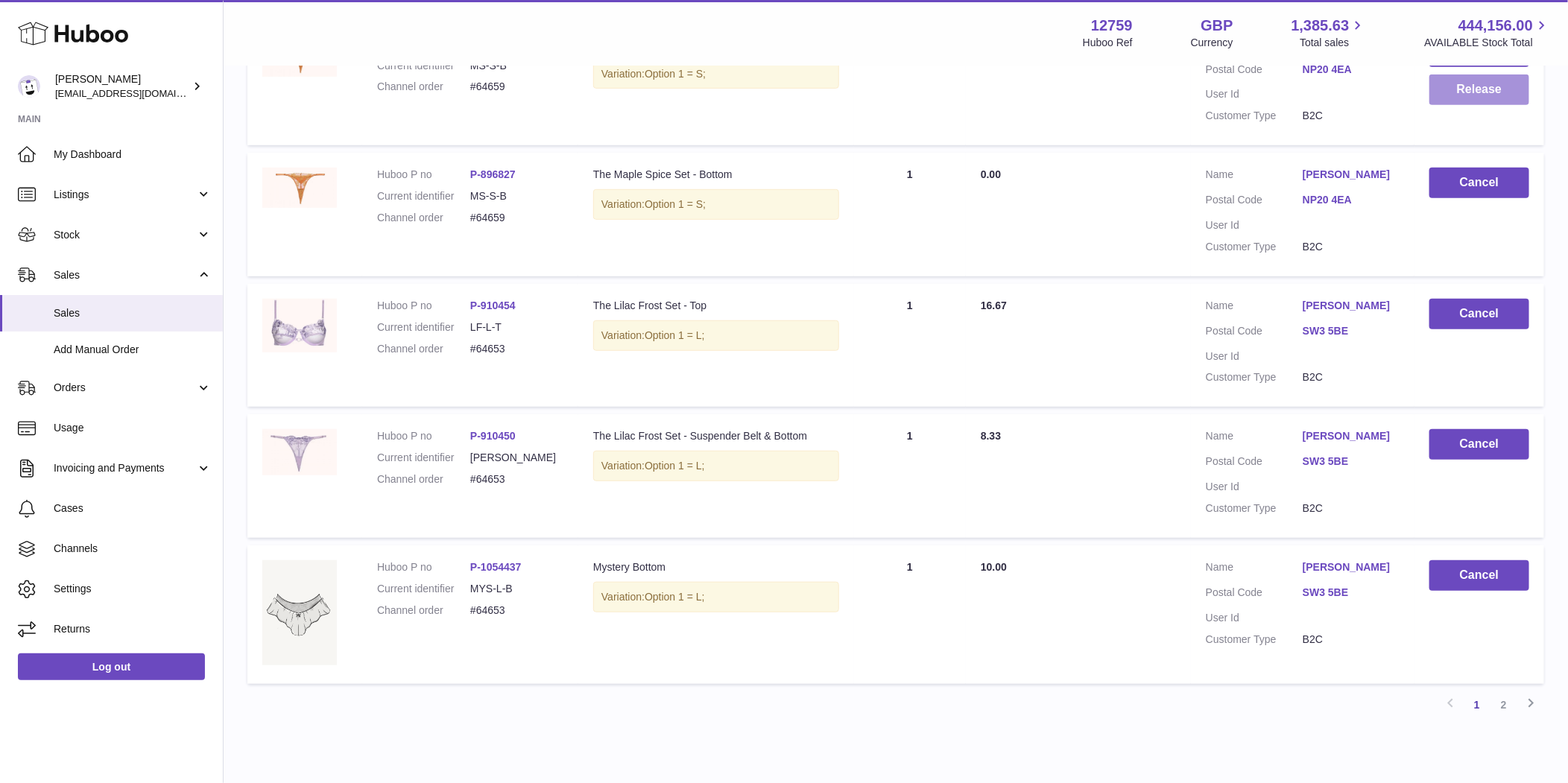
click at [1501, 105] on button "Release" at bounding box center [1479, 90] width 100 height 30
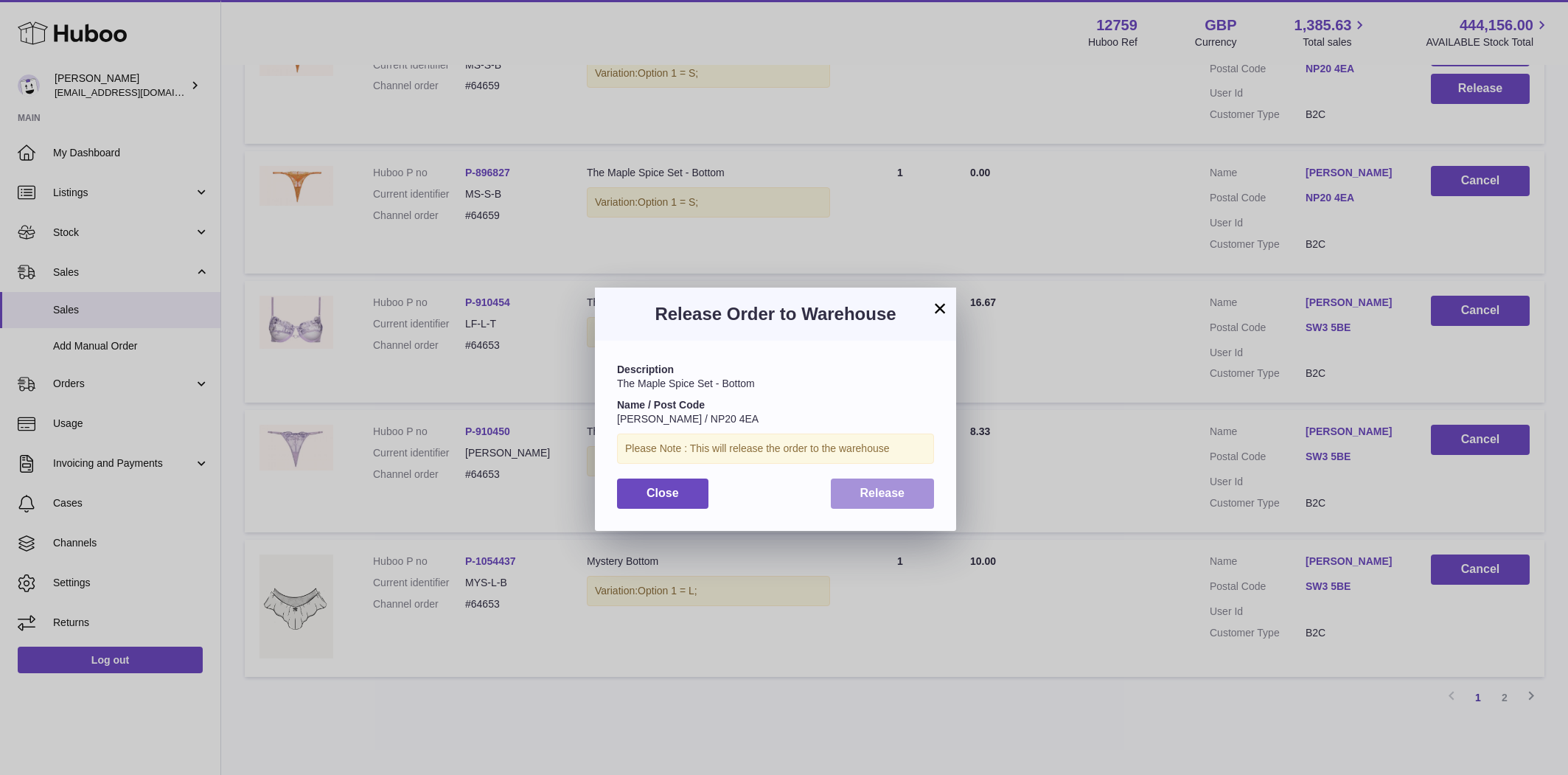
click at [873, 487] on span "Release" at bounding box center [883, 493] width 45 height 13
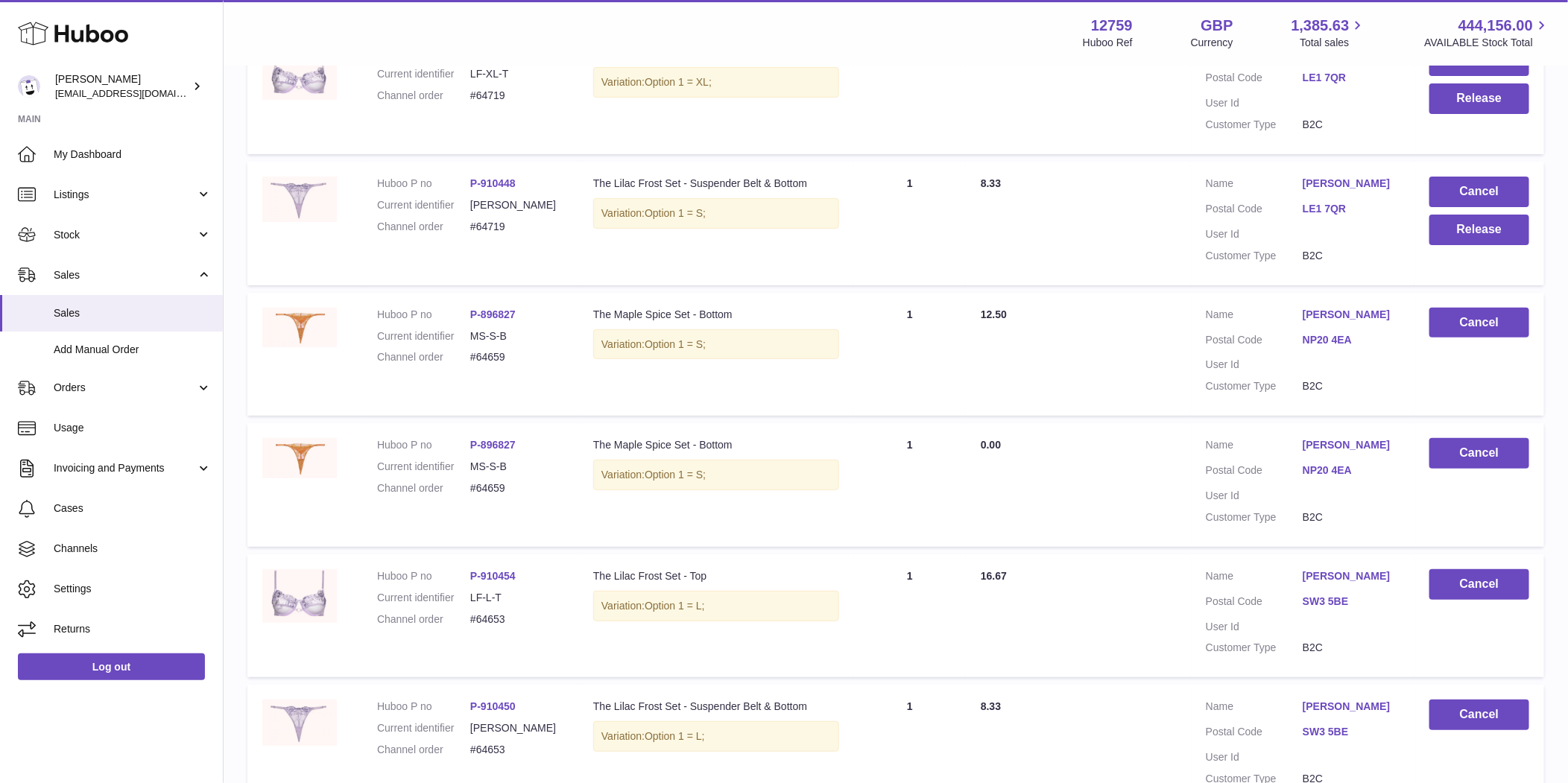
scroll to position [12685, 0]
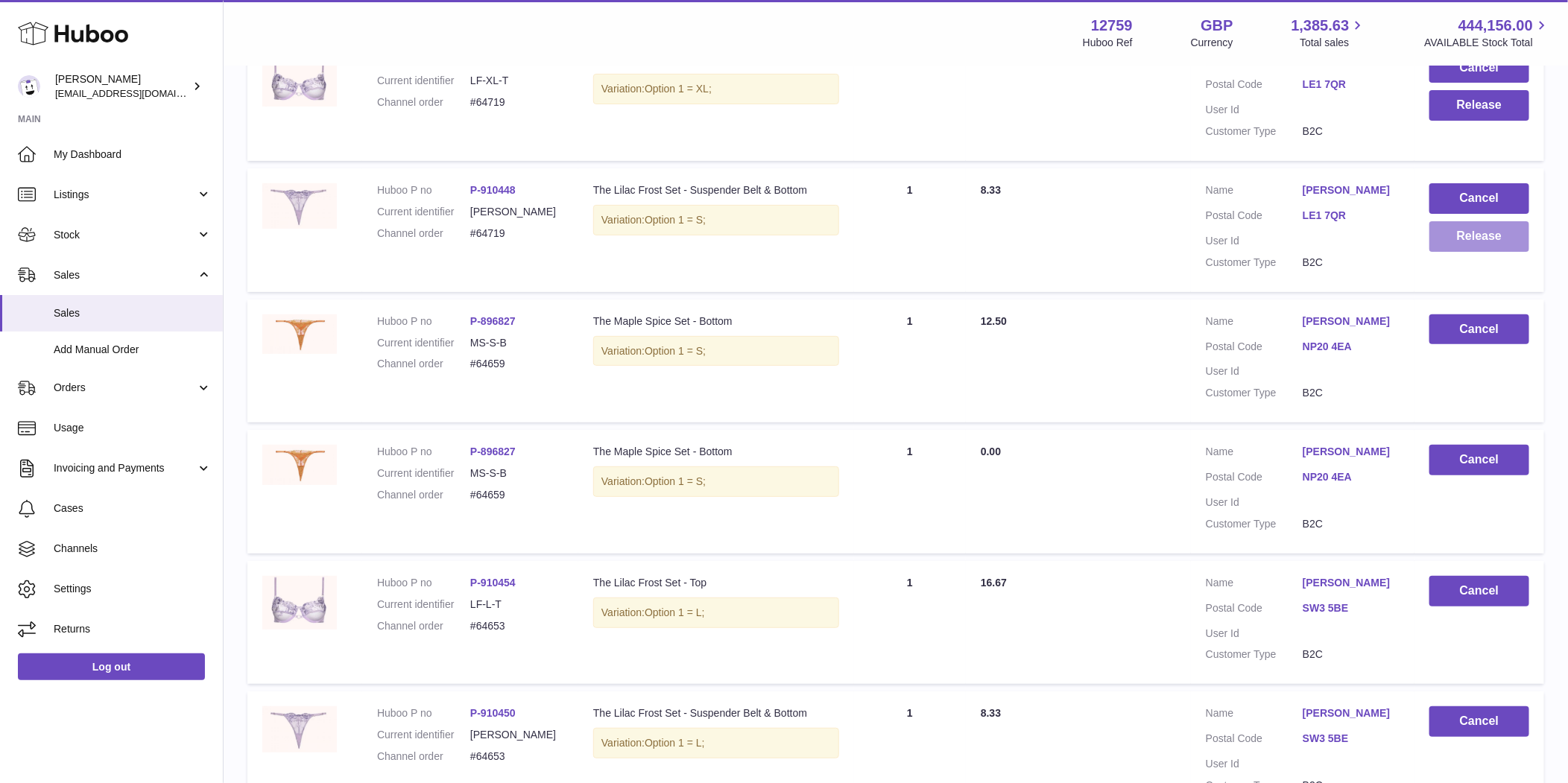
click at [1472, 252] on button "Release" at bounding box center [1479, 237] width 100 height 30
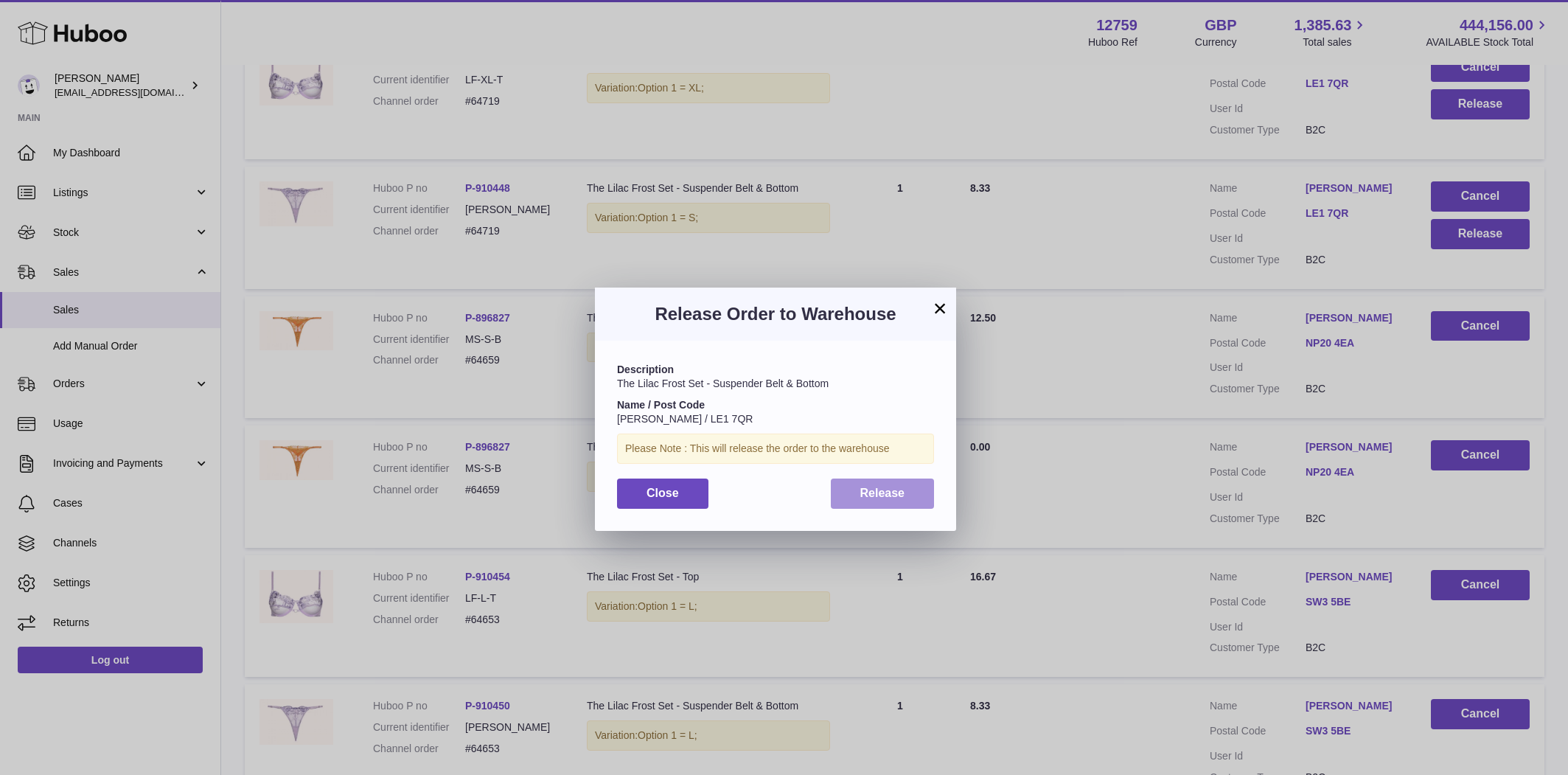
click at [916, 496] on button "Release" at bounding box center [882, 493] width 104 height 30
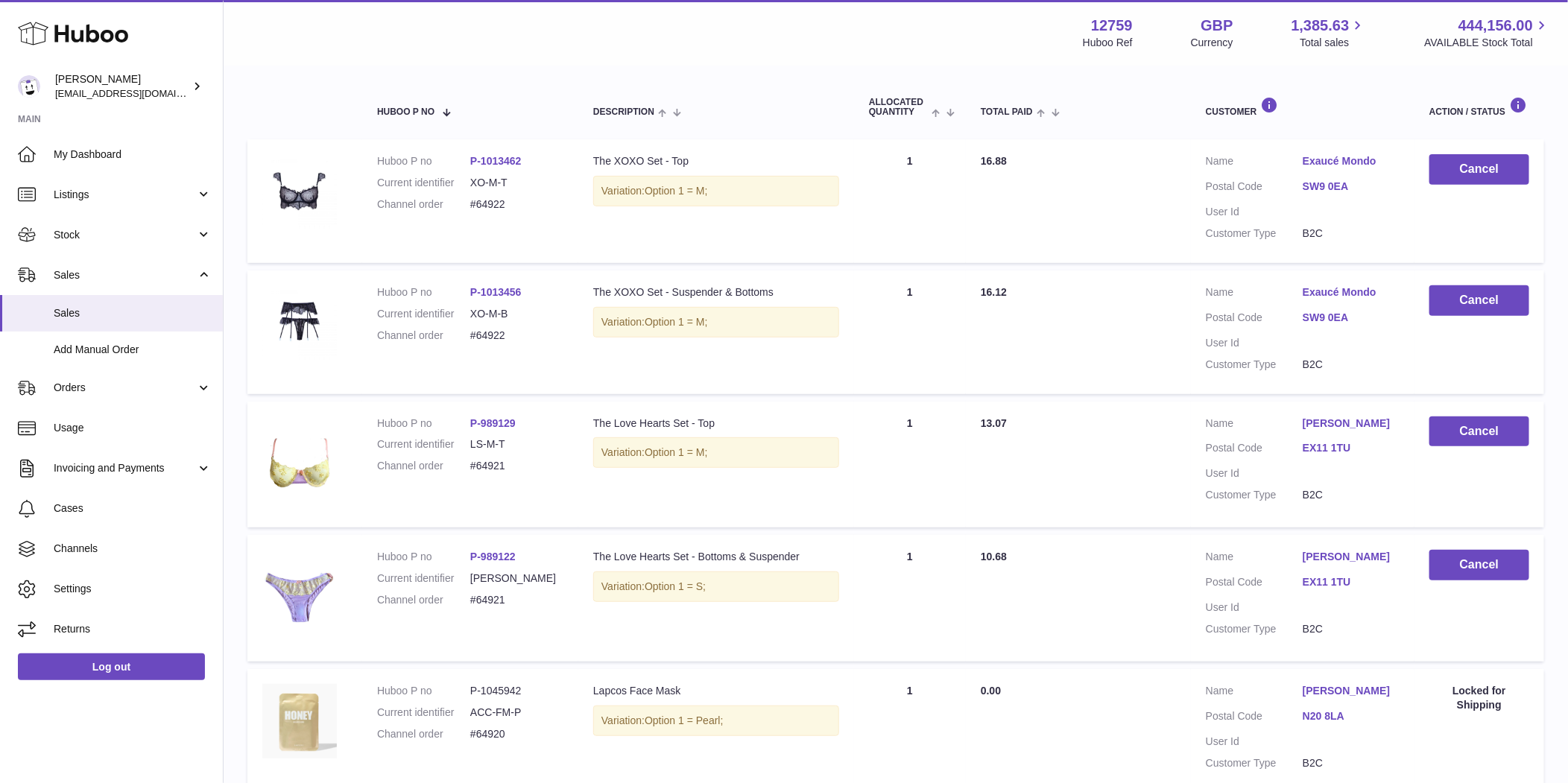
scroll to position [0, 0]
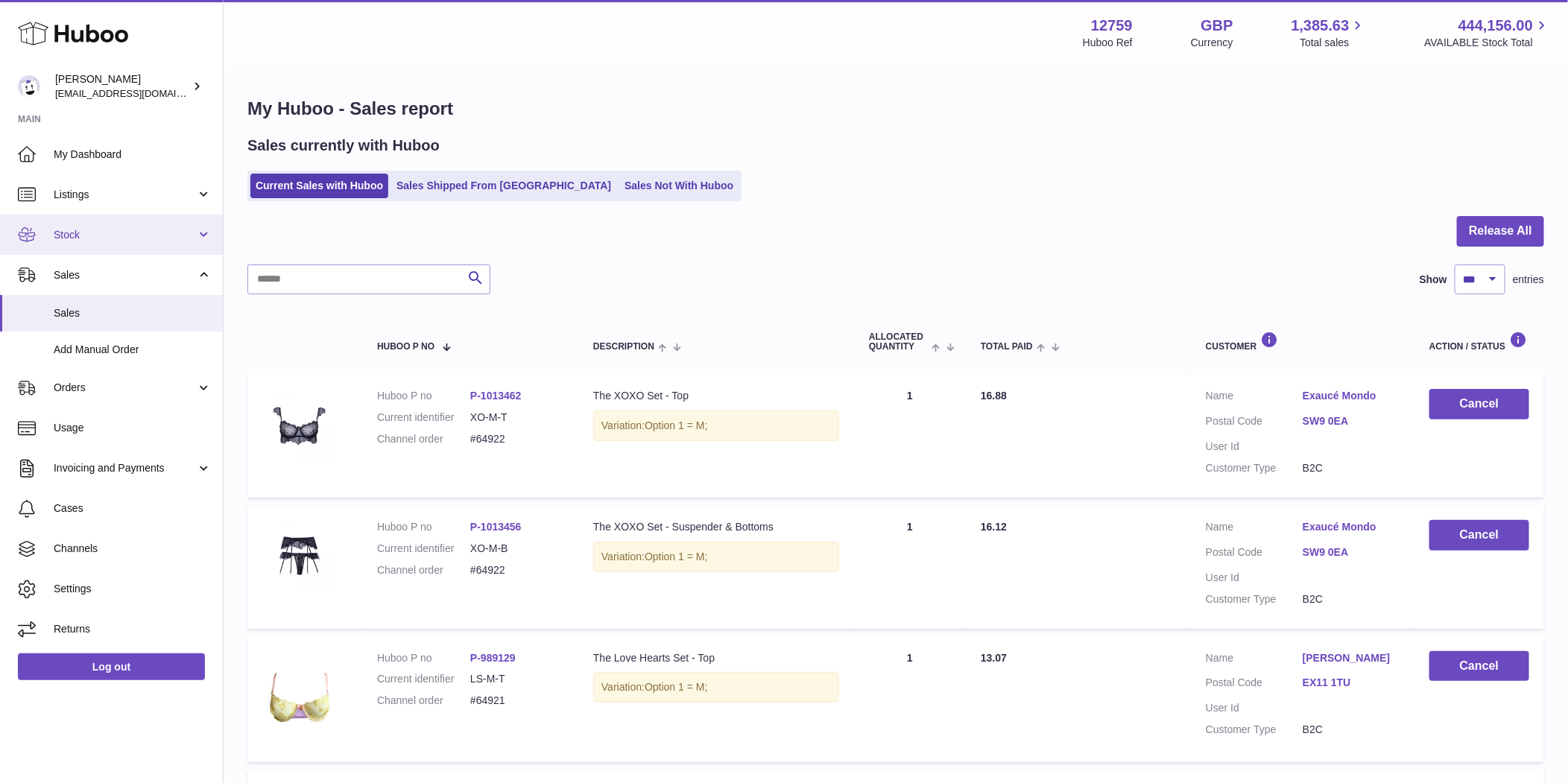
click at [121, 234] on span "Stock" at bounding box center [125, 235] width 142 height 14
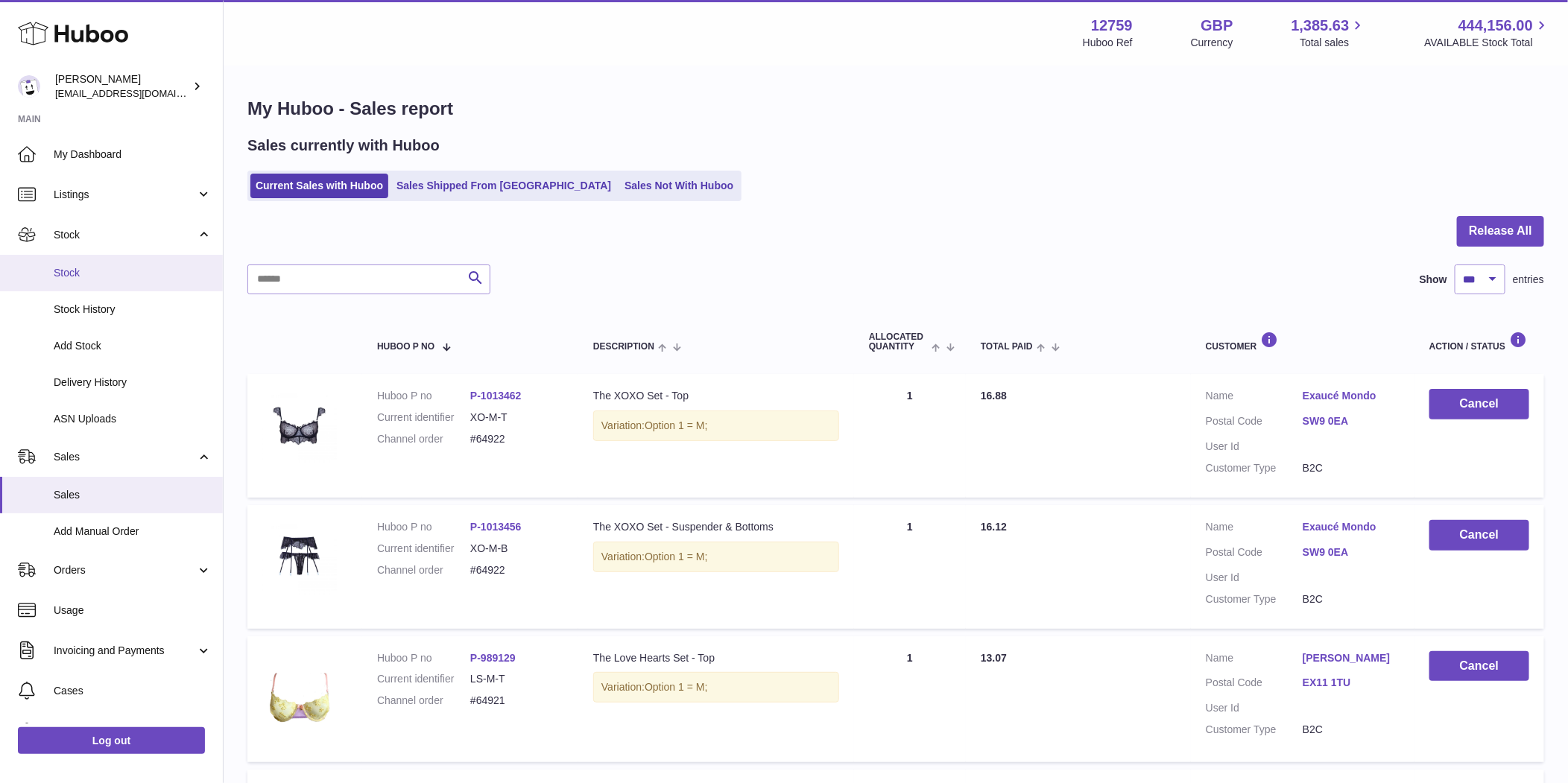
click at [108, 268] on span "Stock" at bounding box center [132, 273] width 158 height 14
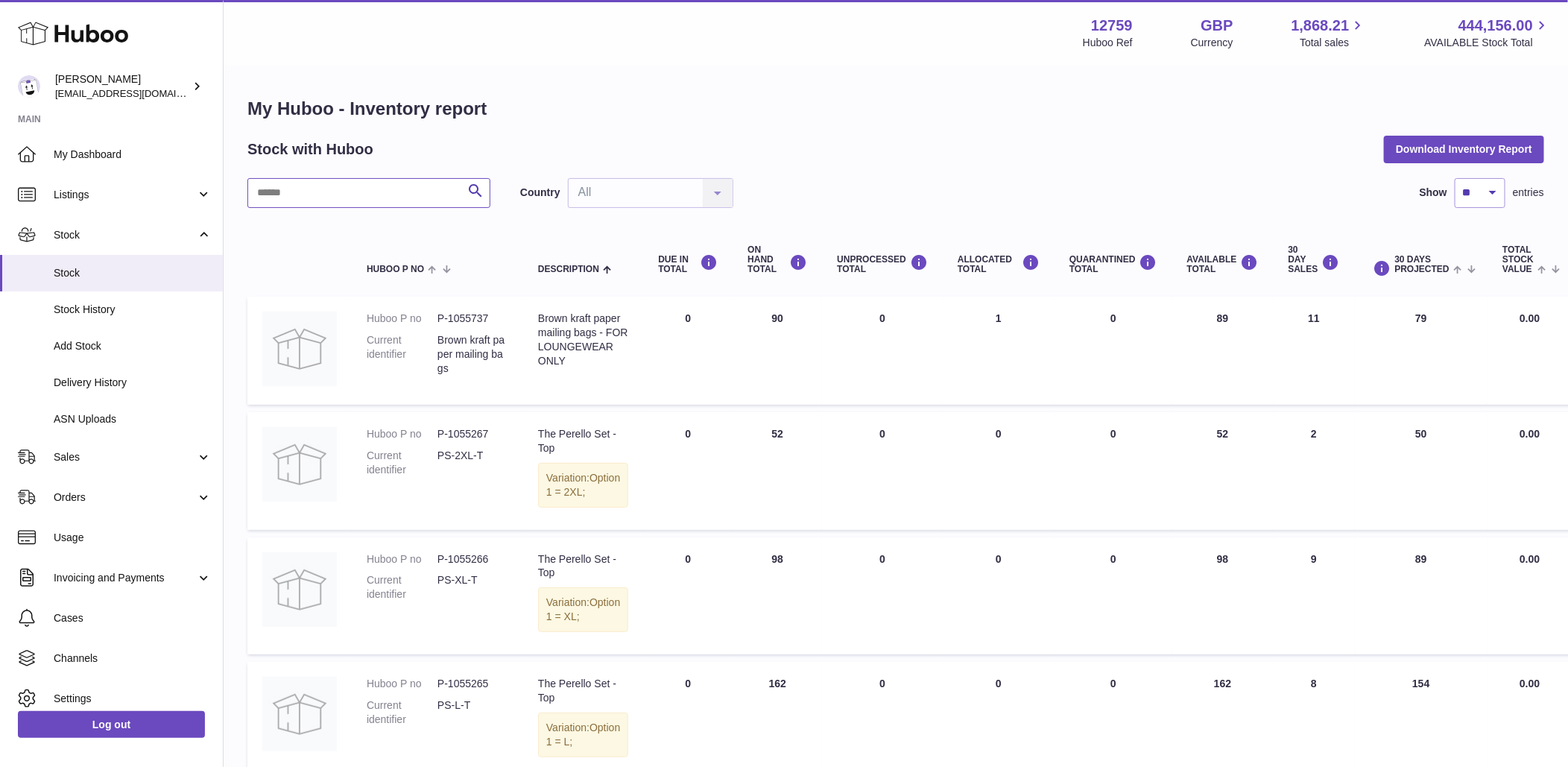
click at [363, 191] on input "text" at bounding box center [368, 192] width 243 height 30
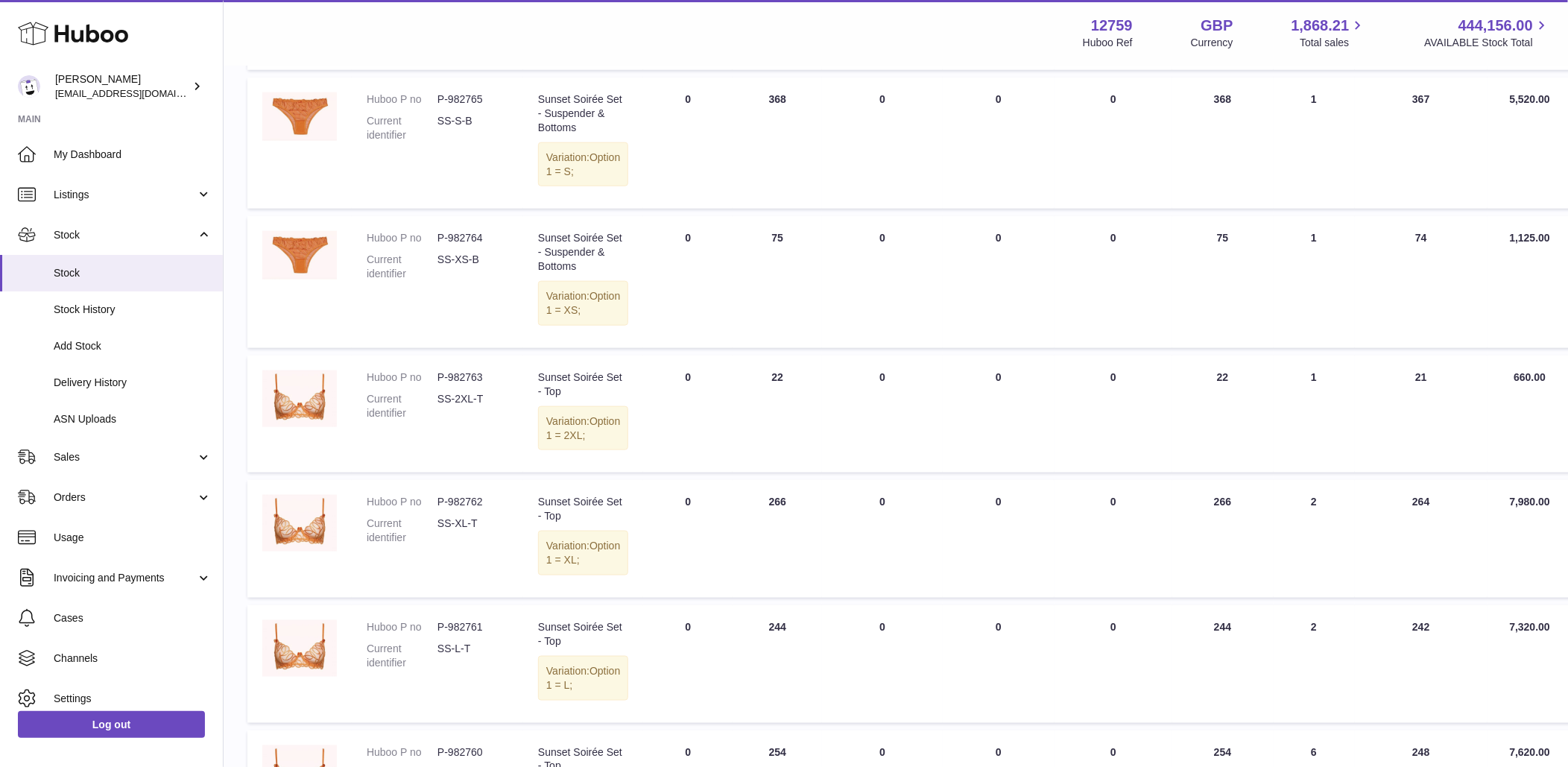
scroll to position [143, 0]
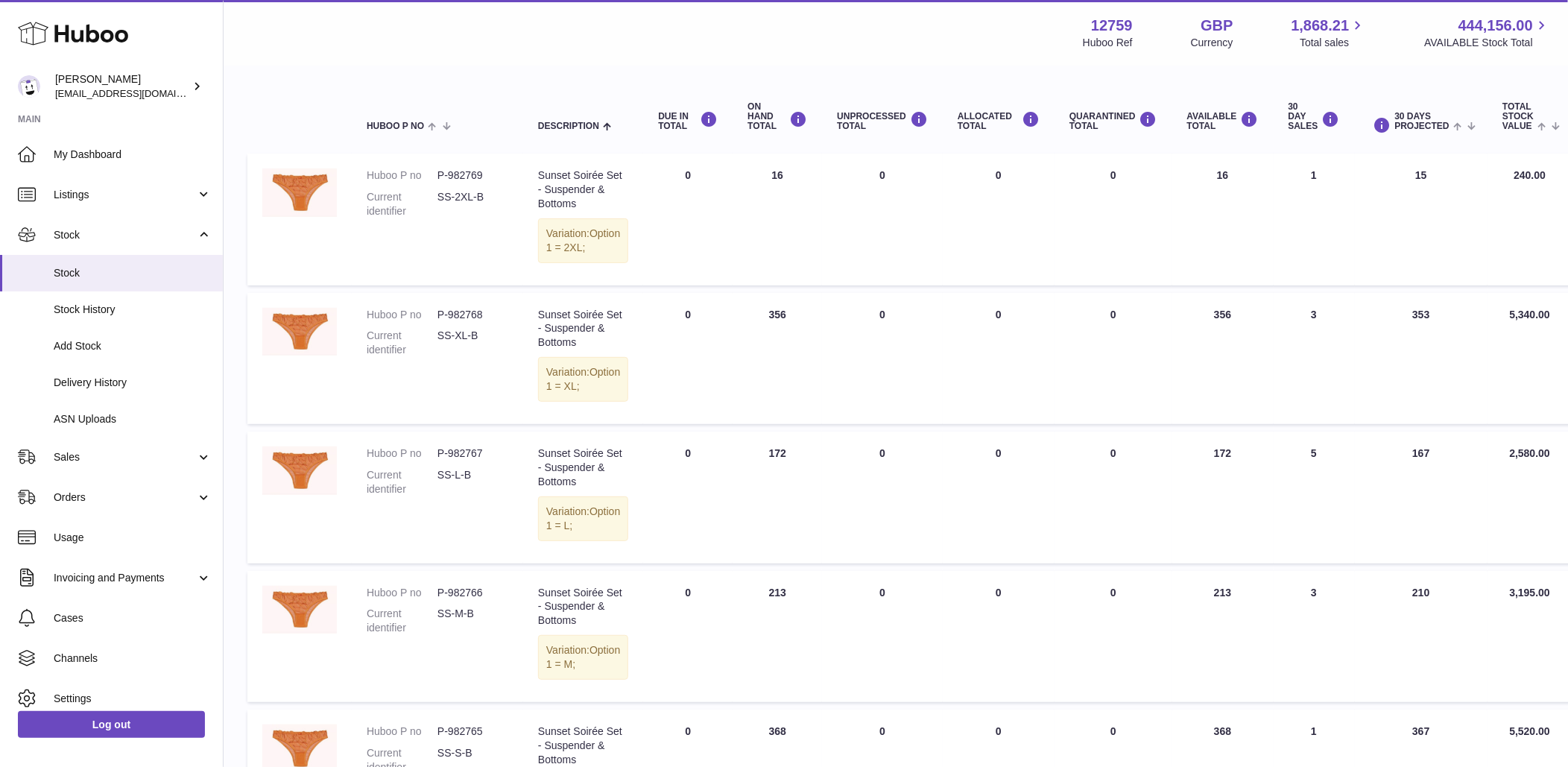
type input "*****"
click at [115, 467] on link "Sales" at bounding box center [111, 456] width 223 height 40
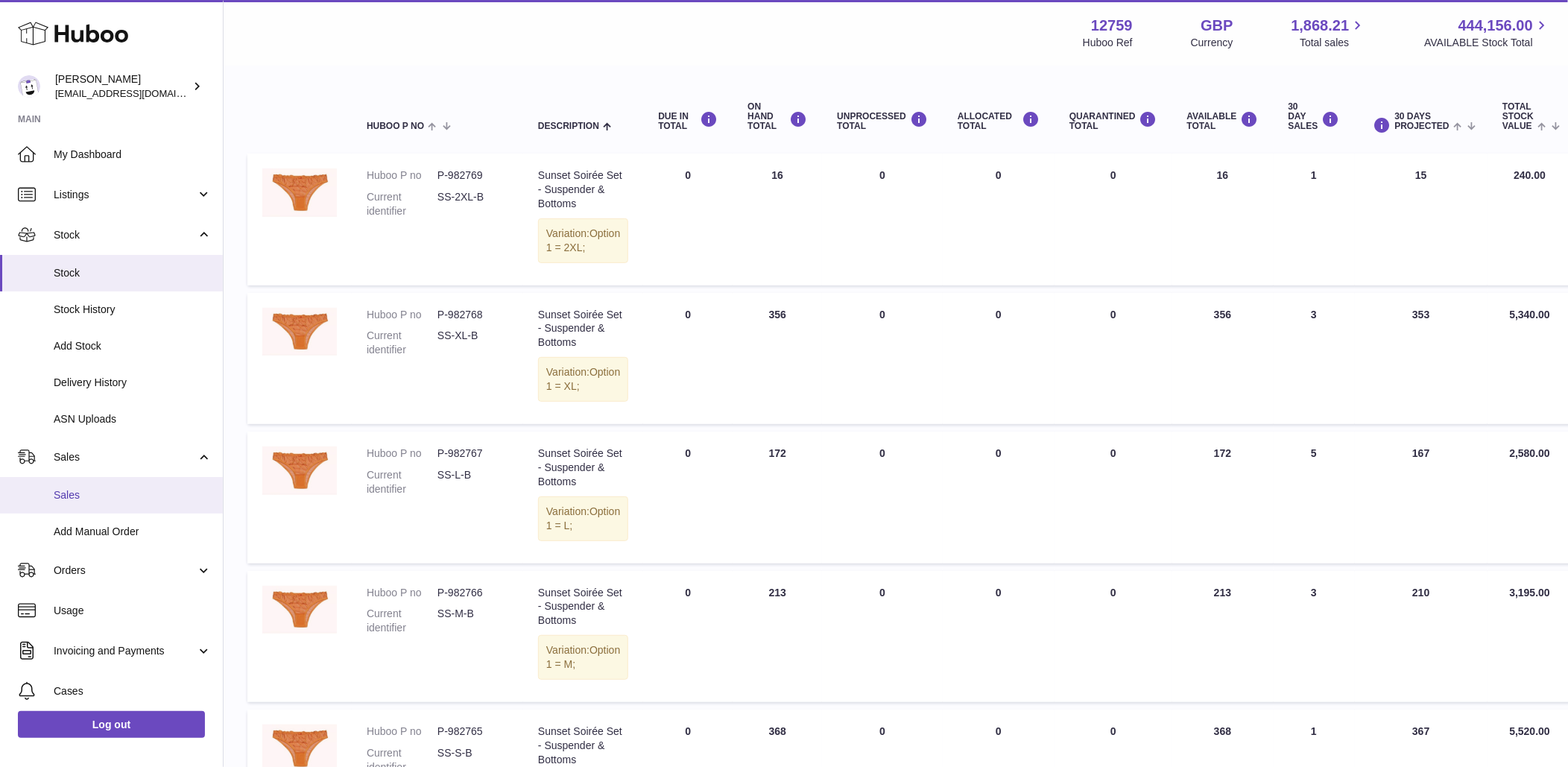
click at [98, 496] on span "Sales" at bounding box center [132, 495] width 158 height 14
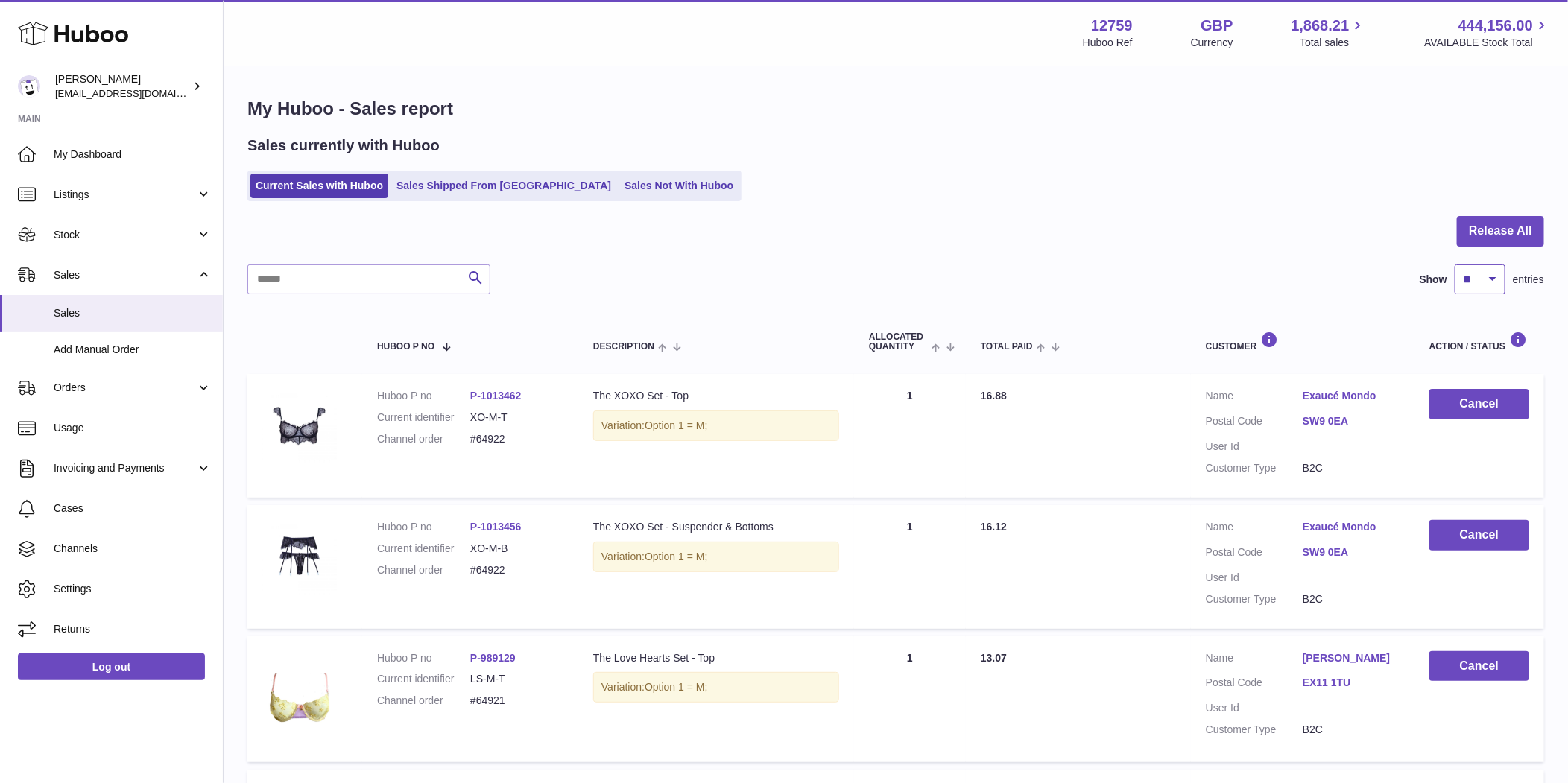
click at [1482, 286] on select "** ** ** ***" at bounding box center [1480, 279] width 51 height 30
select select "***"
click at [1455, 265] on select "** ** ** ***" at bounding box center [1480, 279] width 51 height 30
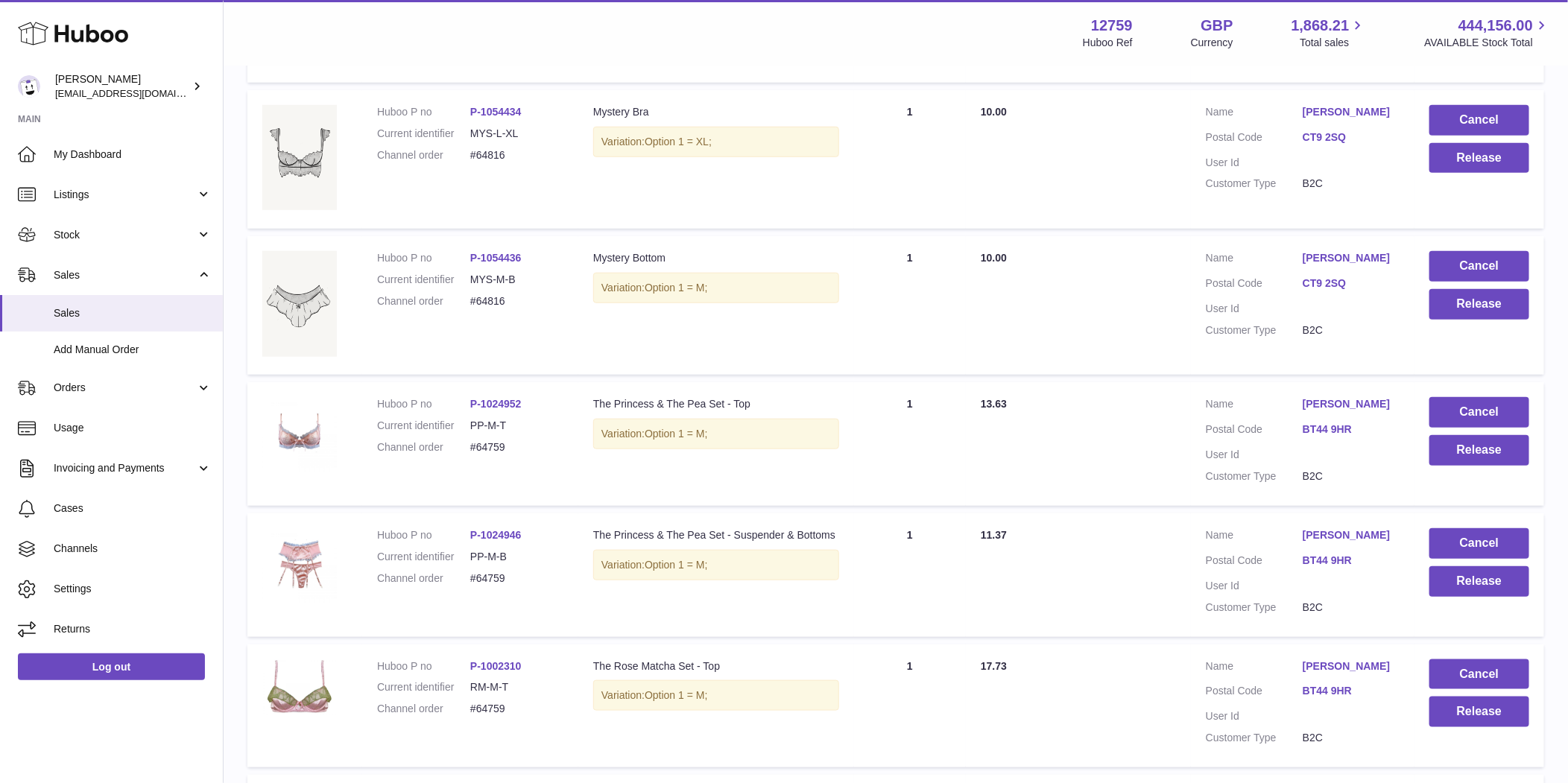
scroll to position [10025, 0]
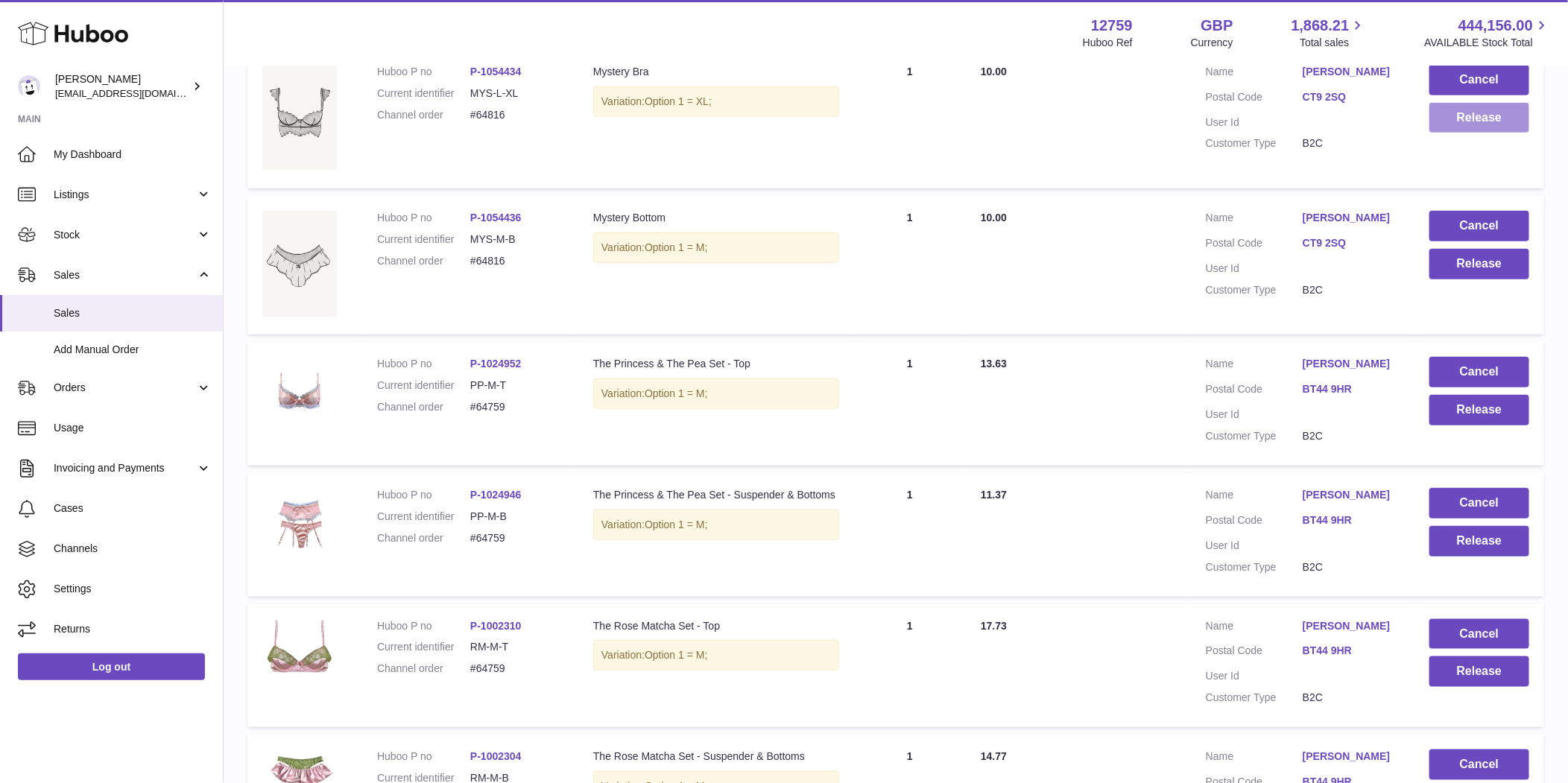
click at [1464, 133] on button "Release" at bounding box center [1479, 118] width 100 height 30
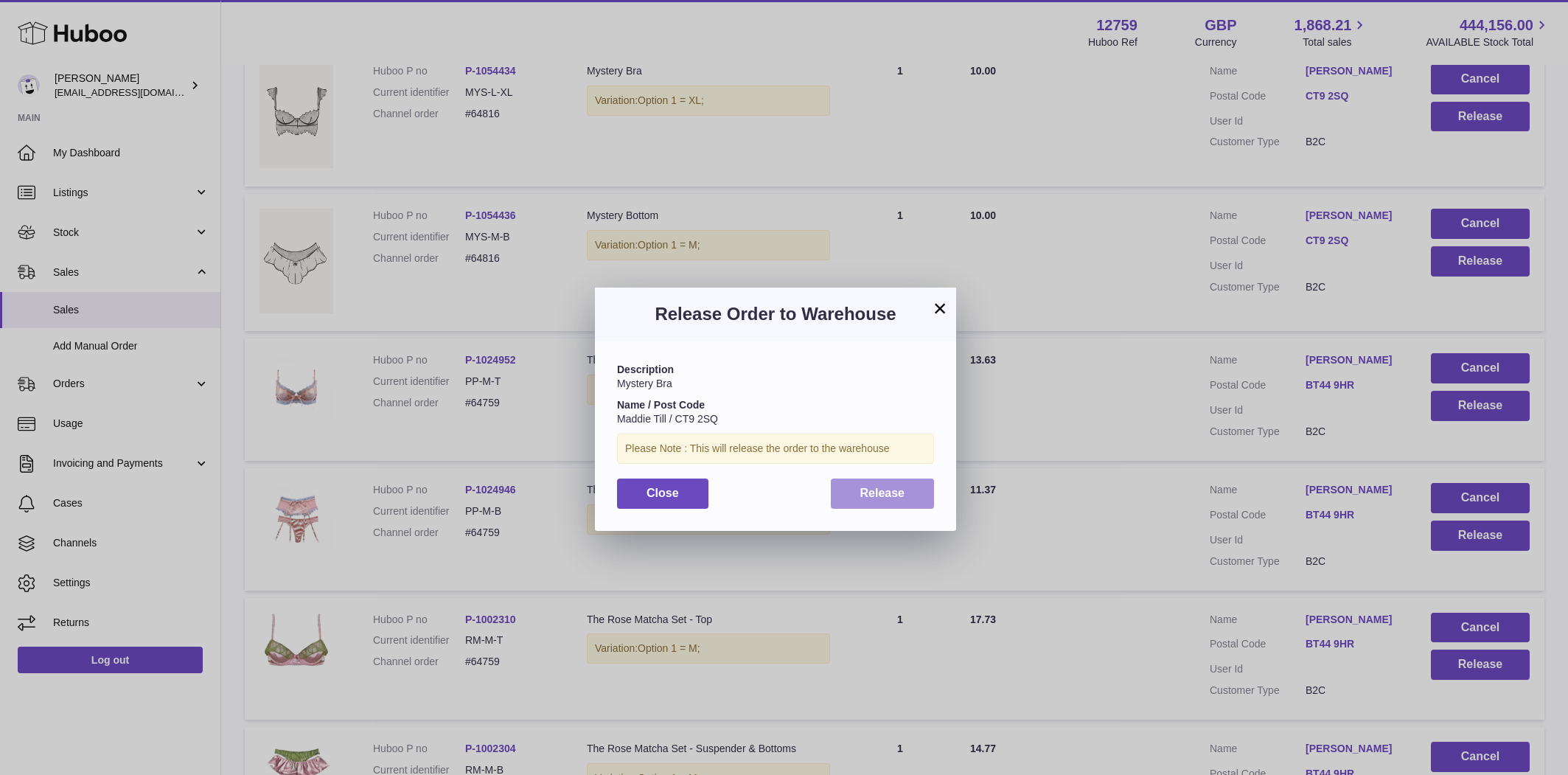
click at [858, 499] on button "Release" at bounding box center [882, 493] width 104 height 30
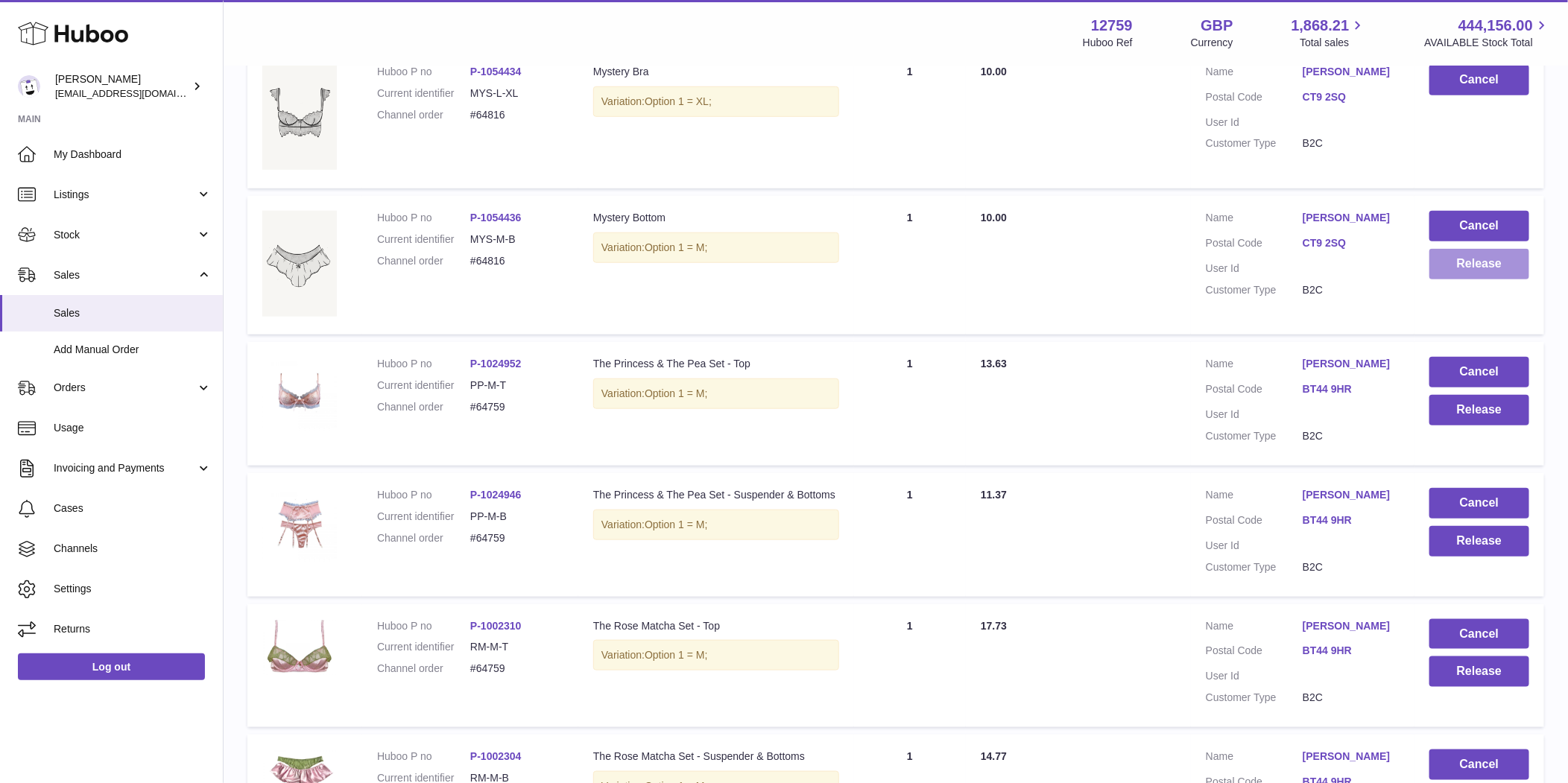
click at [1477, 279] on button "Release" at bounding box center [1479, 264] width 100 height 30
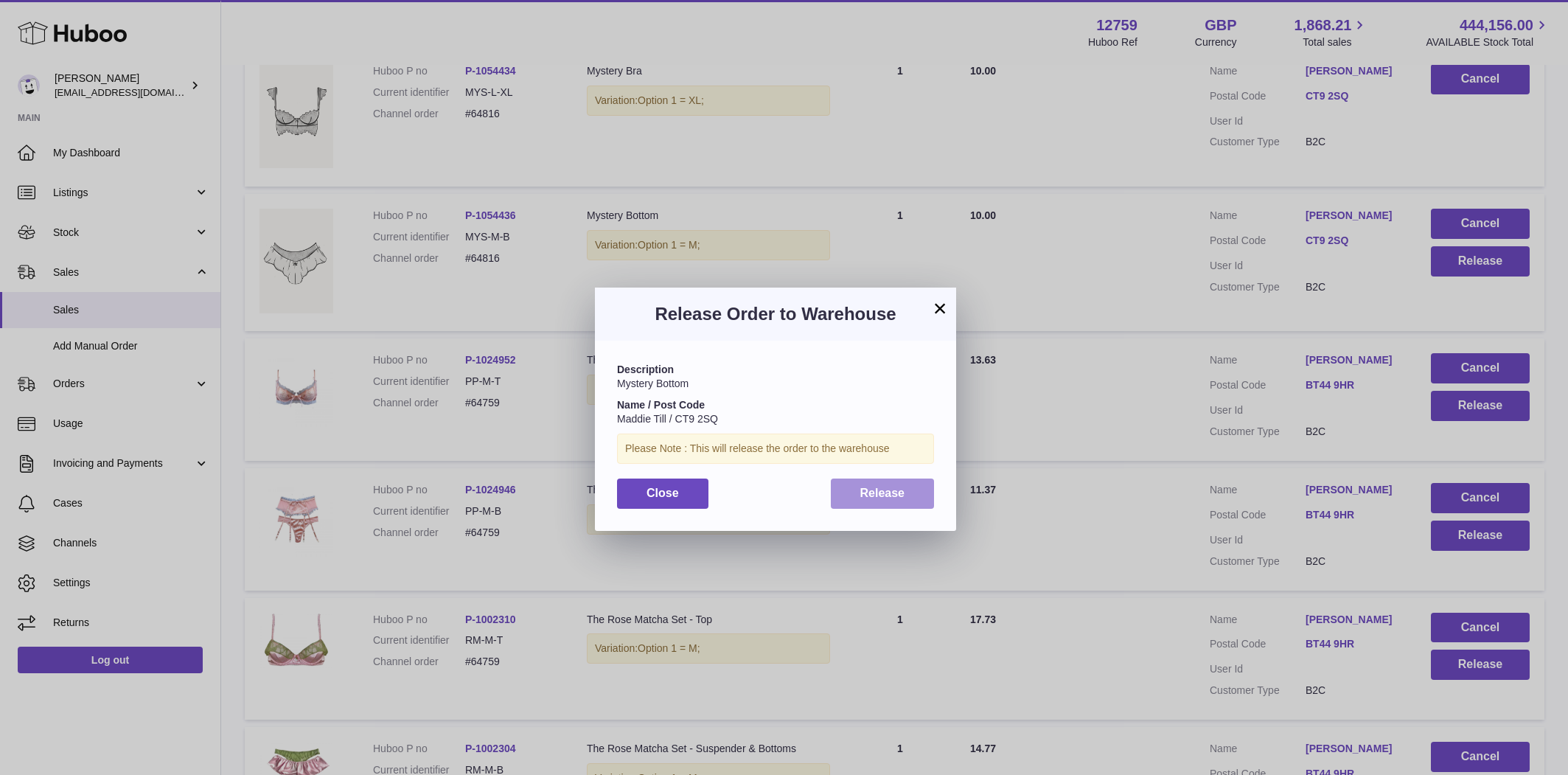
click at [915, 493] on button "Release" at bounding box center [882, 493] width 104 height 30
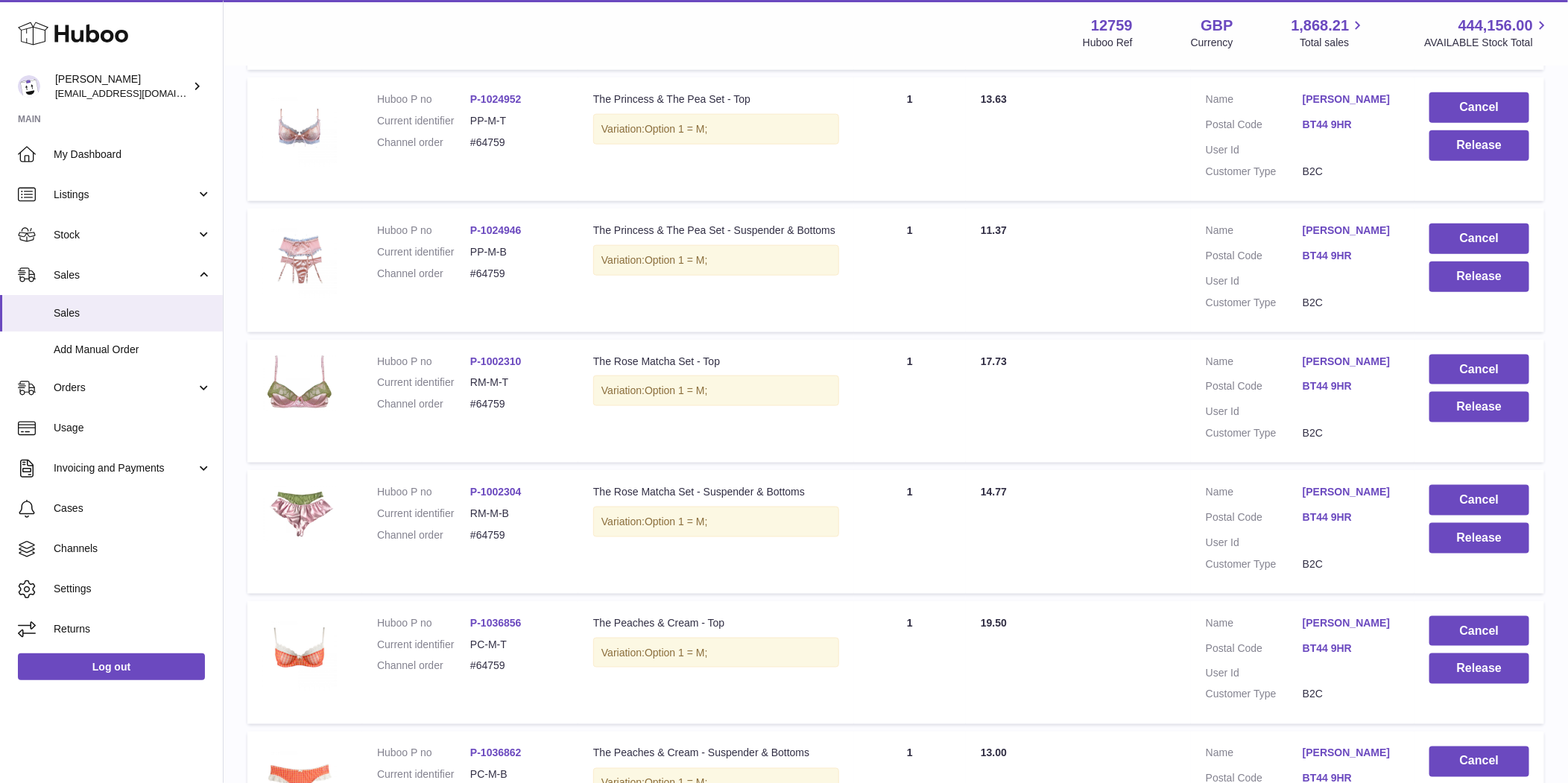
scroll to position [10317, 0]
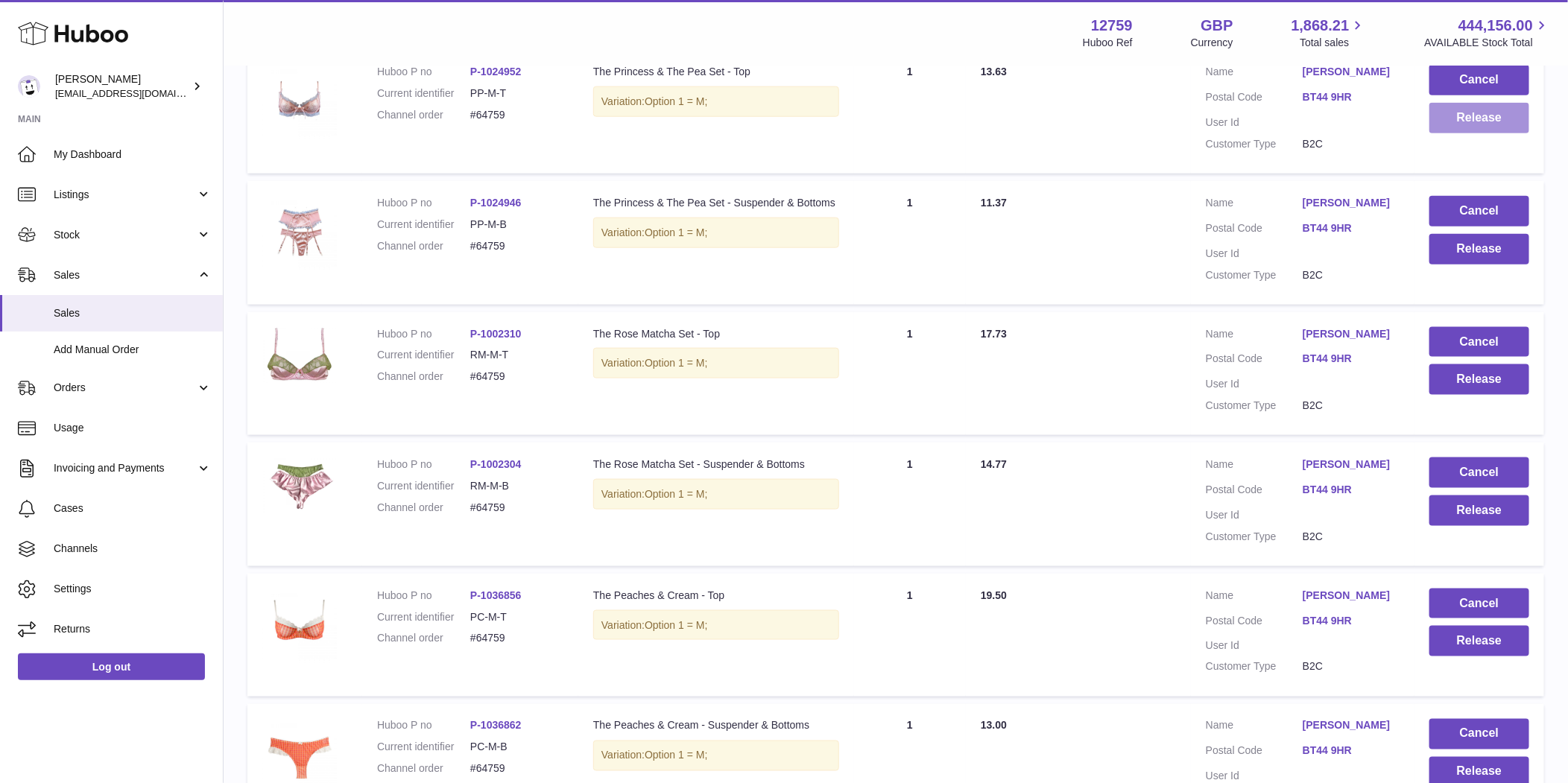
click at [1472, 133] on button "Release" at bounding box center [1479, 118] width 100 height 30
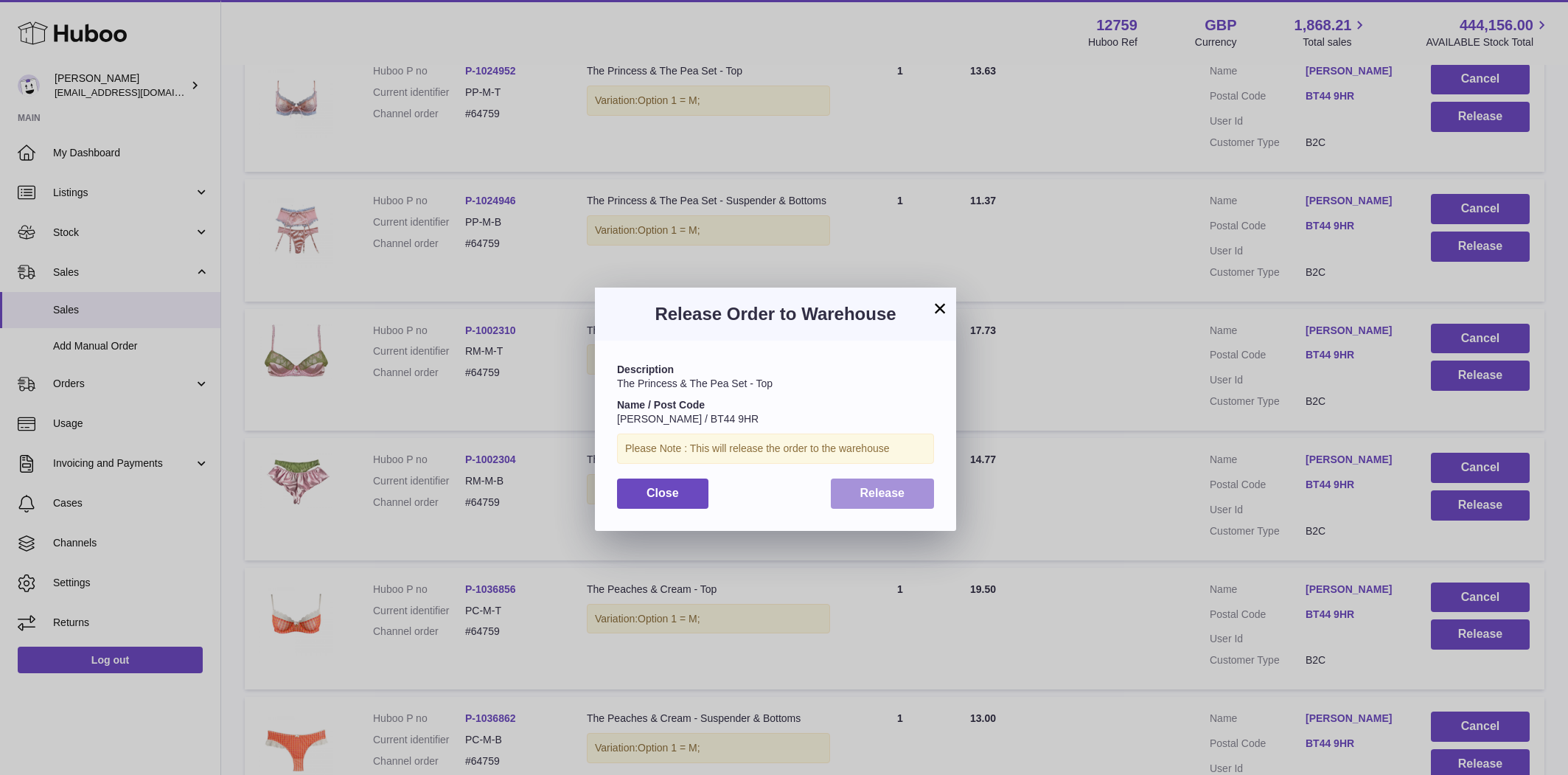
drag, startPoint x: 887, startPoint y: 498, endPoint x: 899, endPoint y: 500, distance: 12.2
click at [887, 499] on span "Release" at bounding box center [883, 493] width 45 height 13
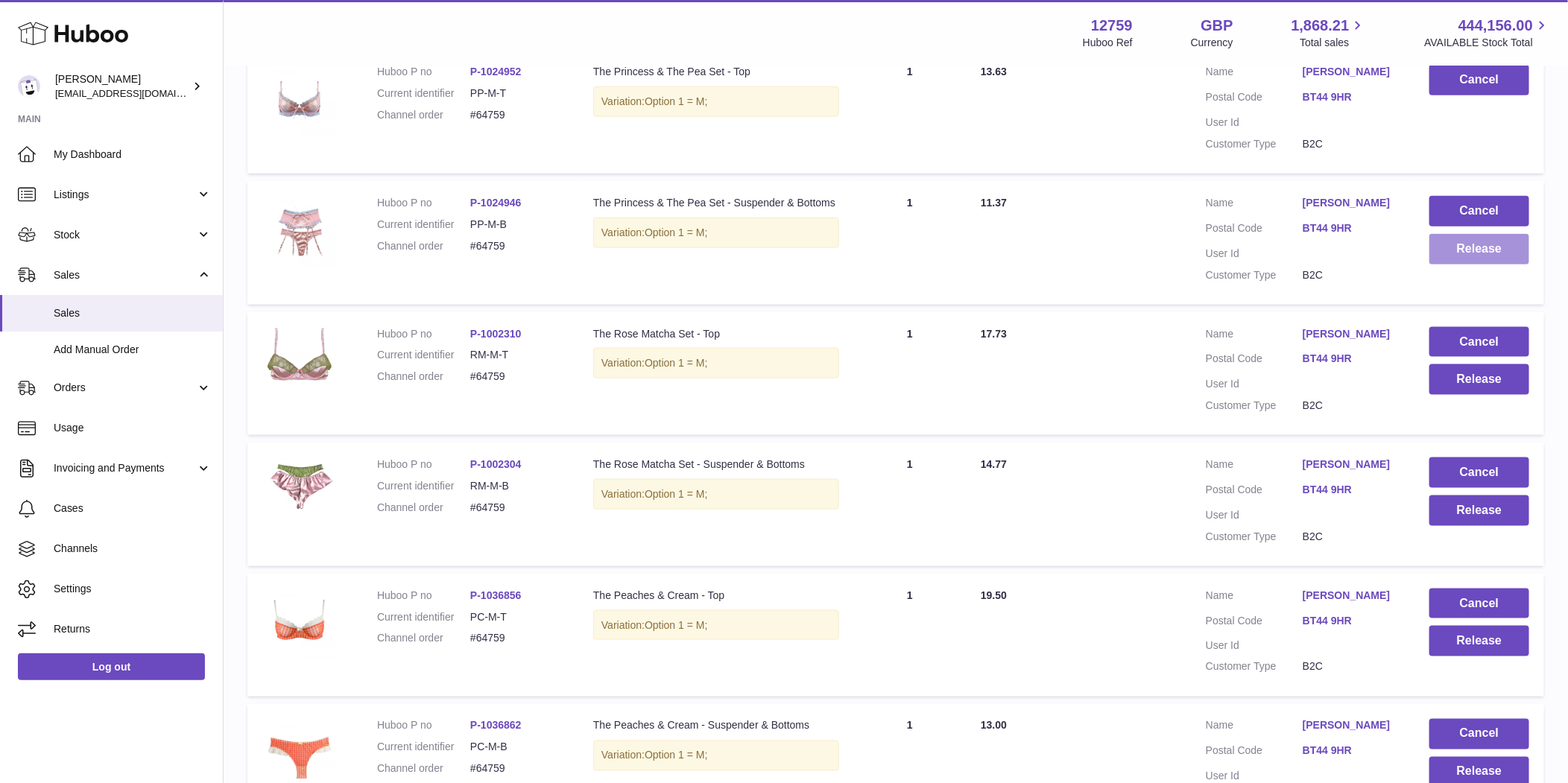
click at [1496, 265] on button "Release" at bounding box center [1479, 249] width 100 height 30
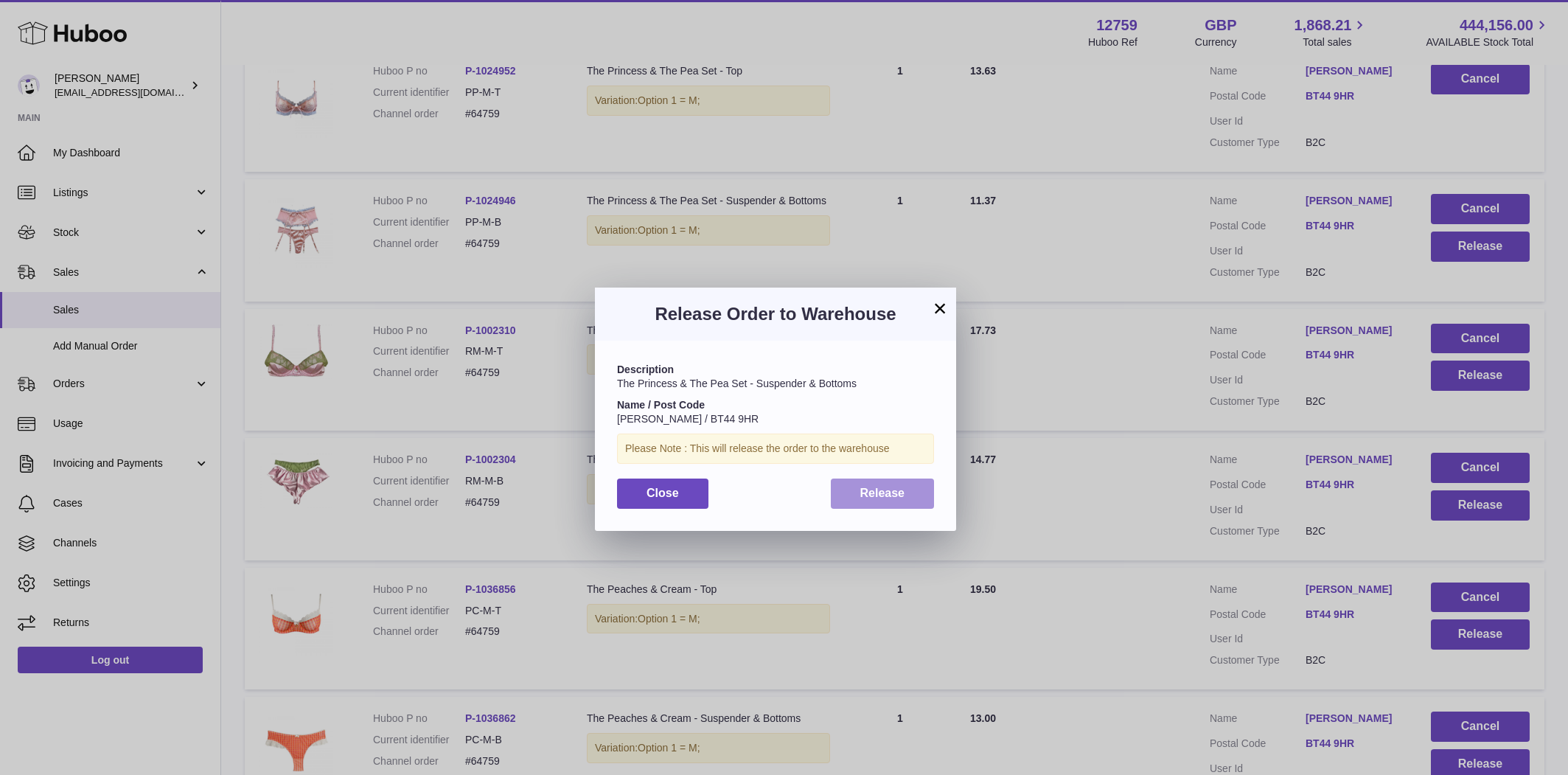
click at [866, 494] on span "Release" at bounding box center [883, 493] width 45 height 13
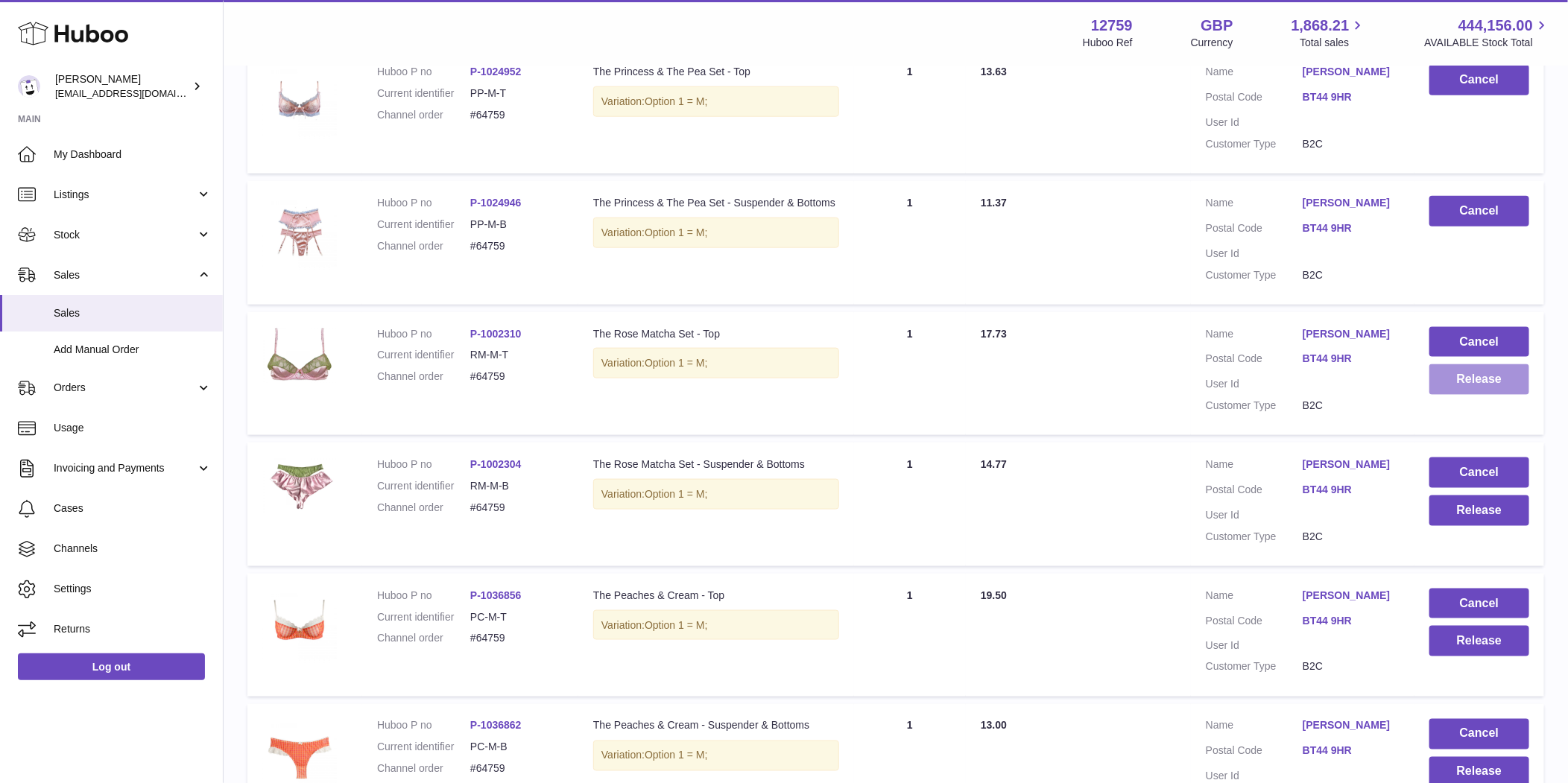
click at [1474, 395] on button "Release" at bounding box center [1479, 380] width 100 height 30
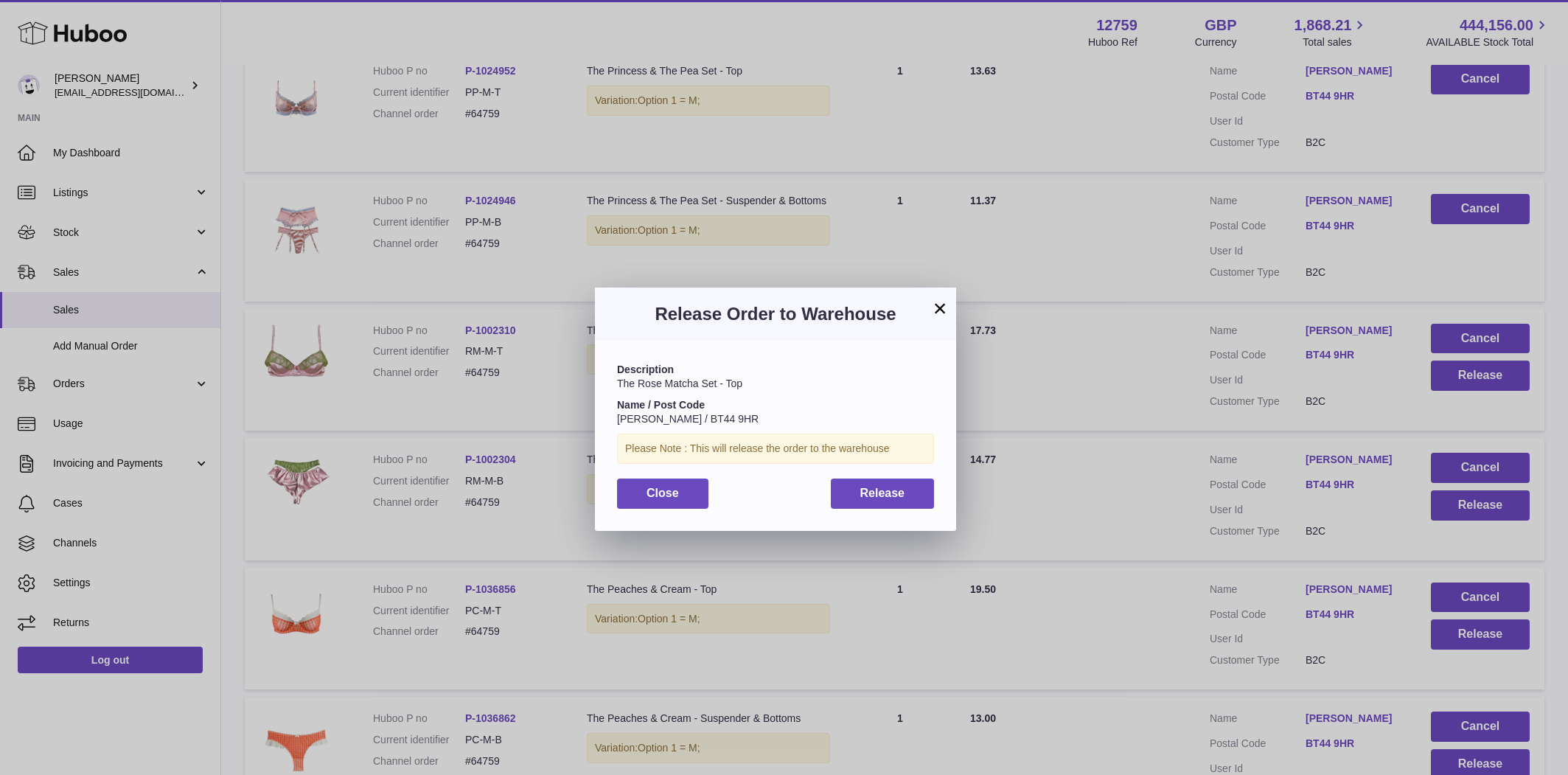
click at [948, 490] on div "Description The Rose Matcha Set - Top Name / Post Code Stephanie Fleming / BT44…" at bounding box center [775, 435] width 362 height 189
click at [930, 490] on button "Release" at bounding box center [882, 493] width 104 height 30
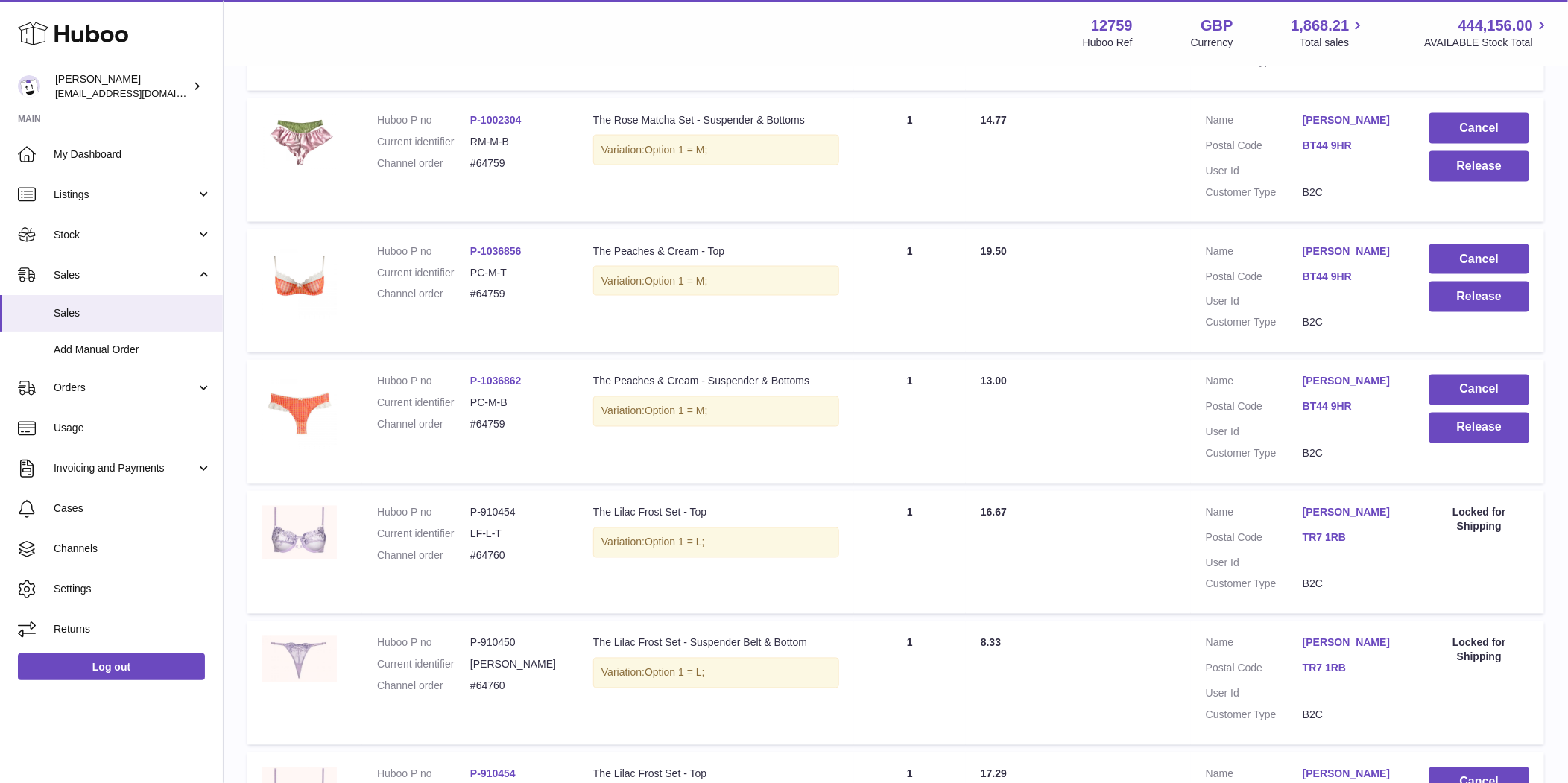
scroll to position [10682, 0]
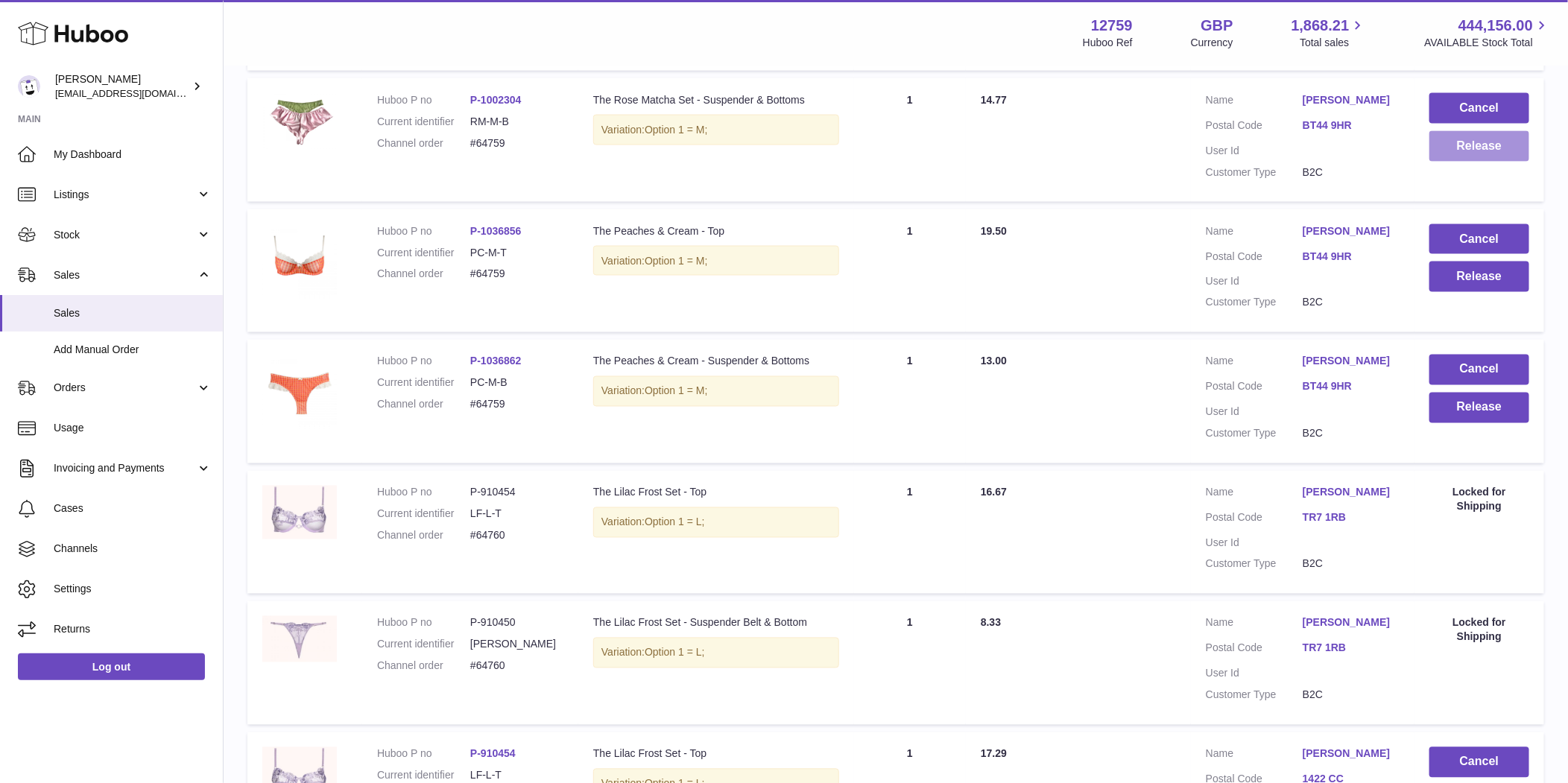
click at [1457, 162] on button "Release" at bounding box center [1479, 146] width 100 height 30
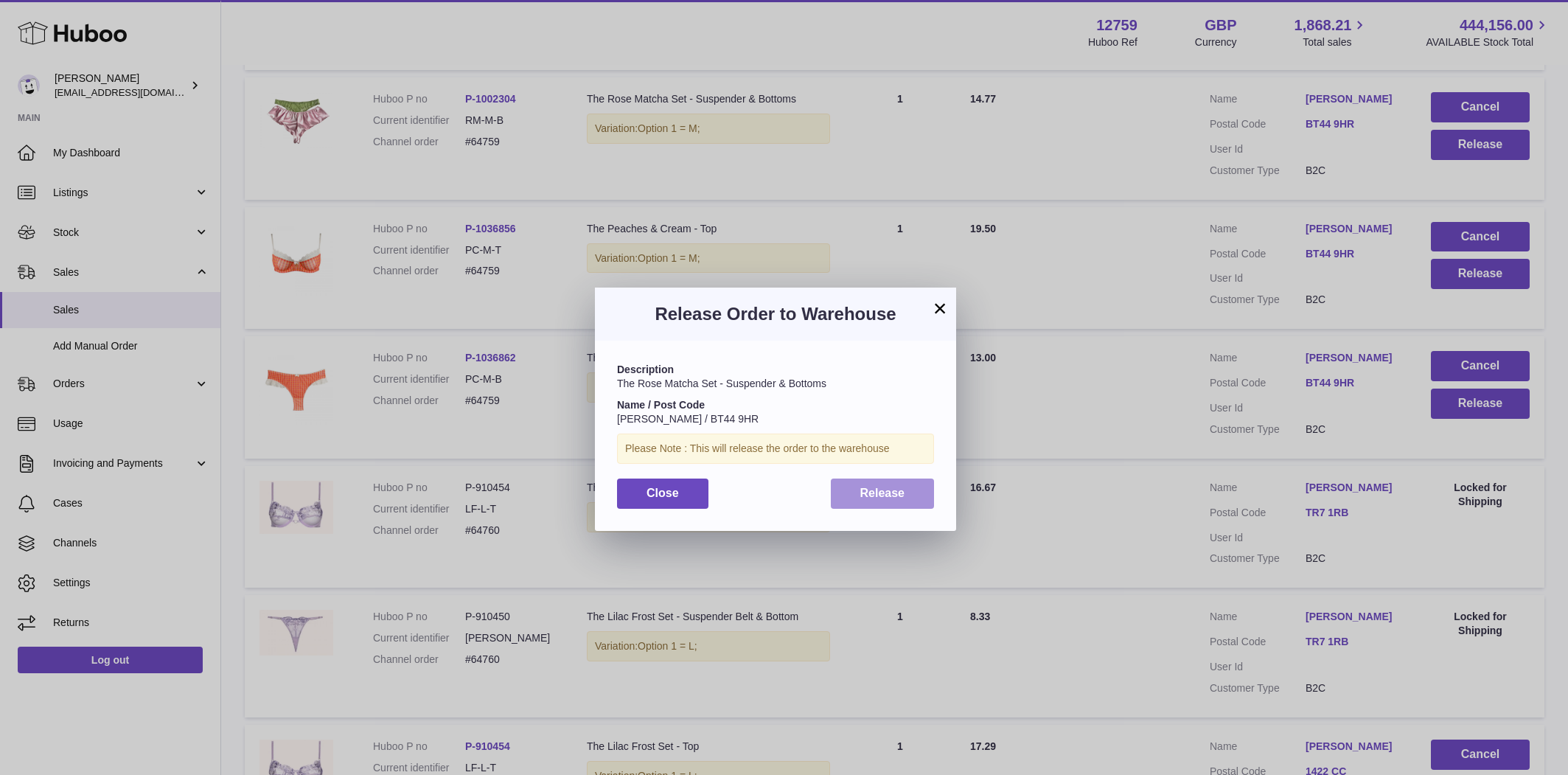
click at [876, 494] on span "Release" at bounding box center [883, 493] width 45 height 13
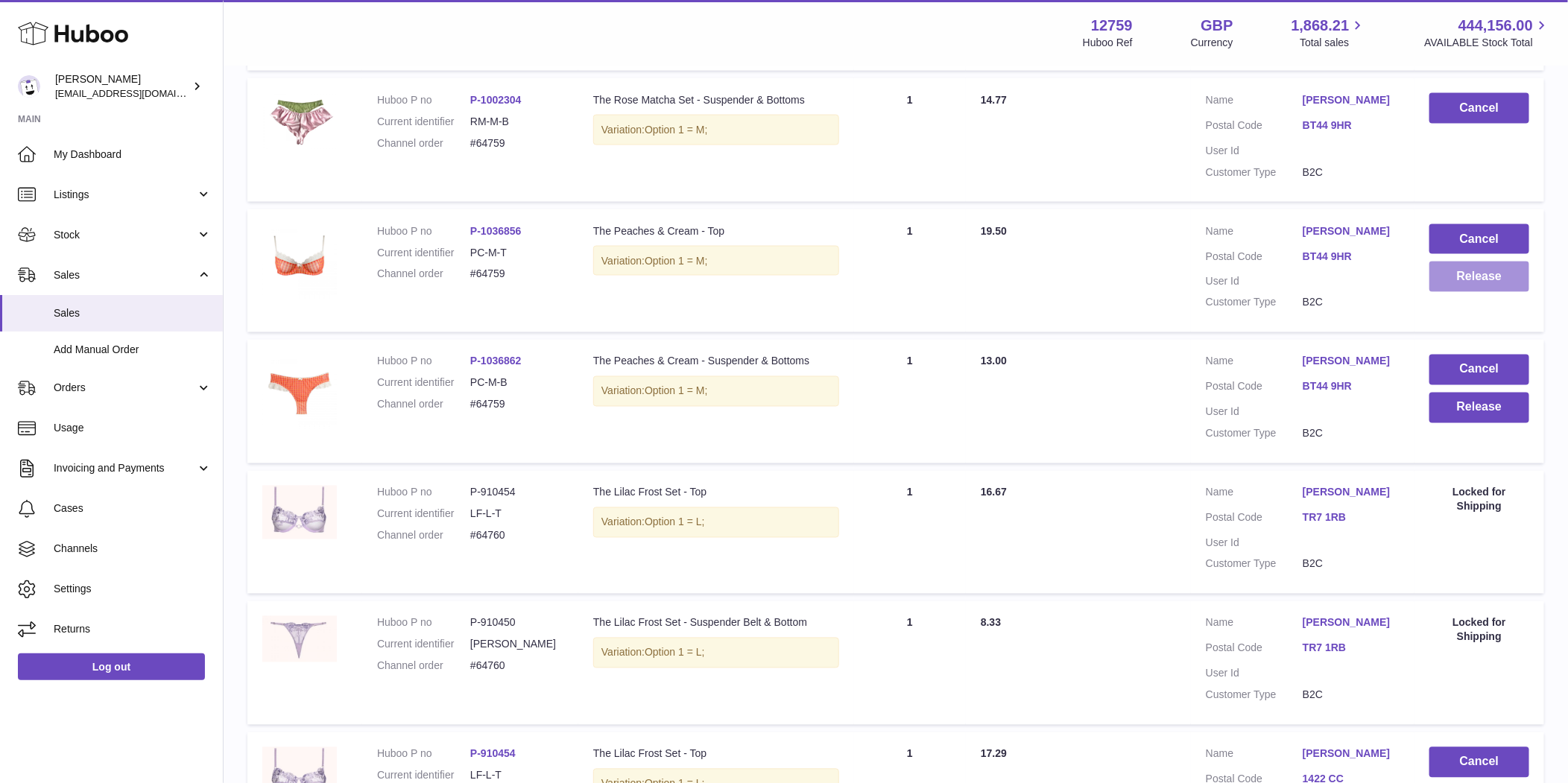
click at [1490, 292] on button "Release" at bounding box center [1479, 277] width 100 height 30
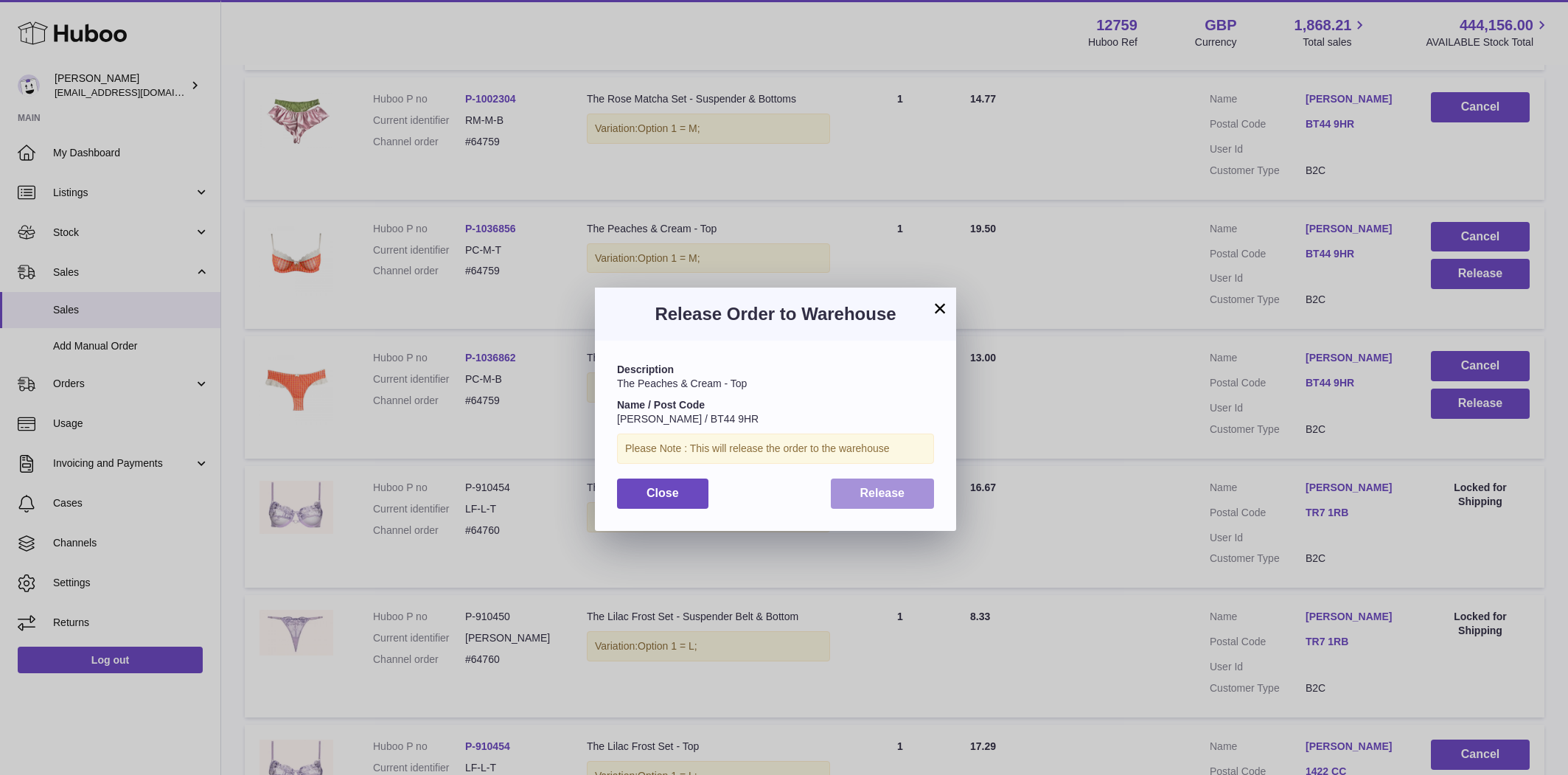
click at [877, 492] on span "Release" at bounding box center [883, 493] width 45 height 13
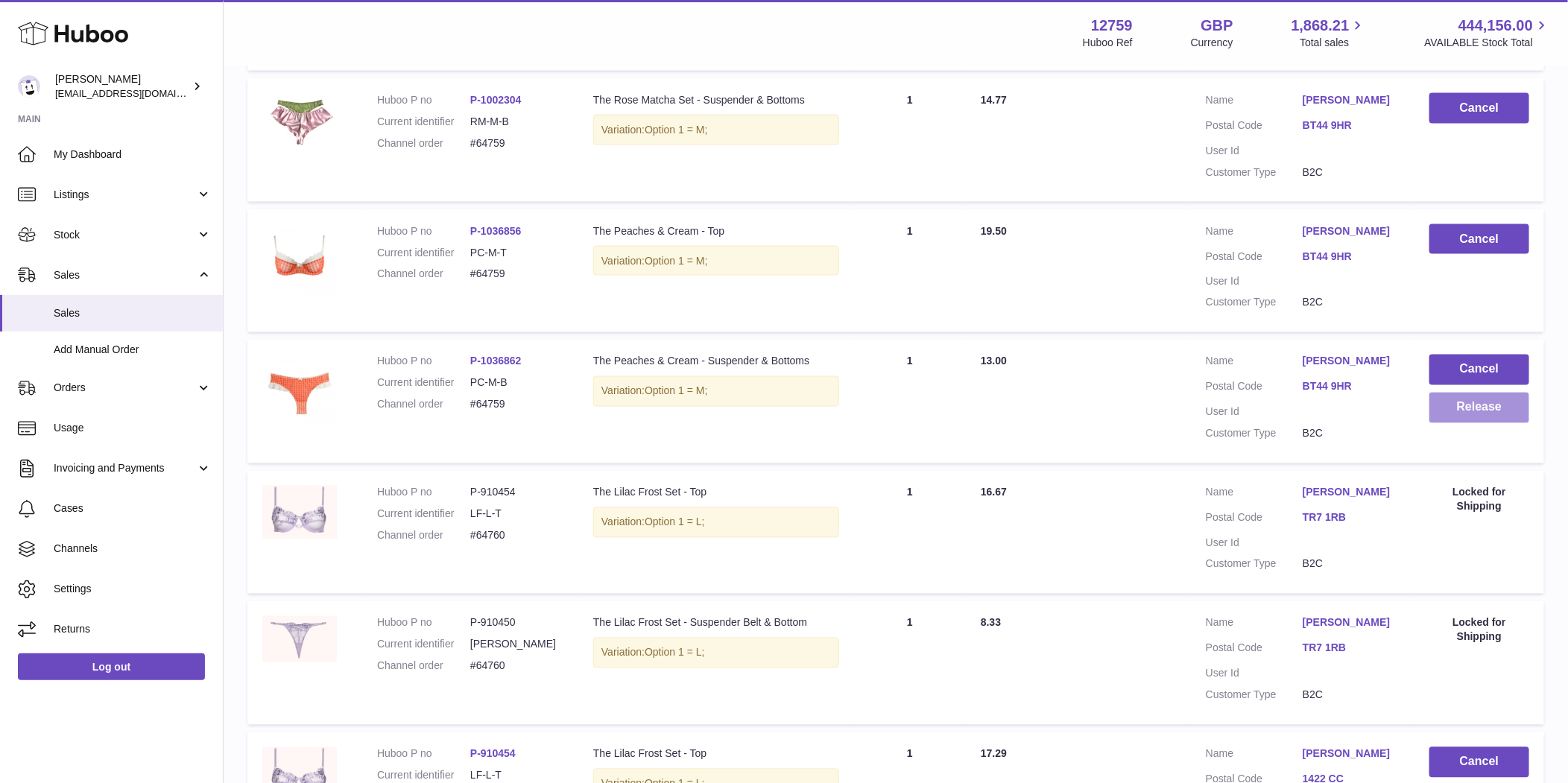
click at [1480, 424] on button "Release" at bounding box center [1479, 408] width 100 height 30
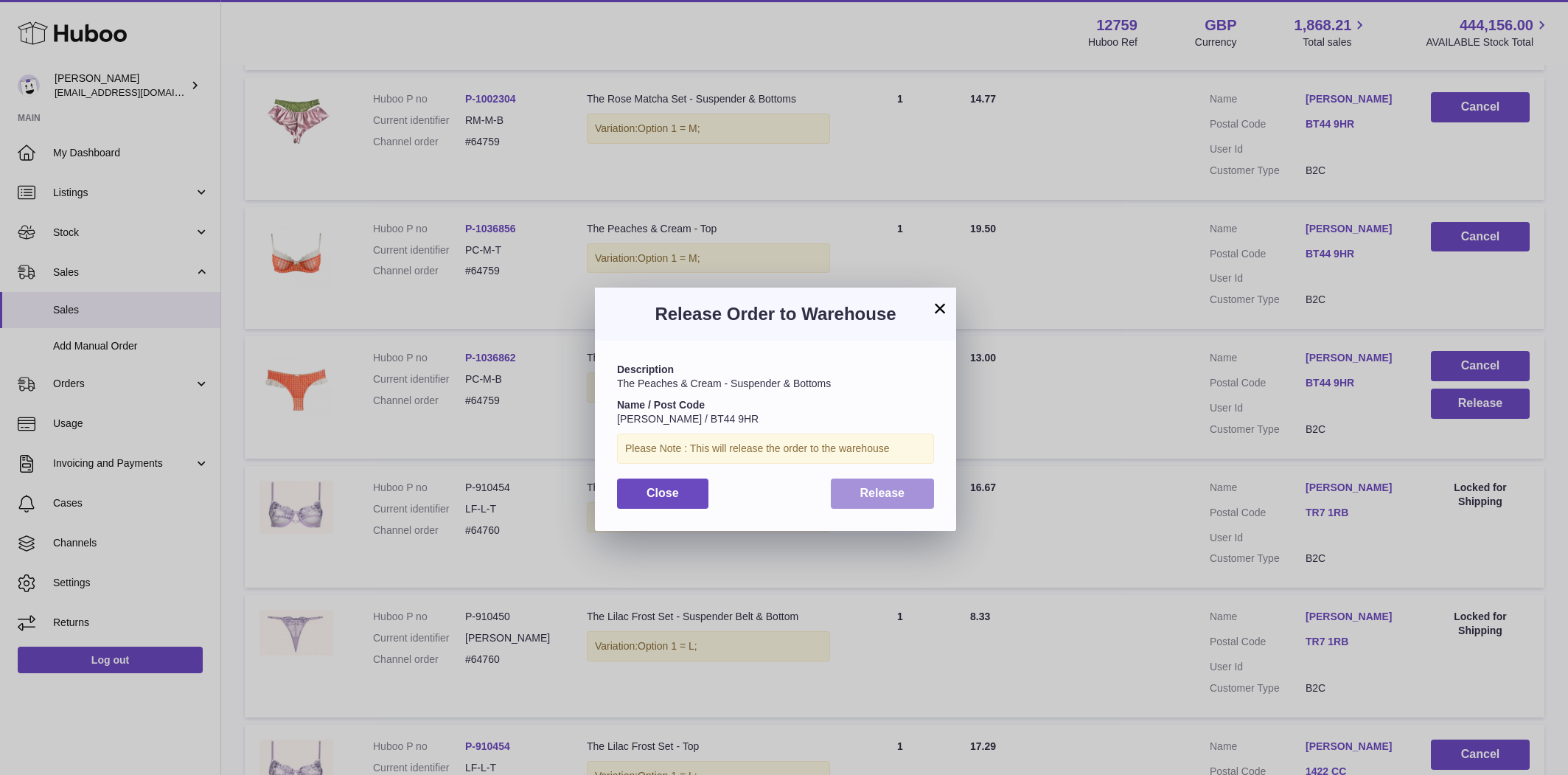
click at [882, 492] on span "Release" at bounding box center [883, 493] width 45 height 13
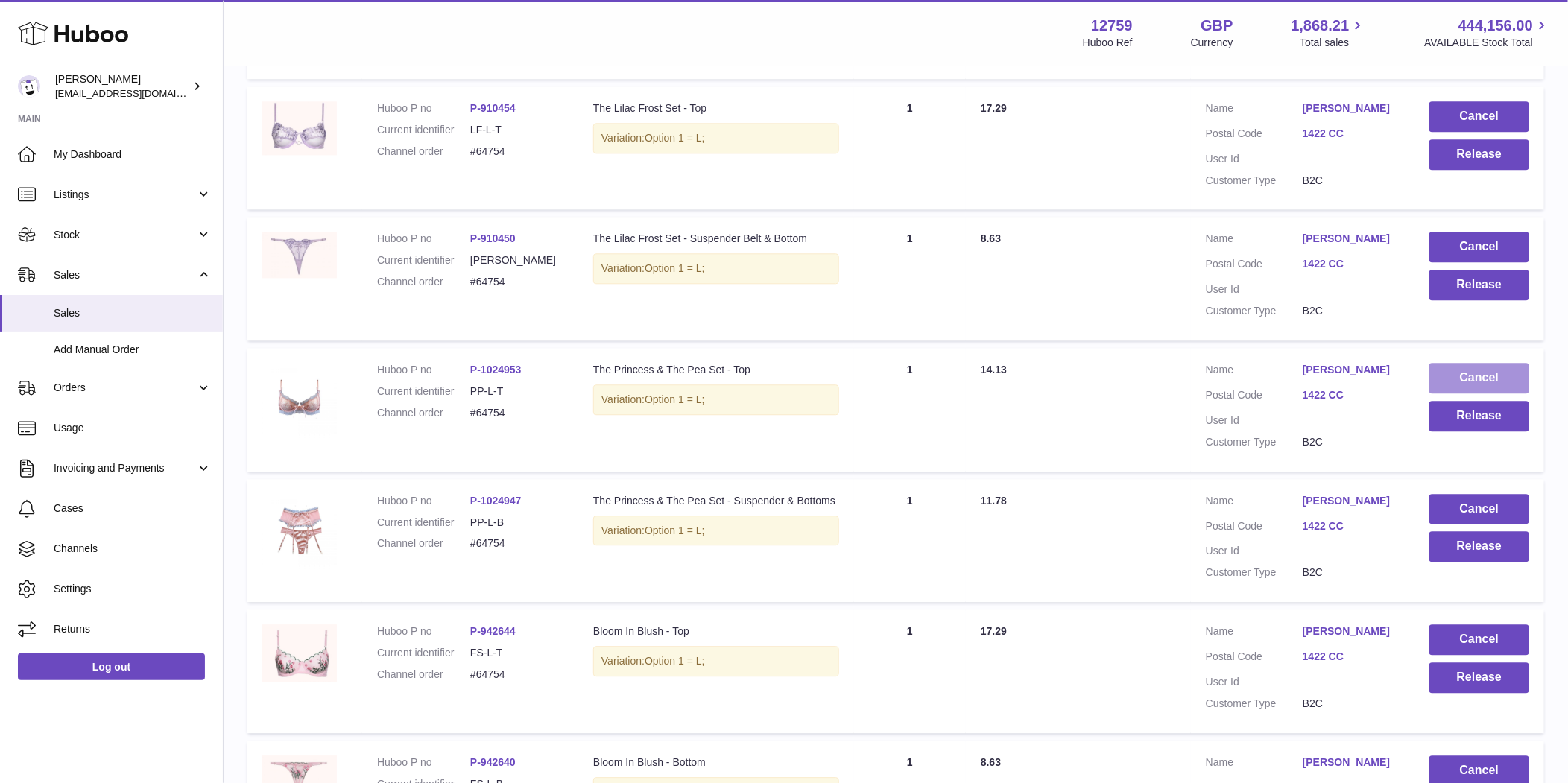
scroll to position [11272, 0]
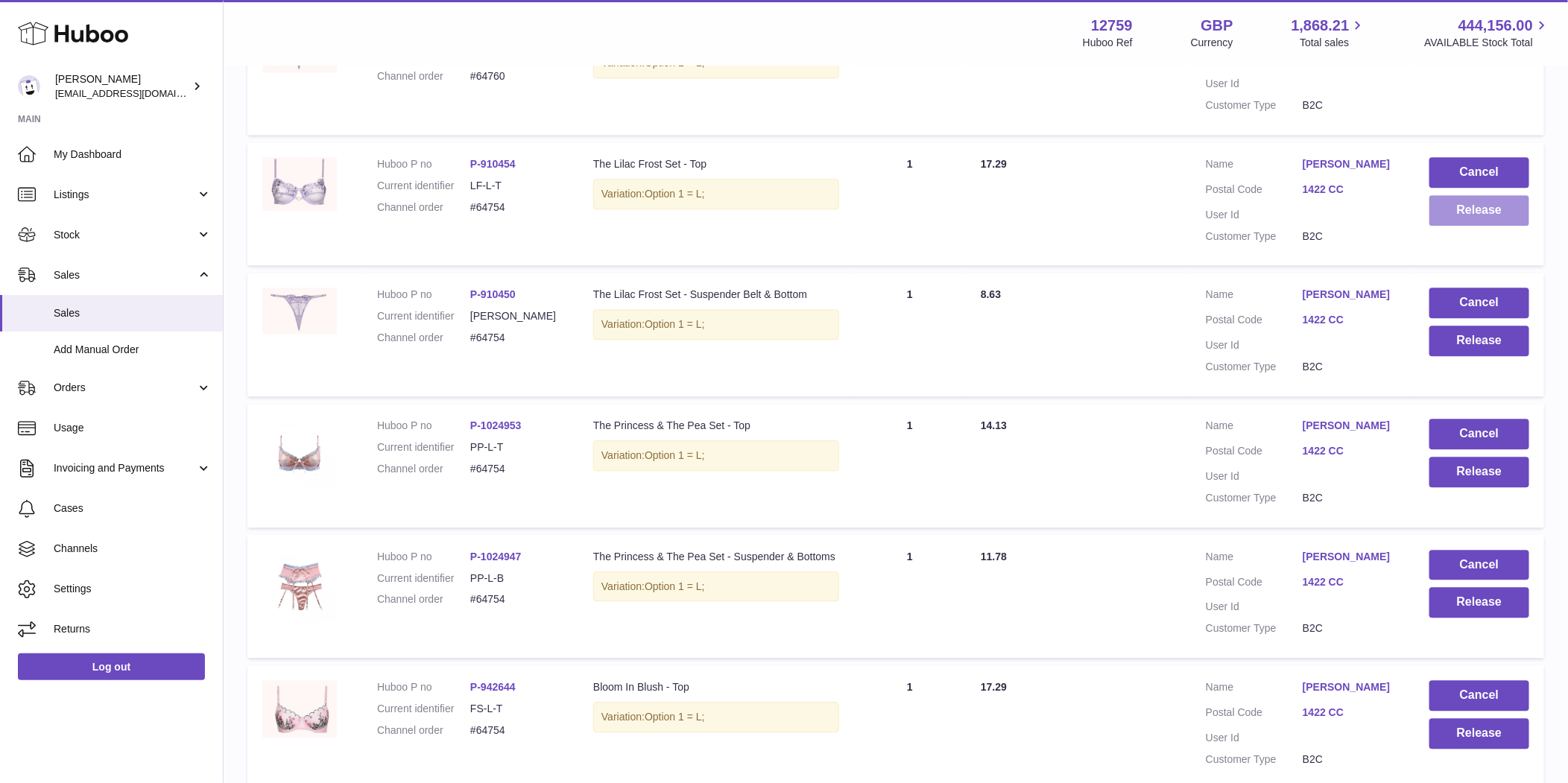
click at [1469, 225] on button "Release" at bounding box center [1479, 210] width 100 height 30
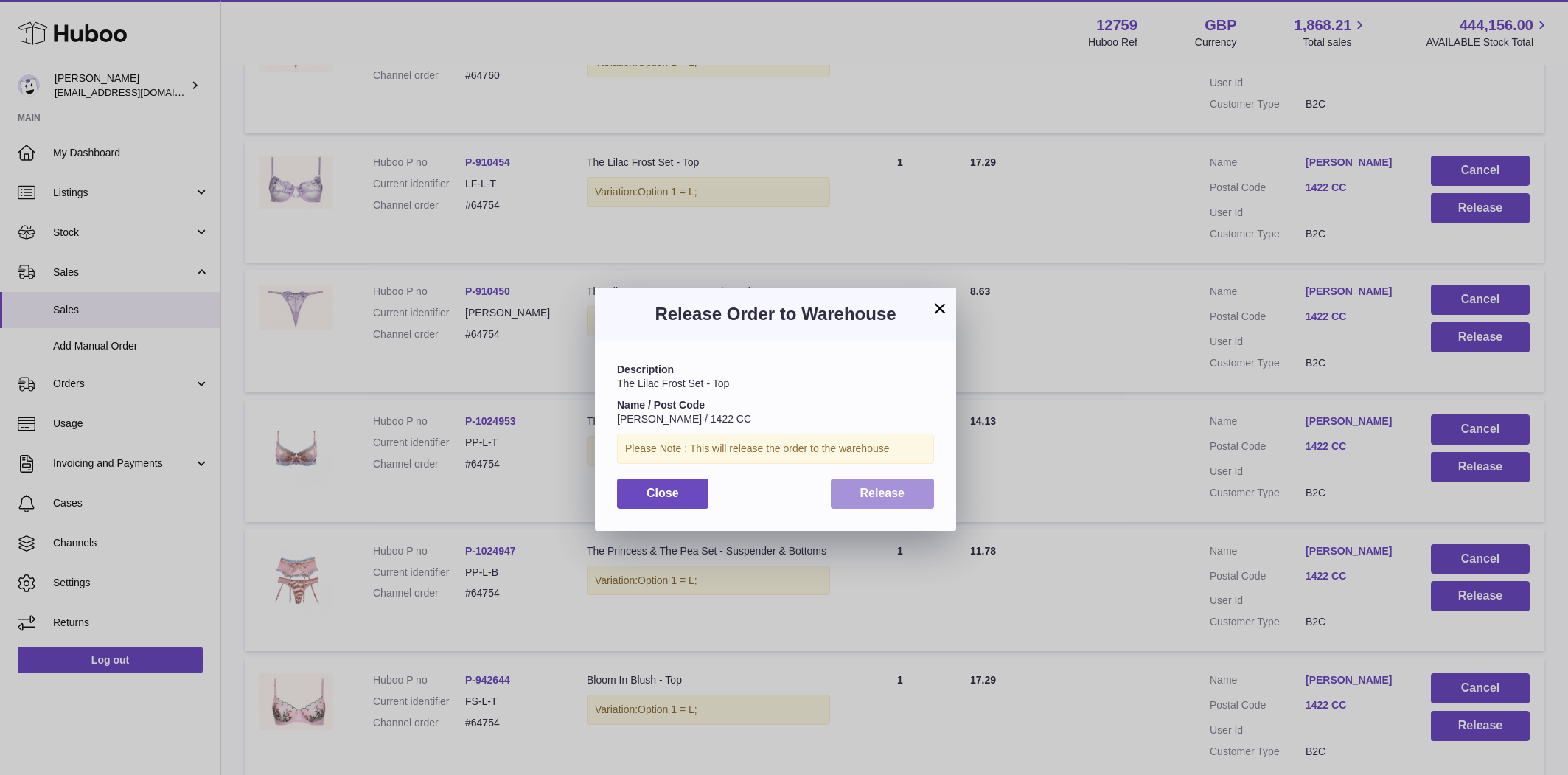
click at [900, 484] on button "Release" at bounding box center [882, 493] width 104 height 30
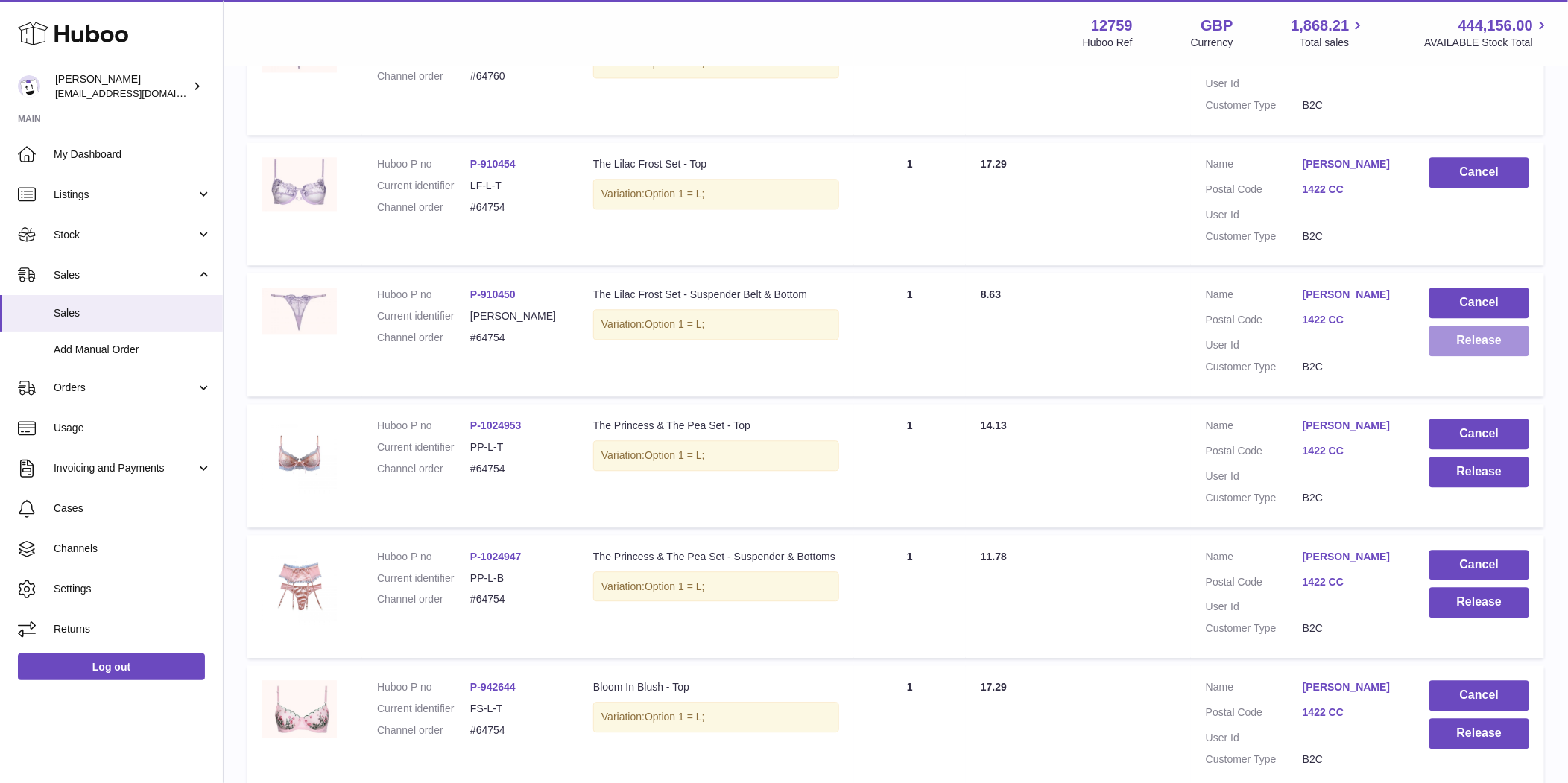
click at [1494, 356] on button "Release" at bounding box center [1479, 340] width 100 height 30
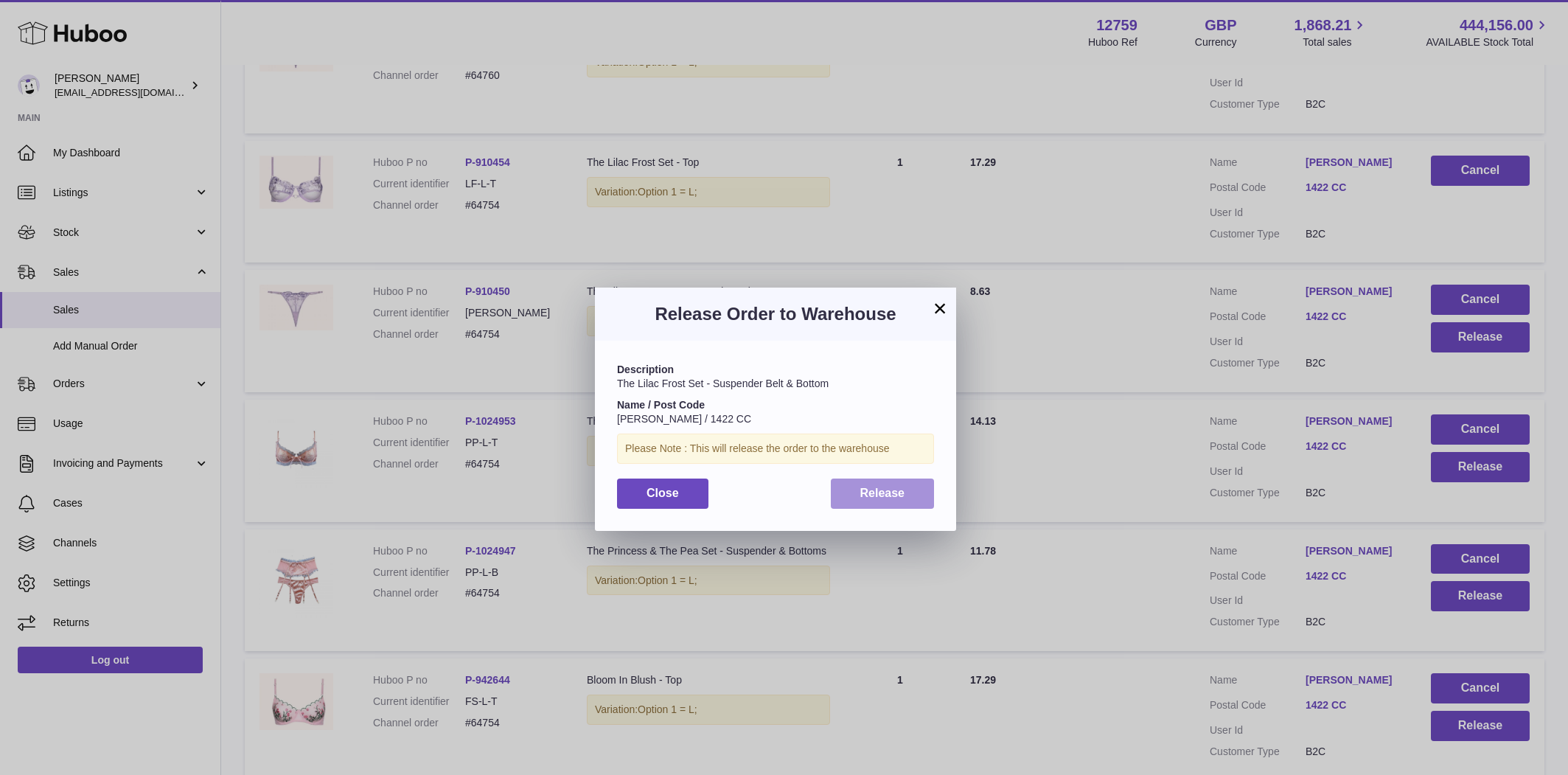
click at [909, 492] on button "Release" at bounding box center [882, 493] width 104 height 30
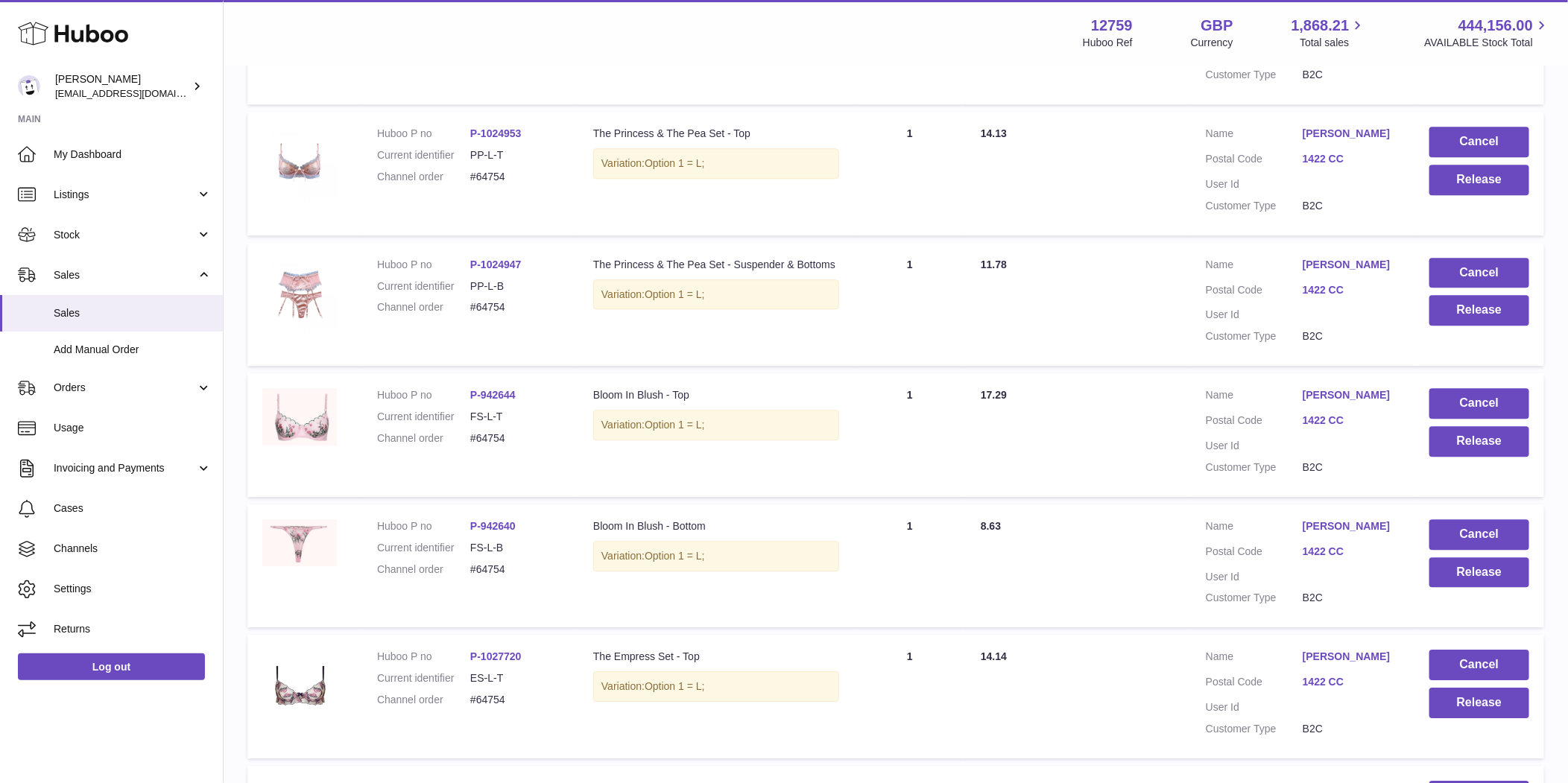
scroll to position [11563, 0]
click at [1469, 197] on button "Release" at bounding box center [1479, 182] width 100 height 30
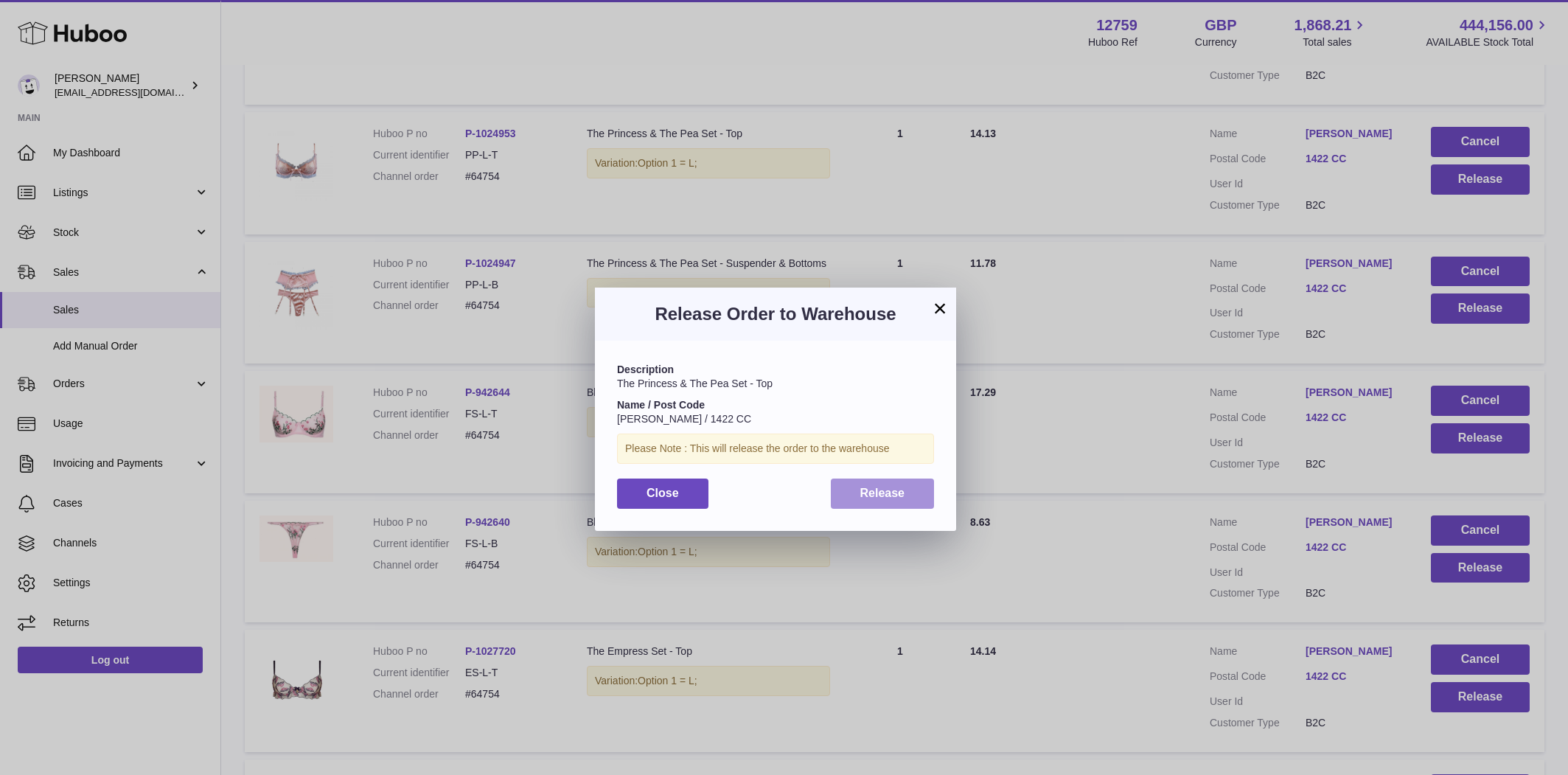
click at [887, 502] on button "Release" at bounding box center [882, 493] width 104 height 30
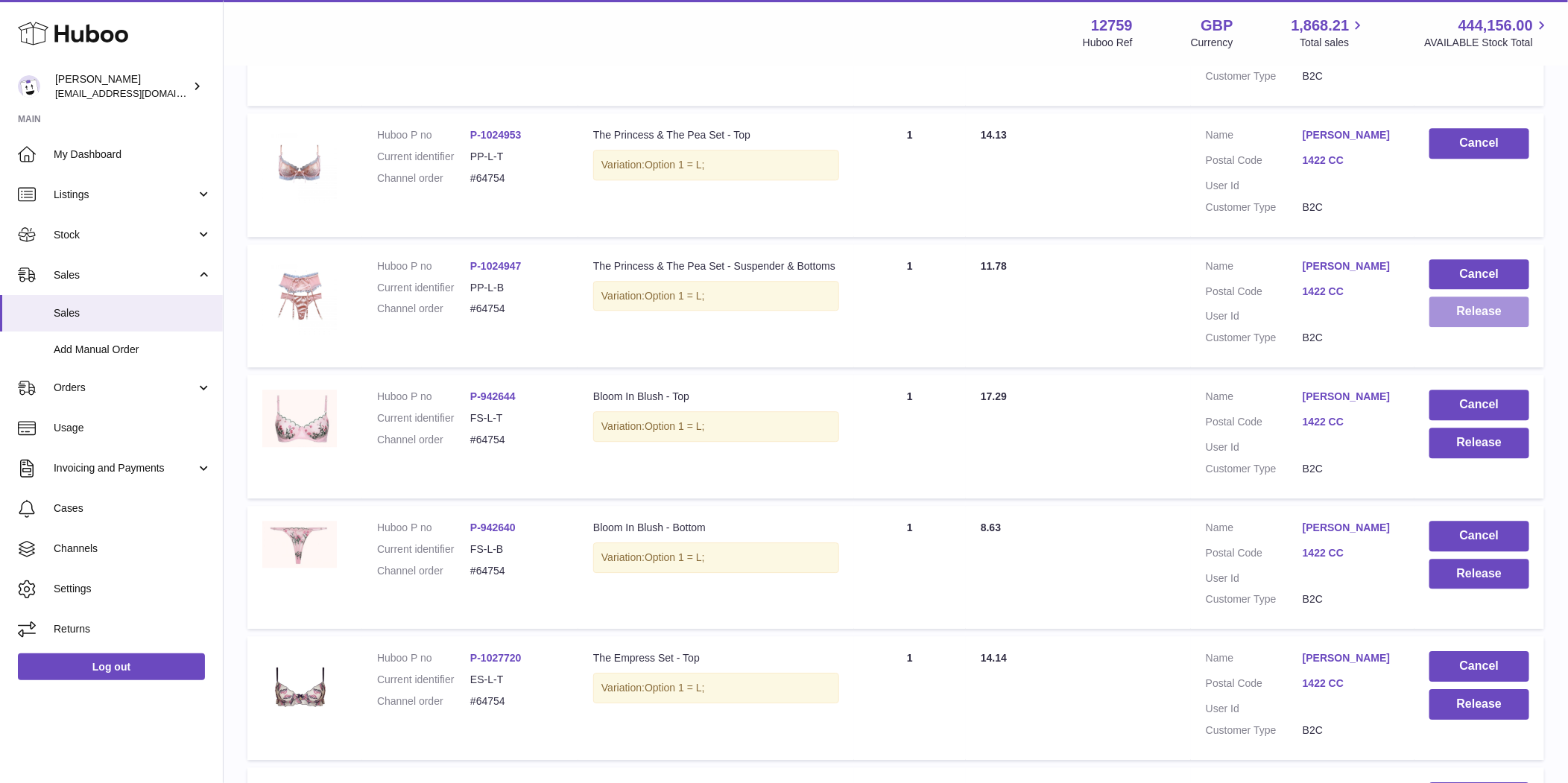
click at [1488, 327] on button "Release" at bounding box center [1479, 312] width 100 height 30
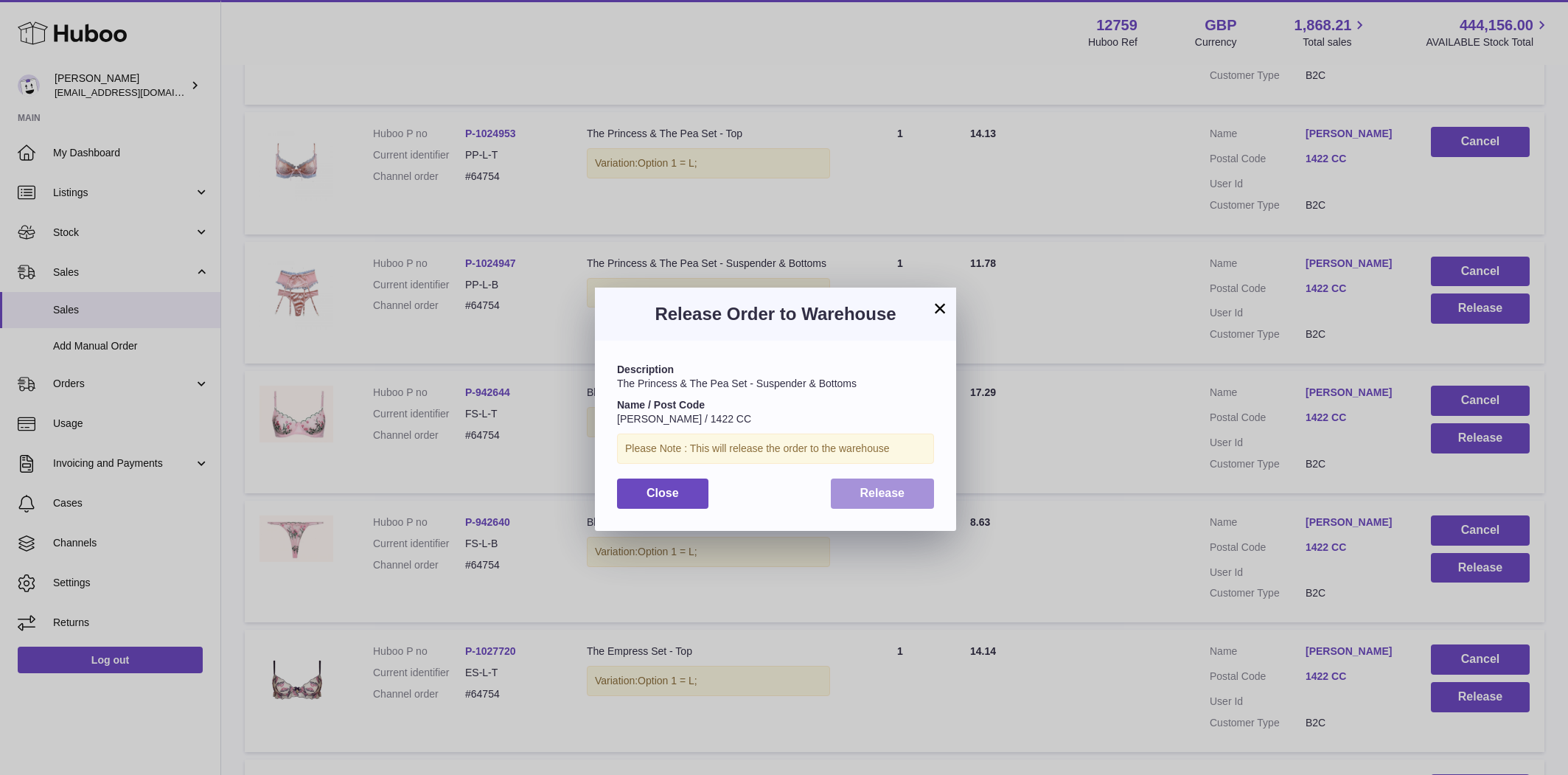
click at [906, 501] on button "Release" at bounding box center [882, 493] width 104 height 30
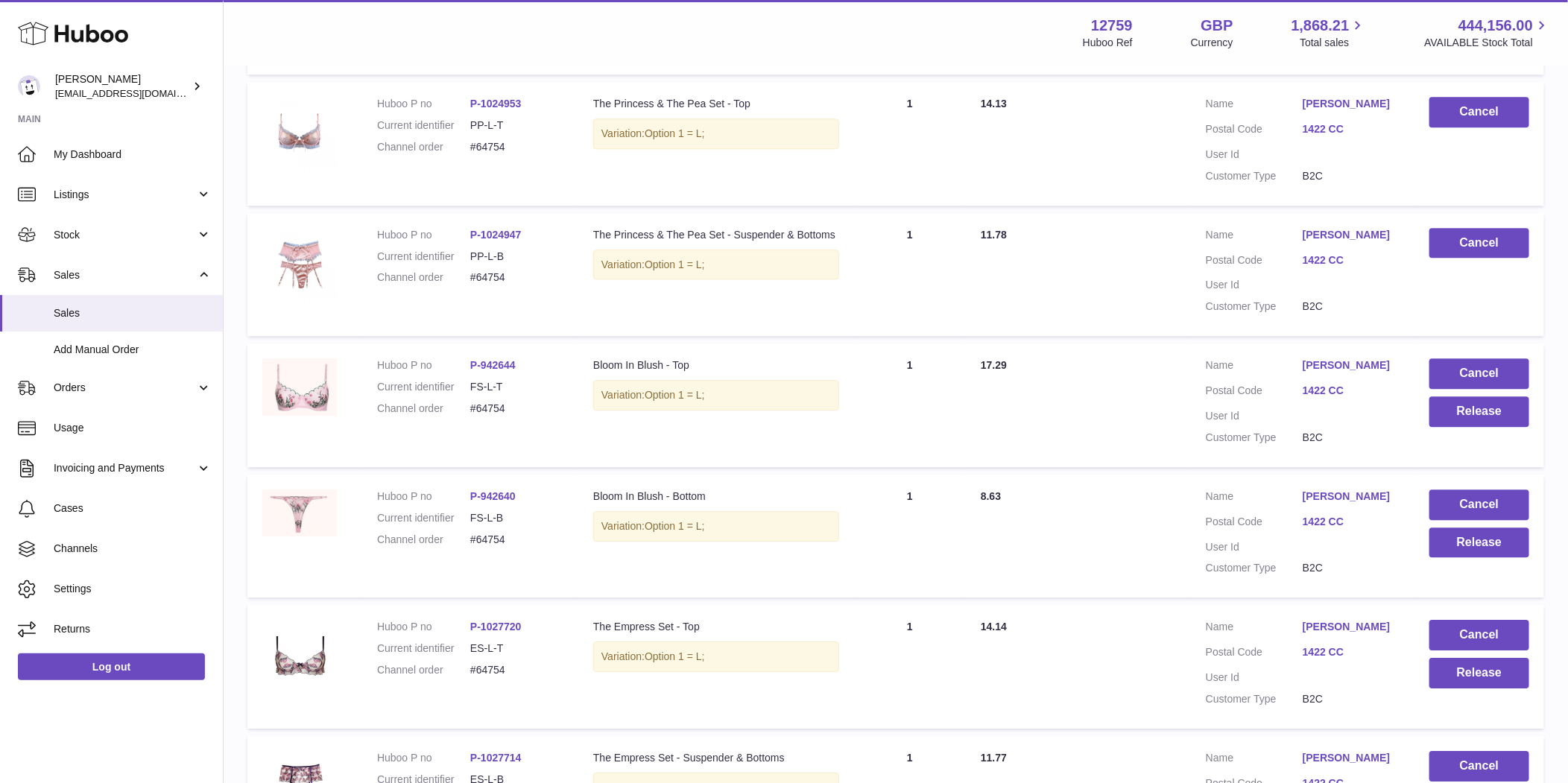
scroll to position [11597, 0]
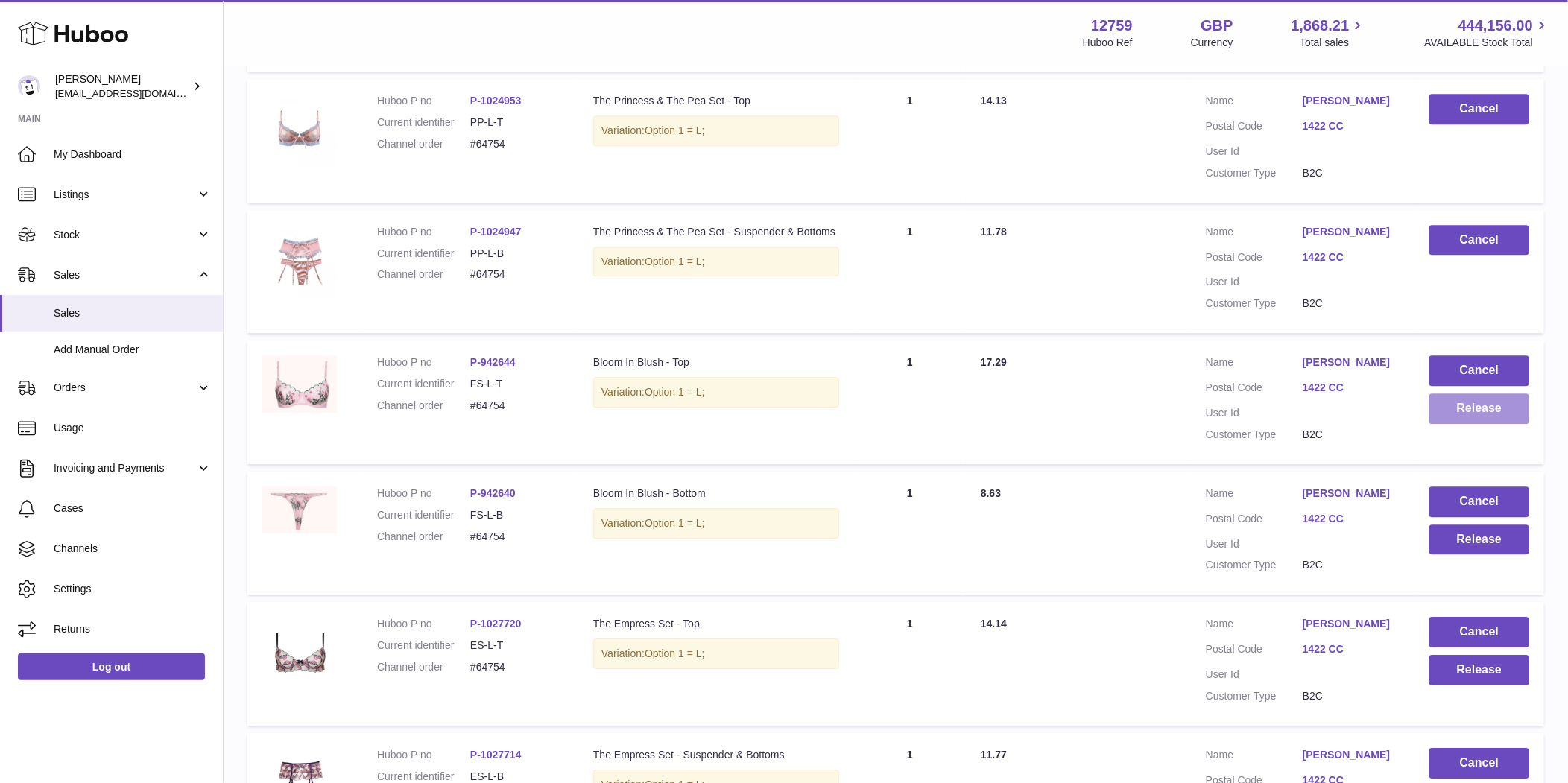
click at [1445, 424] on button "Release" at bounding box center [1479, 409] width 100 height 30
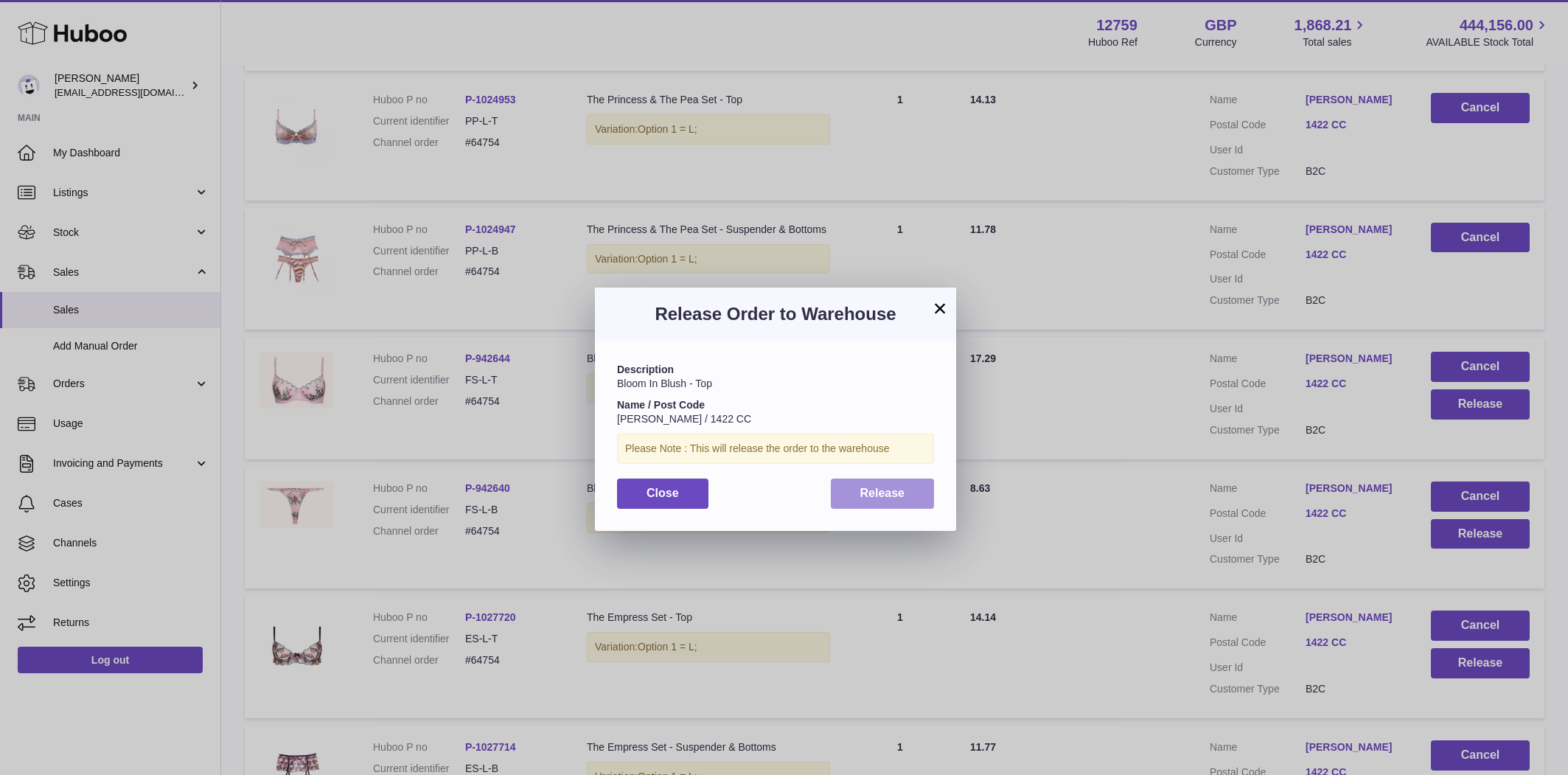
click at [883, 487] on span "Release" at bounding box center [883, 493] width 45 height 13
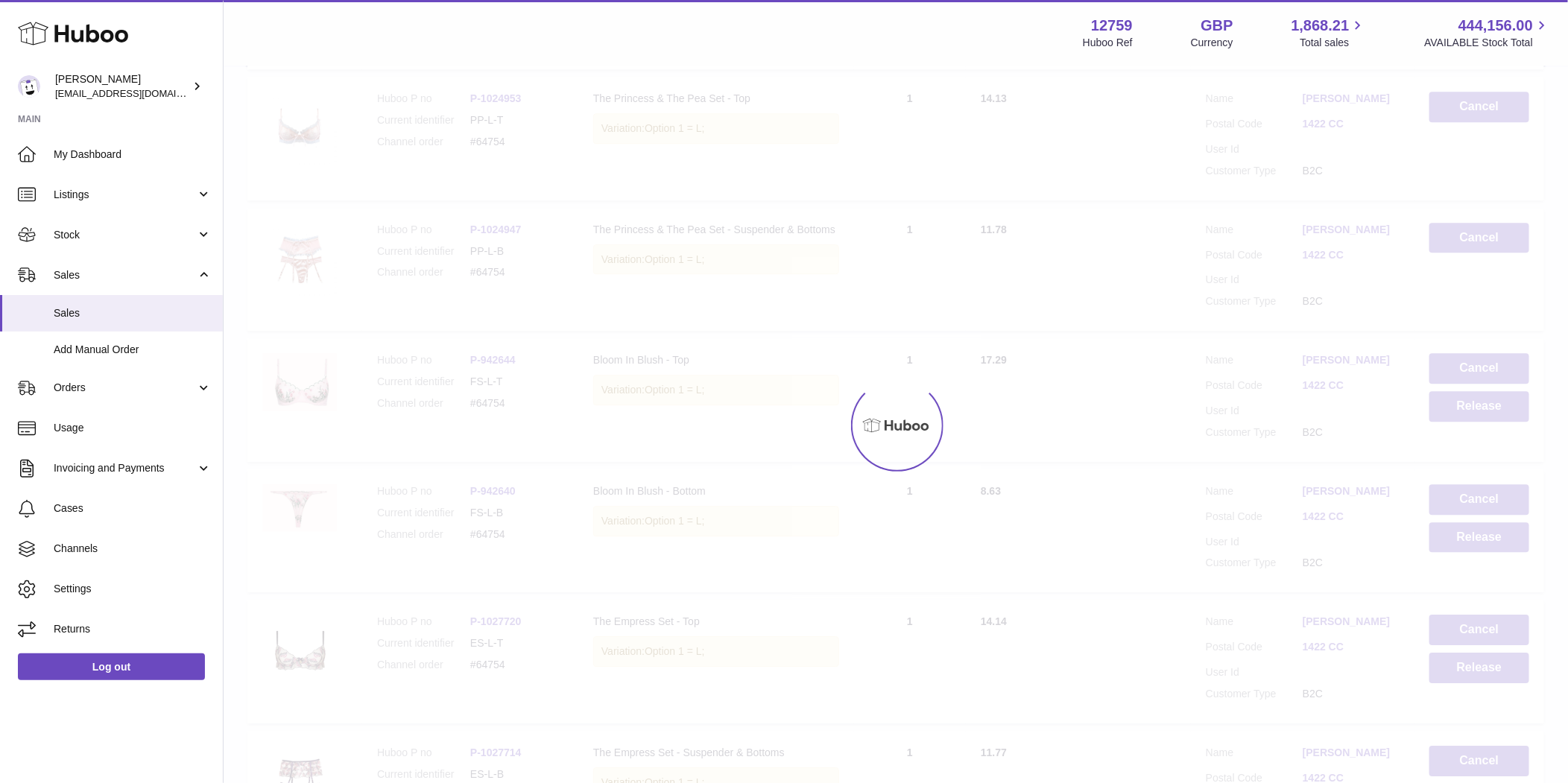
scroll to position [11804, 0]
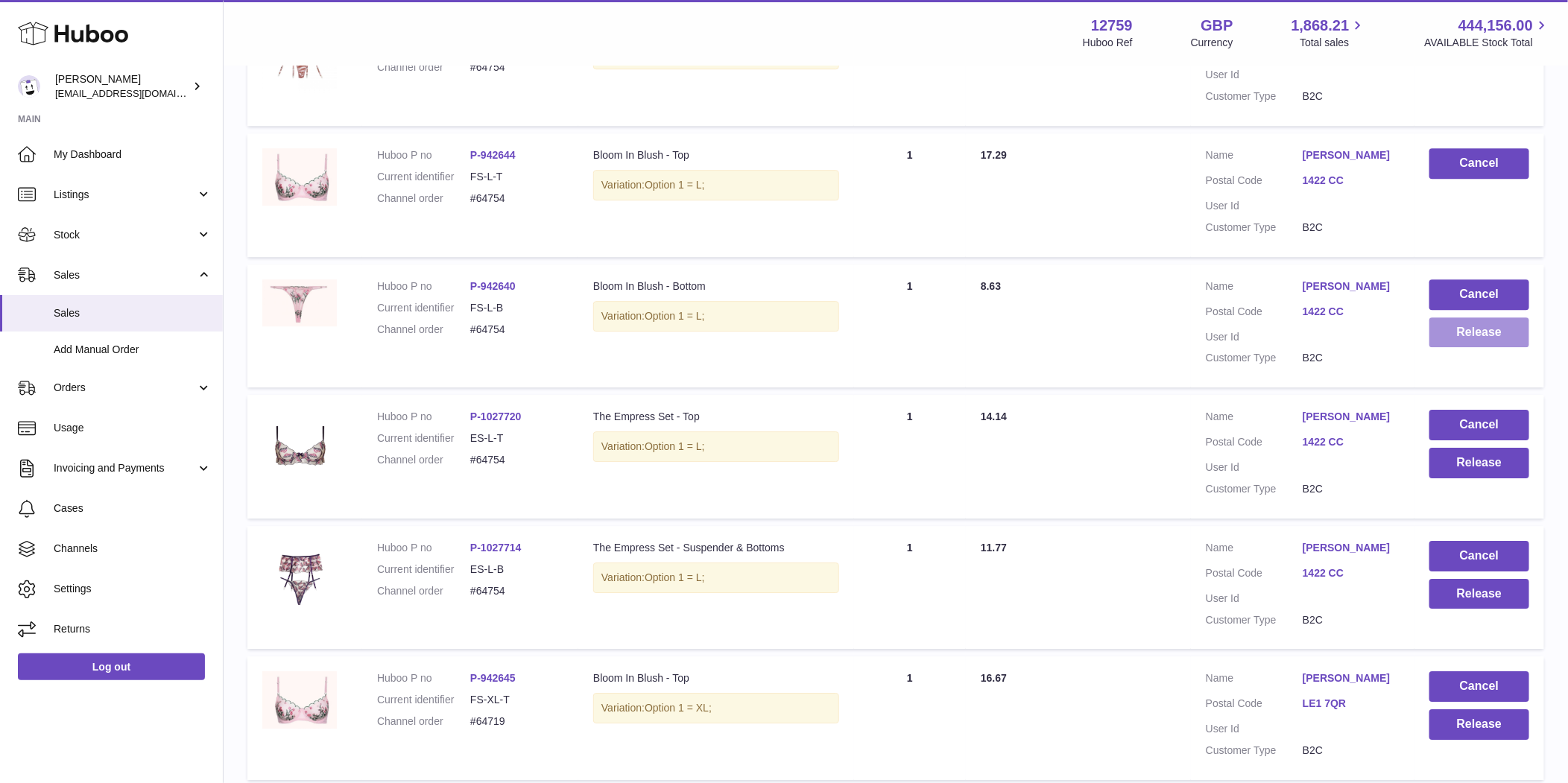
click at [1491, 348] on button "Release" at bounding box center [1479, 333] width 100 height 30
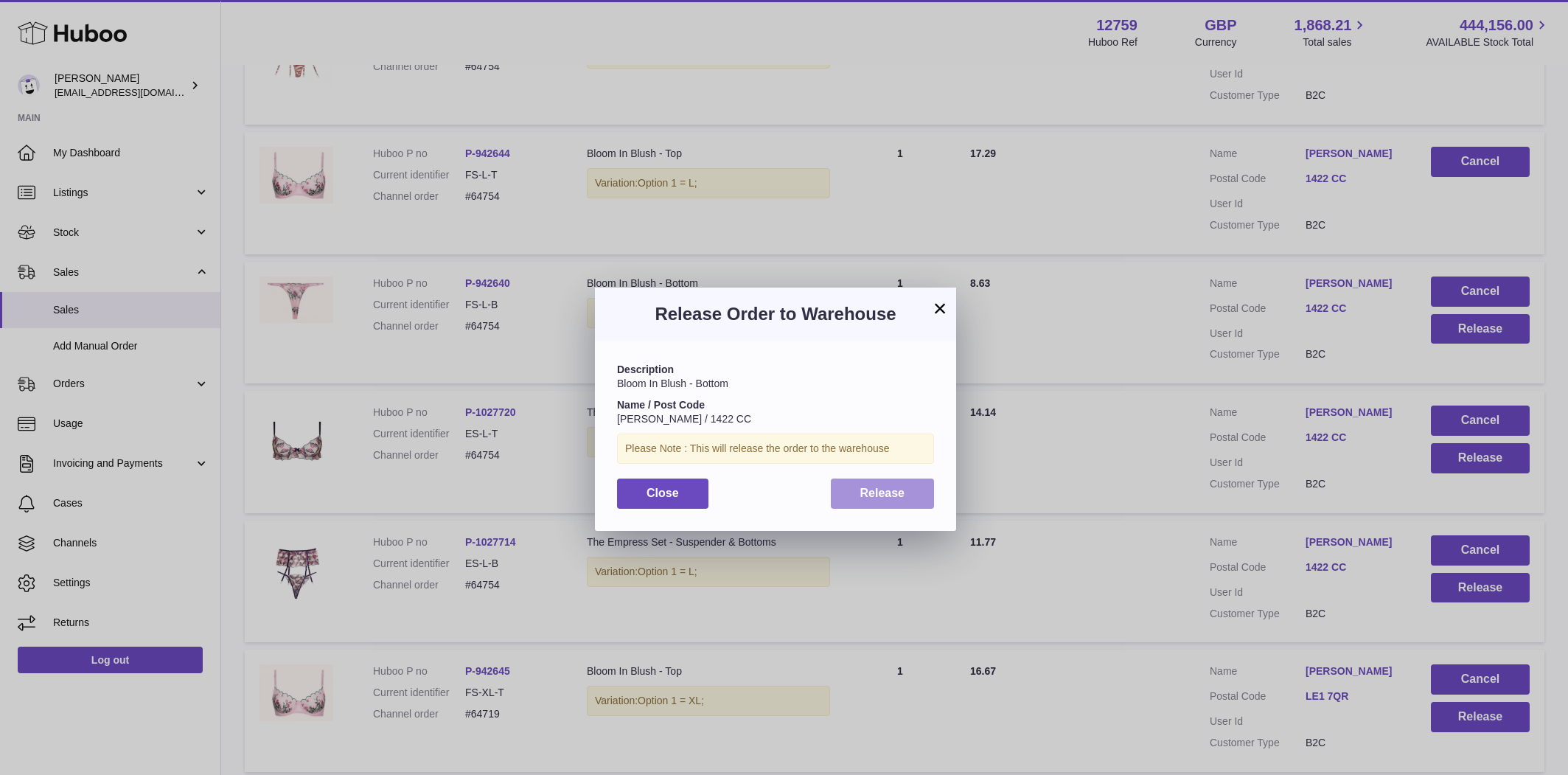
click at [917, 498] on button "Release" at bounding box center [882, 493] width 104 height 30
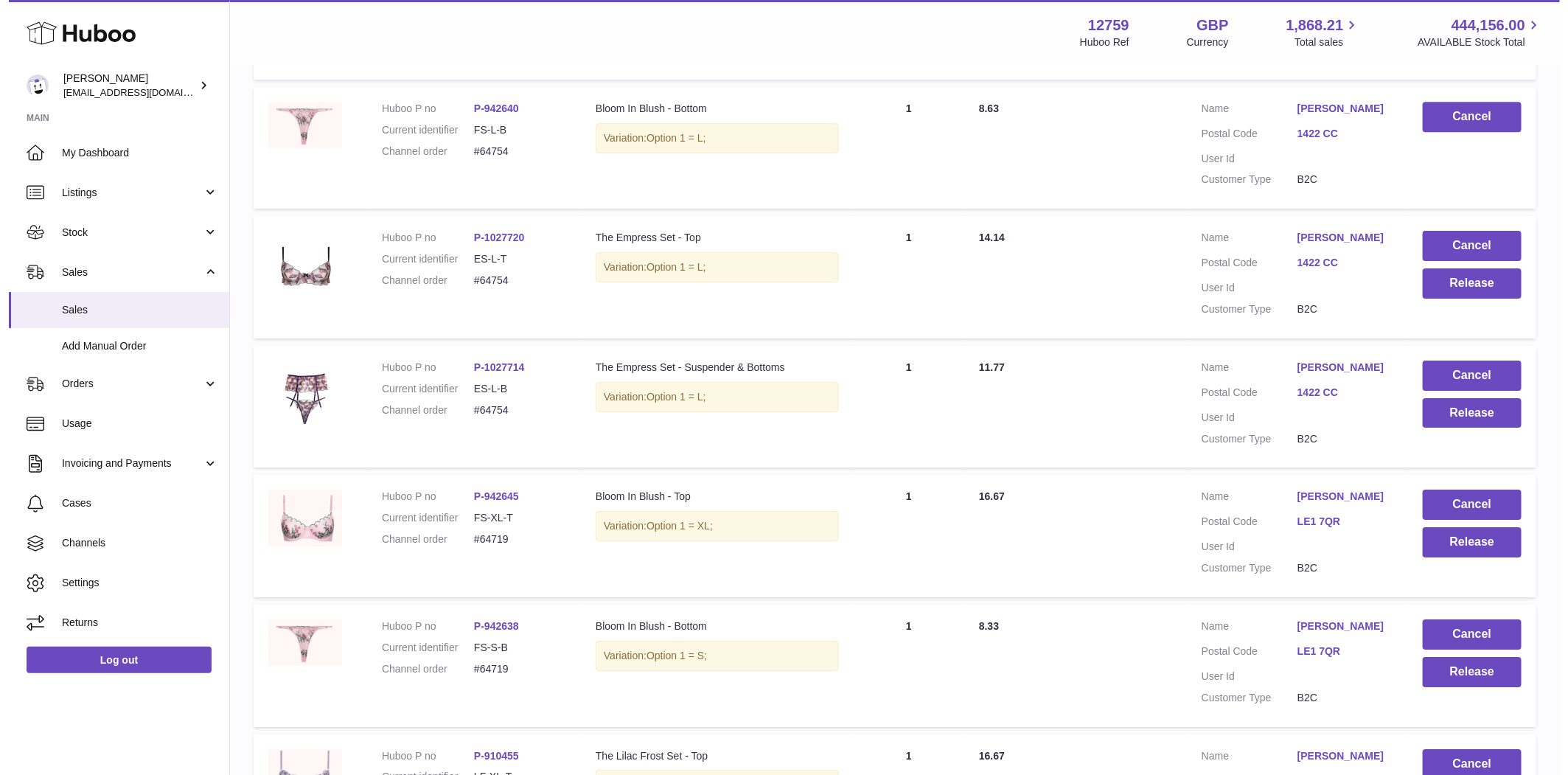
scroll to position [11858, 0]
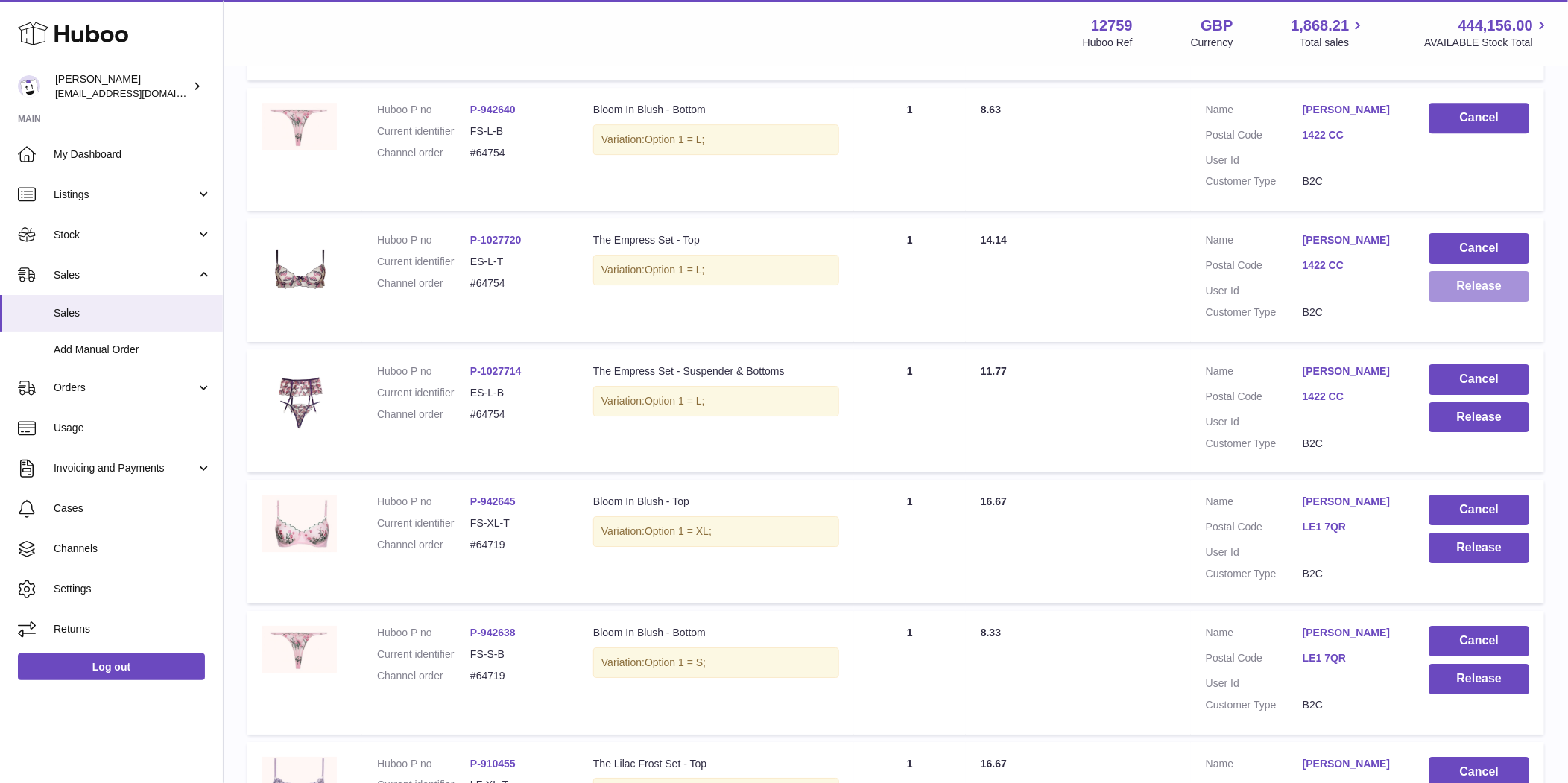
click at [1447, 302] on button "Release" at bounding box center [1479, 287] width 100 height 30
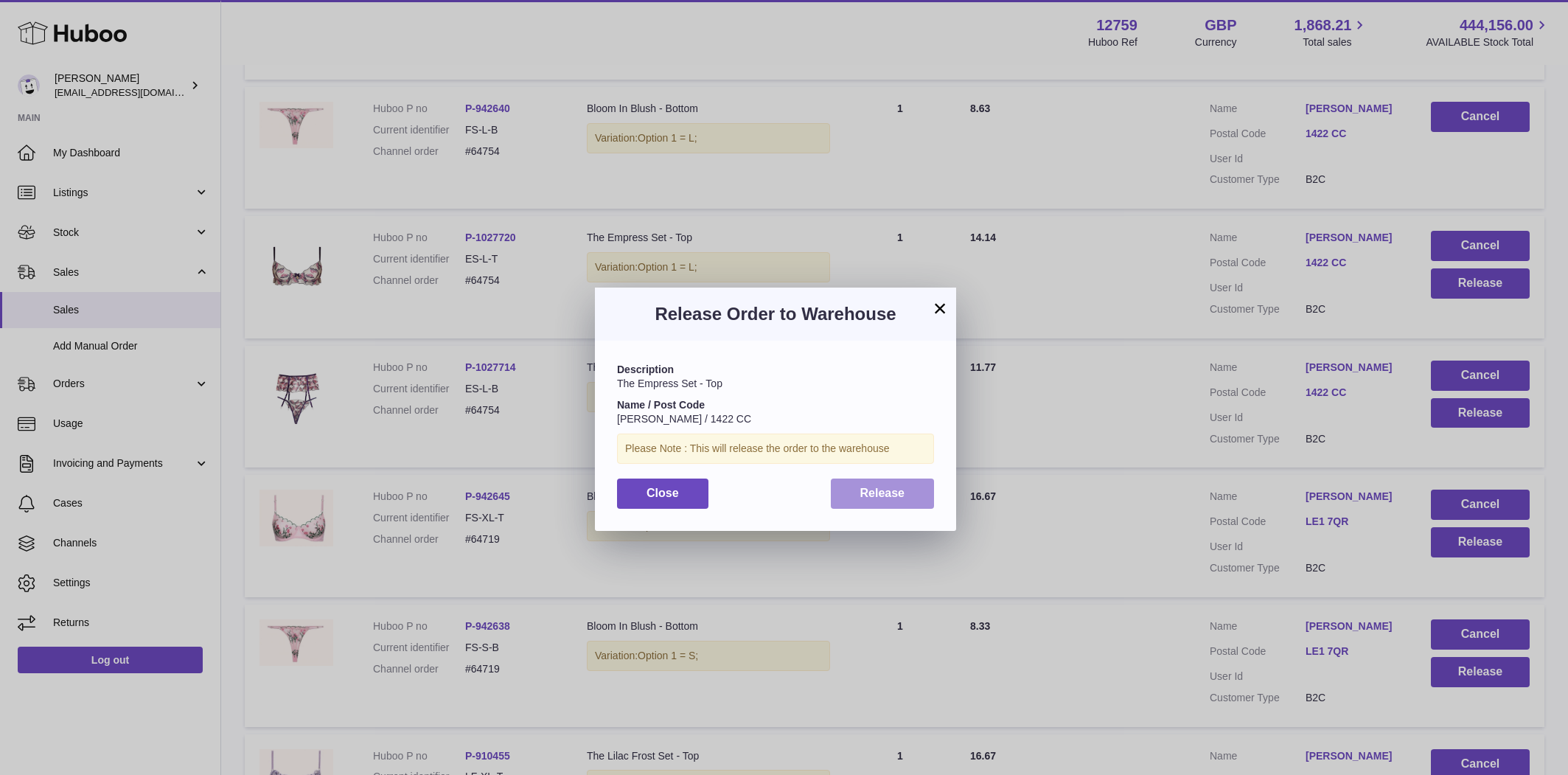
drag, startPoint x: 847, startPoint y: 504, endPoint x: 879, endPoint y: 517, distance: 34.5
click at [847, 503] on button "Release" at bounding box center [882, 493] width 104 height 30
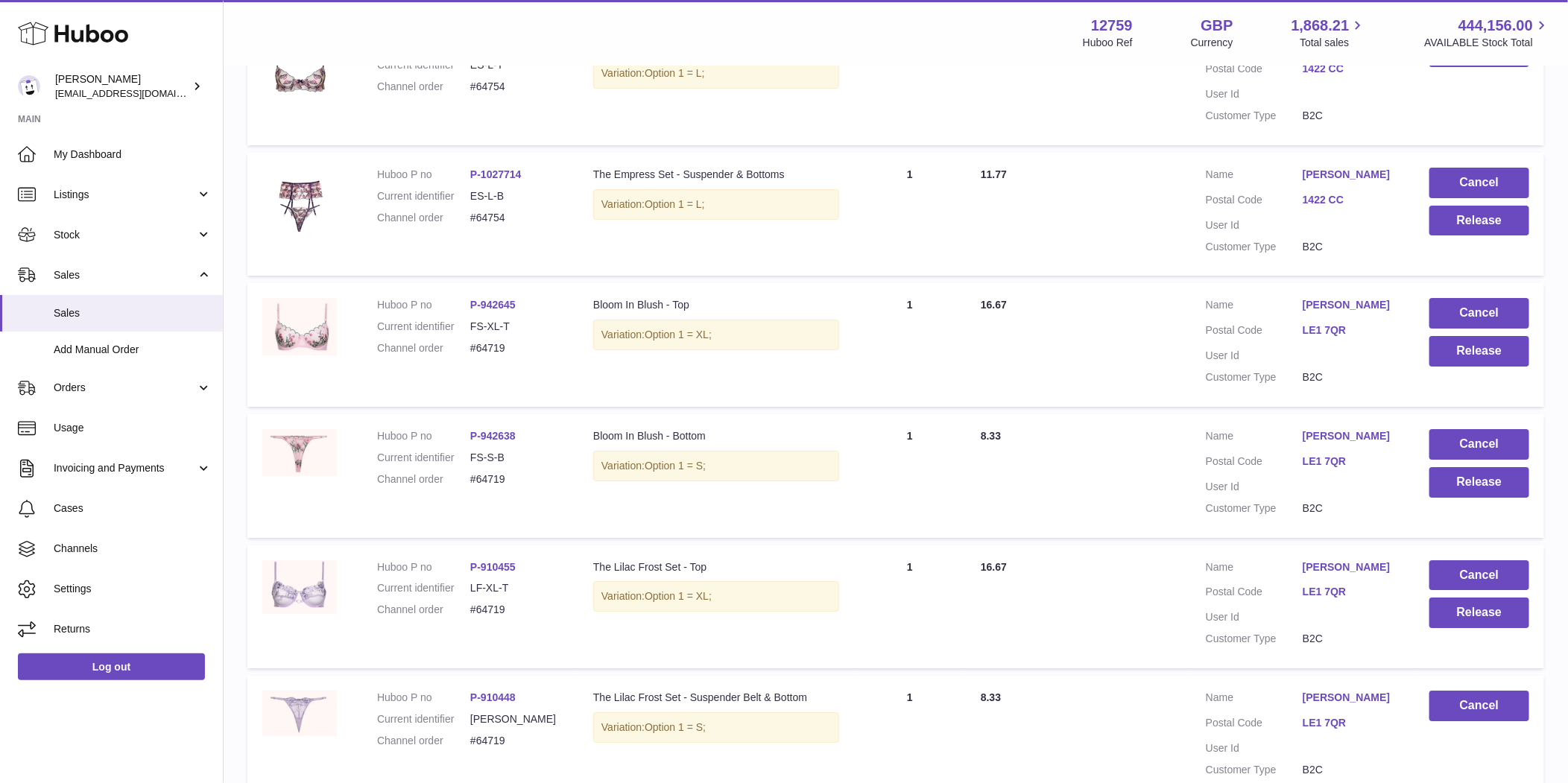
scroll to position [12245, 0]
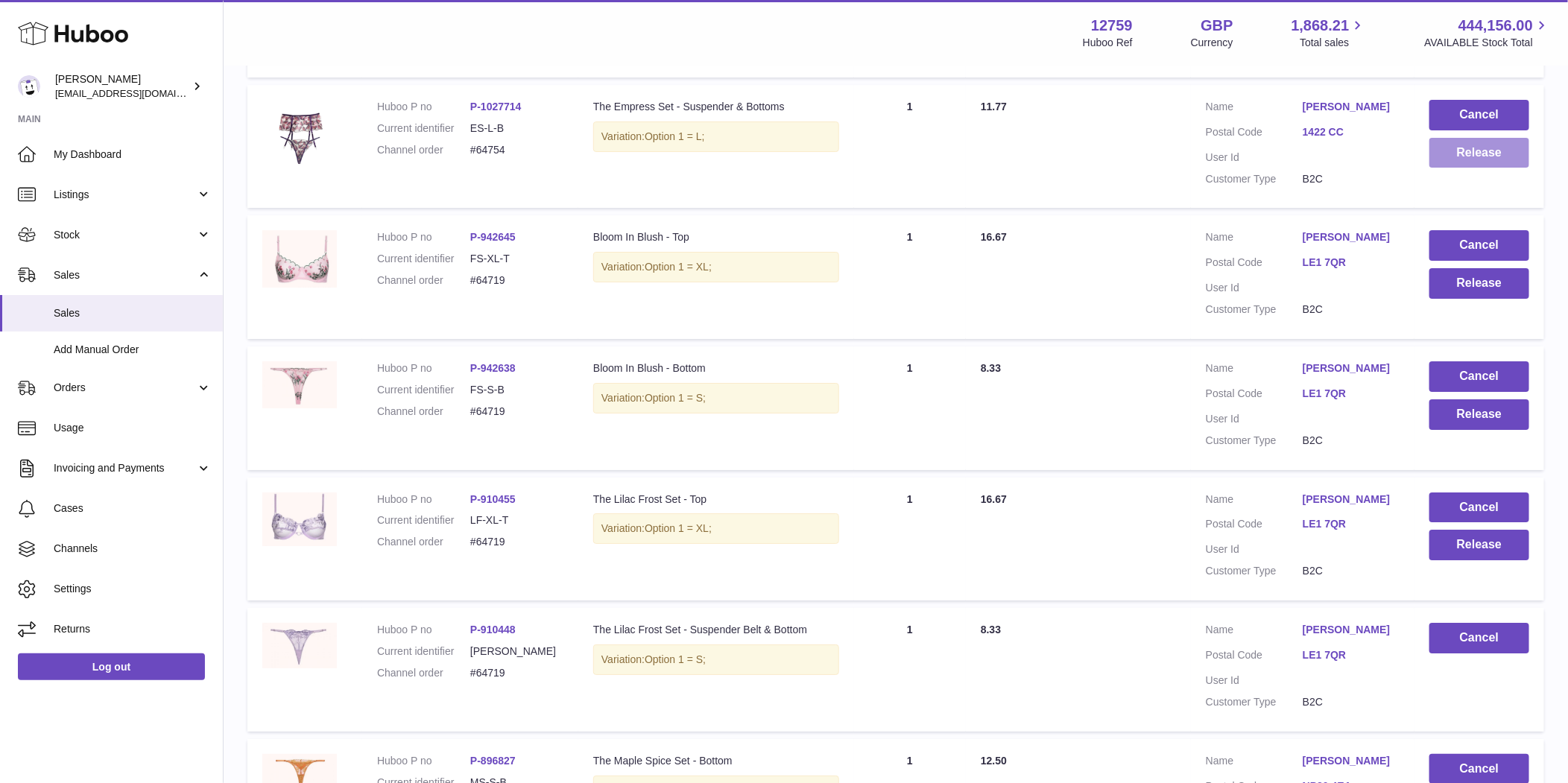
click at [1465, 169] on button "Release" at bounding box center [1479, 153] width 100 height 30
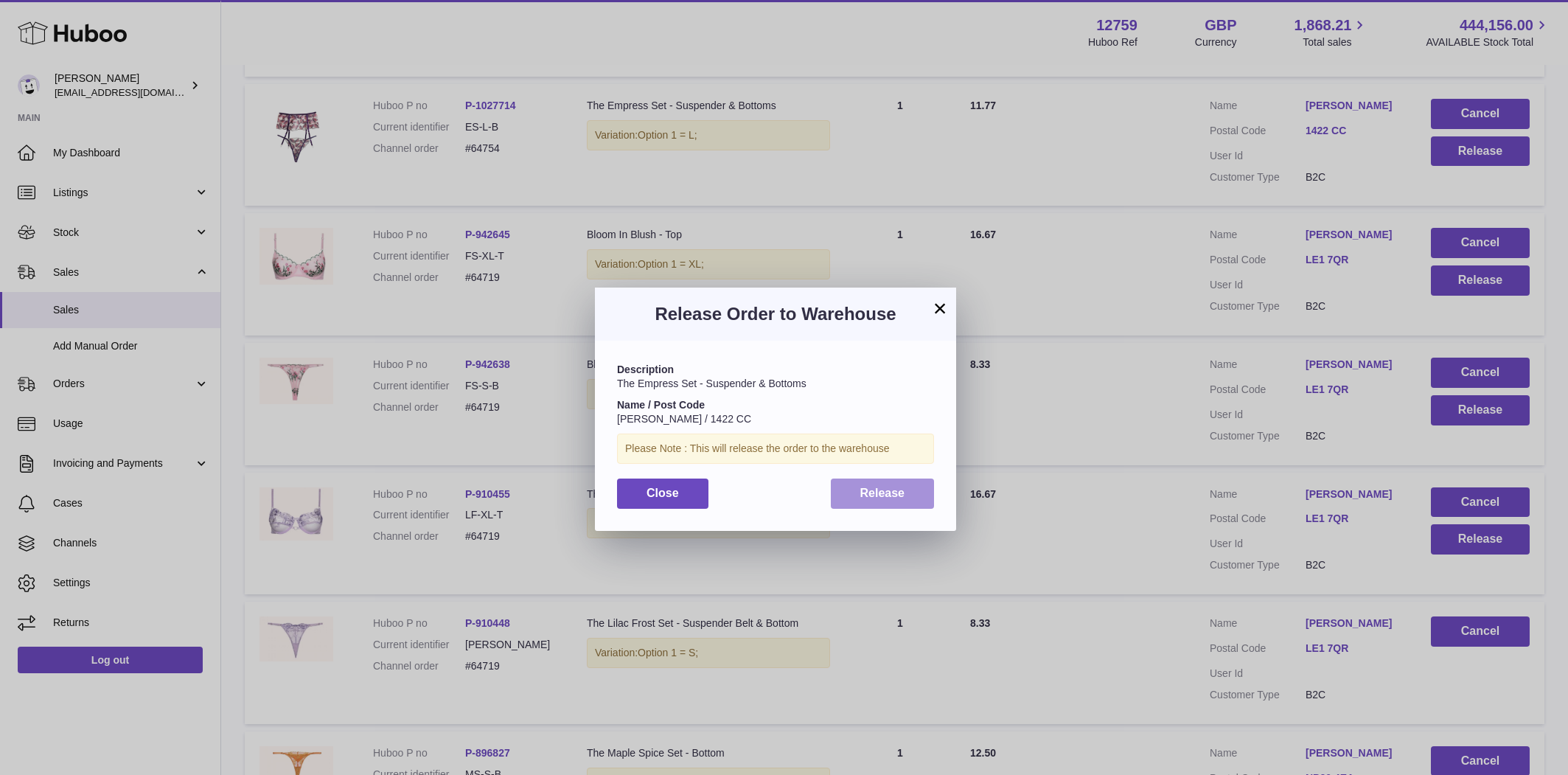
click at [868, 499] on button "Release" at bounding box center [882, 493] width 104 height 30
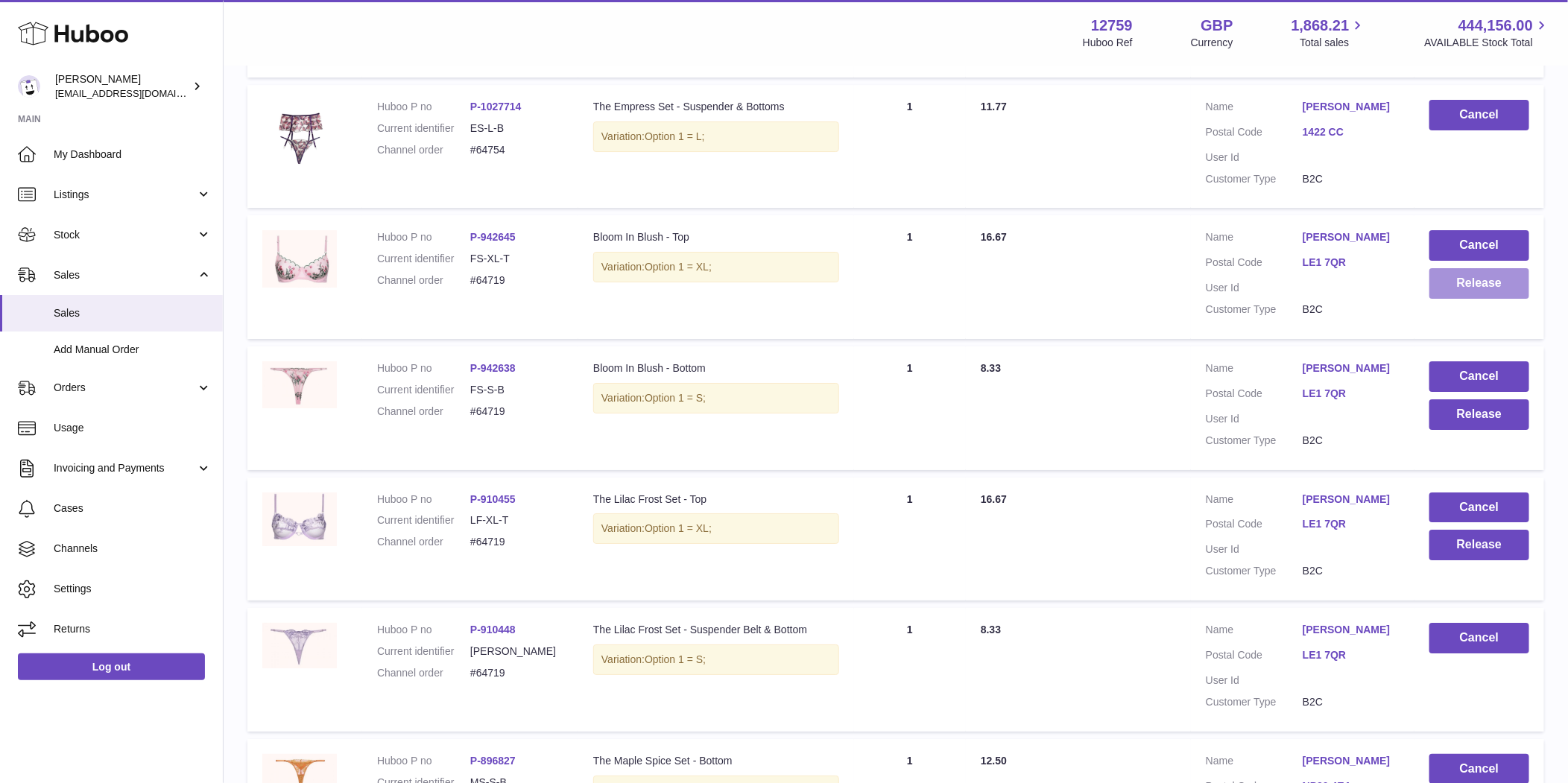
click at [1508, 299] on button "Release" at bounding box center [1479, 284] width 100 height 30
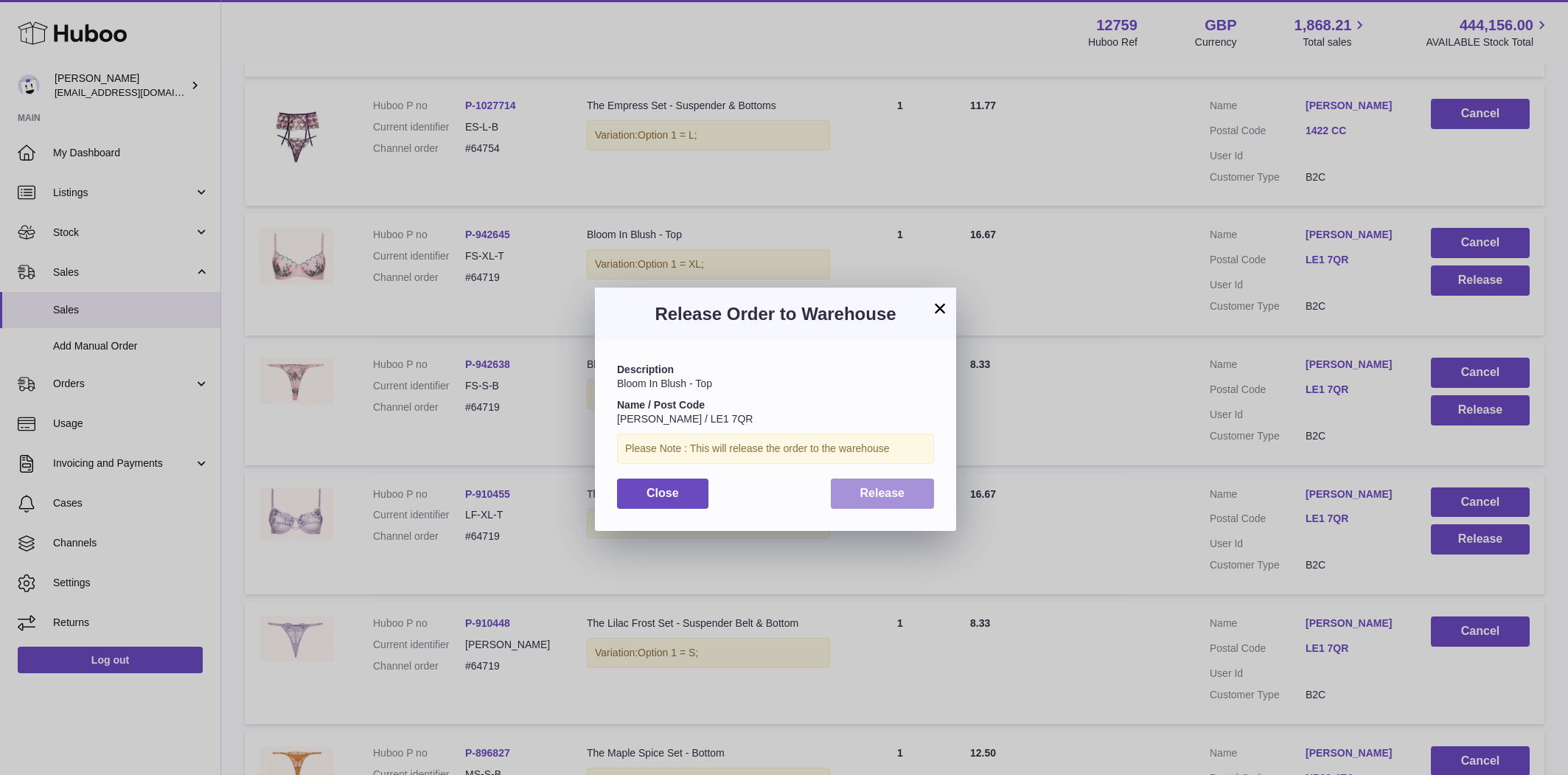
click at [878, 488] on span "Release" at bounding box center [883, 493] width 45 height 13
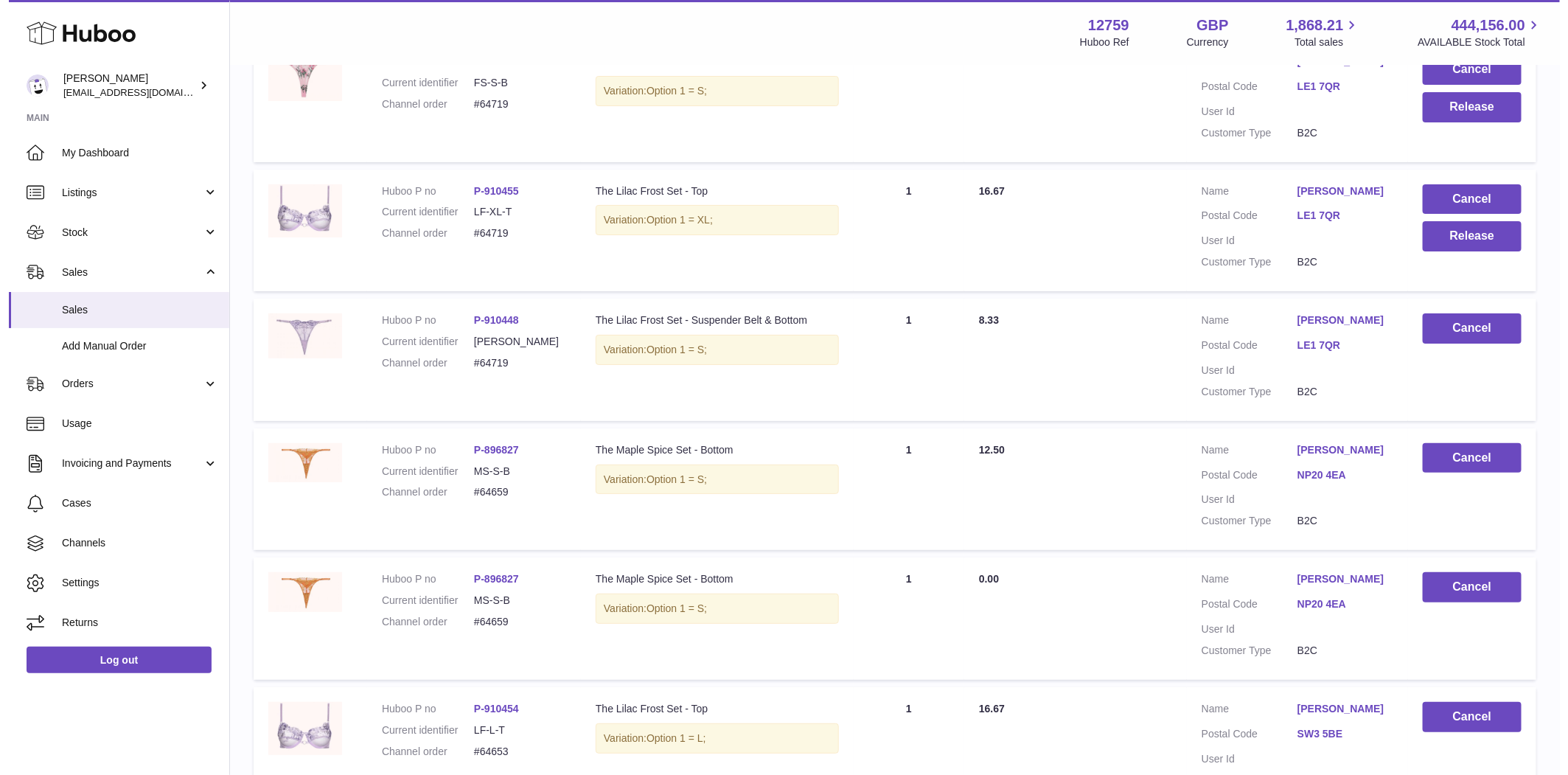
scroll to position [12466, 0]
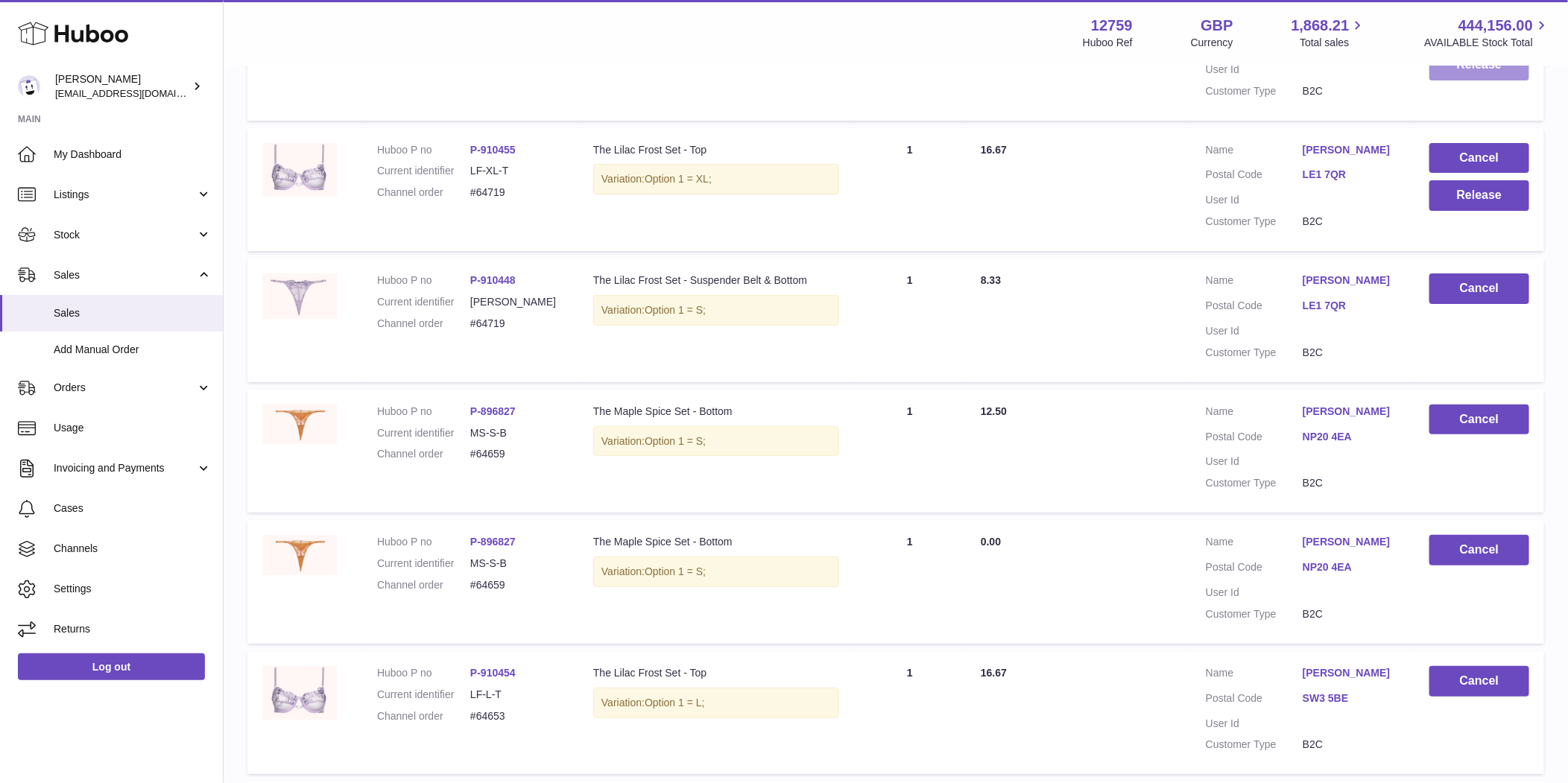
click at [1507, 80] on button "Release" at bounding box center [1479, 65] width 100 height 30
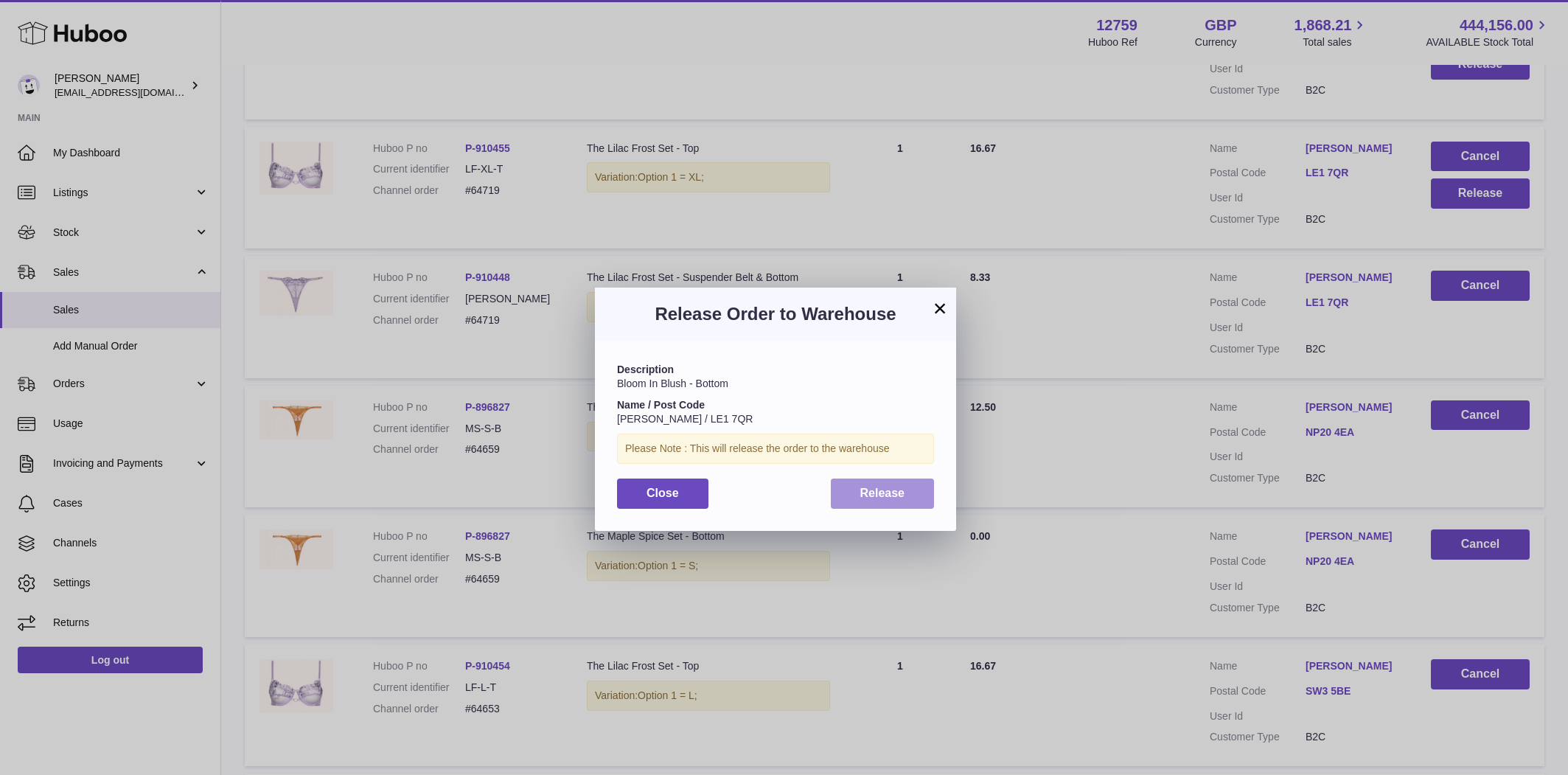
click at [930, 492] on button "Release" at bounding box center [882, 493] width 104 height 30
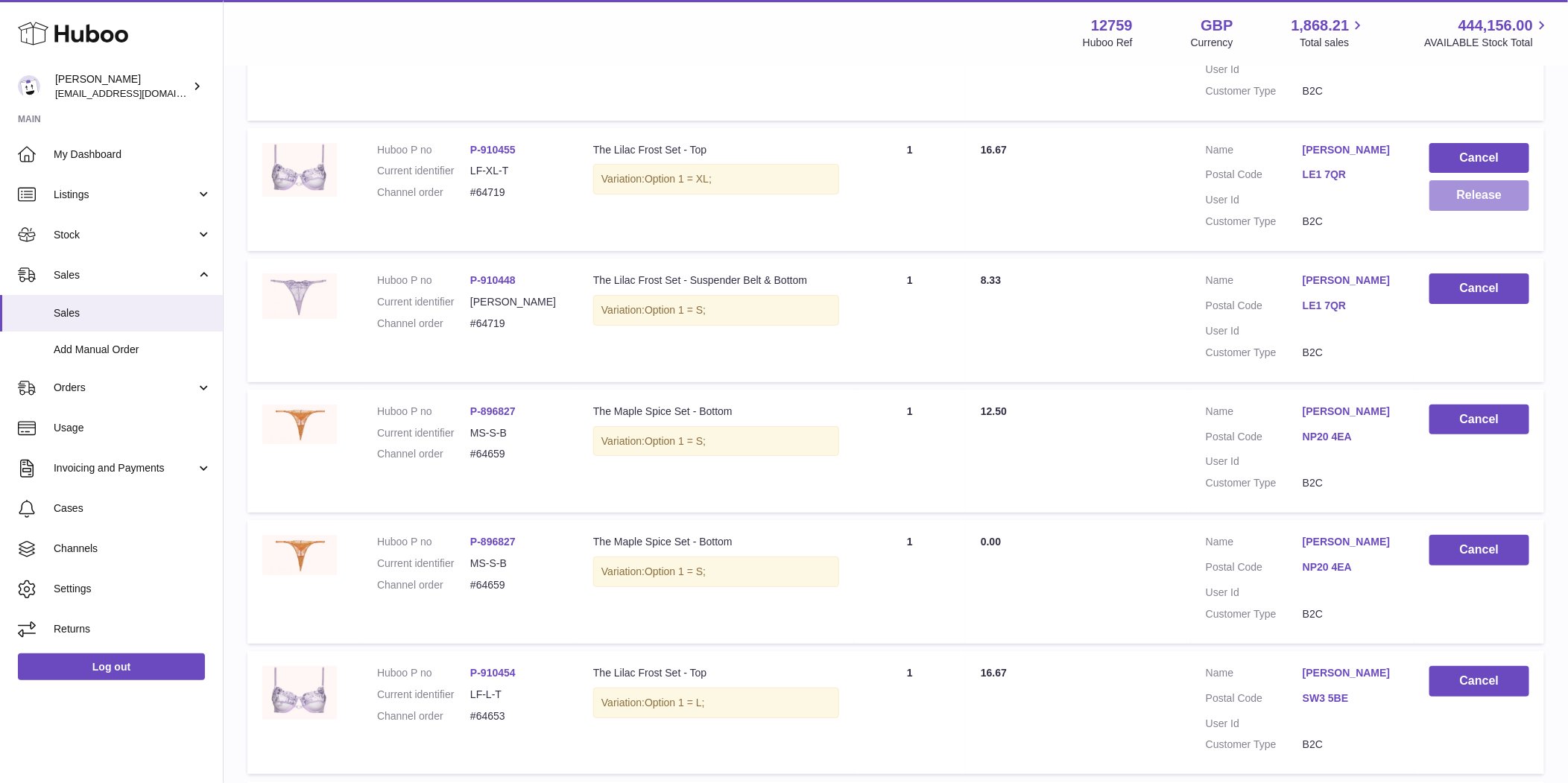
click at [1498, 211] on button "Release" at bounding box center [1479, 195] width 100 height 30
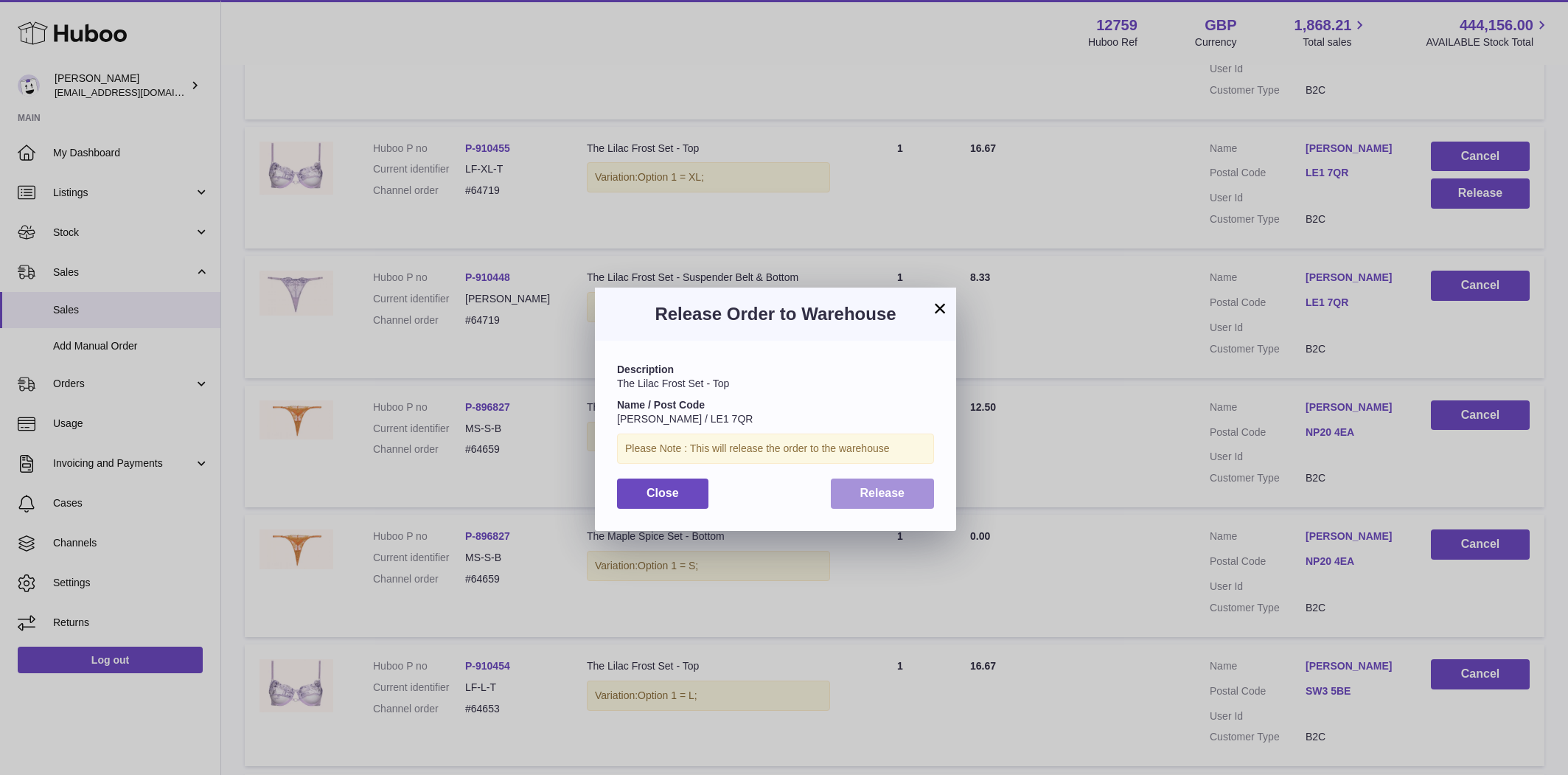
click at [914, 496] on button "Release" at bounding box center [882, 493] width 104 height 30
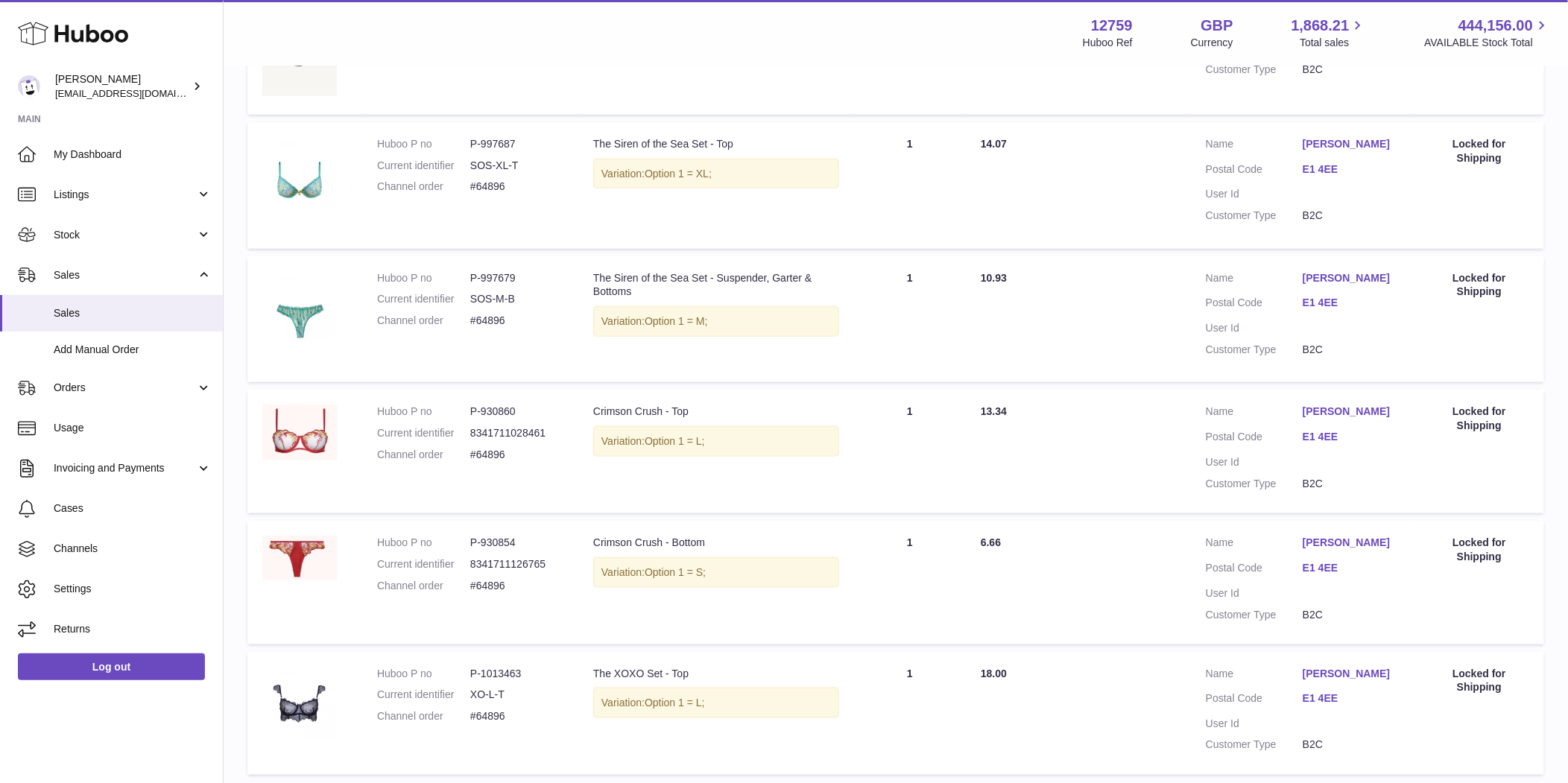
scroll to position [0, 0]
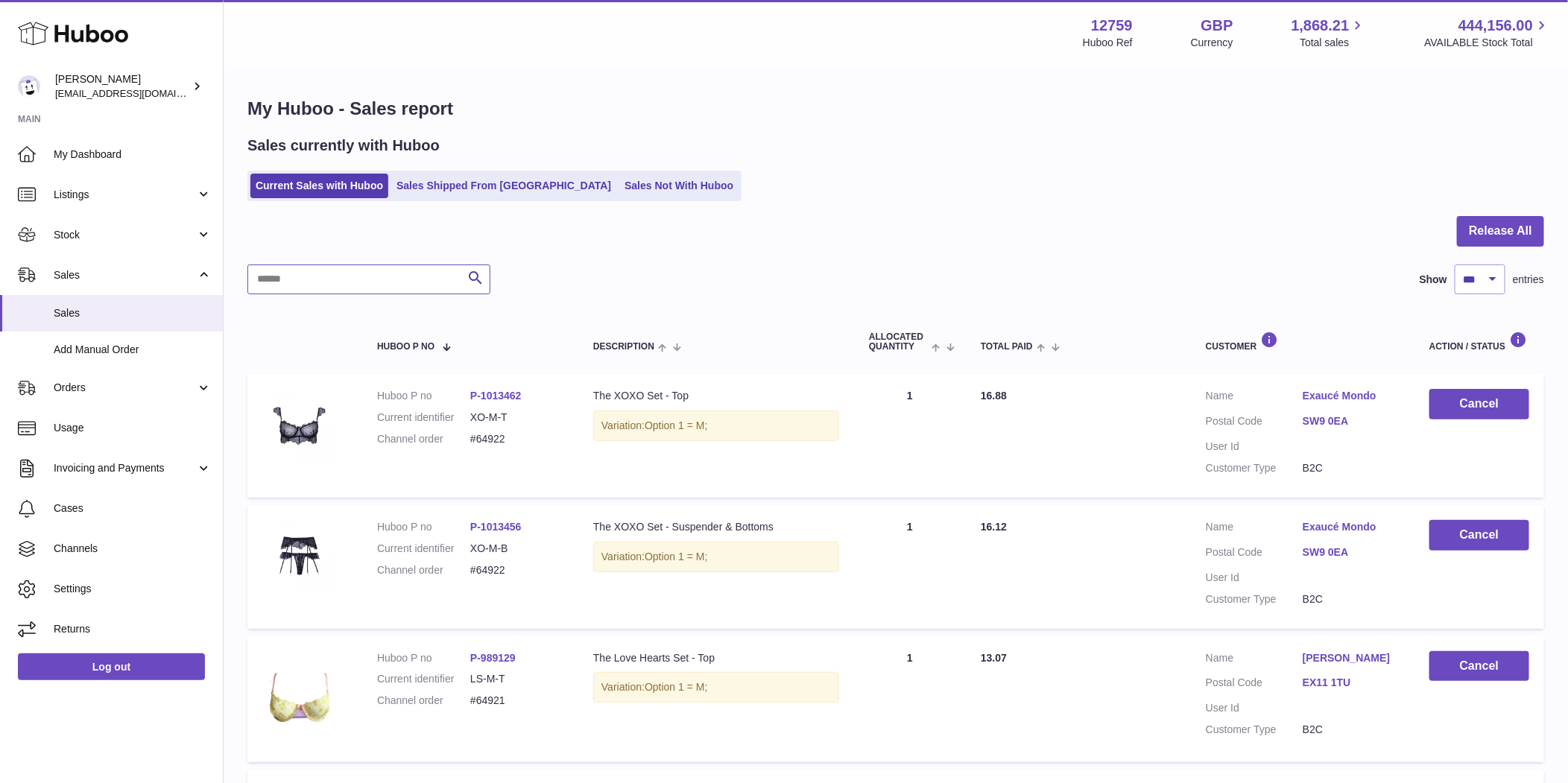
click at [275, 277] on input "text" at bounding box center [368, 279] width 243 height 30
click at [147, 234] on span "Stock" at bounding box center [125, 235] width 142 height 14
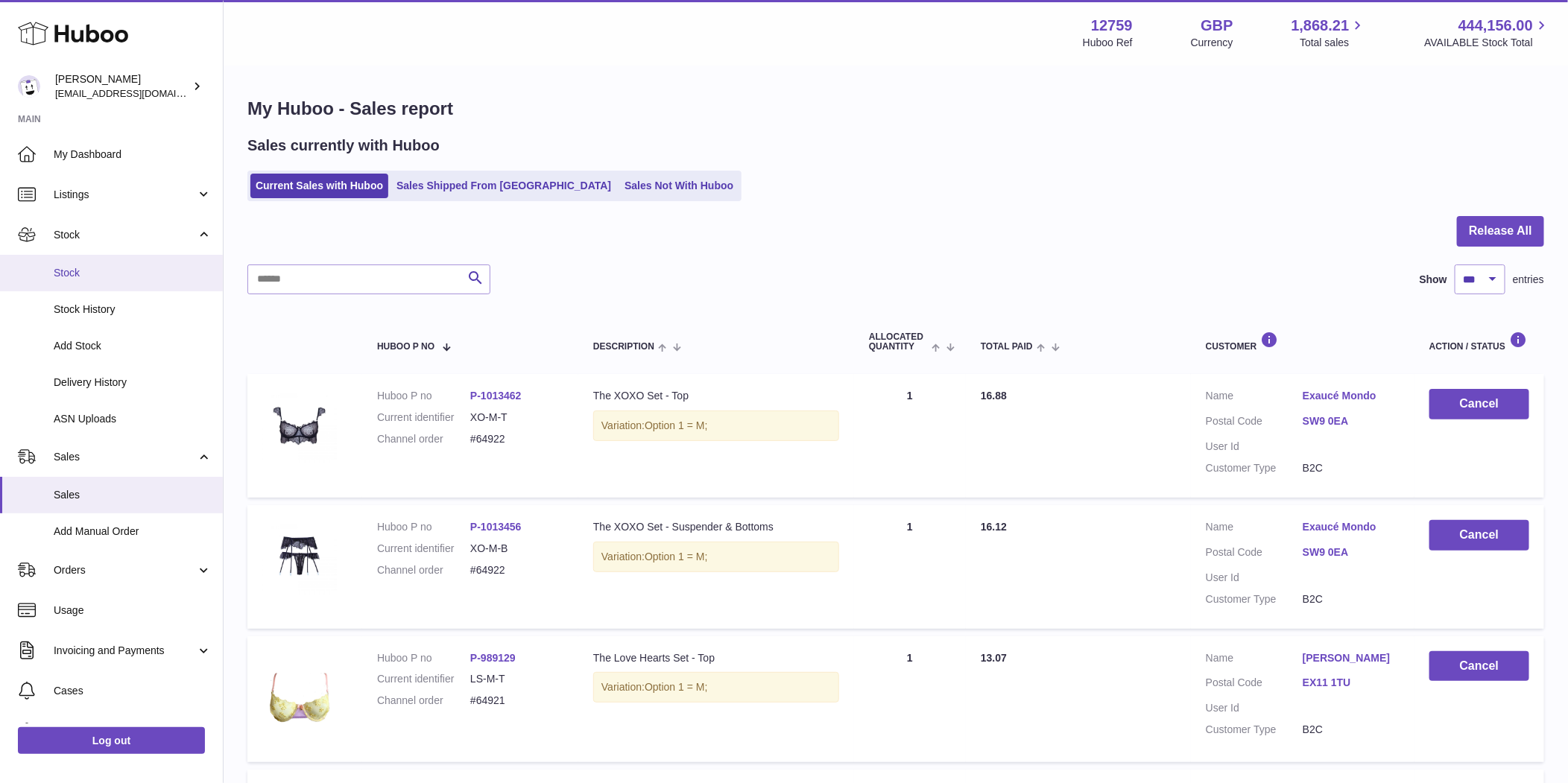
click at [138, 269] on span "Stock" at bounding box center [132, 273] width 158 height 14
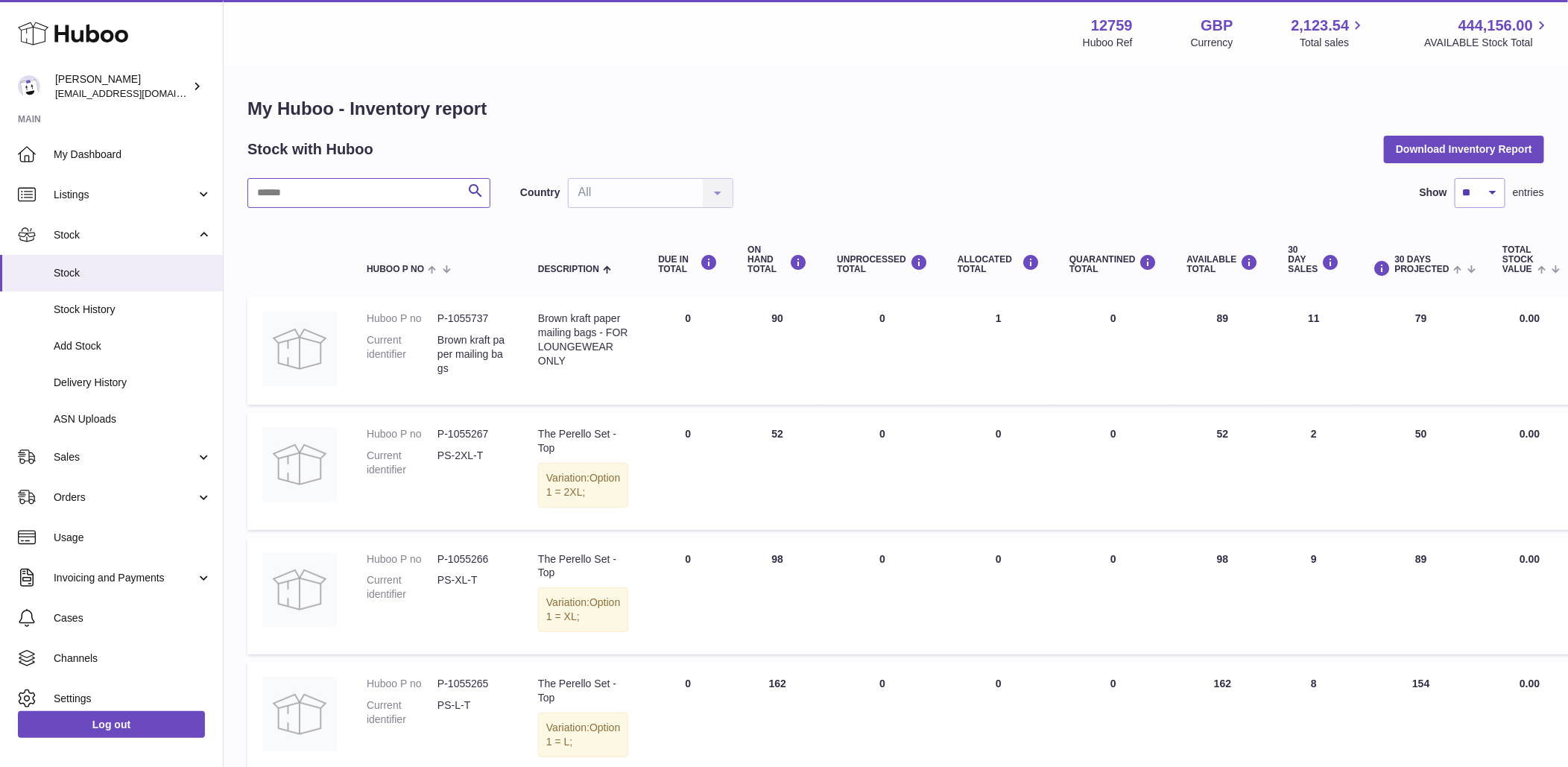
click at [365, 188] on input "text" at bounding box center [368, 192] width 243 height 30
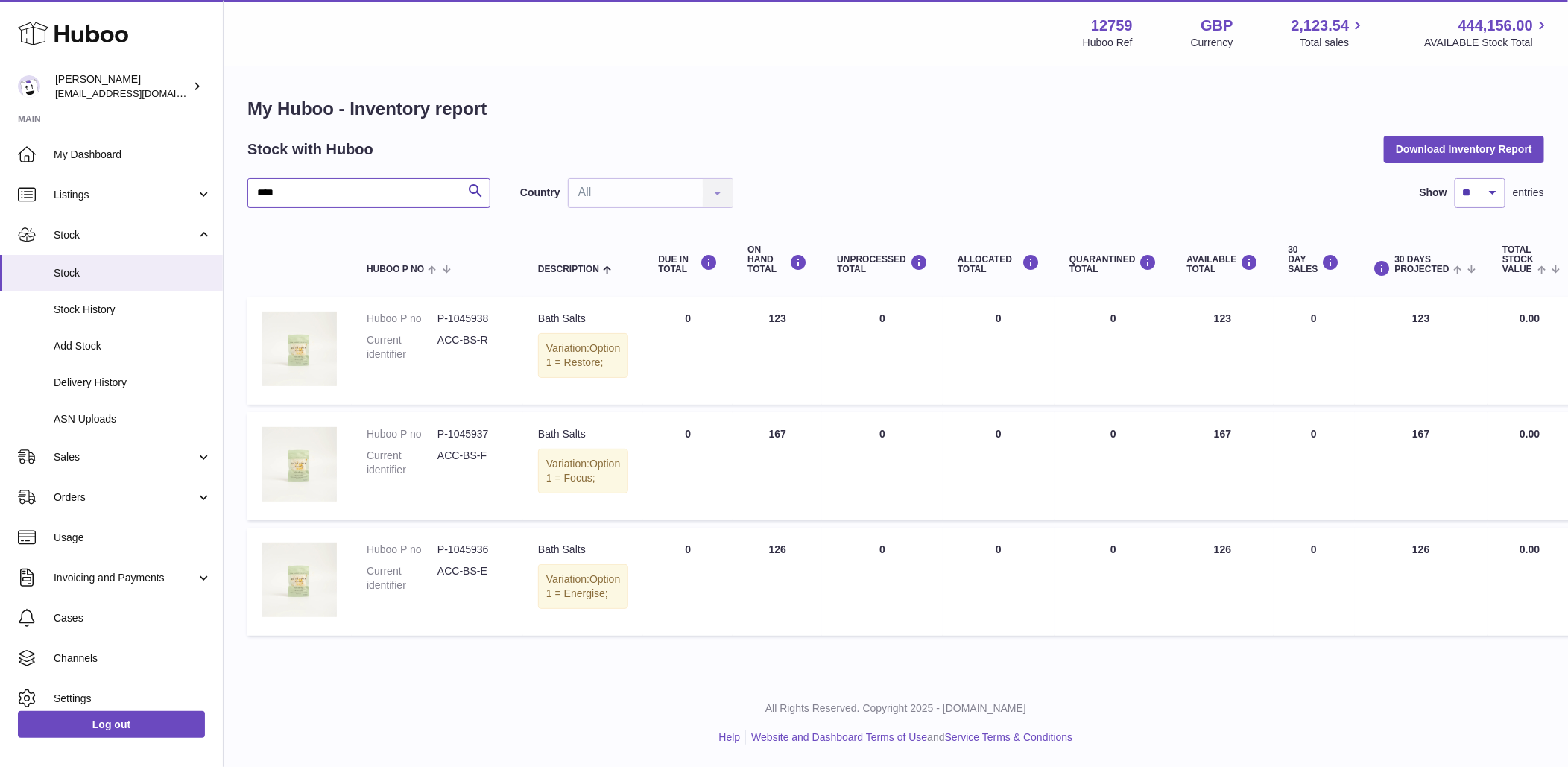
type input "****"
click at [458, 338] on dd "ACC-BS-R" at bounding box center [473, 346] width 71 height 28
copy tr "ACC-BS-R Description"
